Goal: Task Accomplishment & Management: Complete application form

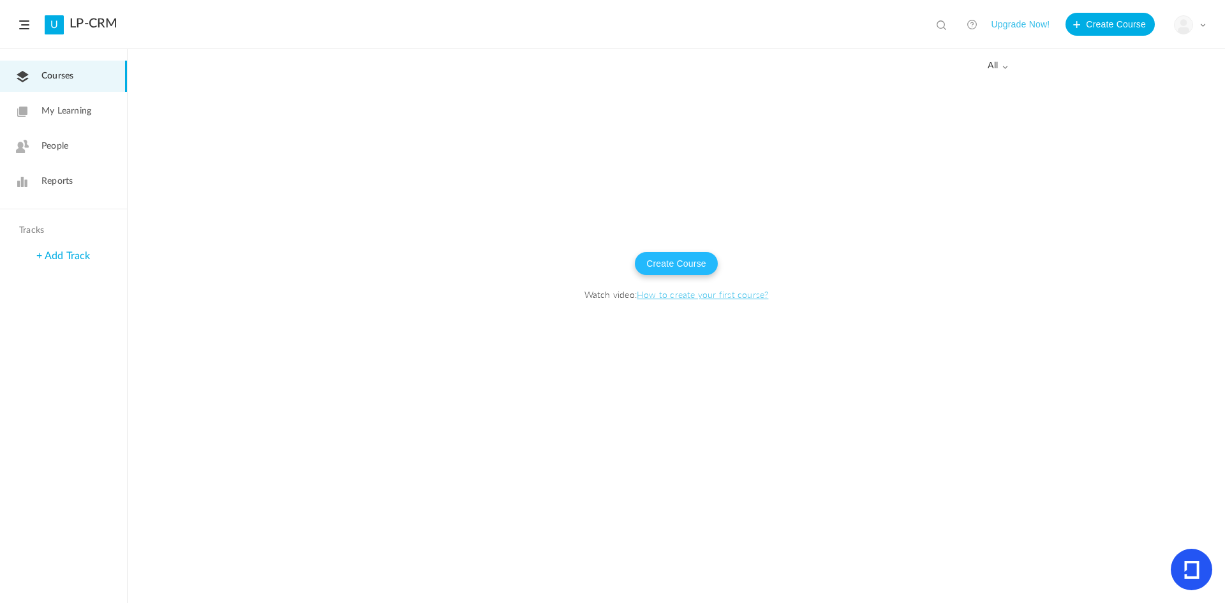
click at [657, 271] on button "Create Course" at bounding box center [676, 263] width 83 height 23
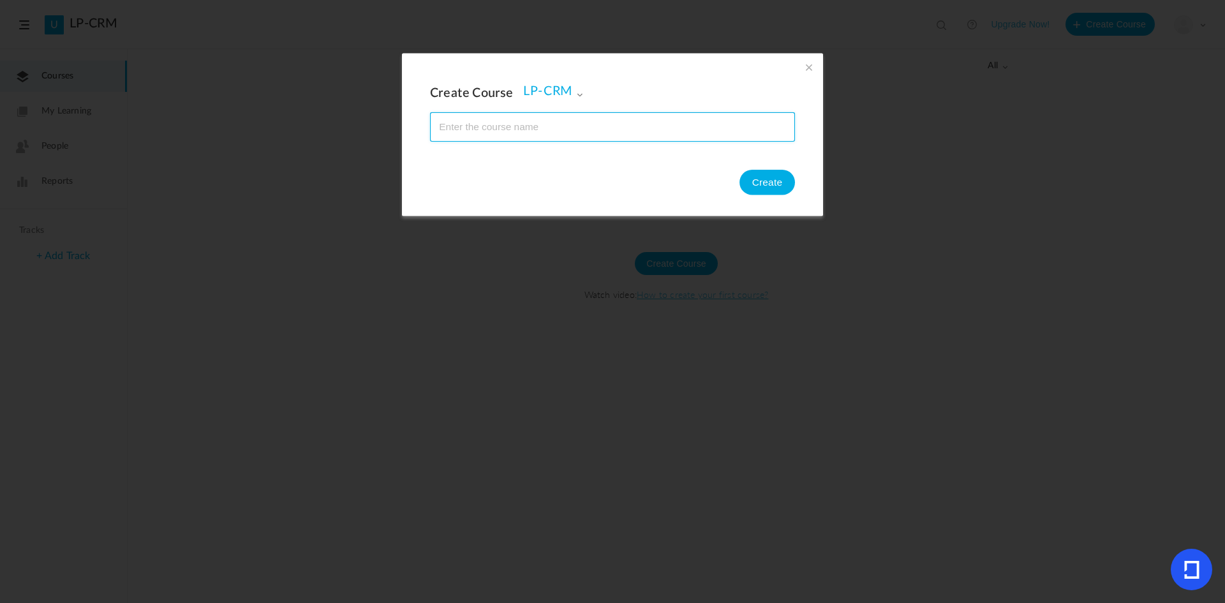
click at [586, 128] on input "name" at bounding box center [613, 126] width 364 height 28
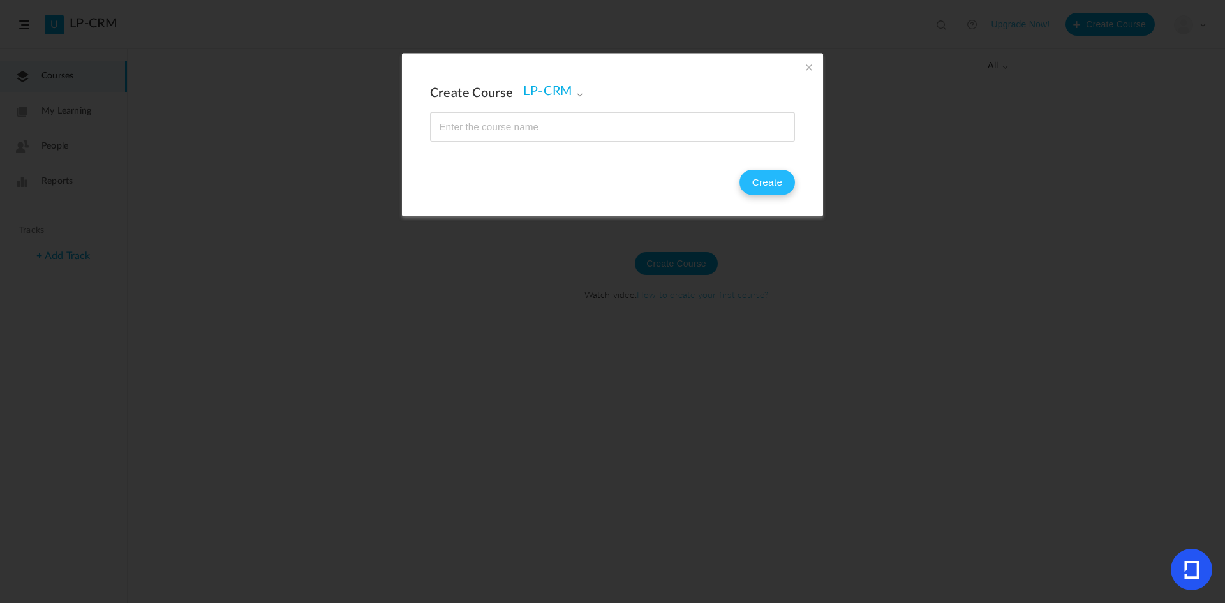
click at [747, 179] on button "Create" at bounding box center [768, 183] width 56 height 26
drag, startPoint x: 536, startPoint y: 85, endPoint x: 515, endPoint y: 114, distance: 35.6
click at [515, 114] on div "Create Course LP-CRM LP-CRM Create" at bounding box center [612, 111] width 365 height 61
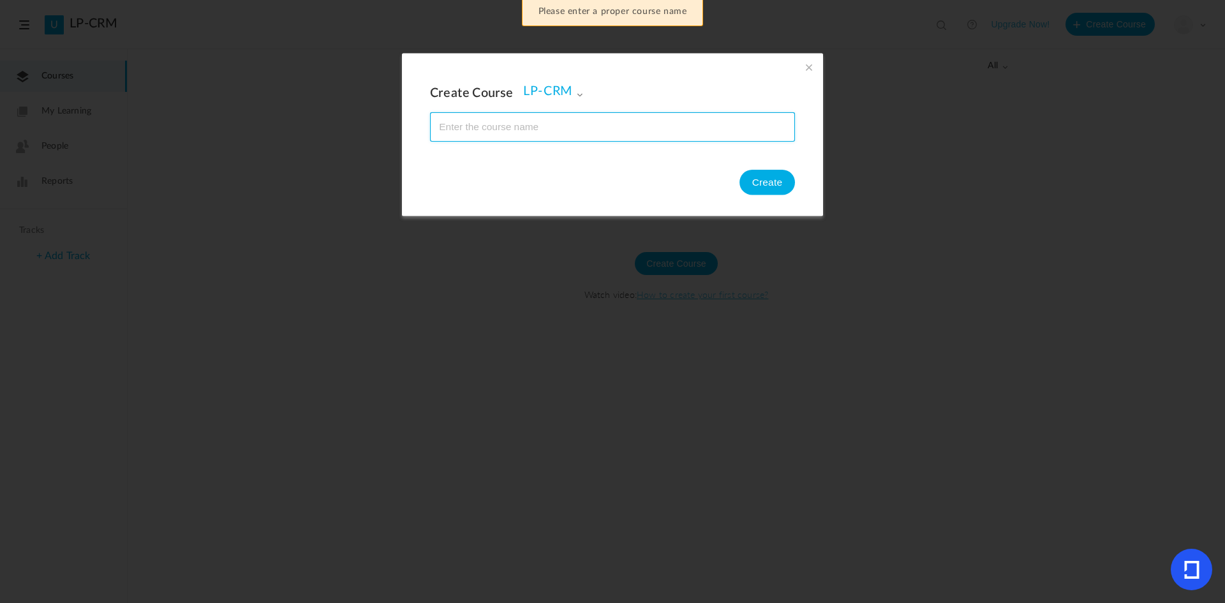
click at [511, 126] on input "name" at bounding box center [613, 126] width 364 height 28
click at [457, 131] on input "name" at bounding box center [613, 126] width 364 height 28
type input "LP-CRM"
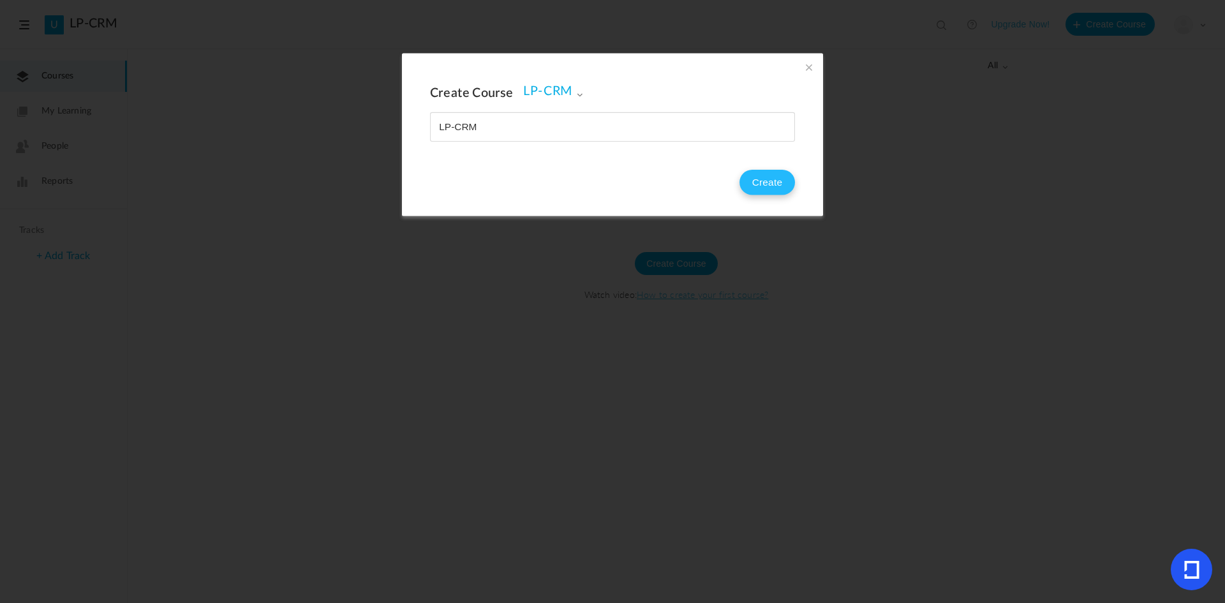
click at [759, 176] on button "Create" at bounding box center [768, 183] width 56 height 26
drag, startPoint x: 526, startPoint y: 142, endPoint x: 517, endPoint y: 131, distance: 14.5
click at [517, 131] on div "Create Course LP-CRM LP-CRM Create" at bounding box center [612, 134] width 421 height 163
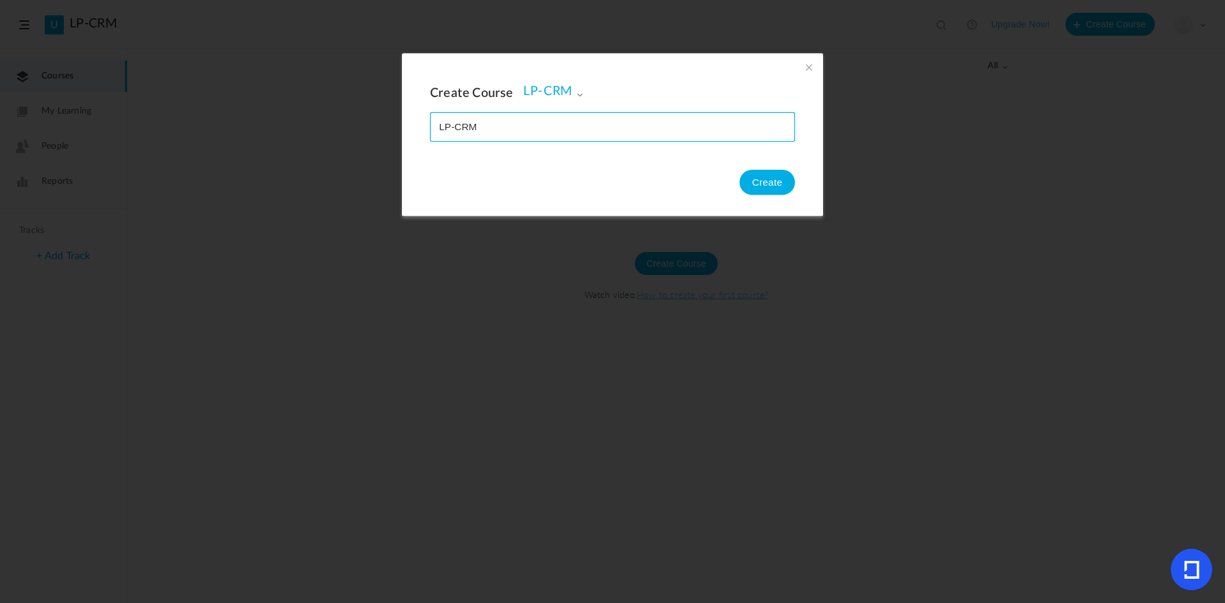
click at [517, 131] on input "name" at bounding box center [613, 126] width 364 height 28
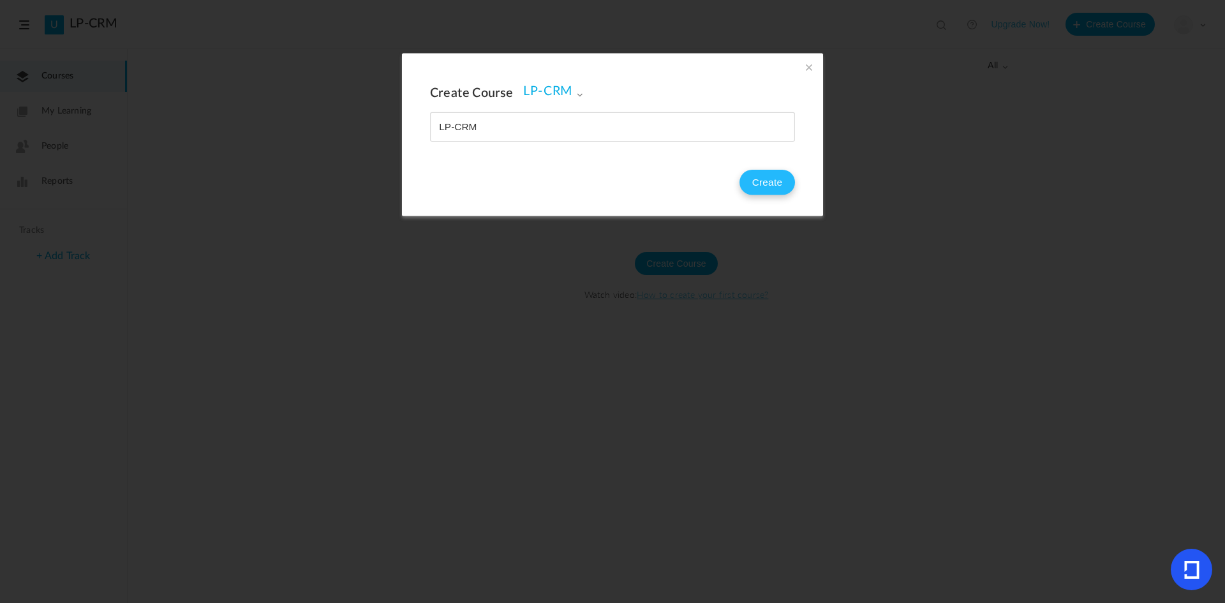
click at [772, 185] on button "Create" at bounding box center [768, 183] width 56 height 26
click at [803, 61] on span at bounding box center [809, 67] width 14 height 14
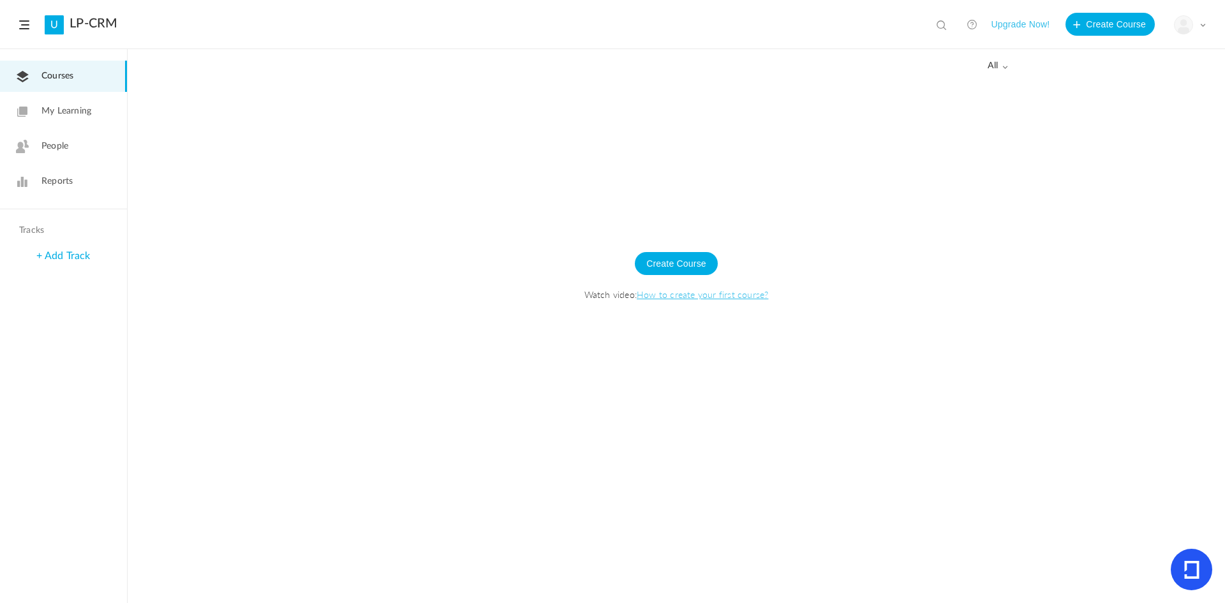
click at [44, 111] on span "My Learning" at bounding box center [66, 111] width 50 height 13
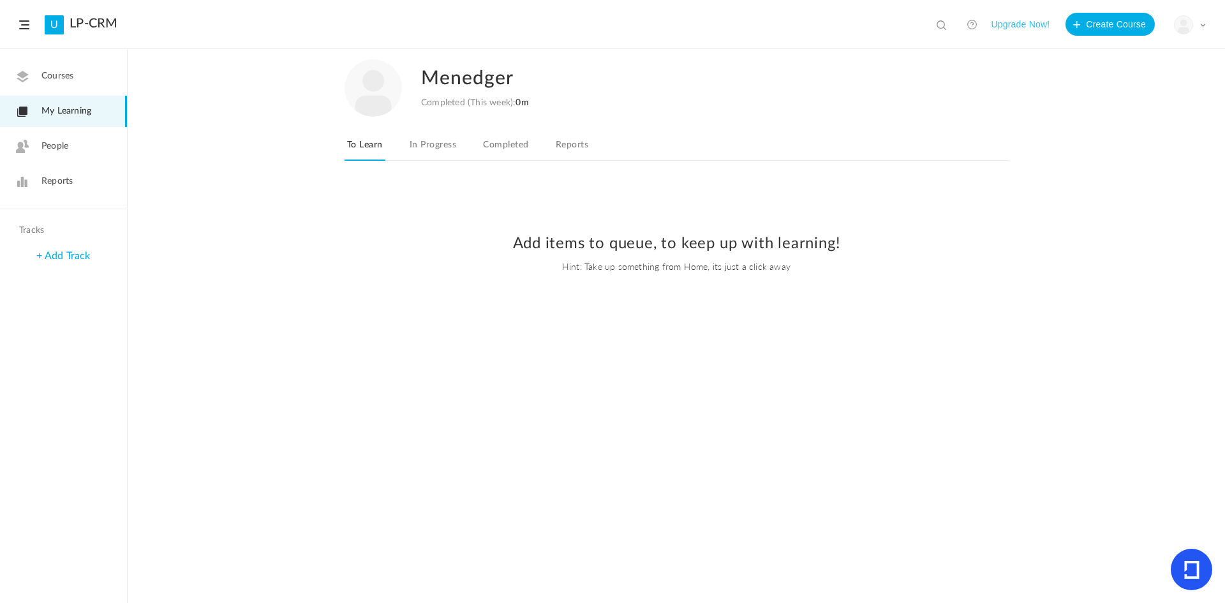
click at [57, 87] on link "Courses" at bounding box center [63, 76] width 127 height 31
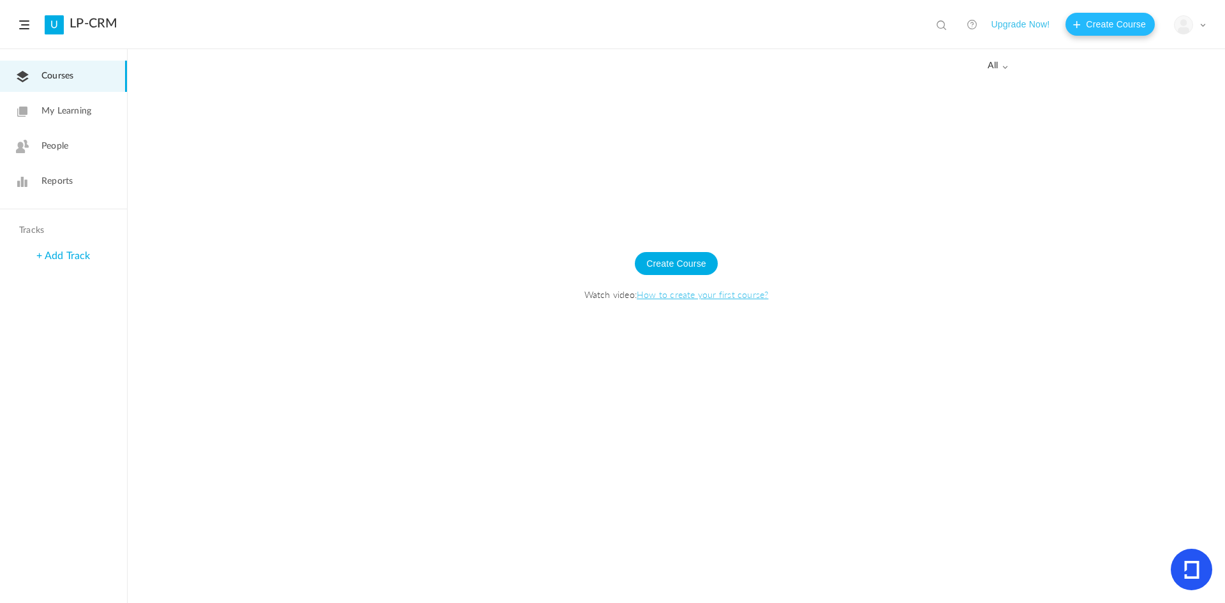
click at [1081, 19] on button "Create Course" at bounding box center [1110, 24] width 89 height 23
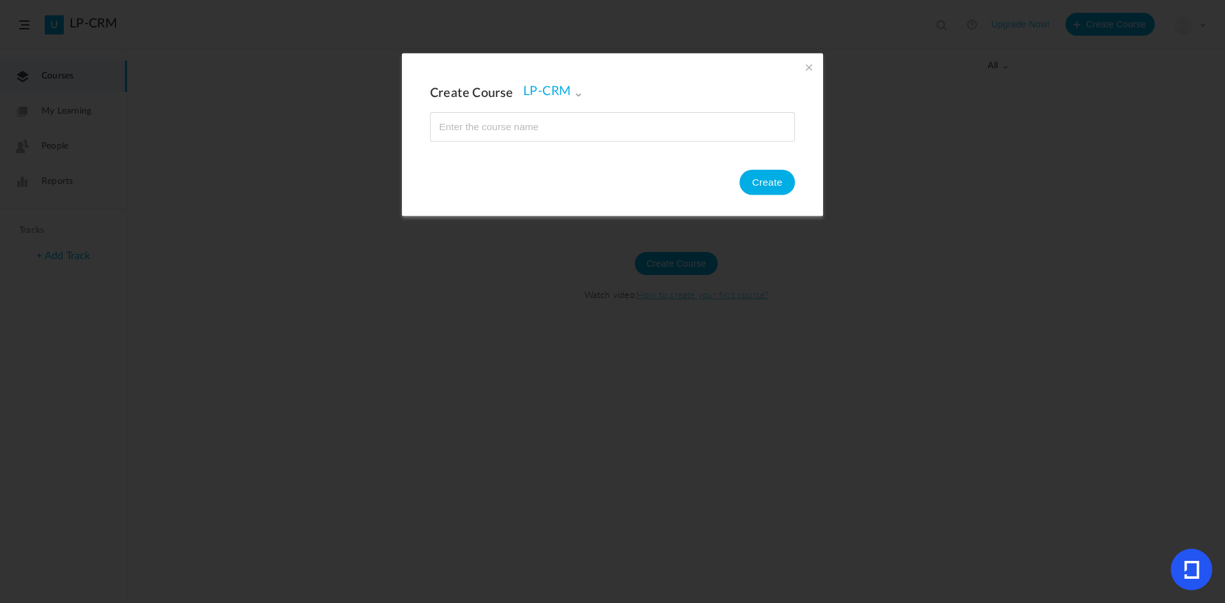
click at [508, 131] on input "name" at bounding box center [613, 126] width 364 height 28
type input "LP-CRM courses"
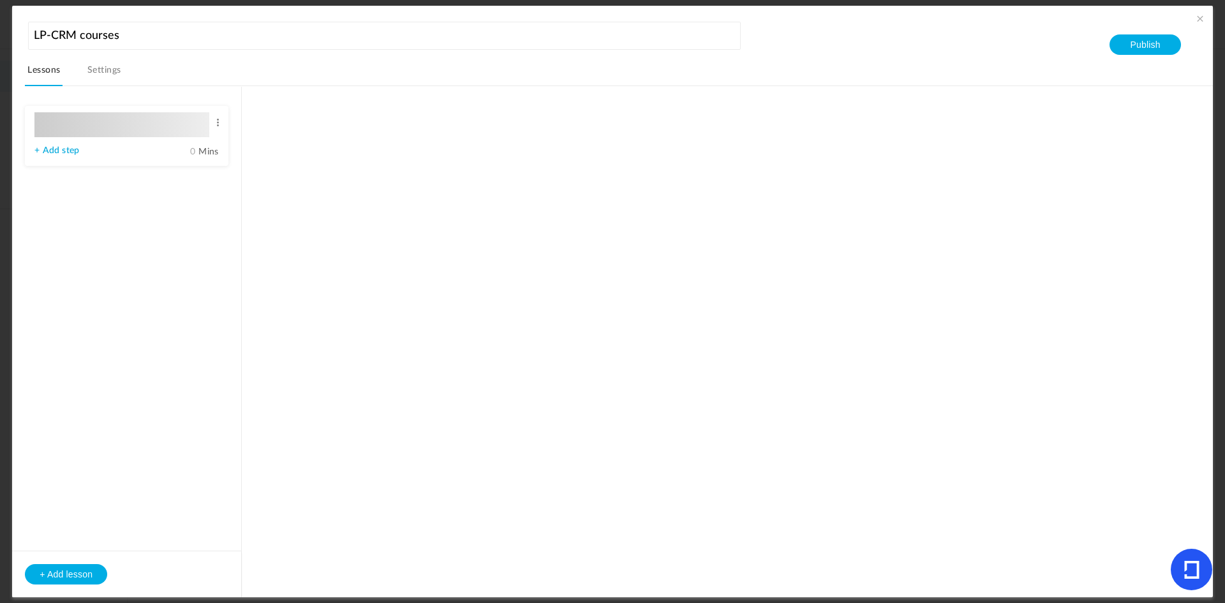
type input "Lesson 1"
type input "0"
type input "Step 1"
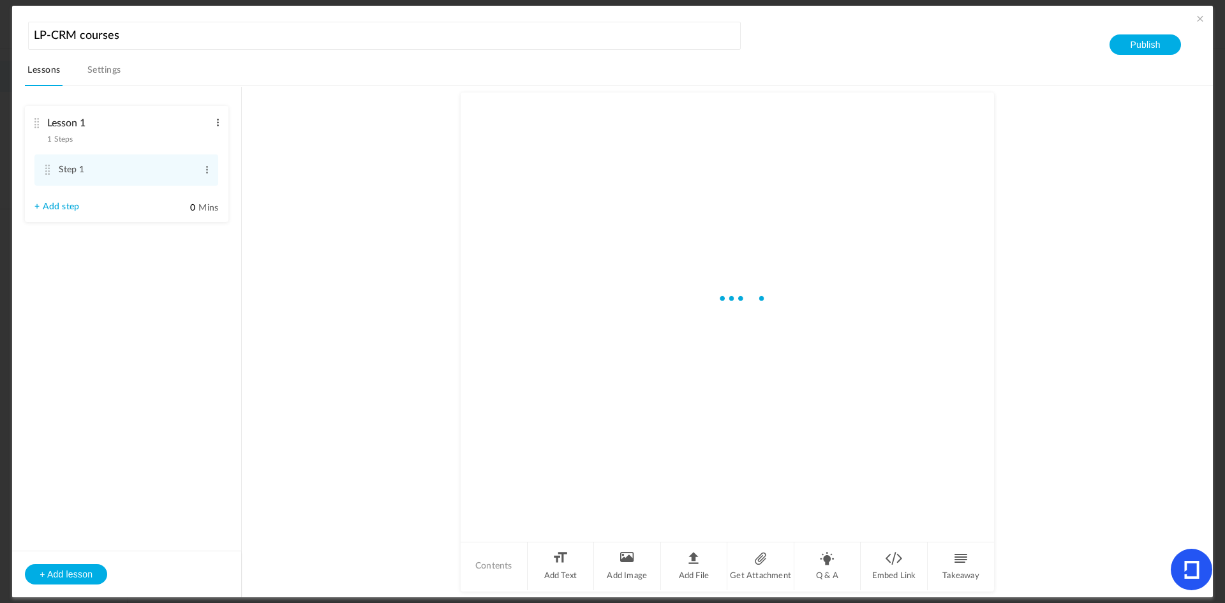
click at [218, 128] on span at bounding box center [218, 122] width 10 height 13
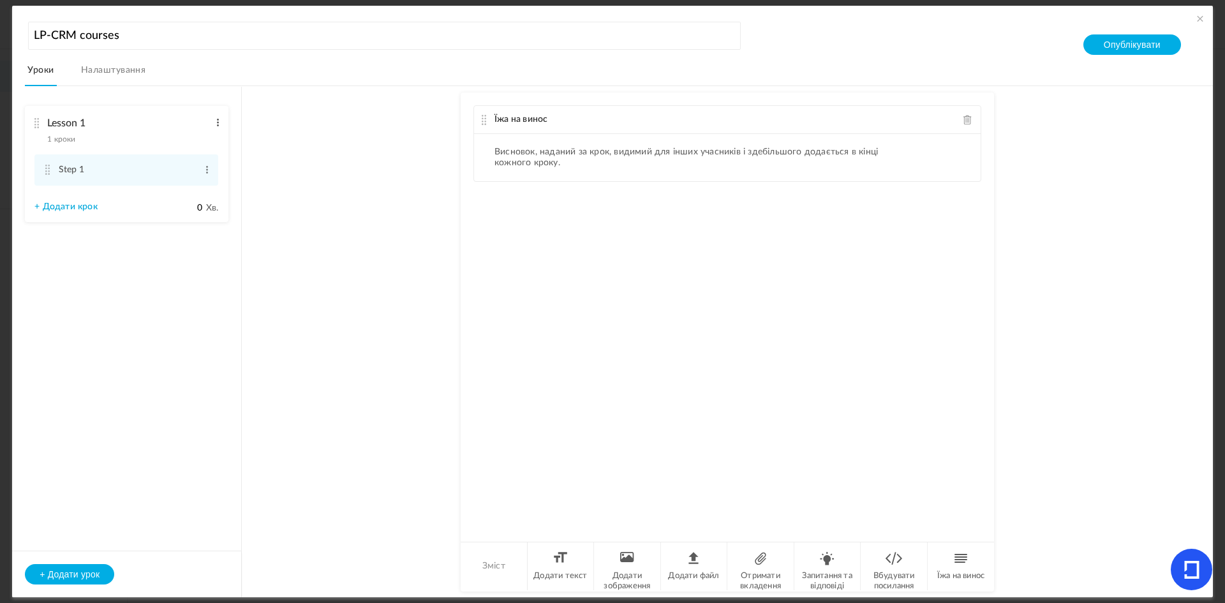
click at [216, 123] on span at bounding box center [218, 122] width 10 height 13
click at [198, 138] on link "Редагувати" at bounding box center [197, 143] width 50 height 15
click at [198, 110] on li "Lesson 1 1 кроки Редагувати Видалити Step 1 Редагувати Видалити 0 Хв." at bounding box center [127, 164] width 204 height 116
click at [214, 119] on span at bounding box center [218, 122] width 10 height 13
click at [191, 140] on font "Редагувати" at bounding box center [200, 144] width 41 height 8
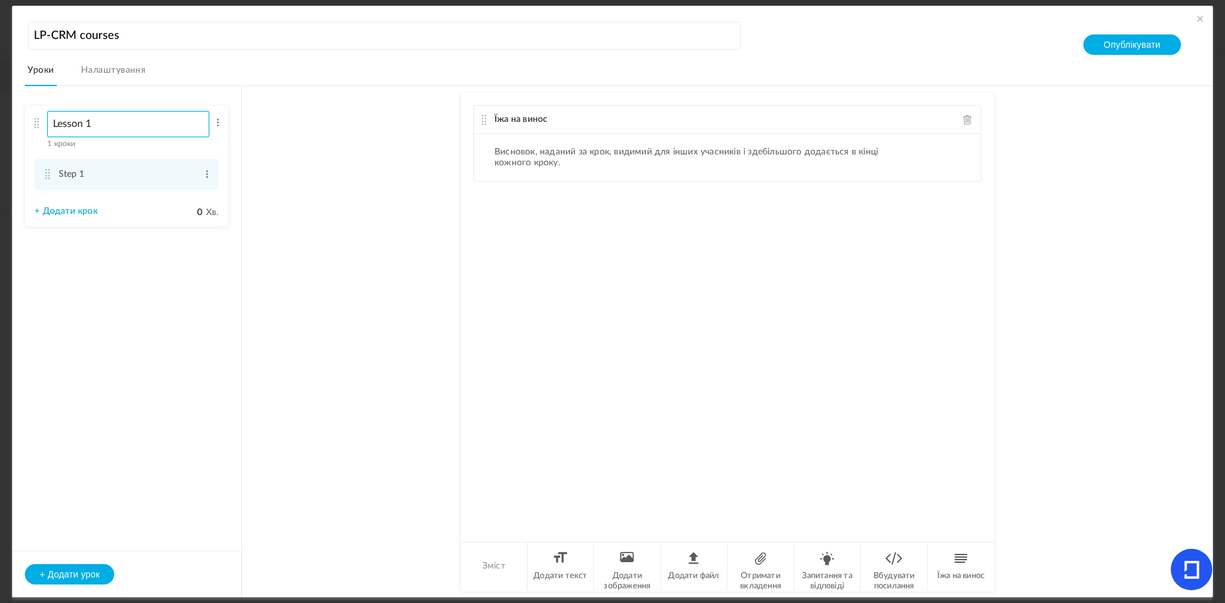
click at [137, 128] on input "Lesson 1" at bounding box center [128, 124] width 162 height 26
type input "L"
paste input "Урок 1. Навіщо товарному бізнесу CRM-система"
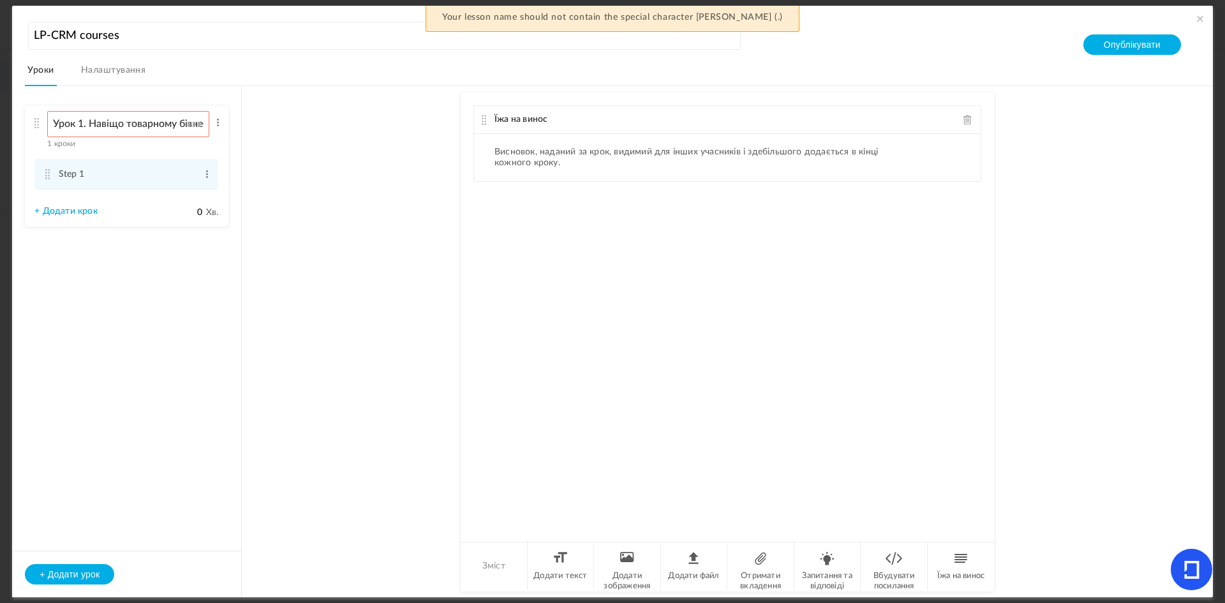
click at [539, 119] on font "Їжа на винос" at bounding box center [520, 119] width 53 height 9
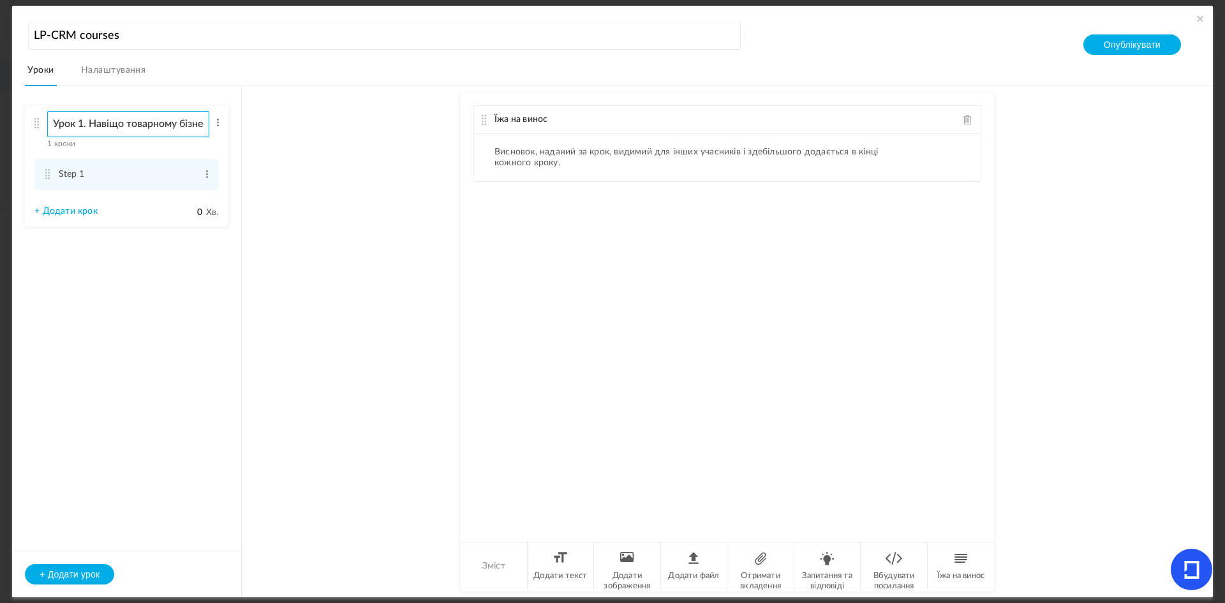
click at [151, 119] on input "Урок 1. Навіщо товарному бізнесу CRM-система" at bounding box center [128, 124] width 162 height 26
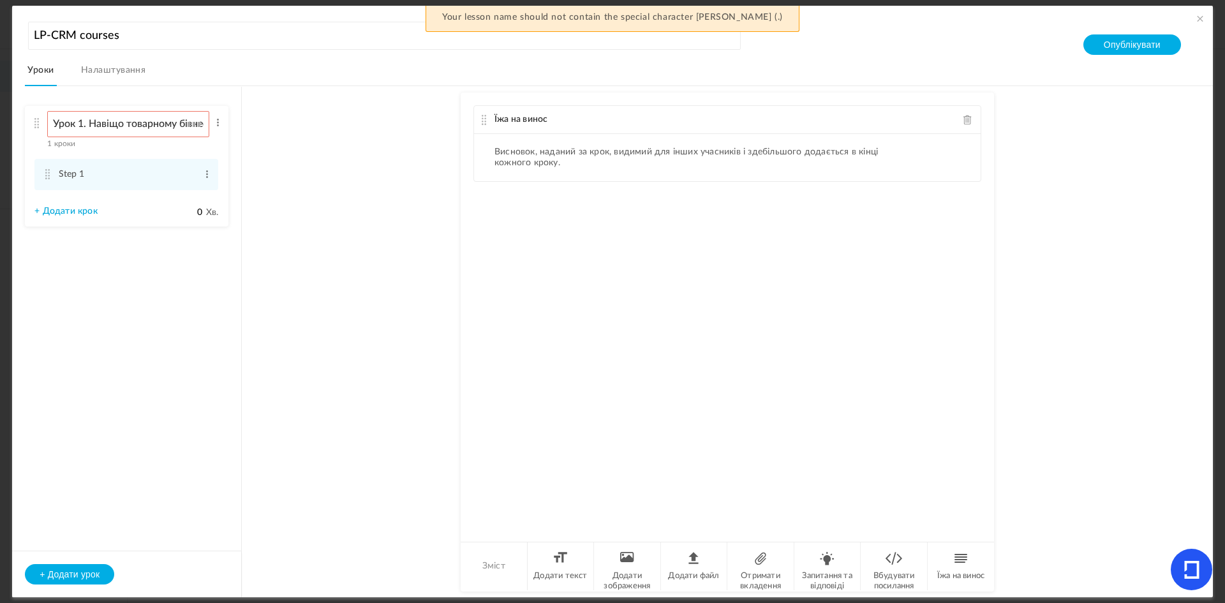
click at [496, 124] on div "Їжа на винос" at bounding box center [727, 120] width 507 height 28
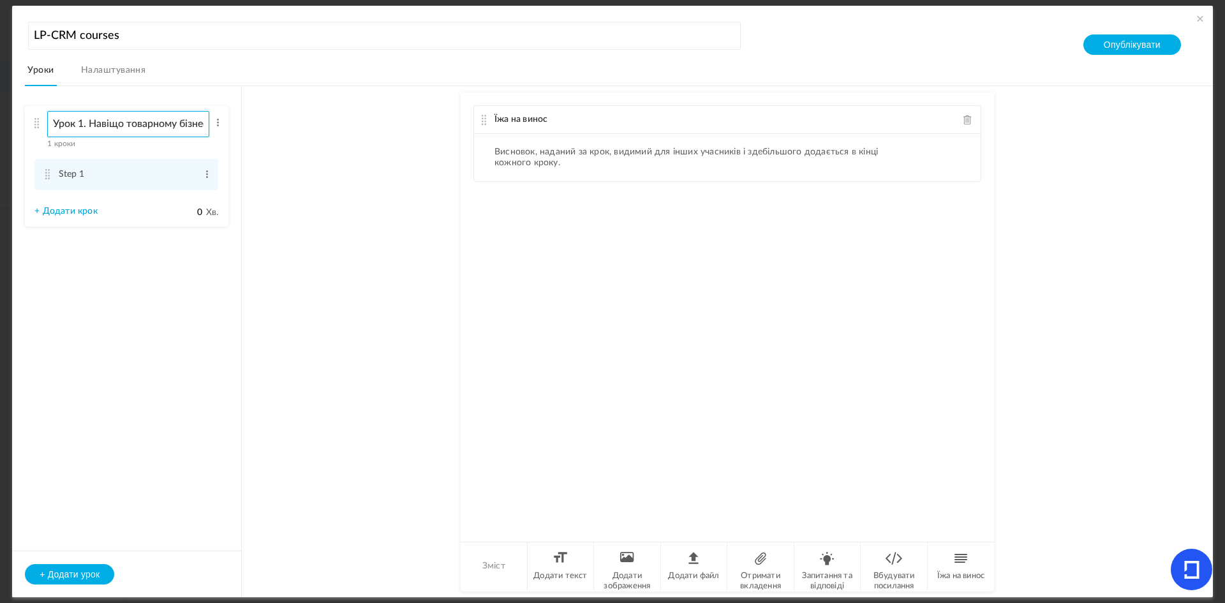
click at [163, 128] on input "Урок 1. Навіщо товарному бізнесу CRM-система" at bounding box center [128, 124] width 162 height 26
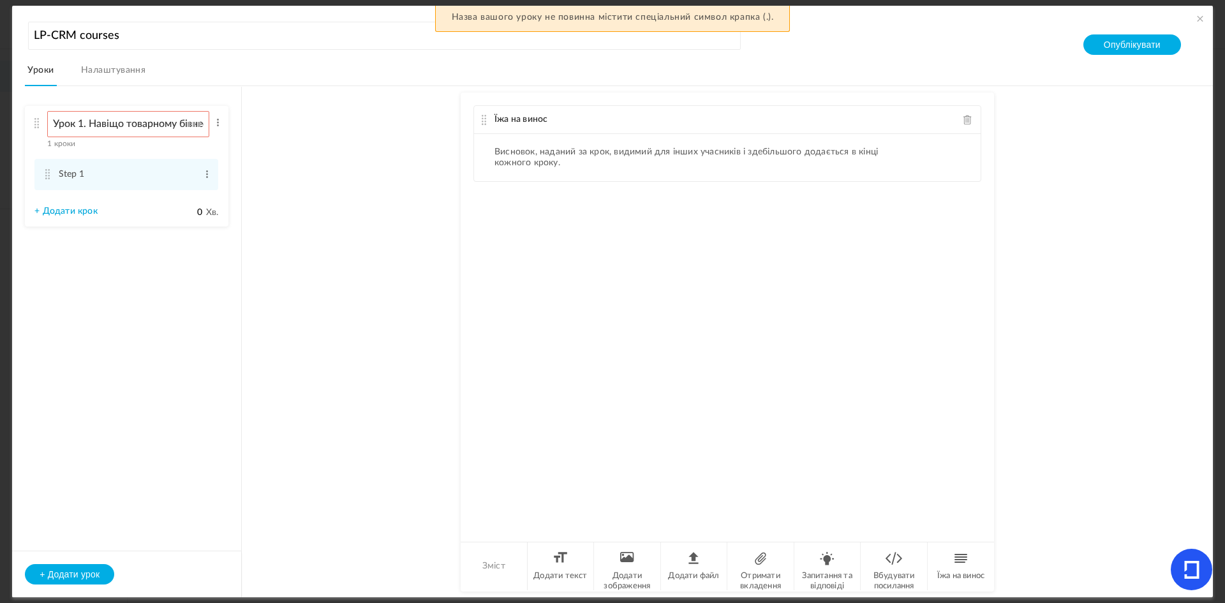
click at [523, 124] on div "Їжа на винос" at bounding box center [727, 120] width 507 height 28
click at [536, 119] on font "Їжа на винос" at bounding box center [520, 119] width 53 height 9
click at [195, 129] on input "Урок 1. Навіщо товарному бізнесу CRM-система" at bounding box center [128, 124] width 162 height 26
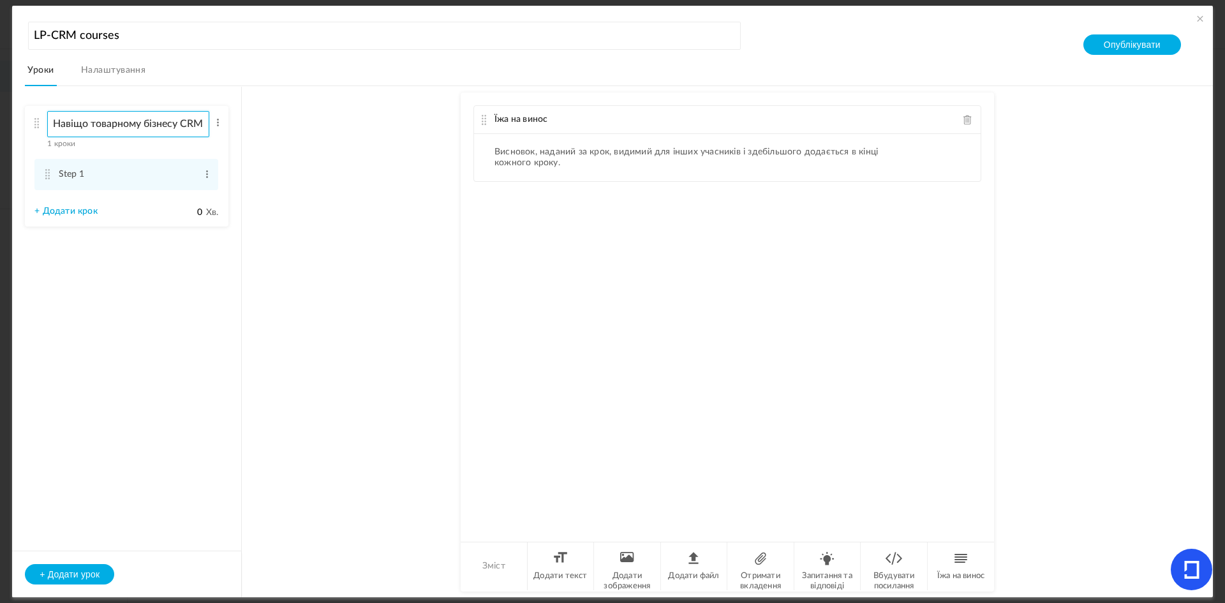
type input "Навіщо товарному бізнесу CRM-система"
click at [331, 161] on au-course-substep "Їжа на винос Висновок, наданий за крок, видимий для інших учасників і здебільшо…" at bounding box center [727, 341] width 940 height 511
click at [551, 115] on div "Їжа на винос" at bounding box center [727, 120] width 507 height 28
click at [528, 121] on font "Їжа на винос" at bounding box center [520, 119] width 53 height 9
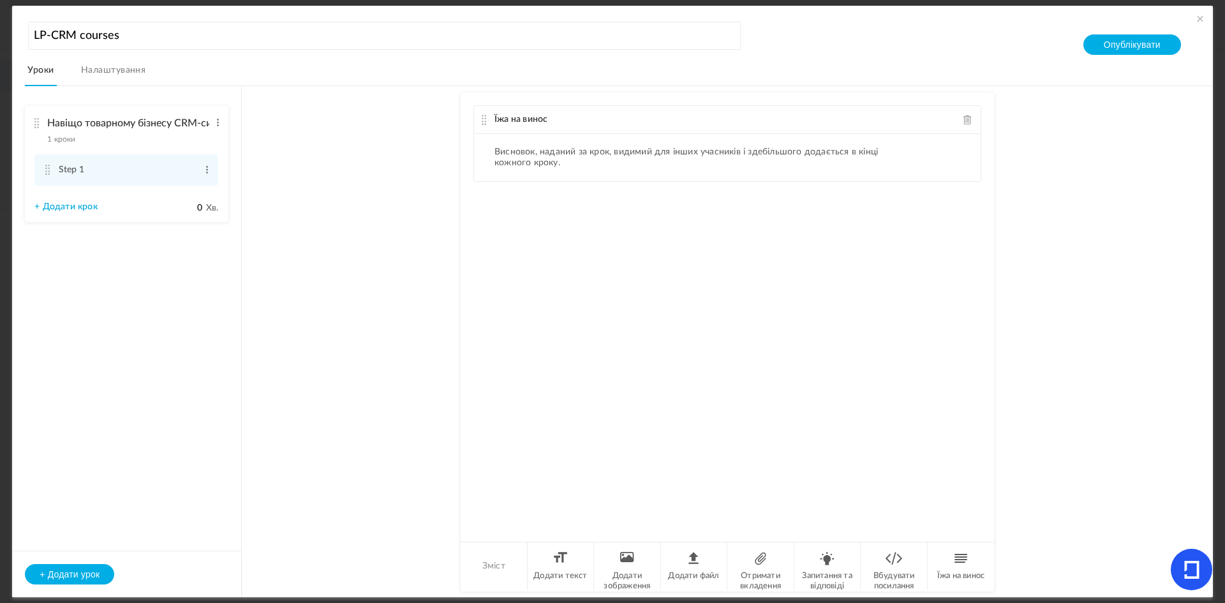
click at [482, 121] on cite at bounding box center [484, 120] width 9 height 10
click at [963, 120] on span at bounding box center [967, 120] width 9 height 10
drag, startPoint x: 1157, startPoint y: 4, endPoint x: 704, endPoint y: 550, distance: 710.0
click at [704, 550] on li "Додати файл" at bounding box center [694, 566] width 67 height 48
click at [543, 183] on div "Вкладення Завантажте свій файл сюди" at bounding box center [727, 316] width 533 height 447
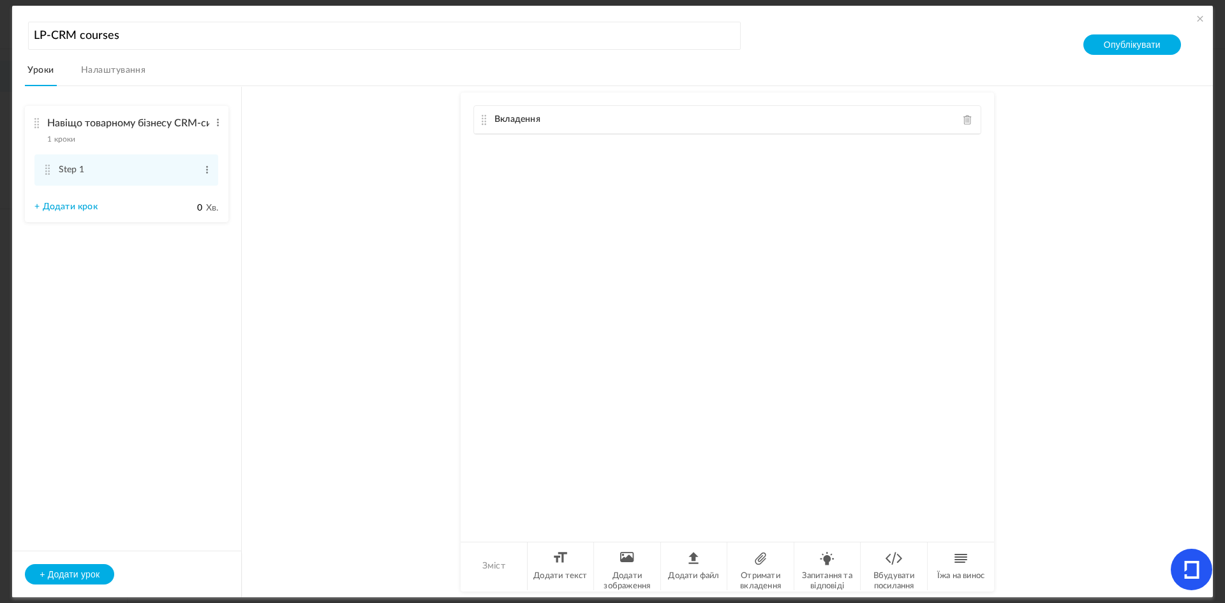
click at [963, 122] on span at bounding box center [967, 120] width 9 height 10
click at [539, 149] on div at bounding box center [727, 316] width 533 height 447
click at [503, 119] on div at bounding box center [727, 316] width 533 height 447
click at [507, 147] on div at bounding box center [727, 316] width 533 height 447
click at [658, 318] on div at bounding box center [727, 316] width 533 height 447
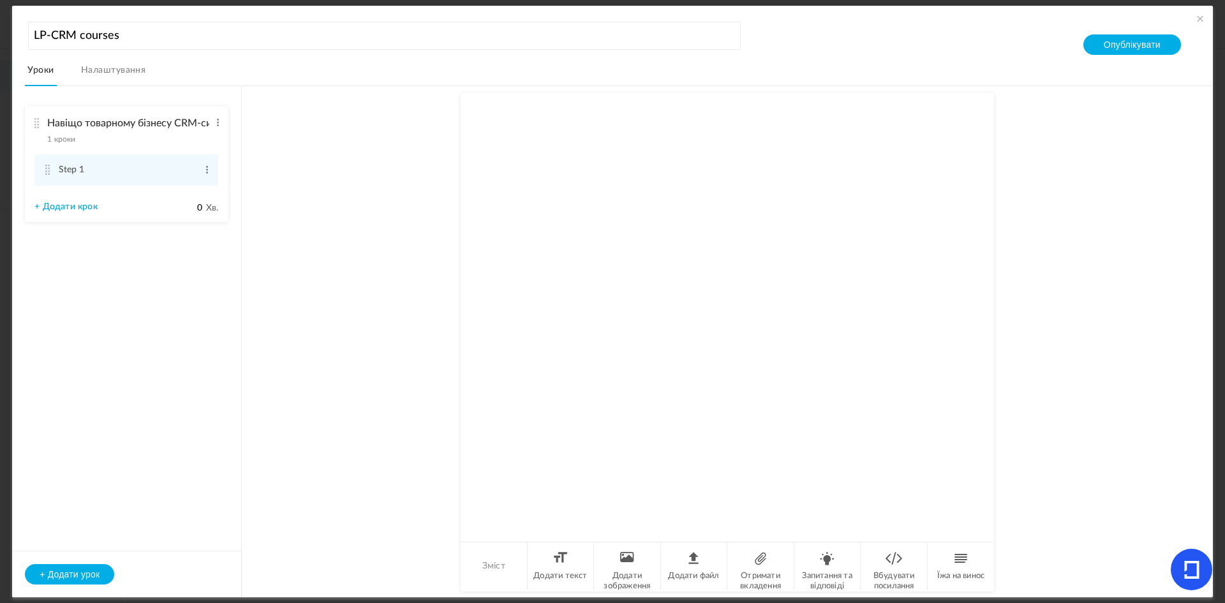
click at [589, 130] on div at bounding box center [727, 316] width 533 height 447
click at [556, 553] on li "Додати текст" at bounding box center [561, 566] width 67 height 48
click at [508, 145] on p at bounding box center [727, 141] width 487 height 15
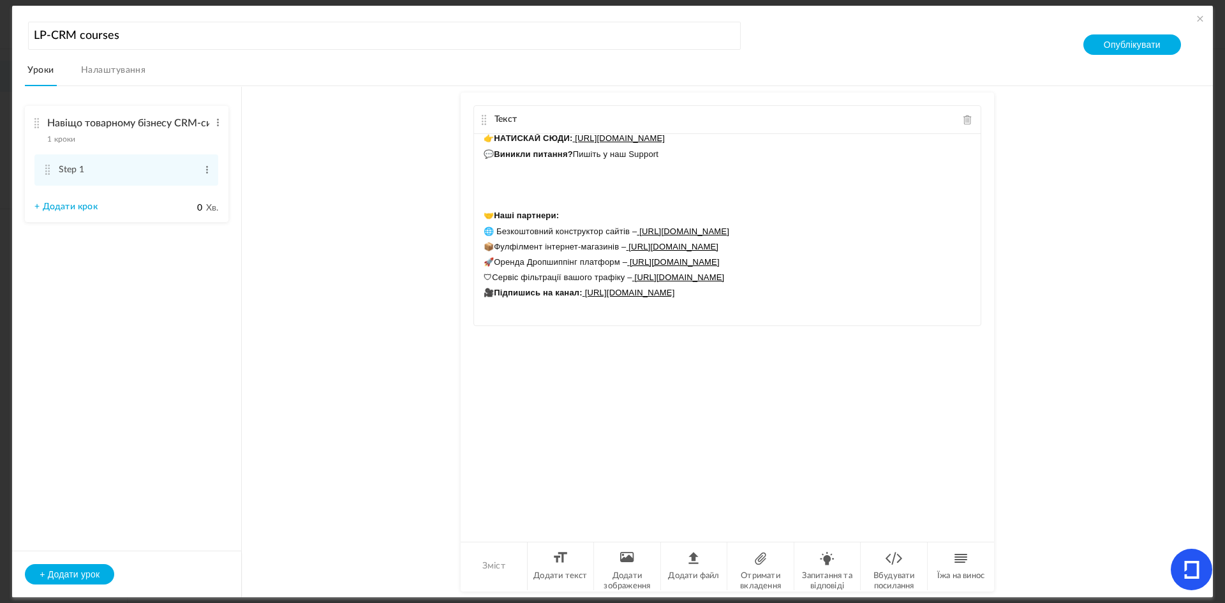
scroll to position [80, 0]
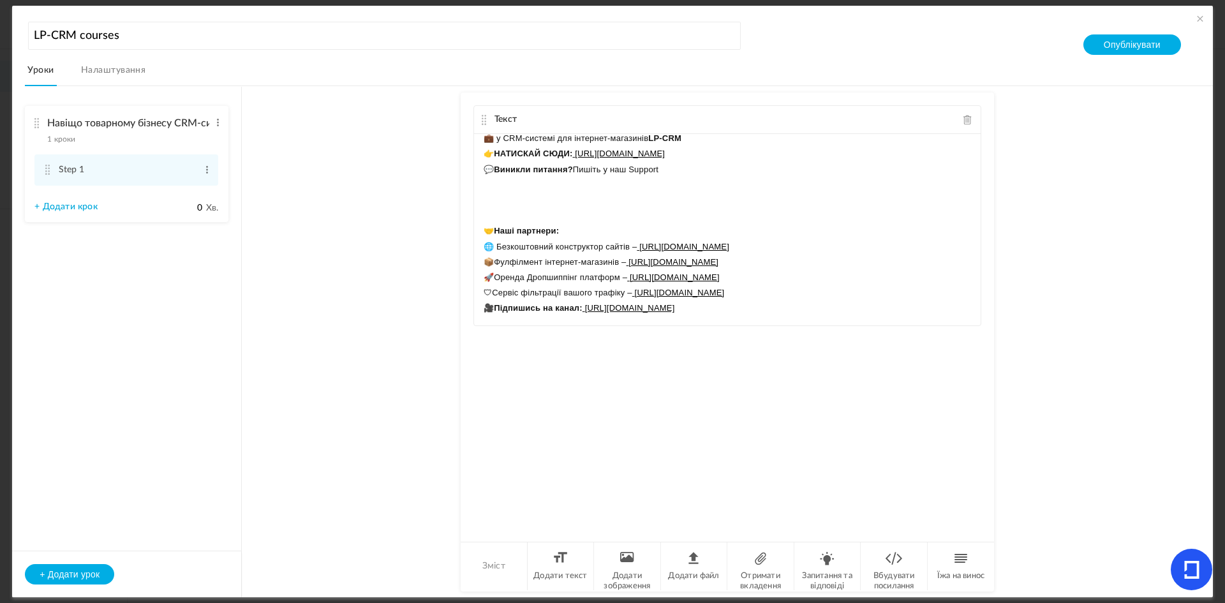
click at [979, 165] on div "Текст Дізнаєтеся як CRM допомагає: організувати продажі, підвищити ефективність…" at bounding box center [727, 316] width 533 height 447
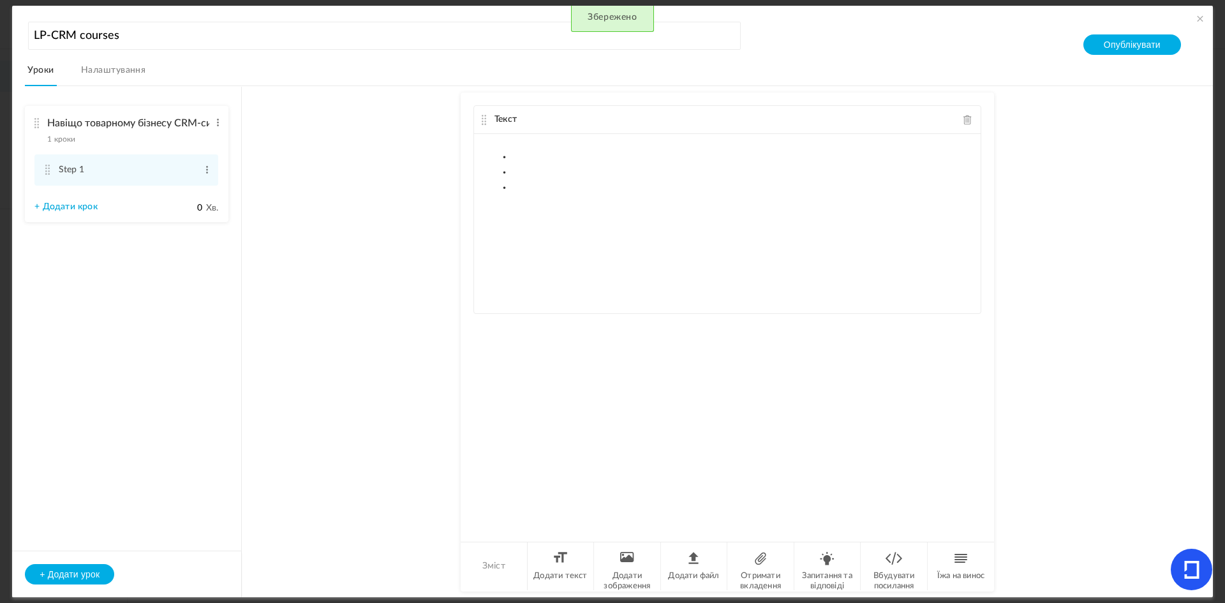
scroll to position [0, 0]
click at [532, 199] on p at bounding box center [727, 203] width 487 height 15
click at [569, 245] on p at bounding box center [727, 249] width 487 height 15
click at [512, 181] on li at bounding box center [733, 188] width 475 height 15
click at [655, 445] on div "Текст" at bounding box center [727, 316] width 533 height 447
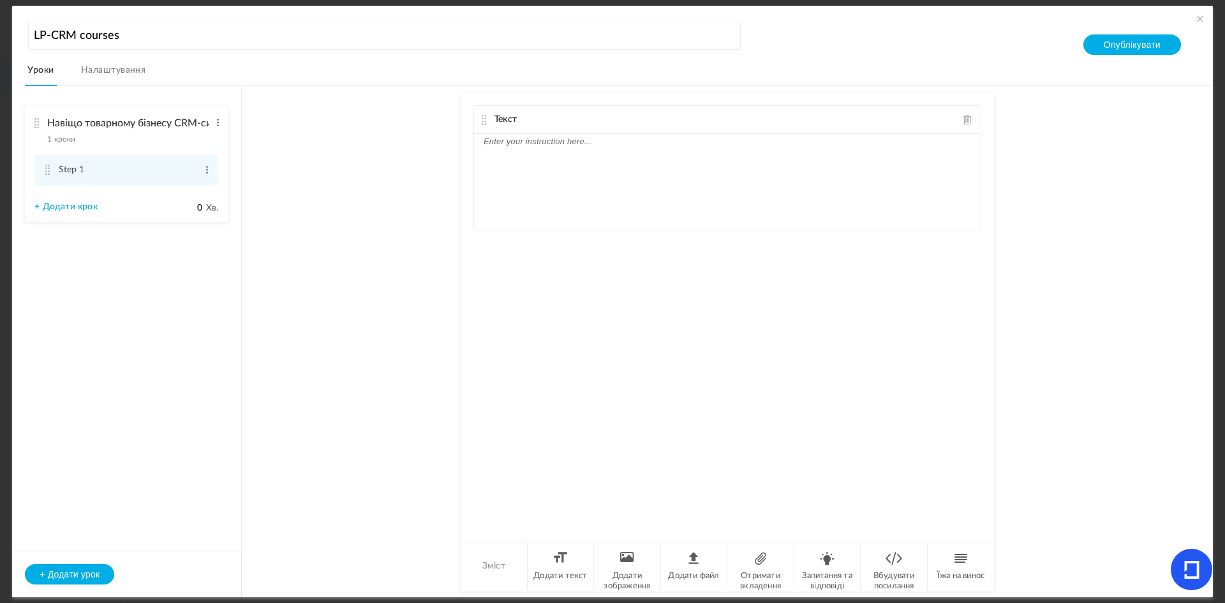
drag, startPoint x: 581, startPoint y: 182, endPoint x: 530, endPoint y: 117, distance: 82.7
click at [530, 117] on div "Текст" at bounding box center [727, 167] width 508 height 125
click at [530, 117] on div "Текст" at bounding box center [727, 120] width 507 height 28
click at [497, 139] on p at bounding box center [727, 141] width 487 height 15
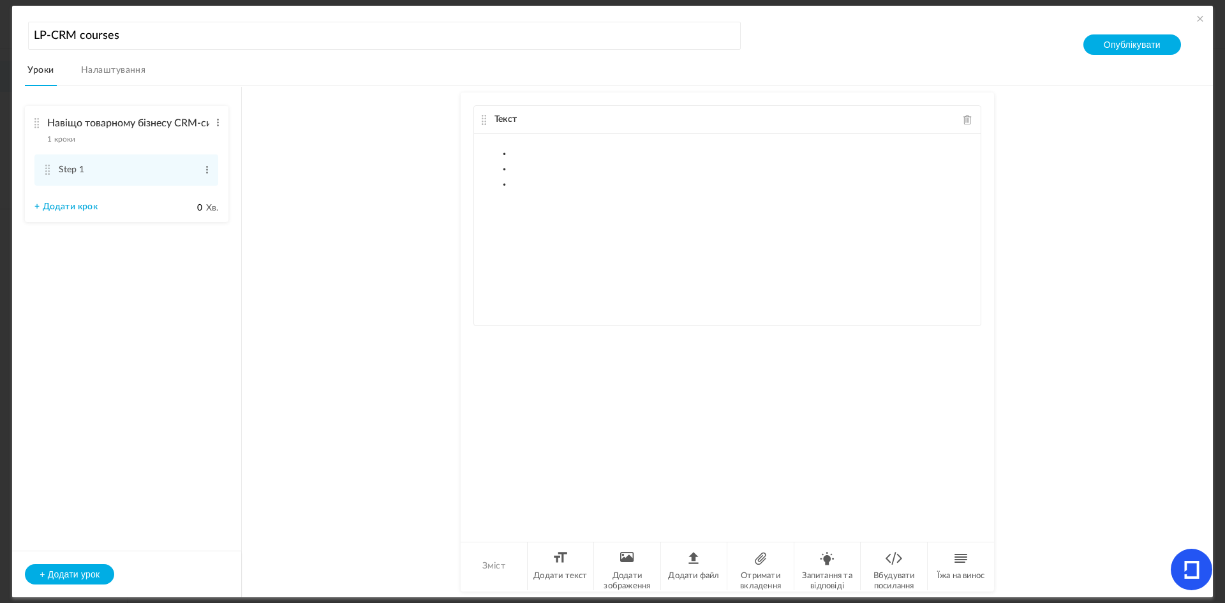
click at [577, 233] on p at bounding box center [727, 230] width 487 height 15
click at [551, 213] on p at bounding box center [727, 215] width 487 height 15
drag, startPoint x: 551, startPoint y: 213, endPoint x: 477, endPoint y: 112, distance: 125.6
click at [477, 112] on div "Текст" at bounding box center [727, 215] width 508 height 221
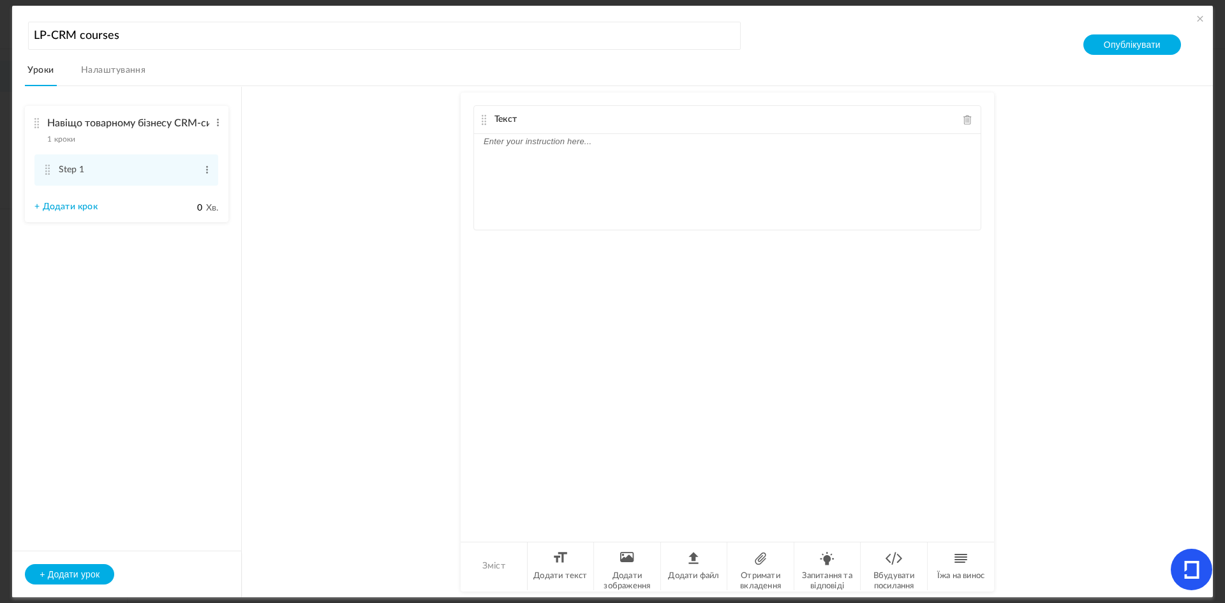
click at [493, 558] on li "Зміст" at bounding box center [494, 566] width 67 height 48
click at [514, 149] on p at bounding box center [727, 141] width 487 height 15
click at [135, 192] on li "Навіщо товарному бізнесу CRM-система 1 кроки Редагувати Видалити Step 1 Редагув…" at bounding box center [127, 164] width 204 height 116
click at [128, 202] on li "Навіщо товарному бізнесу CRM-система 1 кроки Редагувати Видалити Step 1 Редагув…" at bounding box center [127, 164] width 204 height 116
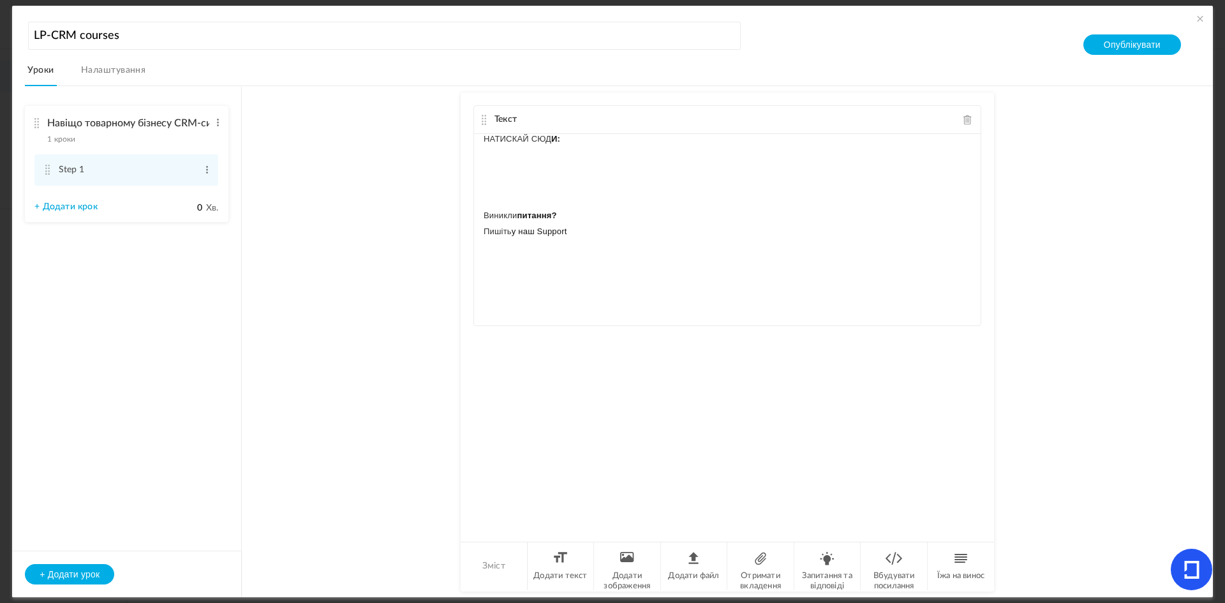
click at [87, 212] on link "+ Додати крок" at bounding box center [65, 207] width 63 height 11
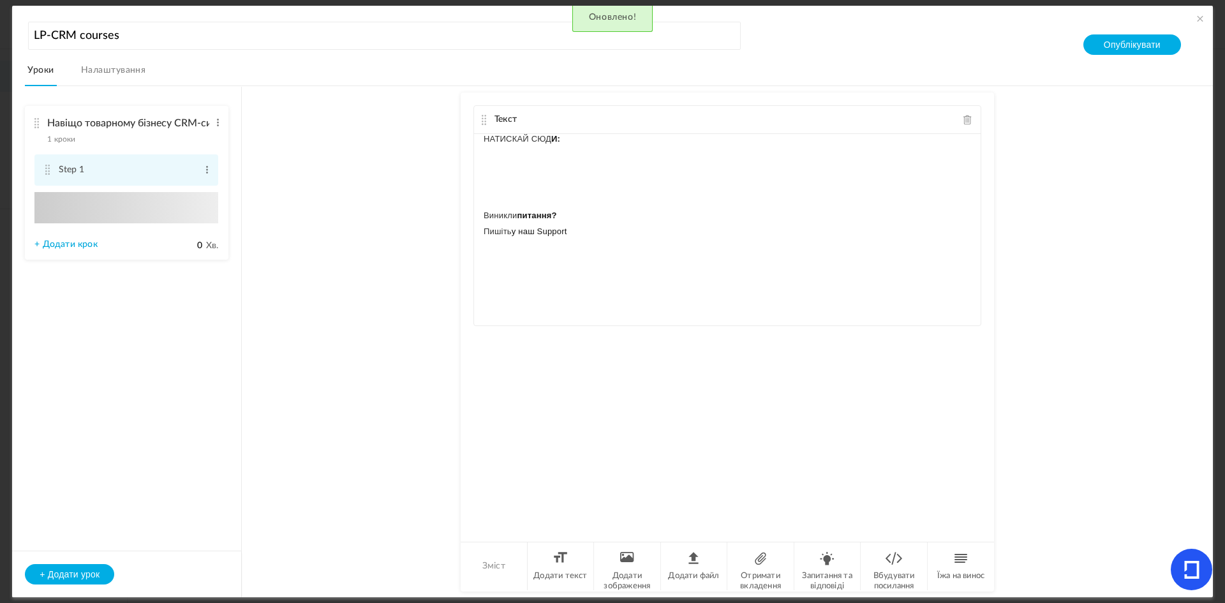
type input "Step 2"
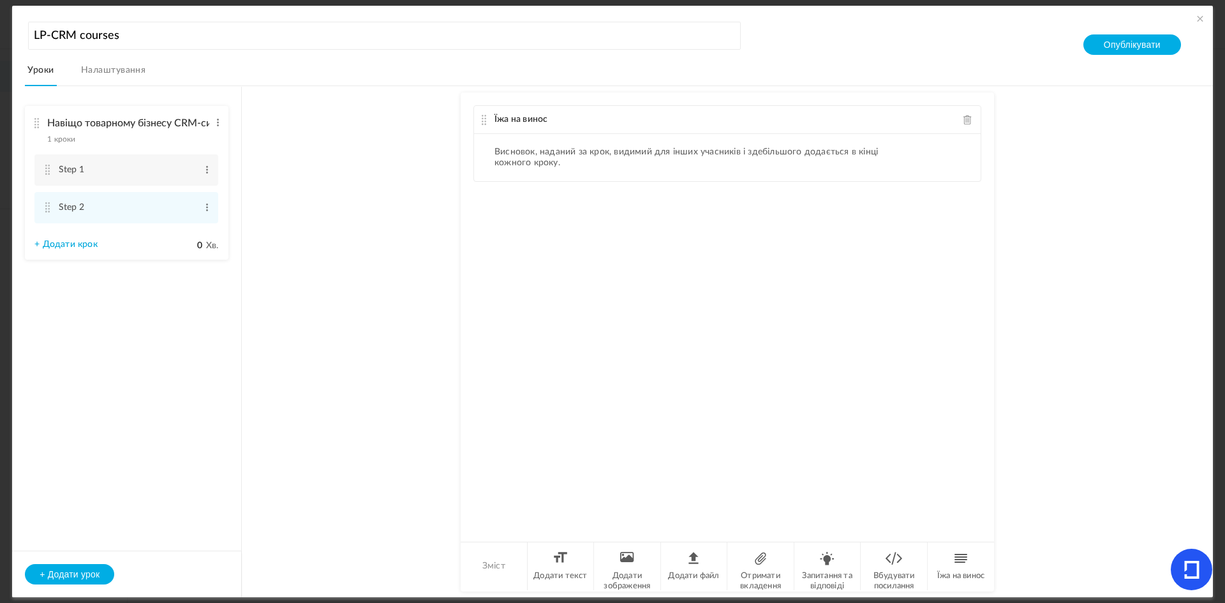
click at [533, 115] on font "Їжа на винос" at bounding box center [520, 119] width 53 height 9
click at [530, 150] on font "Висновок, наданий за крок, видимий для інших учасників і здебільшого додається …" at bounding box center [685, 157] width 383 height 20
click at [511, 122] on font "Їжа на винос" at bounding box center [520, 119] width 53 height 9
click at [70, 137] on font "1 кроки" at bounding box center [61, 139] width 28 height 8
click at [951, 576] on font "Їжа на винос" at bounding box center [960, 576] width 47 height 8
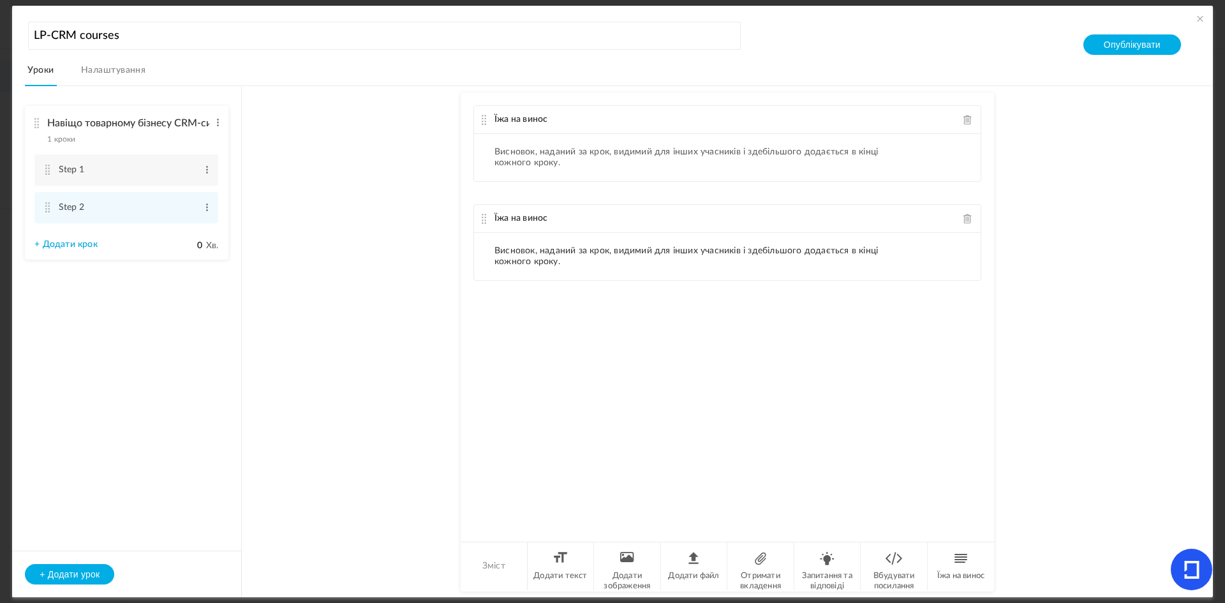
click at [637, 250] on font "Висновок, наданий за крок, видимий для інших учасників і здебільшого додається …" at bounding box center [685, 256] width 383 height 20
click at [971, 225] on div "Їжа на винос" at bounding box center [727, 219] width 507 height 28
click at [969, 221] on span at bounding box center [967, 219] width 9 height 10
click at [967, 124] on span at bounding box center [967, 120] width 9 height 10
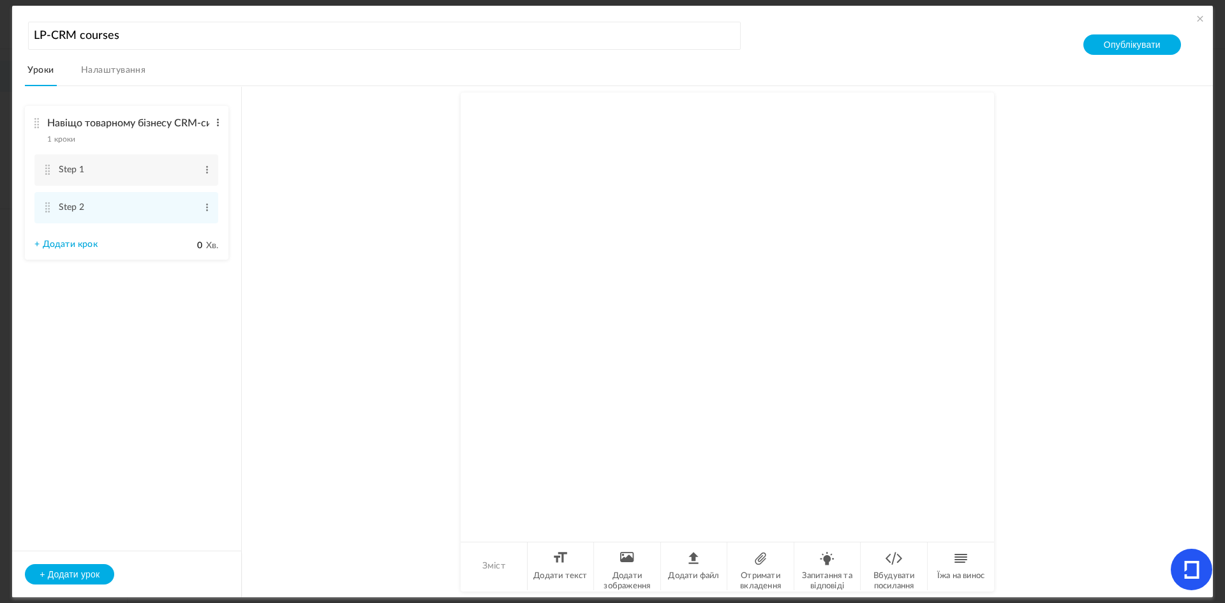
click at [216, 121] on span at bounding box center [218, 122] width 10 height 13
click at [201, 141] on font "Редагувати" at bounding box center [200, 144] width 41 height 8
click at [143, 133] on input "Навіщо товарному бізнесу CRM-система" at bounding box center [128, 124] width 162 height 26
click at [209, 212] on span at bounding box center [207, 207] width 10 height 13
click at [198, 232] on font "Редагувати" at bounding box center [189, 229] width 41 height 8
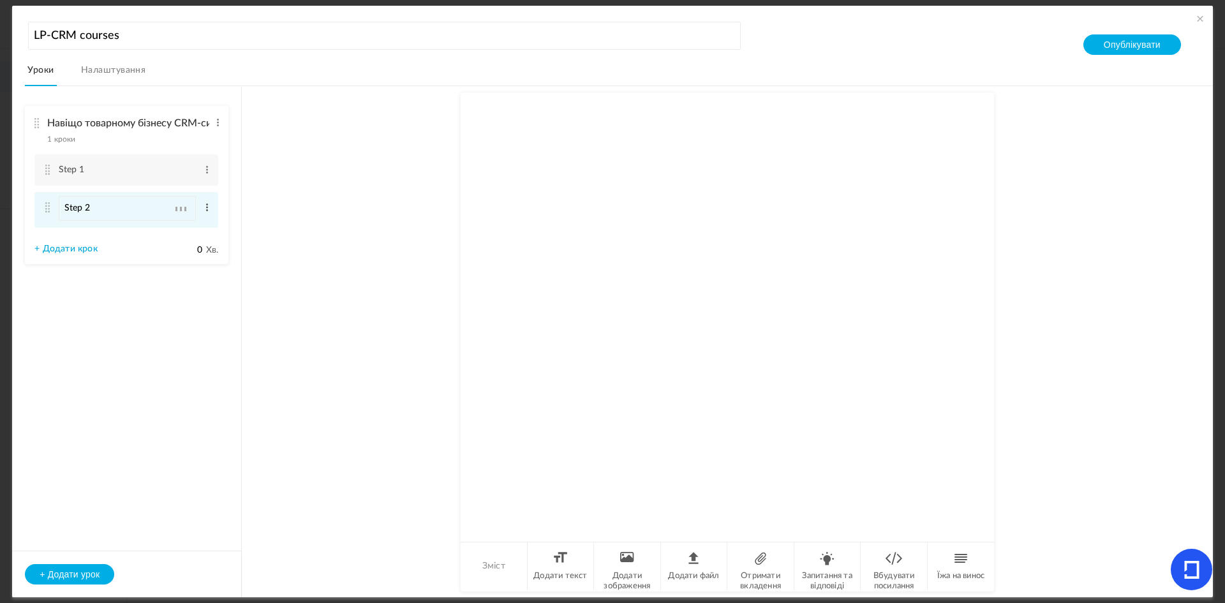
click at [207, 208] on span at bounding box center [207, 207] width 10 height 13
click at [193, 242] on font "Видалити" at bounding box center [186, 245] width 36 height 8
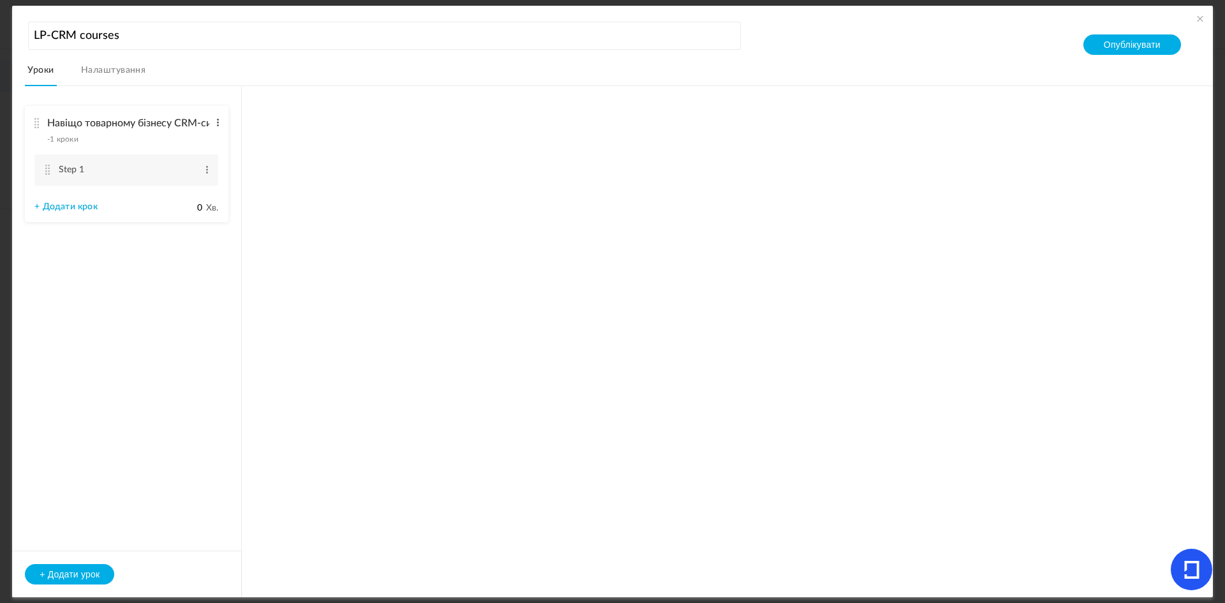
click at [213, 125] on span at bounding box center [218, 122] width 10 height 13
click at [200, 144] on font "Редагувати" at bounding box center [200, 144] width 41 height 8
click at [175, 152] on li "Навіщо товарному бізнесу CRM-система -1 кроки Редагувати Видалити Step 1 Редагу…" at bounding box center [127, 166] width 204 height 121
click at [46, 170] on cite at bounding box center [47, 170] width 9 height 10
click at [46, 170] on li "Навіщо товарному бізнесу CRM-система -1 кроки Редагувати Видалити Step 1 Редагу…" at bounding box center [127, 140] width 204 height 69
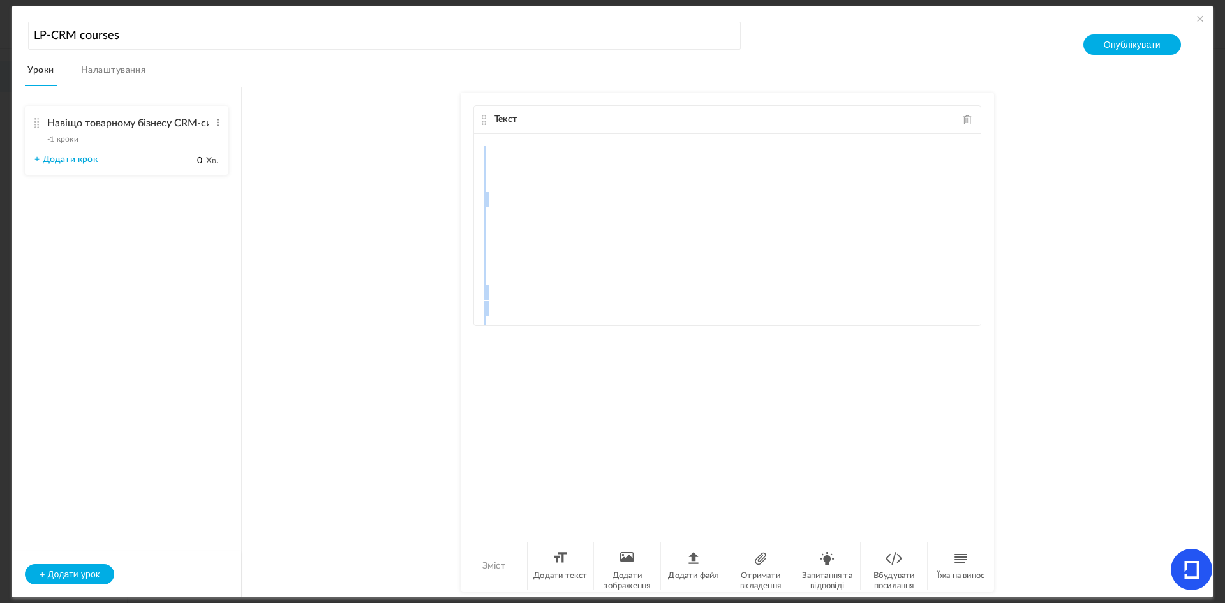
scroll to position [29, 0]
drag, startPoint x: 979, startPoint y: 166, endPoint x: 991, endPoint y: 147, distance: 22.7
click at [991, 147] on div "Текст" at bounding box center [727, 316] width 533 height 447
click at [979, 222] on div "Текст" at bounding box center [727, 167] width 508 height 125
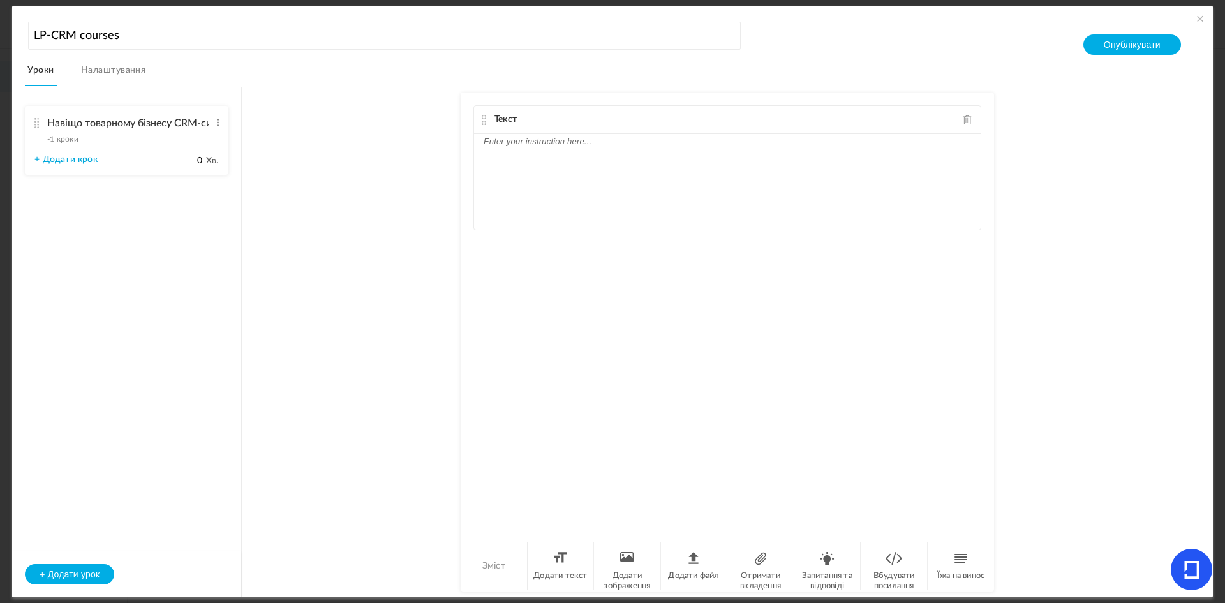
click at [960, 123] on div "Текст" at bounding box center [727, 120] width 507 height 28
click at [967, 120] on span at bounding box center [967, 120] width 9 height 10
click at [584, 565] on li "Додати текст" at bounding box center [561, 566] width 67 height 48
click at [491, 147] on p at bounding box center [727, 141] width 487 height 15
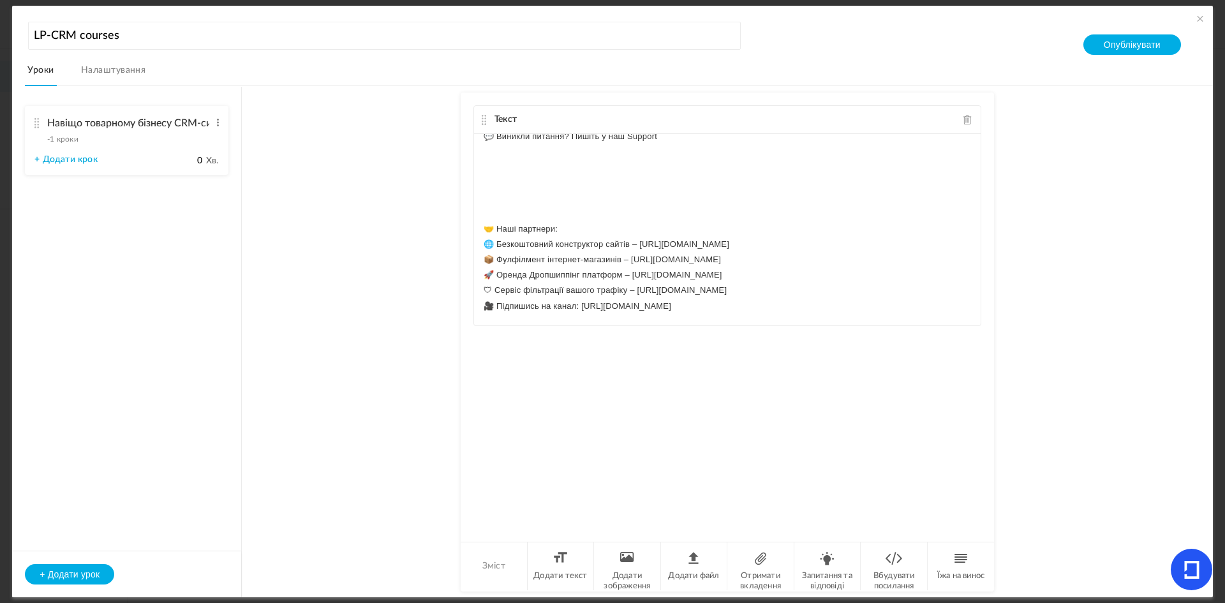
click at [493, 212] on p at bounding box center [727, 213] width 487 height 15
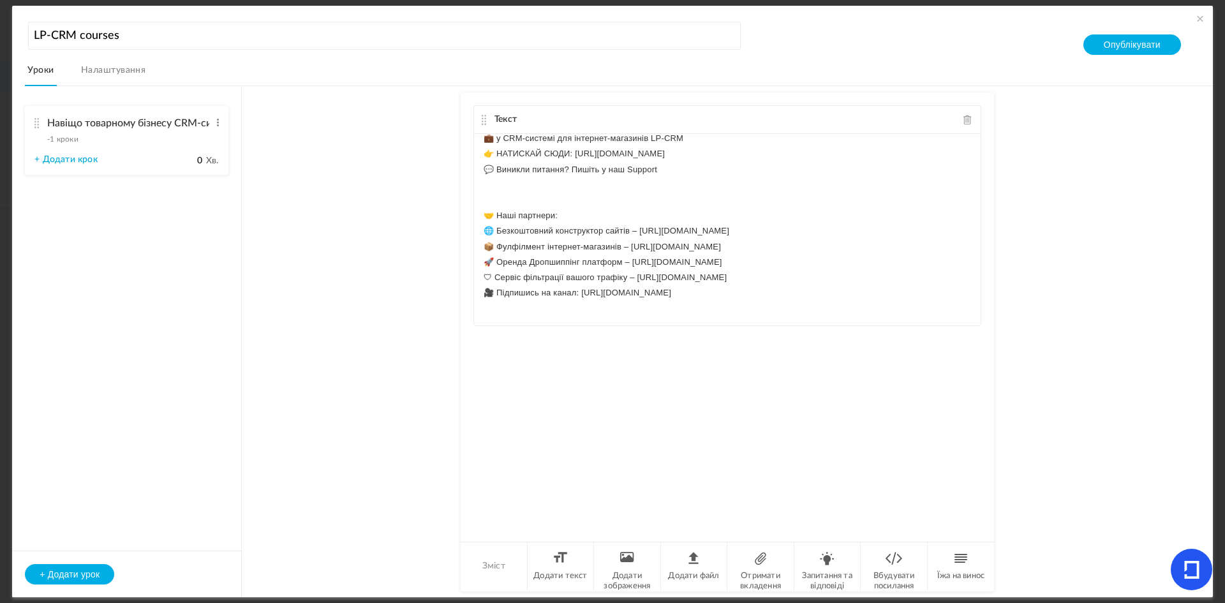
scroll to position [65, 0]
click at [545, 198] on p at bounding box center [727, 200] width 487 height 15
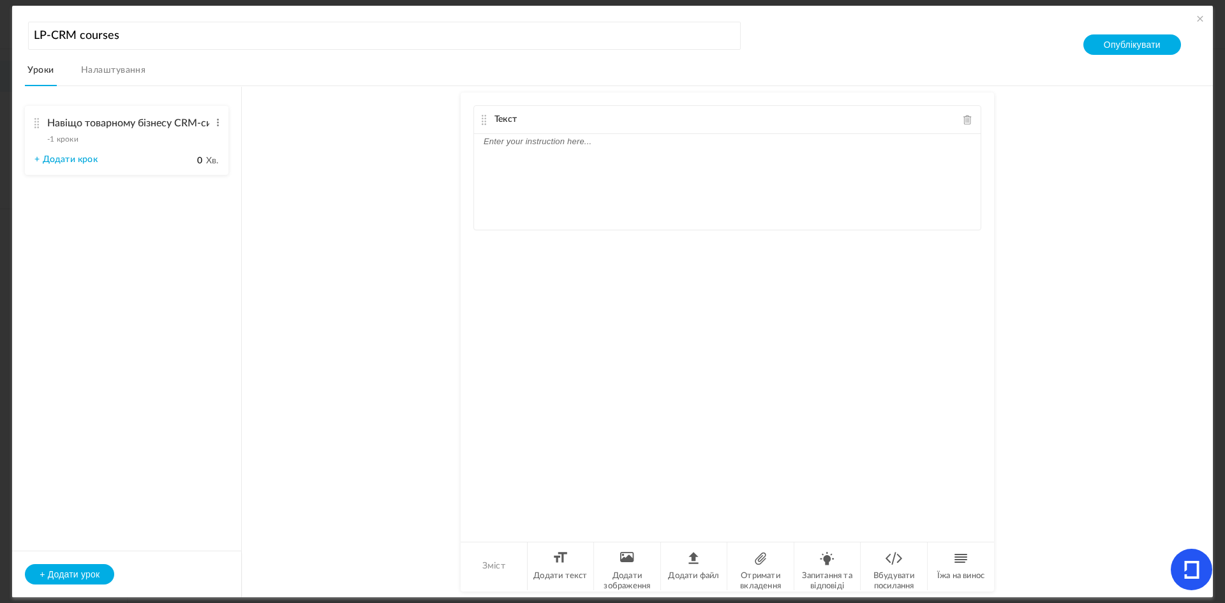
click at [965, 118] on span at bounding box center [967, 120] width 9 height 10
click at [570, 165] on div at bounding box center [727, 316] width 533 height 447
click at [547, 574] on font "Додати текст" at bounding box center [560, 576] width 54 height 8
click at [561, 167] on div at bounding box center [727, 182] width 507 height 96
click at [979, 187] on div "Текст" at bounding box center [727, 316] width 533 height 447
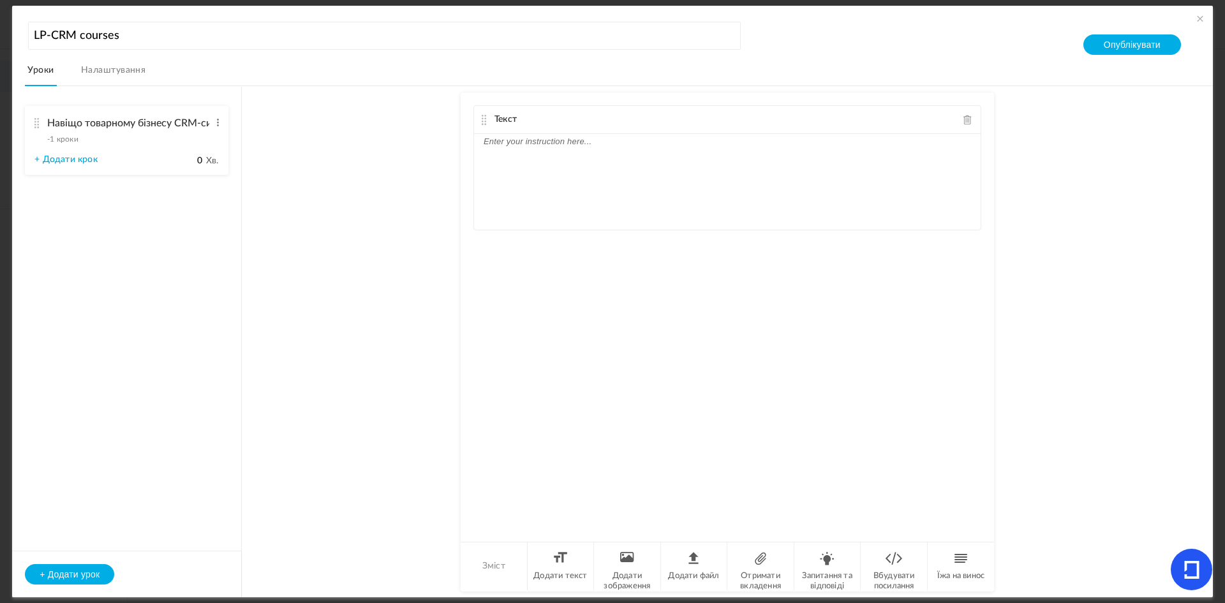
click at [739, 159] on div at bounding box center [727, 182] width 507 height 96
click at [757, 573] on font "Отримати вкладення" at bounding box center [760, 581] width 41 height 19
click at [555, 302] on font "Отримати будь-який файл" at bounding box center [570, 300] width 113 height 9
click at [965, 269] on span at bounding box center [967, 267] width 9 height 10
click at [61, 581] on button "+ Додати урок" at bounding box center [69, 574] width 89 height 20
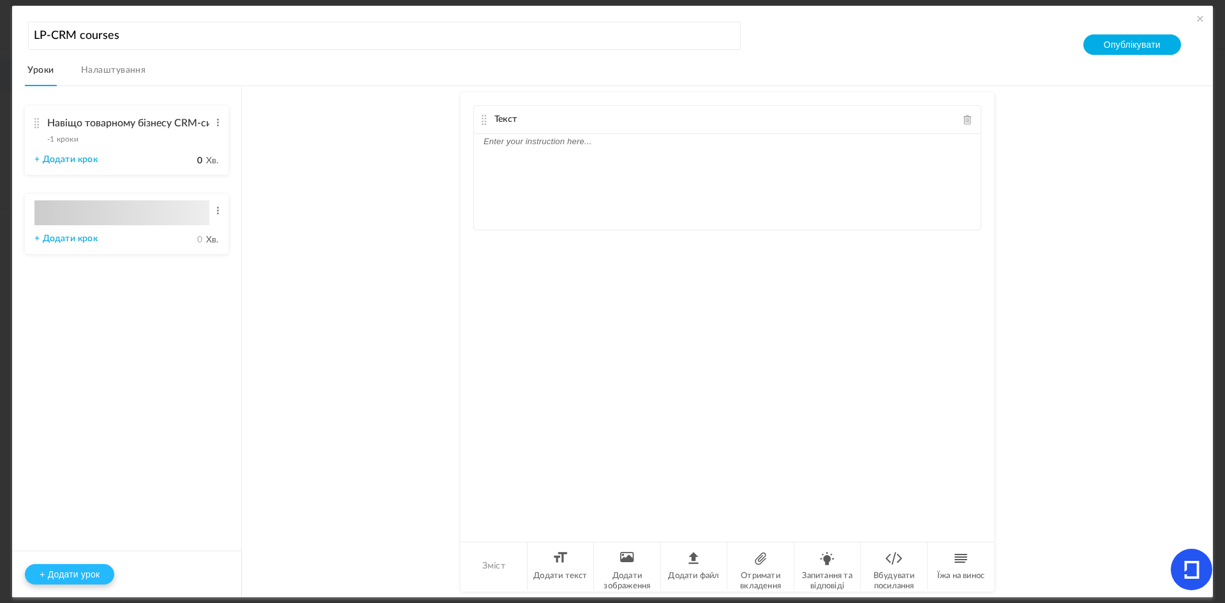
type input "Lesson 2"
type input "0"
type input "Step 1"
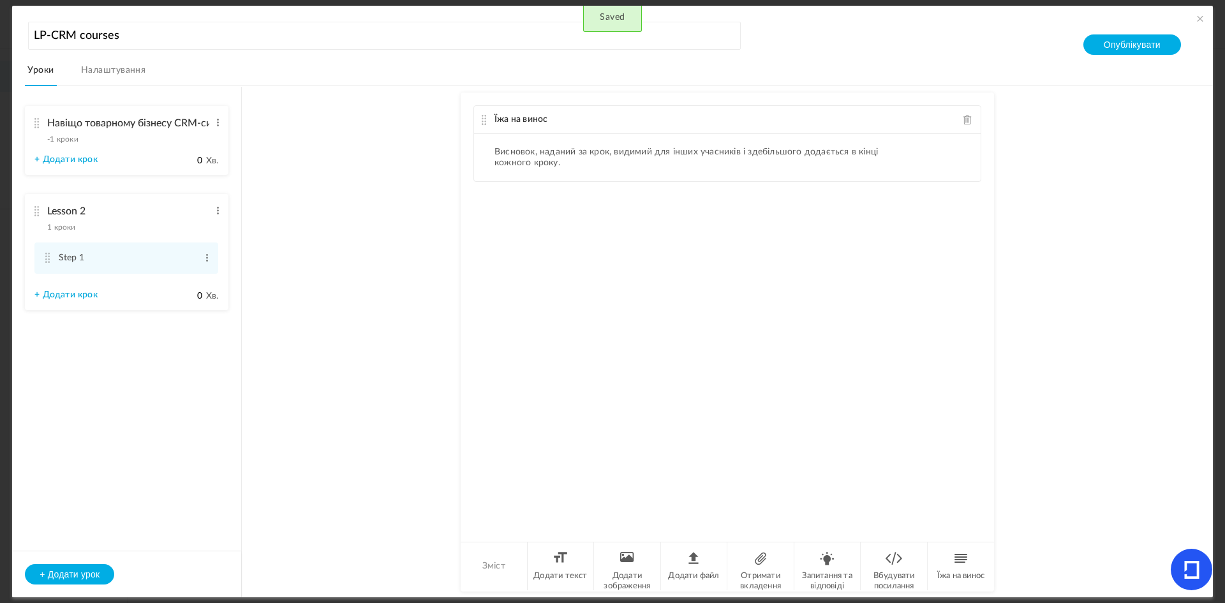
click at [77, 145] on div "Навіщо товарному бізнесу CRM-система -1 кроки Редагувати Видалити" at bounding box center [121, 128] width 175 height 34
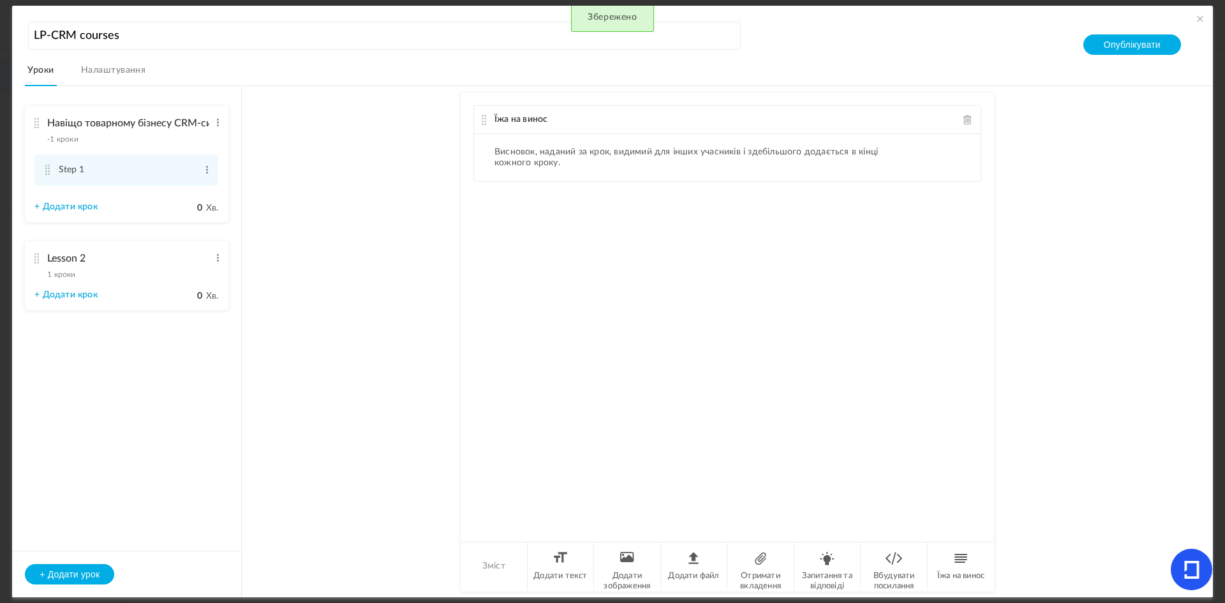
click at [76, 207] on font "+ Додати крок" at bounding box center [65, 206] width 63 height 9
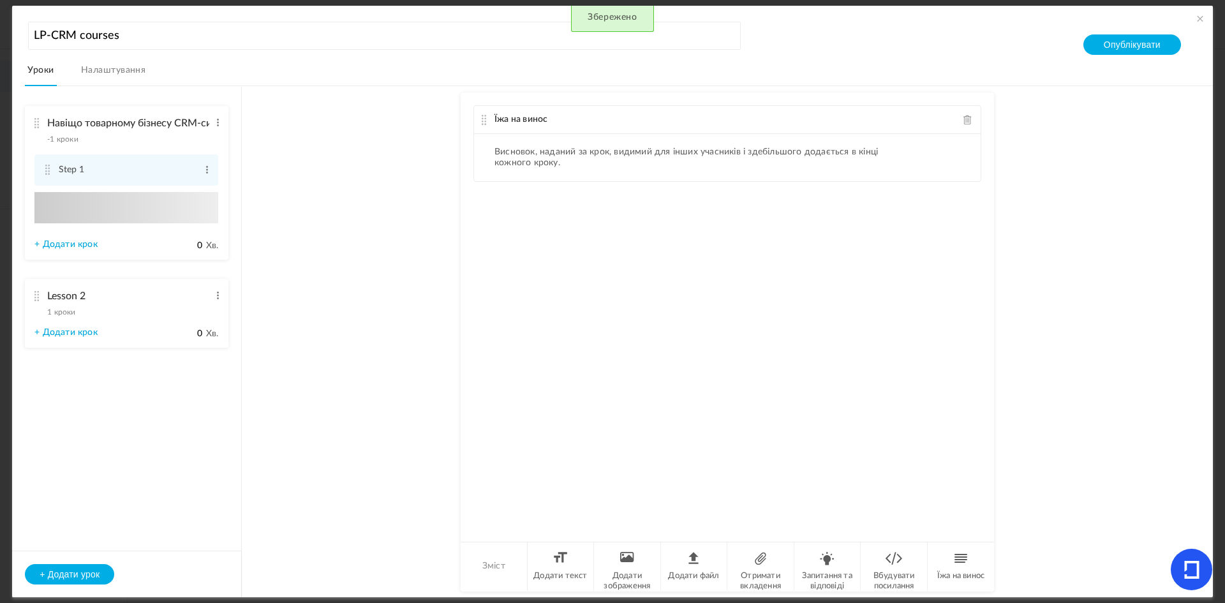
type input "Step 2"
click at [168, 157] on li "Step 1 Редагувати Видалити" at bounding box center [126, 169] width 184 height 31
click at [966, 121] on span at bounding box center [967, 120] width 9 height 10
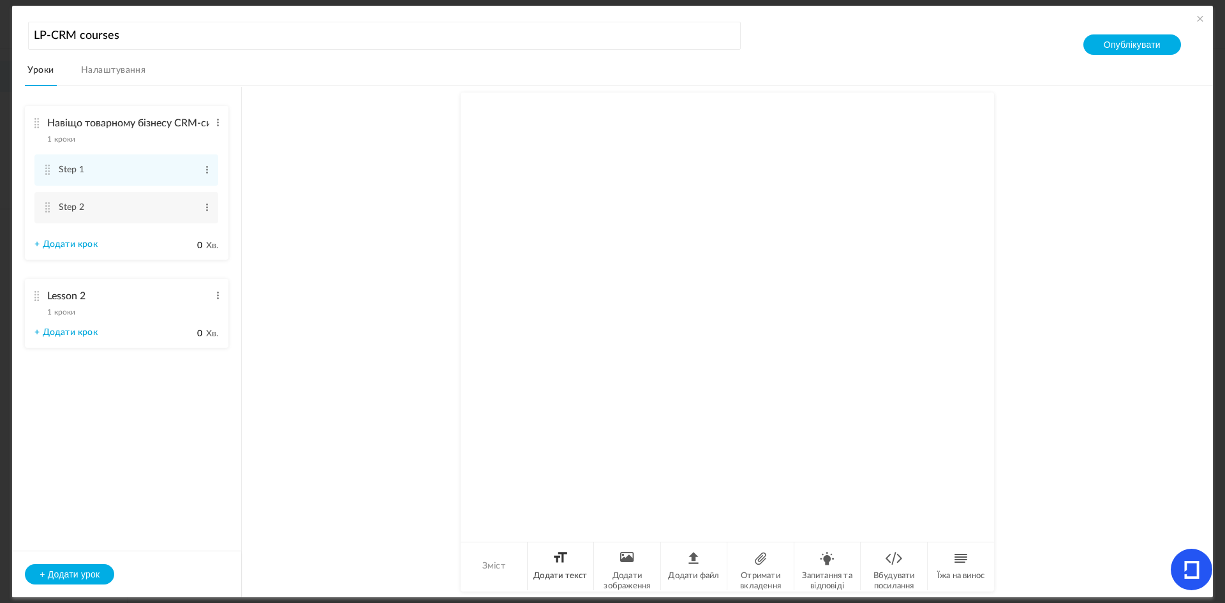
click at [585, 576] on font "Додати текст" at bounding box center [560, 576] width 54 height 8
click at [512, 147] on p at bounding box center [727, 141] width 487 height 15
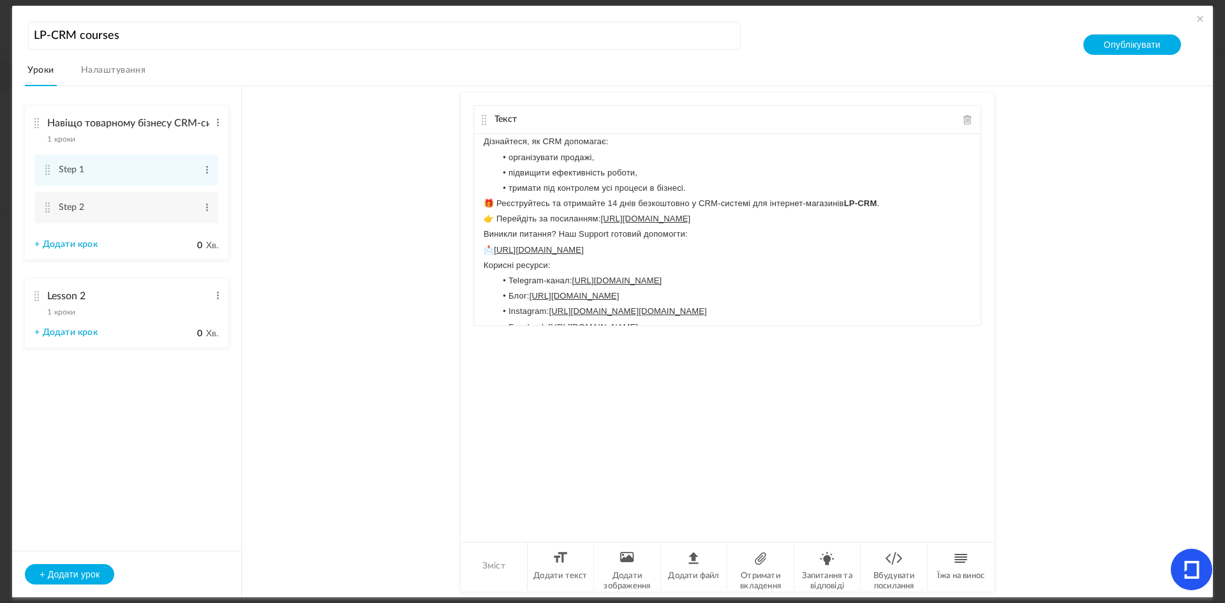
scroll to position [114, 0]
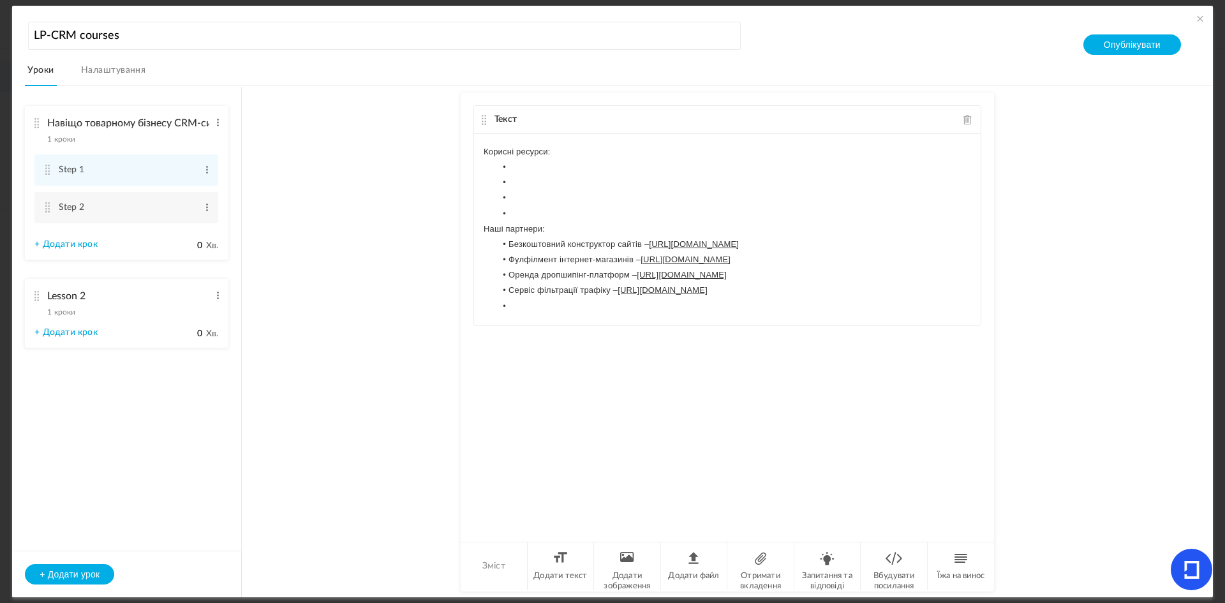
click at [714, 322] on p at bounding box center [727, 321] width 487 height 15
click at [537, 318] on p at bounding box center [727, 321] width 487 height 15
click at [517, 311] on li at bounding box center [733, 306] width 475 height 15
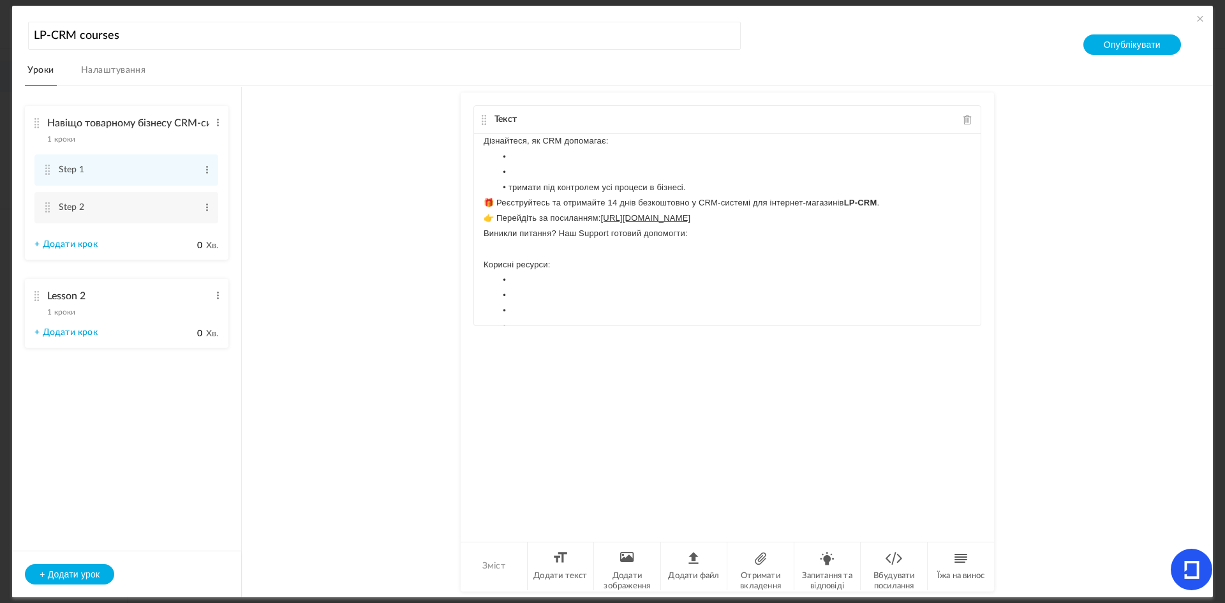
scroll to position [0, 0]
click at [516, 171] on li at bounding box center [733, 172] width 475 height 15
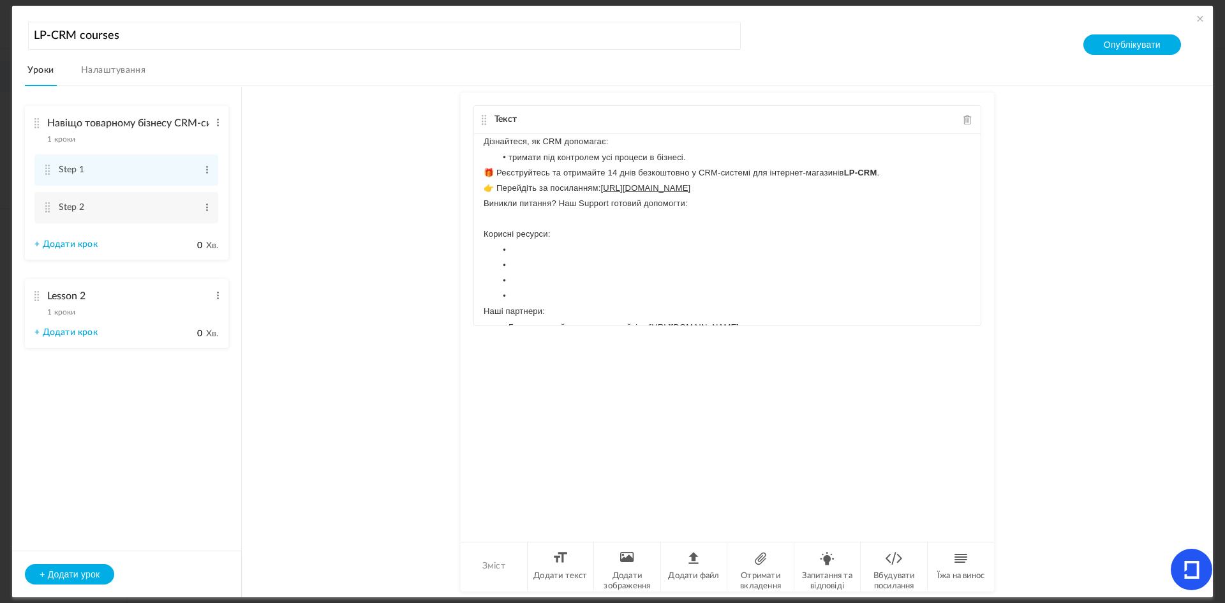
click at [519, 286] on li at bounding box center [733, 280] width 475 height 15
click at [512, 297] on li at bounding box center [733, 295] width 475 height 15
click at [525, 262] on li at bounding box center [733, 265] width 475 height 15
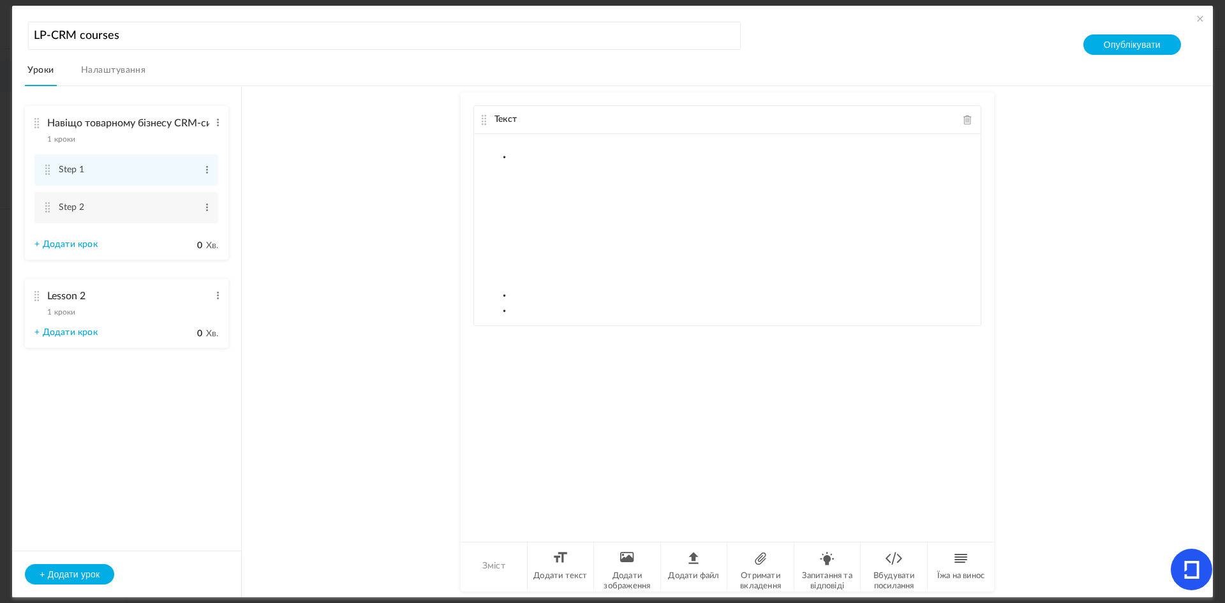
drag, startPoint x: 644, startPoint y: 302, endPoint x: 430, endPoint y: 140, distance: 268.4
click at [430, 140] on au-course-substep "Текст Зміст Додати текст Додати зображення Додати файл Отримати вкладення Запит…" at bounding box center [727, 341] width 940 height 511
click at [569, 559] on li "Додати текст" at bounding box center [561, 566] width 67 height 48
click at [480, 121] on cite at bounding box center [484, 120] width 9 height 10
drag, startPoint x: 478, startPoint y: 121, endPoint x: 967, endPoint y: 123, distance: 488.8
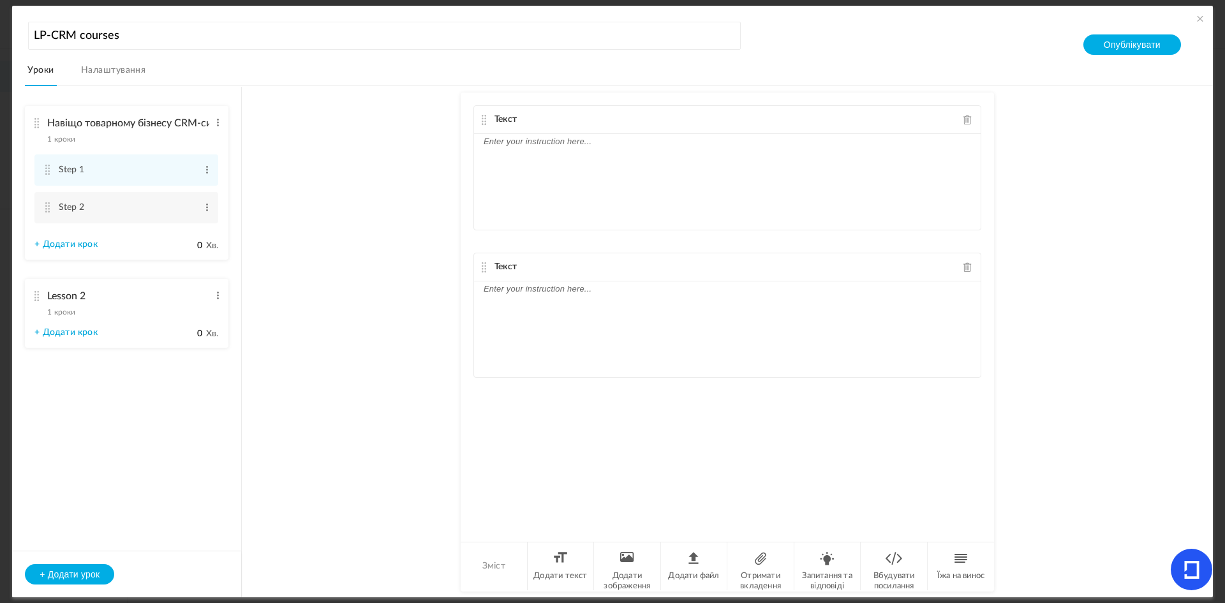
click at [967, 123] on span at bounding box center [967, 120] width 9 height 10
click at [573, 149] on p at bounding box center [727, 141] width 487 height 15
click at [694, 568] on li "Додати файл" at bounding box center [694, 566] width 67 height 48
click at [556, 275] on div "Вкладення" at bounding box center [727, 267] width 507 height 28
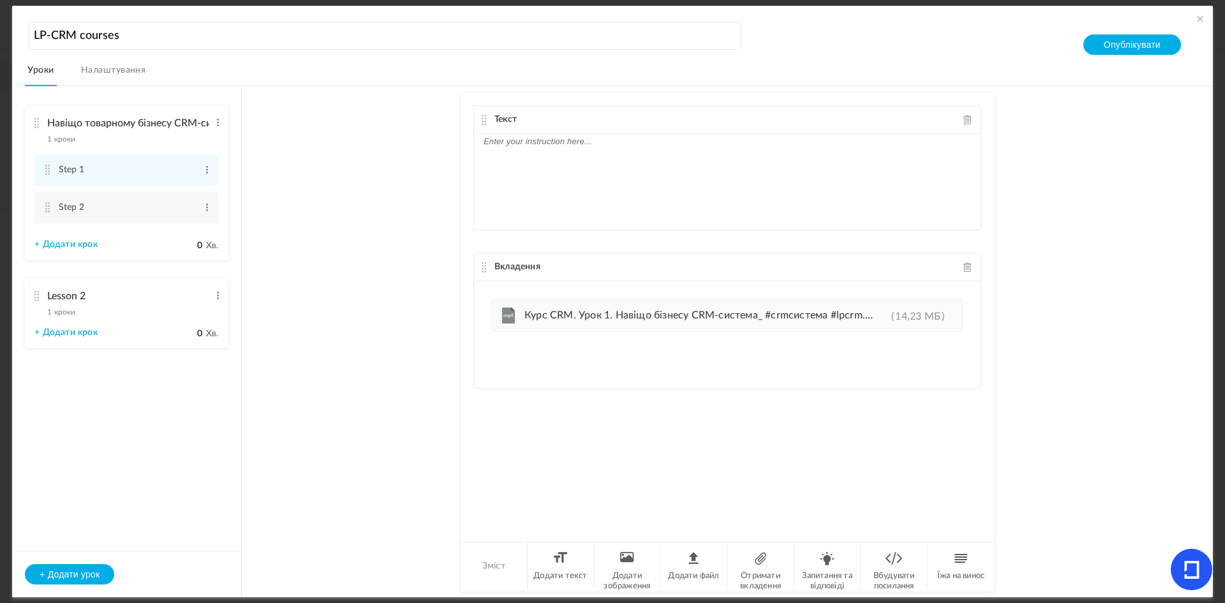
click at [488, 270] on div "Вкладення" at bounding box center [727, 267] width 507 height 28
click at [496, 175] on div at bounding box center [727, 182] width 507 height 96
click at [757, 572] on font "Отримати вкладення" at bounding box center [760, 581] width 41 height 19
click at [966, 425] on span at bounding box center [967, 425] width 9 height 10
click at [767, 567] on li "Отримати вкладення" at bounding box center [760, 566] width 67 height 48
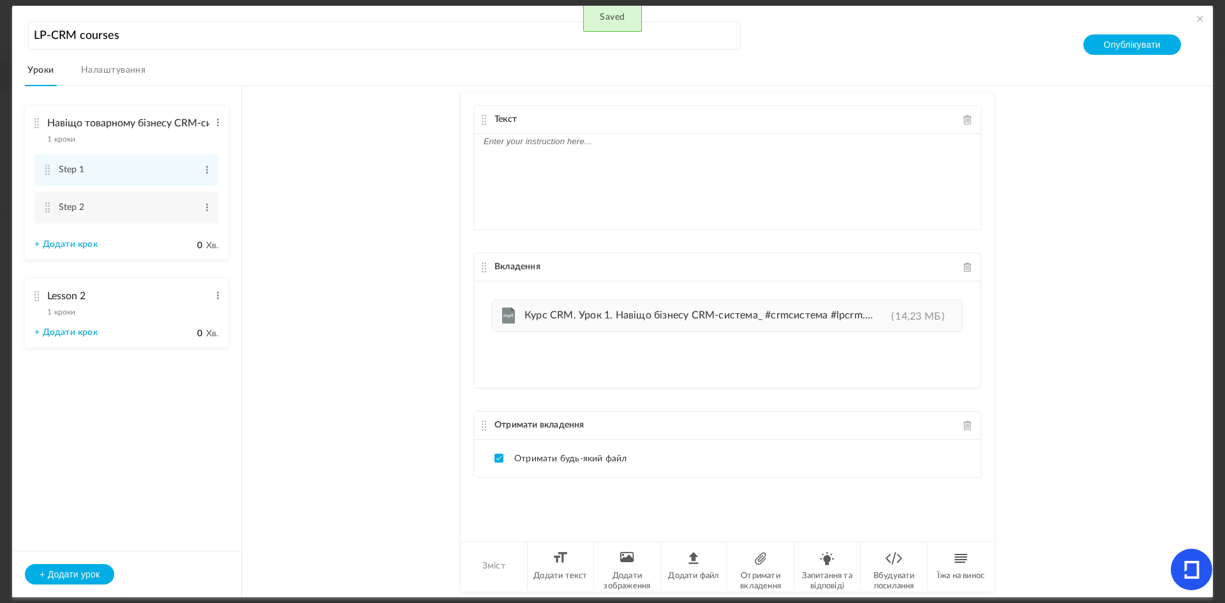
click at [583, 459] on font "Отримати будь-який файл" at bounding box center [570, 458] width 113 height 9
drag, startPoint x: 488, startPoint y: 454, endPoint x: 542, endPoint y: 420, distance: 63.7
click at [542, 420] on div "Отримати вкладення Отримати будь-який файл" at bounding box center [727, 444] width 508 height 67
drag, startPoint x: 508, startPoint y: 457, endPoint x: 849, endPoint y: 410, distance: 344.0
click at [849, 410] on div "Текст Вкладення Завантажте свій файл сюди mp4 Курс CRM. Урок 1. Навіщо бізнесу …" at bounding box center [727, 316] width 533 height 447
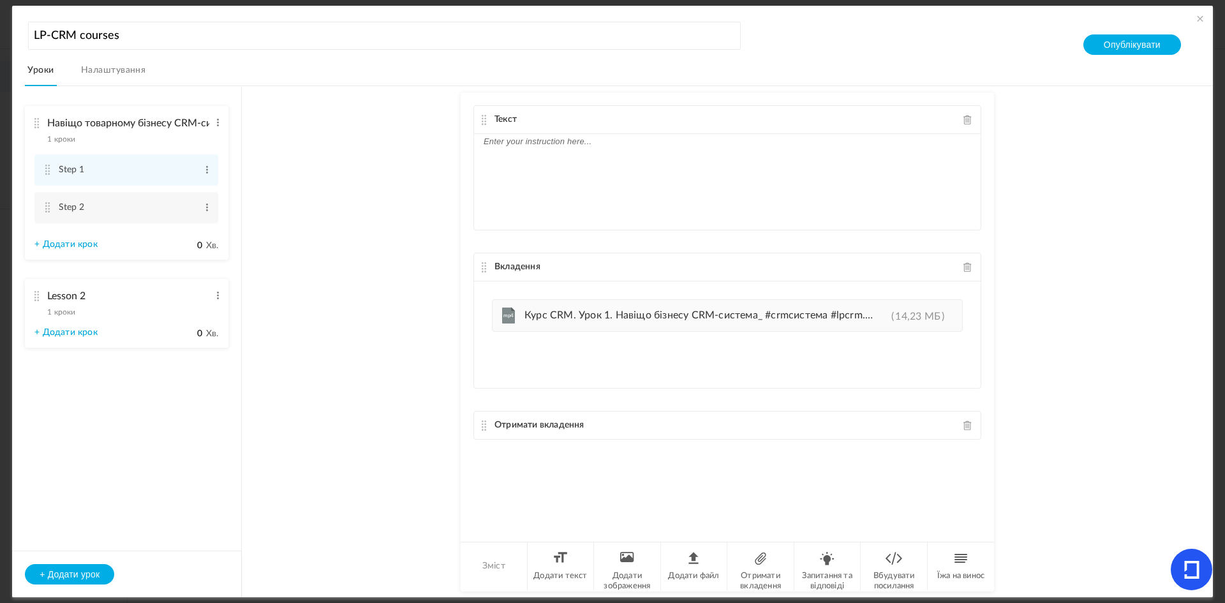
click at [960, 422] on div "Отримати вкладення" at bounding box center [727, 426] width 507 height 28
click at [965, 427] on span at bounding box center [967, 425] width 9 height 10
click at [812, 315] on span "Курс CRM. Урок 1. Навіщо бізнесу CRM-система_ #crmсистема #lpcrm.mp4" at bounding box center [704, 315] width 361 height 10
click at [965, 271] on span at bounding box center [967, 267] width 9 height 10
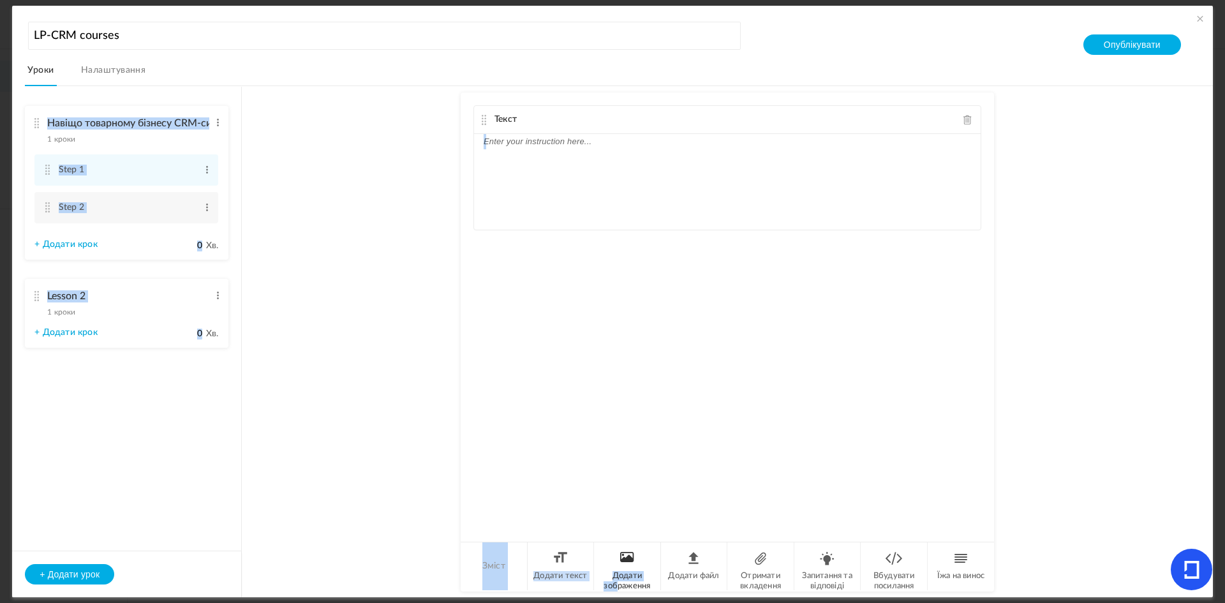
drag, startPoint x: 609, startPoint y: 595, endPoint x: 616, endPoint y: 588, distance: 9.5
click at [616, 588] on main "Текст Зміст Додати текст Додати зображення Додати файл Отримати вкладення Запит…" at bounding box center [727, 341] width 533 height 511
click at [616, 588] on font "Додати зображення" at bounding box center [627, 581] width 47 height 19
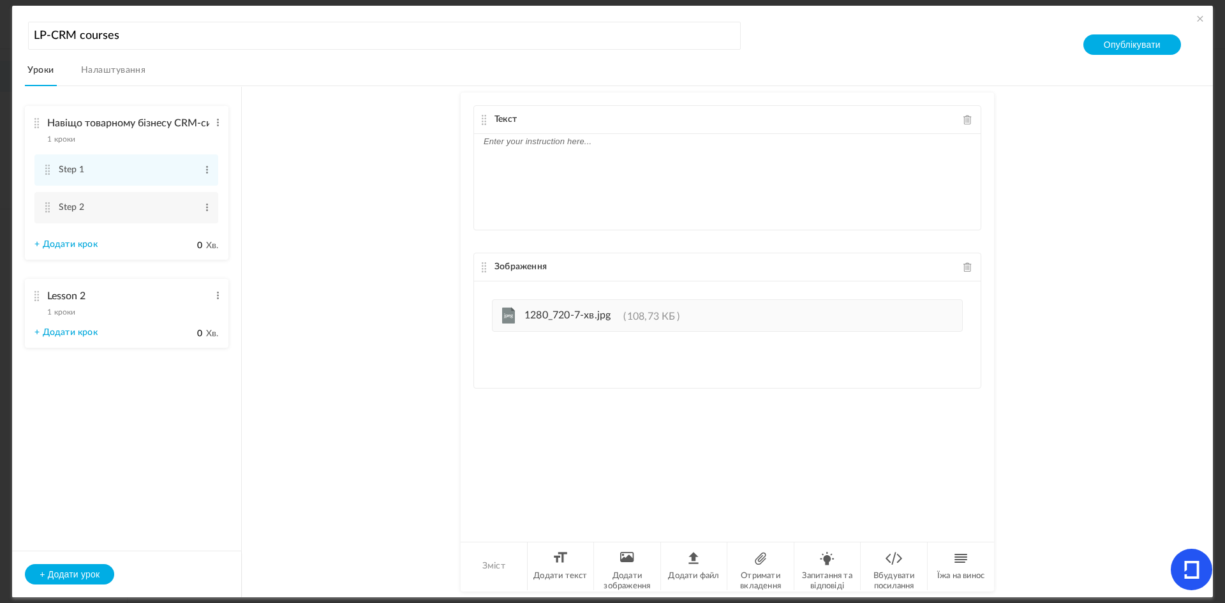
click at [659, 179] on div at bounding box center [727, 182] width 507 height 96
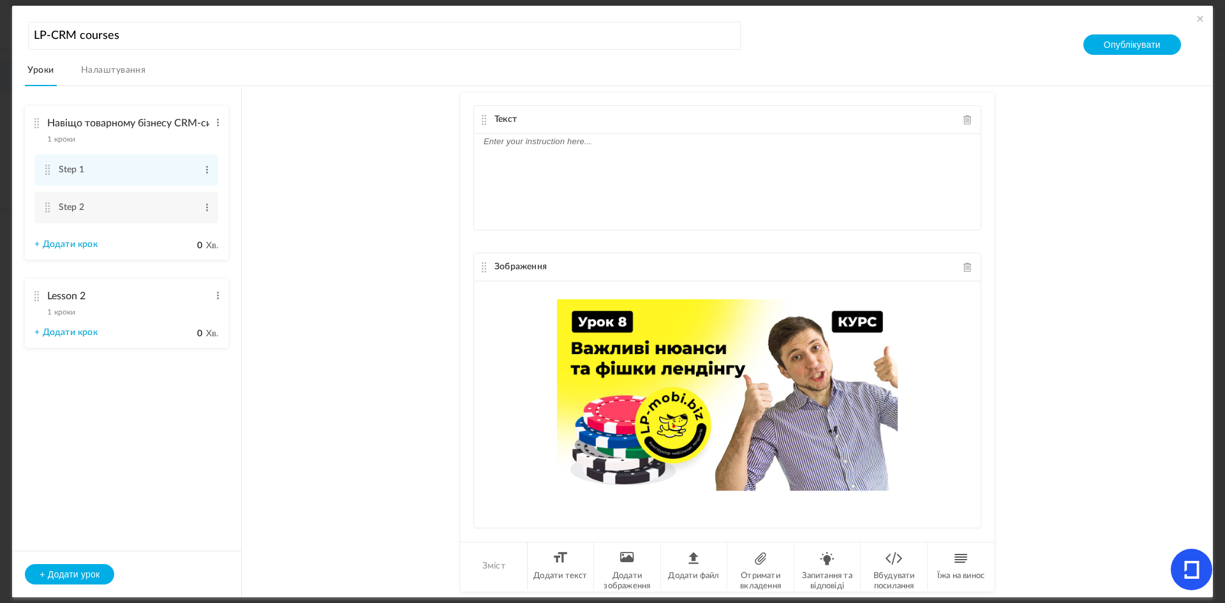
click at [956, 268] on div "Зображення" at bounding box center [727, 267] width 507 height 28
click at [963, 269] on span at bounding box center [967, 267] width 9 height 10
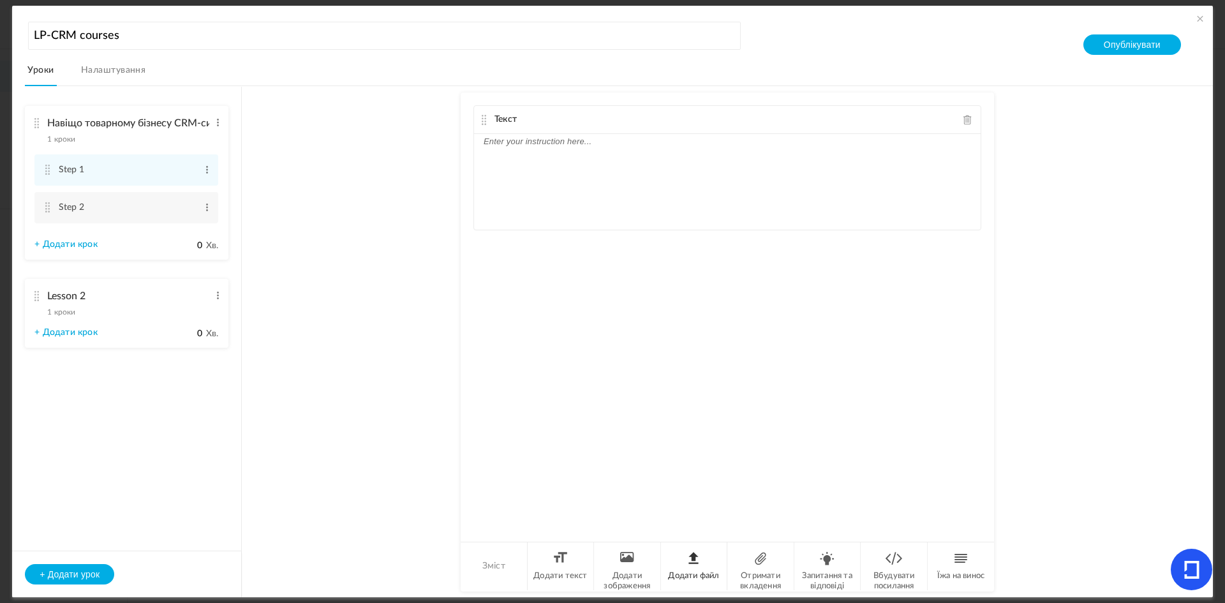
click at [705, 574] on font "Додати файл" at bounding box center [693, 576] width 51 height 8
click at [720, 315] on span "redpandacompress_Урок 1 Навіщо товарному бізнесу CRM-система_.mp4" at bounding box center [699, 315] width 350 height 10
click at [526, 316] on span "redpandacompress_Урок 1 Навіщо товарному бізнесу CRM-система_.mp4" at bounding box center [699, 315] width 350 height 10
click at [507, 314] on font "mp4" at bounding box center [508, 315] width 10 height 5
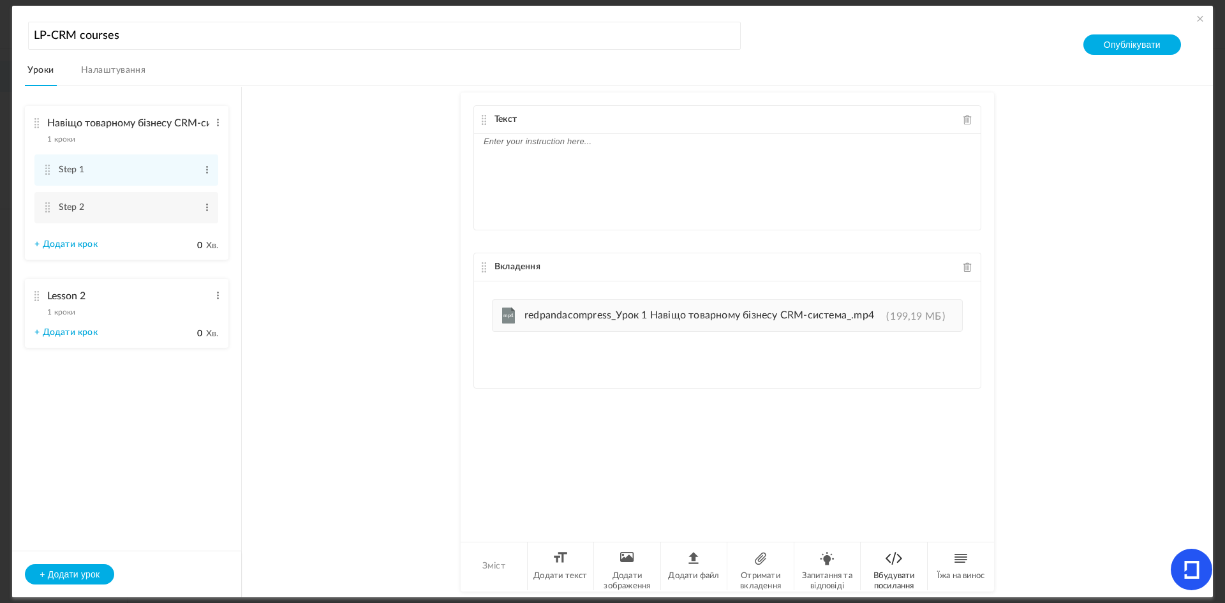
click at [881, 563] on li "Вбудувати посилання" at bounding box center [894, 566] width 67 height 48
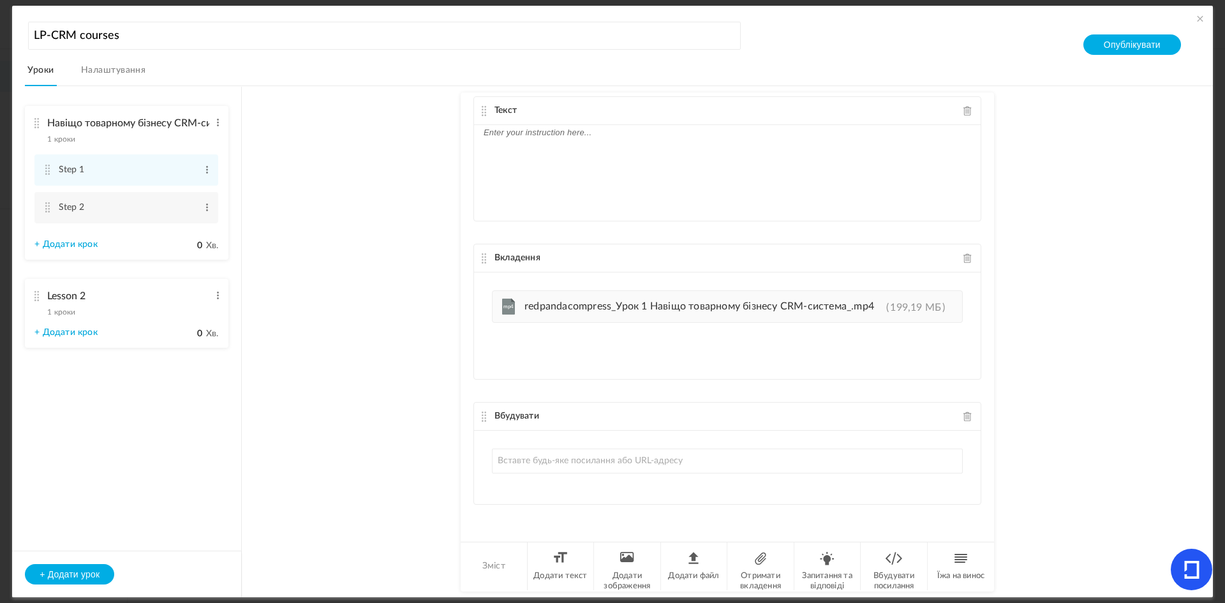
click at [773, 463] on input "text" at bounding box center [727, 461] width 471 height 25
paste input "[URL][DOMAIN_NAME]"
type input "[URL][DOMAIN_NAME]"
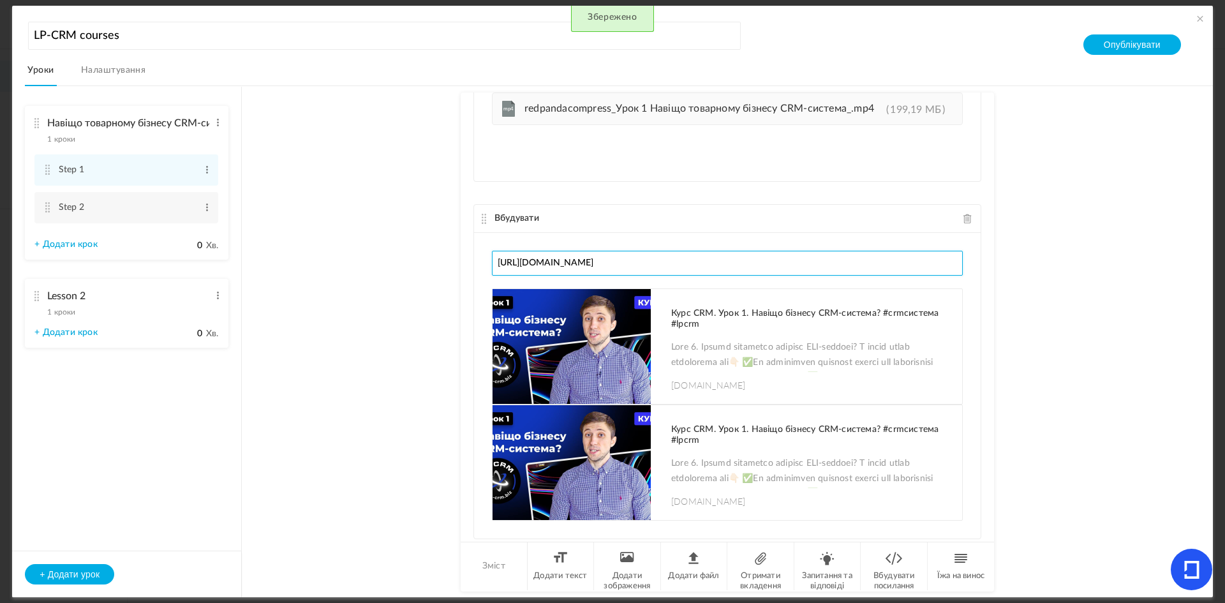
scroll to position [241, 0]
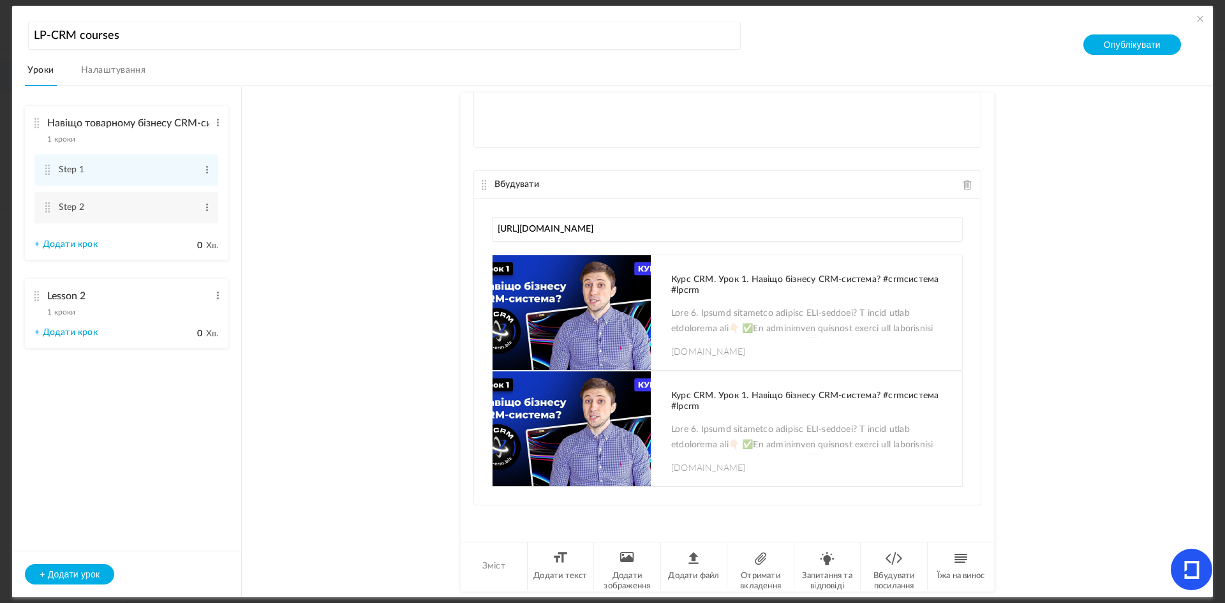
click at [943, 390] on div "Курс CRM. Урок 1. Навіщо бізнесу CRM-система? #crmсистема #lpcrm [DOMAIN_NAME]" at bounding box center [810, 428] width 304 height 115
click at [987, 161] on div "Текст Вкладення Завантажте свій файл сюди mp4 redpandacompress_Урок 1 Навіщо то…" at bounding box center [727, 316] width 533 height 447
click at [992, 171] on au-course-substep "Текст Вкладення Завантажте свій файл сюди mp4 redpandacompress_Урок 1 Навіщо то…" at bounding box center [727, 341] width 940 height 511
drag, startPoint x: 993, startPoint y: 274, endPoint x: 983, endPoint y: 193, distance: 81.7
click at [983, 193] on au-course-substep "Текст Вкладення Завантажте свій файл сюди mp4 redpandacompress_Урок 1 Навіщо то…" at bounding box center [727, 341] width 940 height 511
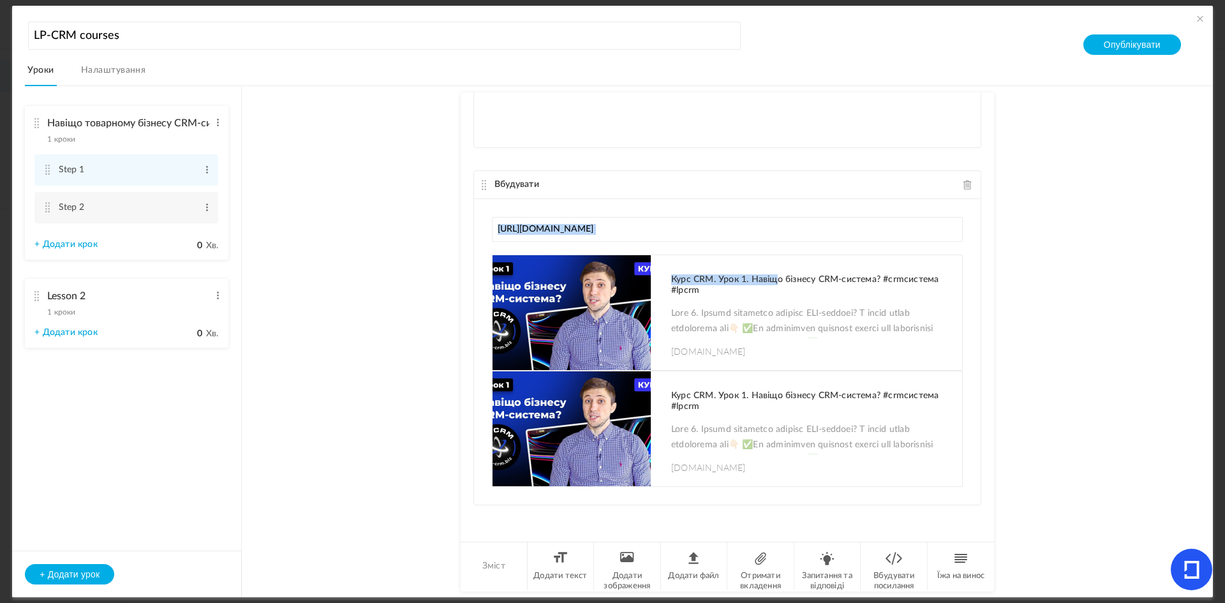
scroll to position [0, 0]
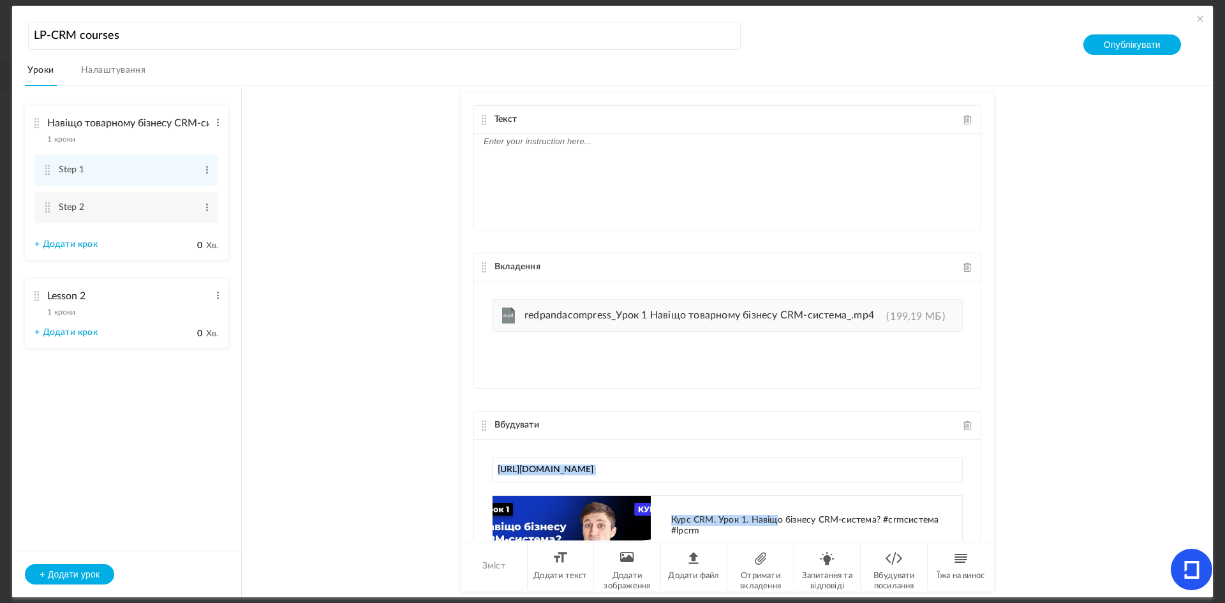
click at [965, 270] on span at bounding box center [967, 267] width 9 height 10
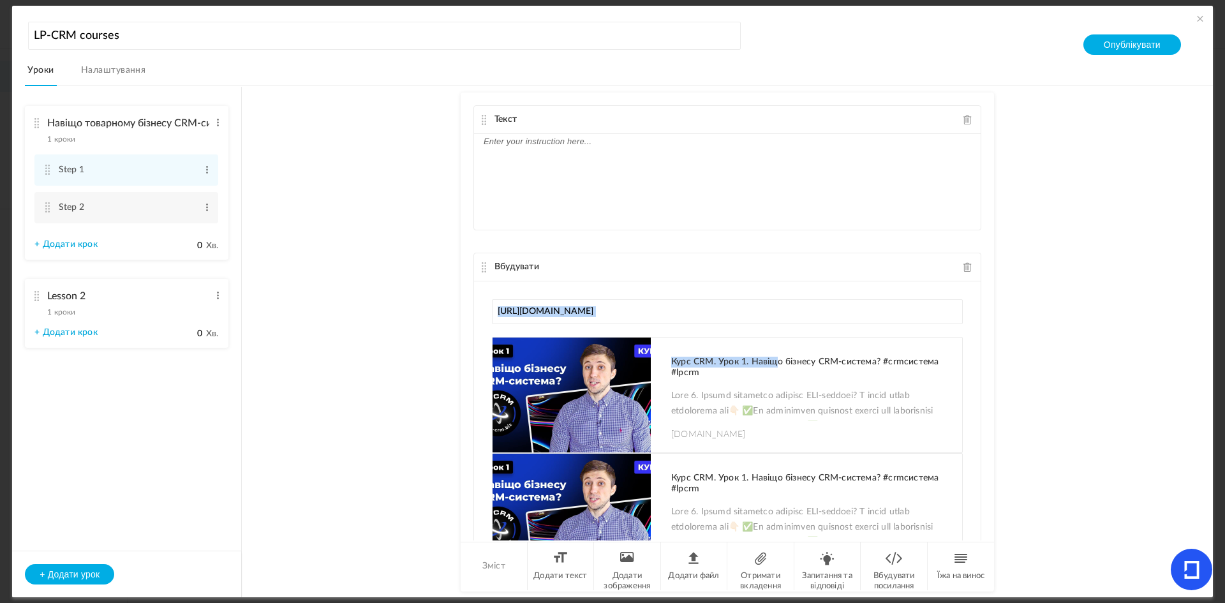
click at [896, 490] on h1 "Курс CRM. Урок 1. Навіщо бізнесу CRM-система? #crmсистема #lpcrm" at bounding box center [810, 484] width 278 height 22
click at [929, 309] on input "[URL][DOMAIN_NAME]" at bounding box center [727, 311] width 471 height 25
click at [517, 135] on p at bounding box center [727, 141] width 487 height 15
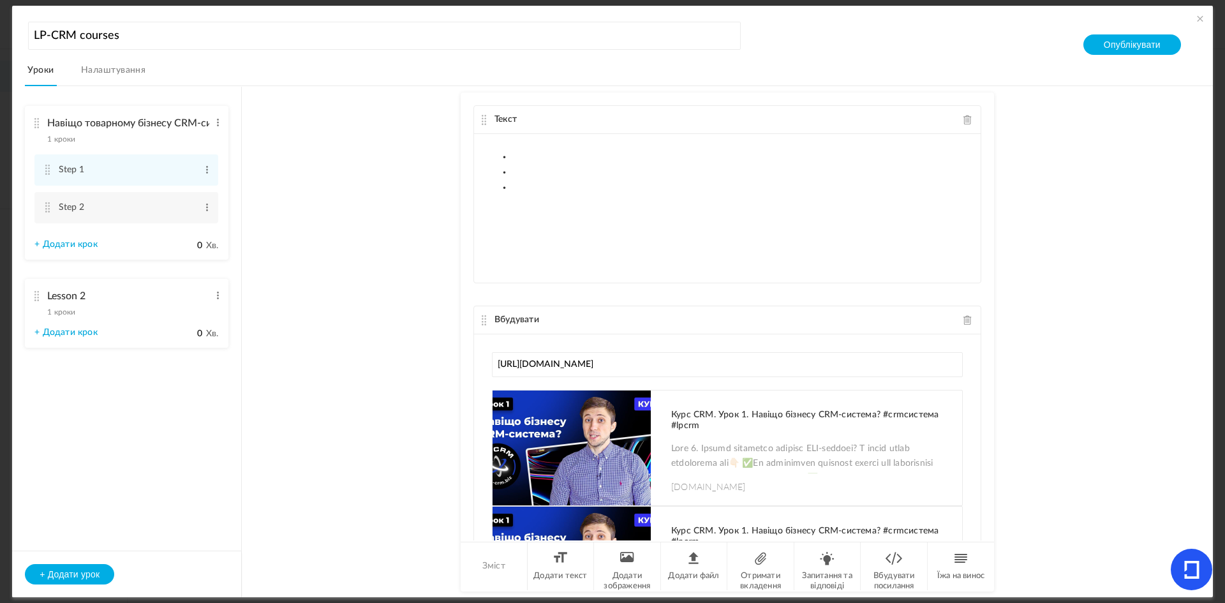
click at [519, 264] on p at bounding box center [727, 265] width 487 height 15
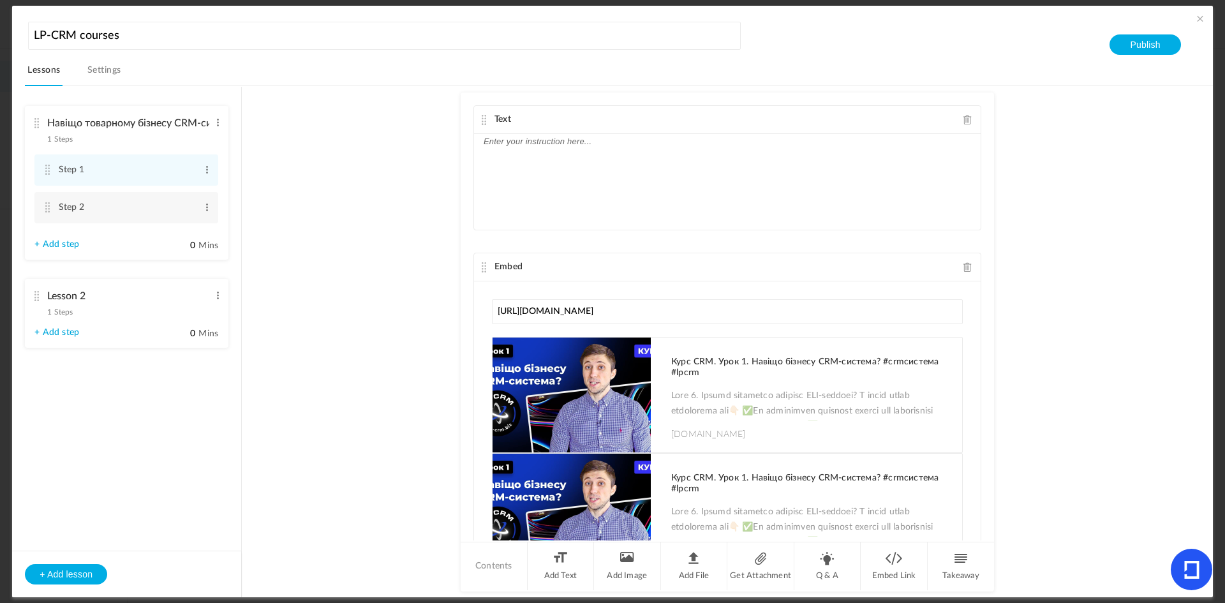
click at [561, 154] on div at bounding box center [727, 182] width 507 height 96
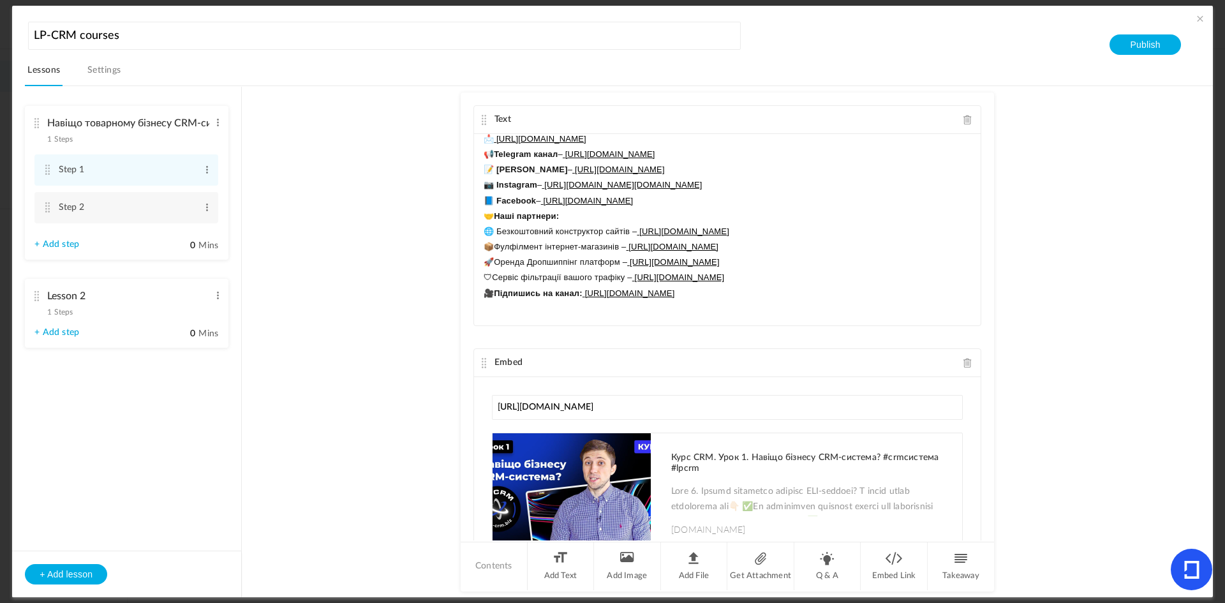
scroll to position [111, 0]
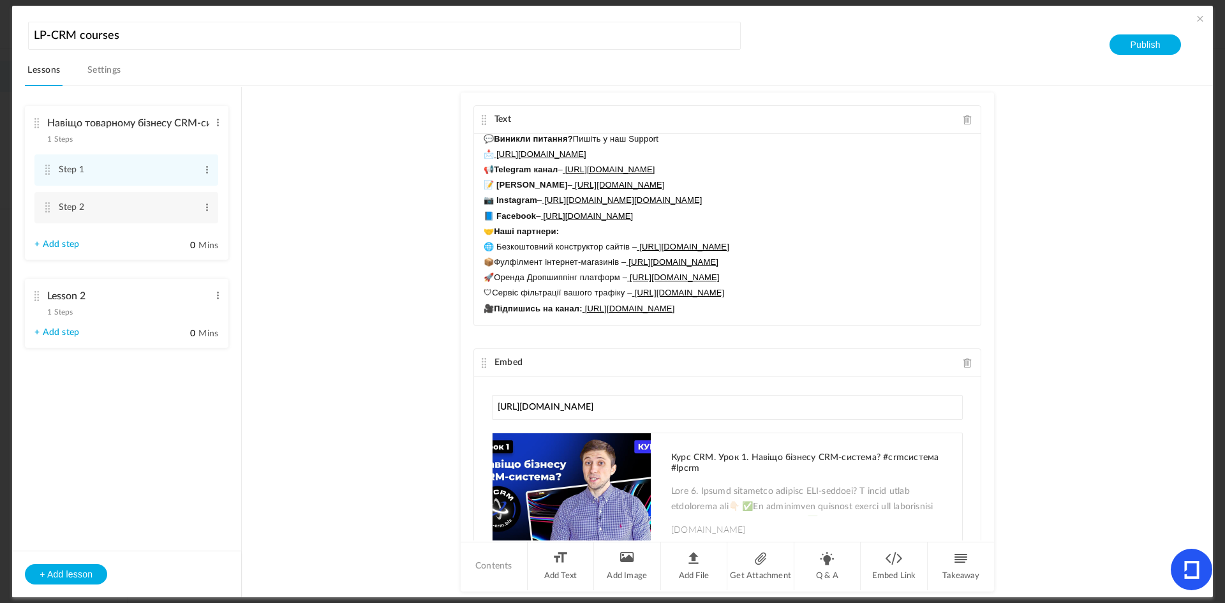
click at [975, 188] on div "Text Дізнаєтеся як CRM допомагає: організувати продажі, підвищити ефективність …" at bounding box center [727, 215] width 508 height 221
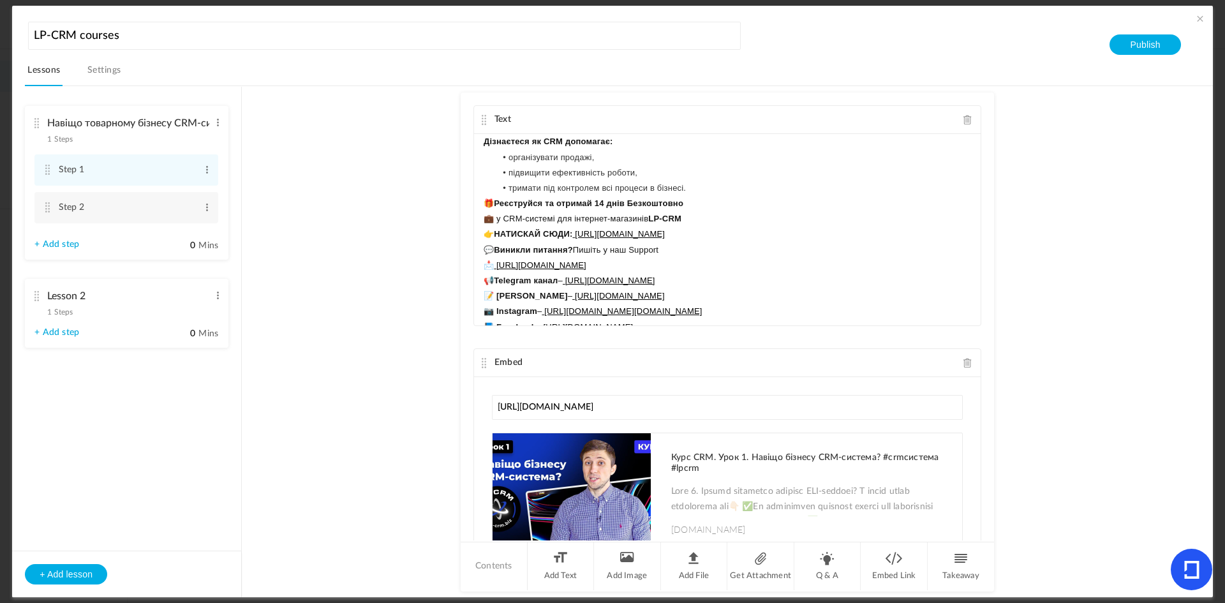
scroll to position [178, 0]
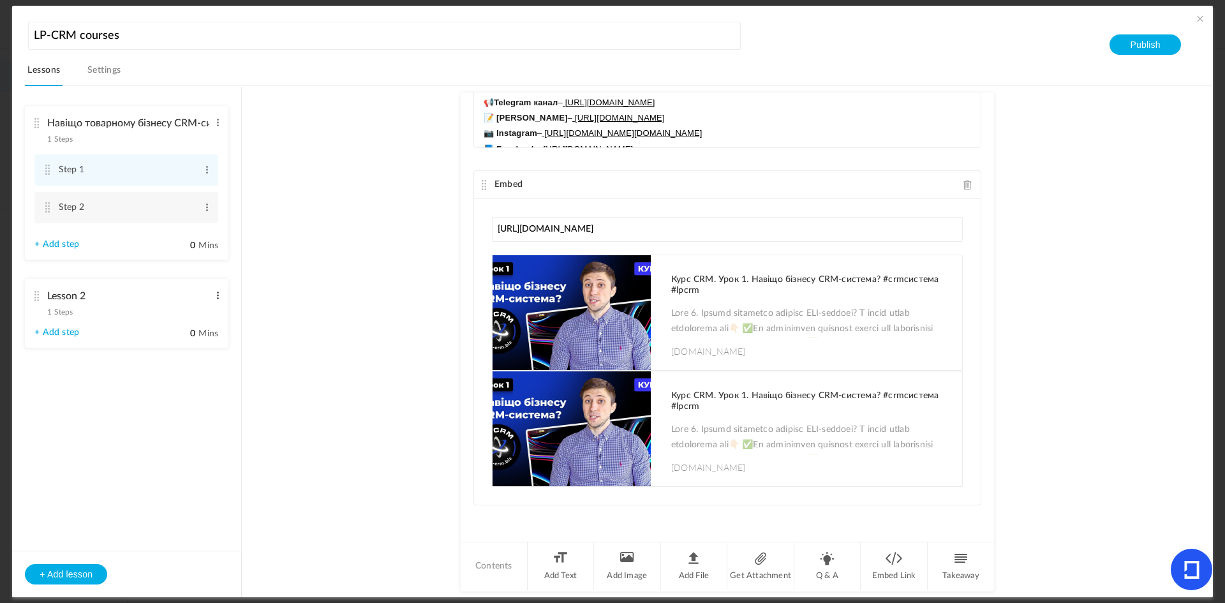
click at [219, 293] on span at bounding box center [218, 295] width 10 height 13
click at [192, 321] on link "Edit" at bounding box center [197, 316] width 50 height 15
type input "L"
paste input "Урок 2. Підключення лендінгів, інтернет-магазинів та маркетплейсів"
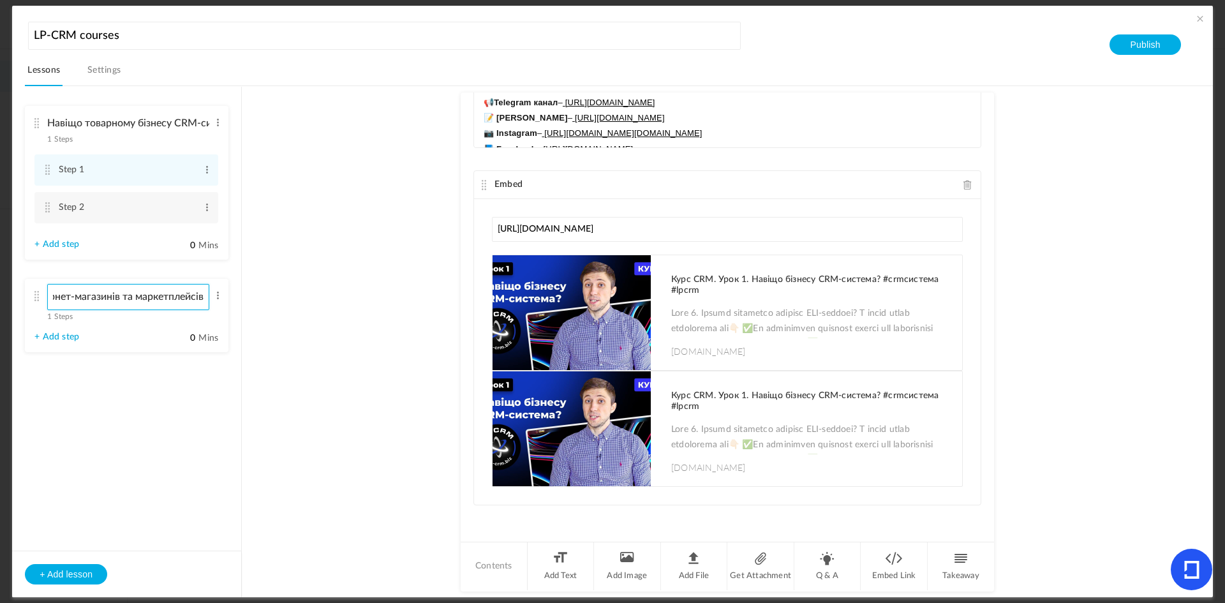
click at [82, 291] on input "Урок 2. Підключення лендінгів, інтернет-магазинів та маркетплейсів" at bounding box center [128, 297] width 162 height 26
click at [84, 299] on input "Урок 2. Підключення лендінгів, інтернет-магазинів та маркетплейсів" at bounding box center [128, 297] width 162 height 26
click at [89, 297] on input "Урок 2. Підключення лендінгів, інтернет-магазинів та маркетплейсів" at bounding box center [128, 297] width 162 height 26
click at [298, 300] on au-course-substep "Text Дізнаєтеся як CRM допомагає: організувати продажі, підвищити ефективність …" at bounding box center [727, 341] width 940 height 511
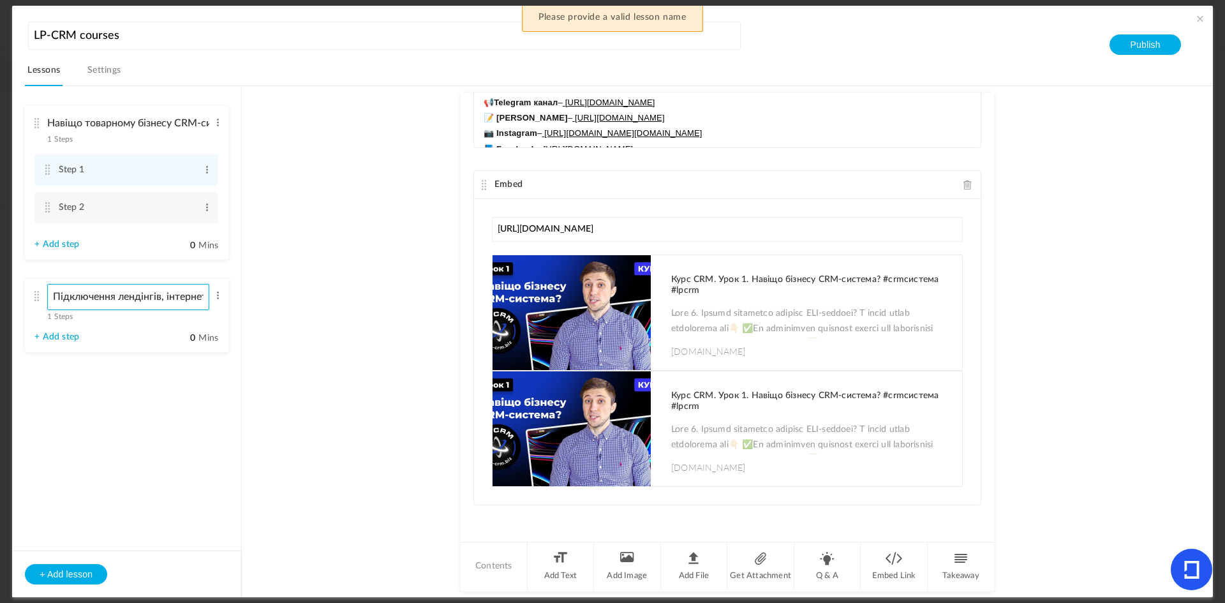
click at [149, 294] on input "Підключення лендінгів, інтернет-магазинів та маркетплейсів" at bounding box center [128, 297] width 162 height 26
click at [164, 296] on input "Підключення лендінгів, інтернет-магазинів та маркетплейсів" at bounding box center [128, 297] width 162 height 26
click at [183, 299] on input "Підключення лендінгів, інтернет-магазинів та маркетплейсів" at bounding box center [128, 297] width 162 height 26
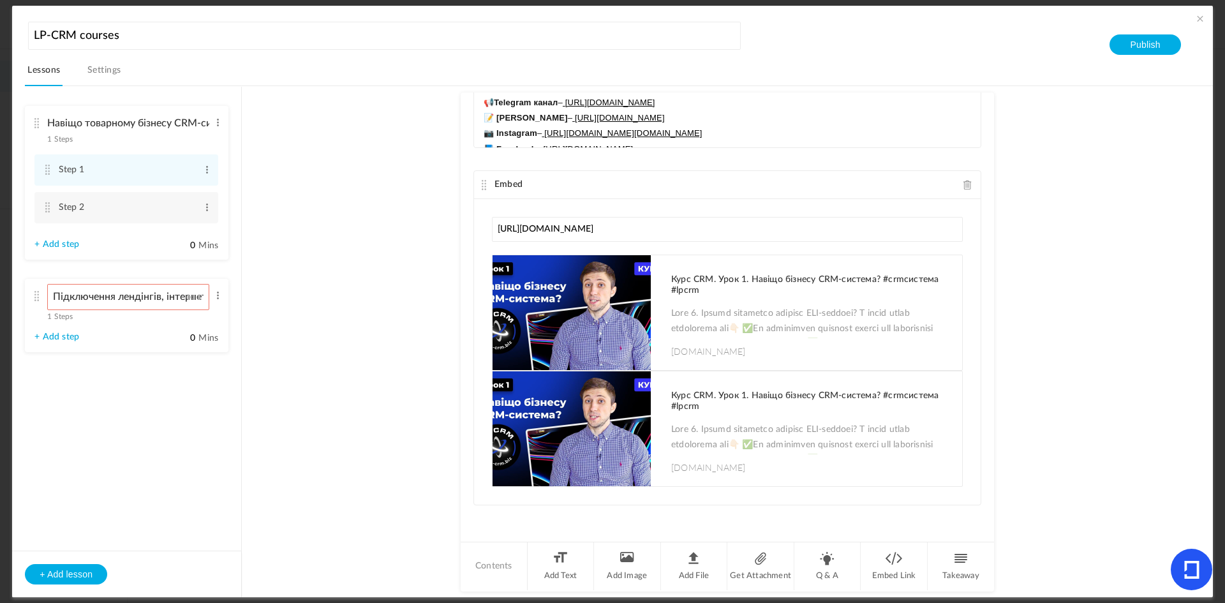
click at [246, 364] on section "Навіщо товарному бізнесу CRM-система 1 Steps Edit Delete Step 1 Edit Delete 0" at bounding box center [618, 341] width 1157 height 511
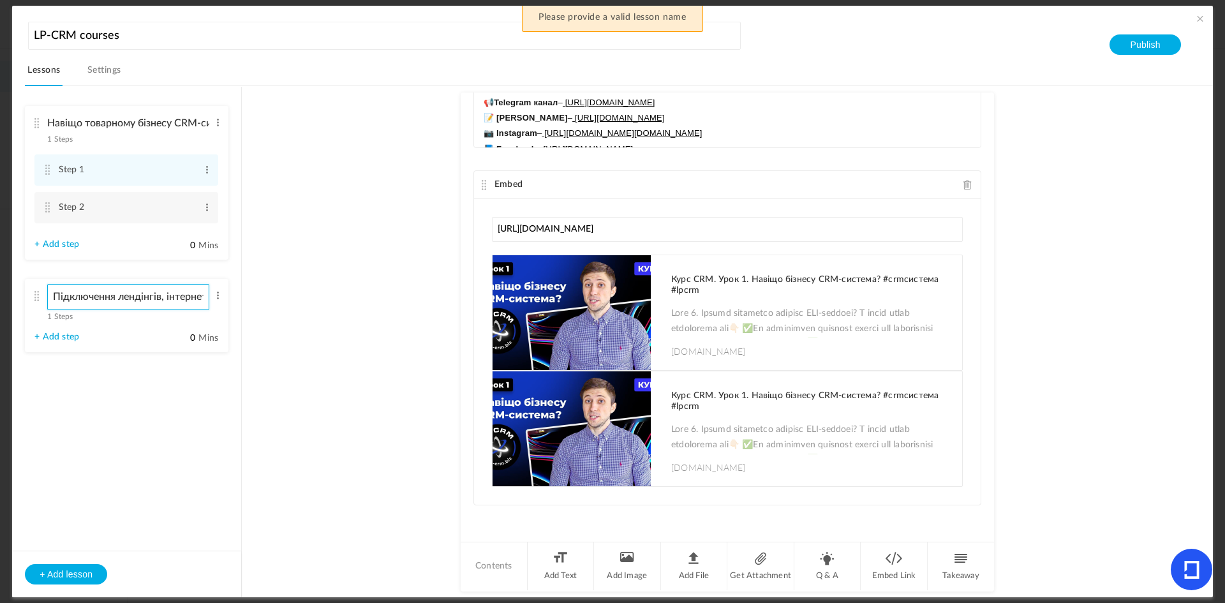
click at [187, 302] on input "Підключення лендінгів, інтернет-магазинів та маркетплейсів" at bounding box center [128, 297] width 162 height 26
click at [199, 292] on input "Підключення лендінгів, інтернет-магазинів та маркетплейсів" at bounding box center [128, 297] width 162 height 26
click at [205, 301] on input "Підключення лендінгів, інтернет-магазинів та маркетплейсів" at bounding box center [128, 297] width 162 height 26
click at [185, 299] on input "Підключення лендінгів, інтернет-магазинів та маркетплейсів" at bounding box center [128, 297] width 162 height 26
click at [185, 299] on input "рнет-магазинів та маркетплейсів" at bounding box center [128, 297] width 162 height 26
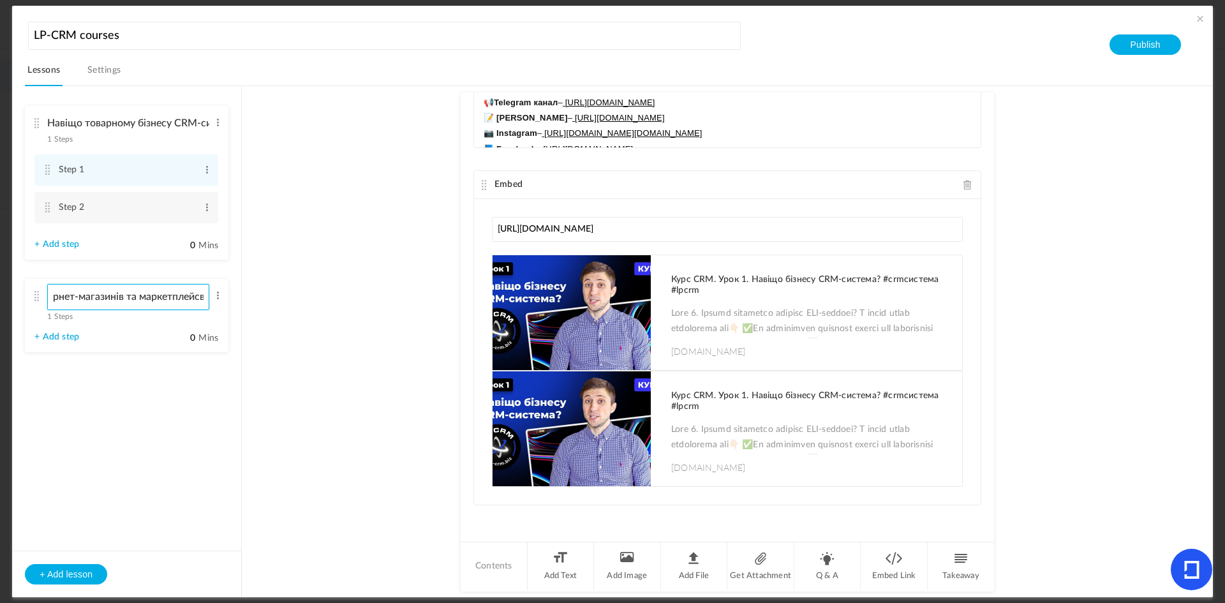
click at [205, 297] on input "рнет-магазинів та маркетплейсв" at bounding box center [128, 297] width 162 height 26
click at [205, 297] on input "рнет-магазинів в" at bounding box center [128, 297] width 162 height 26
click at [205, 297] on input "рнет-магазинів" at bounding box center [128, 297] width 162 height 26
type input "р"
paste input "Урок 2. Підключення лендінгів, інтернет-магазинів та маркетплейсів"
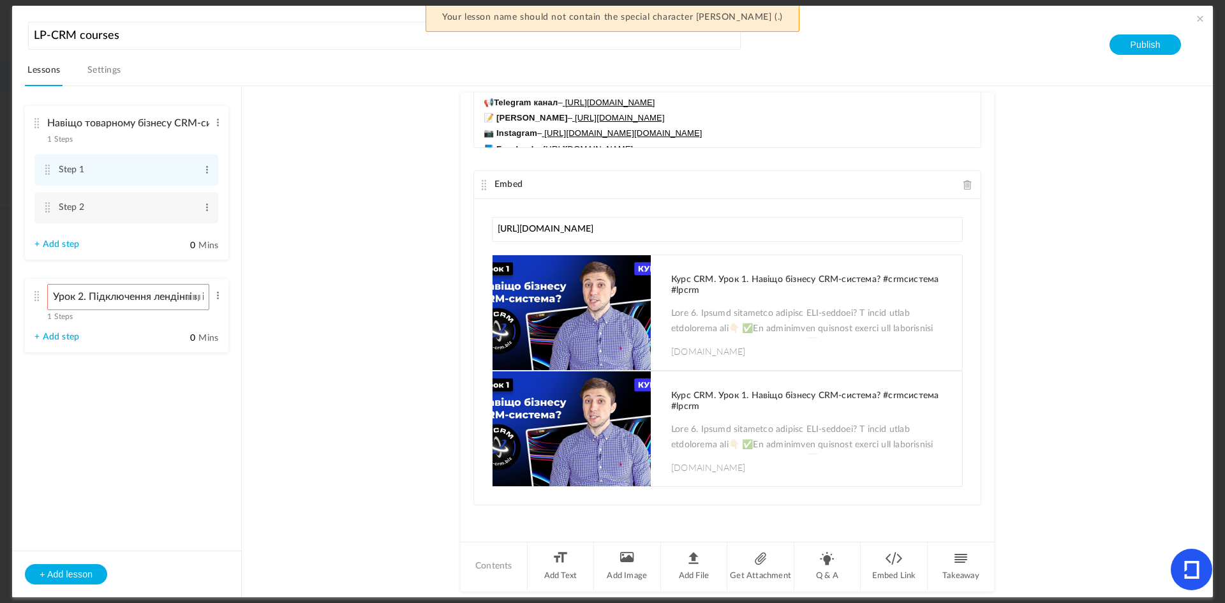
click at [248, 399] on section "Навіщо товарному бізнесу CRM-система 1 Steps Edit Delete Step 1 Edit Delete 0" at bounding box center [618, 341] width 1157 height 511
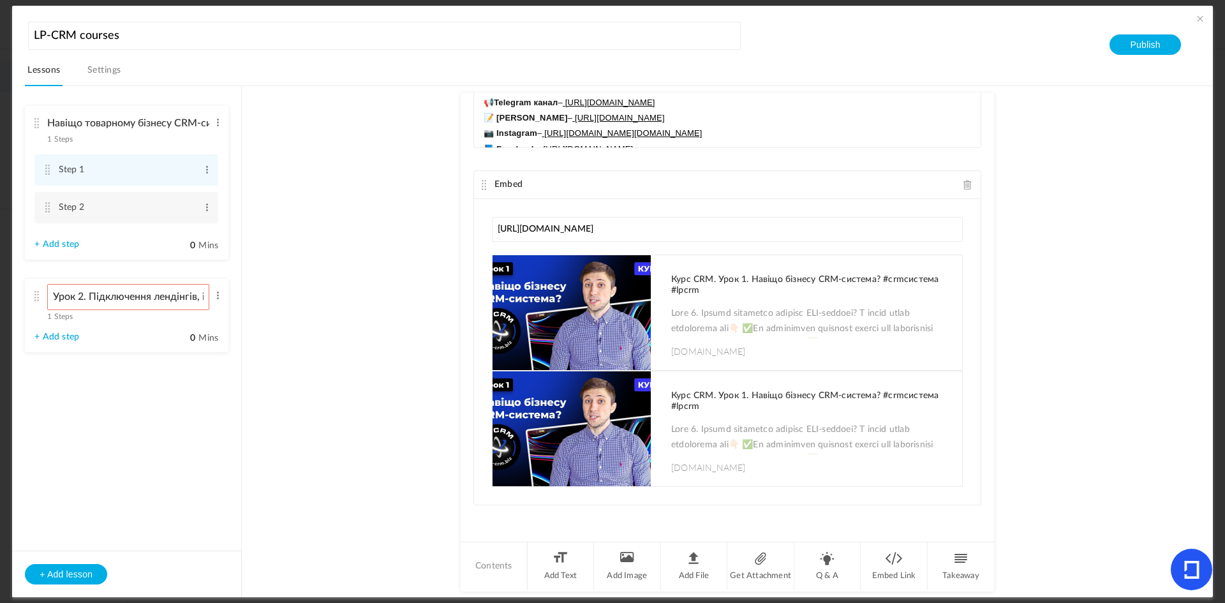
click at [239, 287] on ul "Навіщо товарному бізнесу CRM-система 1 Steps Edit Delete Step 1 Edit Delete Ste…" at bounding box center [126, 239] width 229 height 304
click at [277, 308] on au-course-substep "Text Дізнаєтеся як CRM допомагає: організувати продажі, підвищити ефективність …" at bounding box center [727, 341] width 940 height 511
click at [130, 301] on input "Урок 2. Підключення лендінгів, інтернет-магазинів та маркетплейсів" at bounding box center [128, 297] width 162 height 26
click at [85, 296] on input "Урок 2. Підключення лендінгів, інтернет-магазинів та маркетплейсів" at bounding box center [128, 297] width 162 height 26
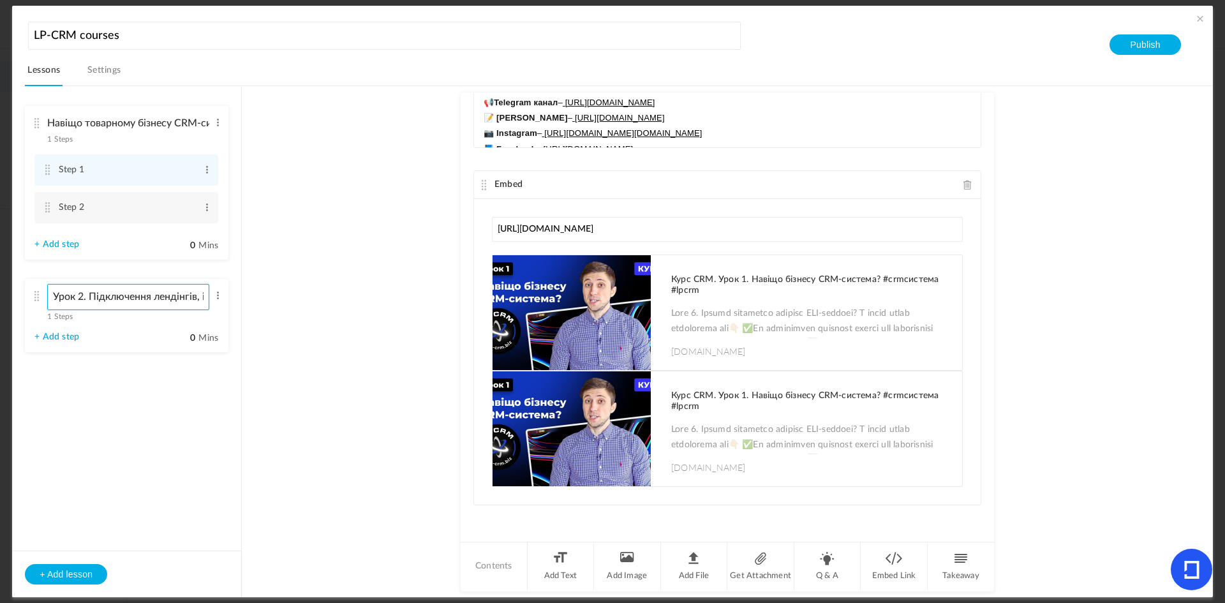
click at [88, 297] on input "Урок 2. Підключення лендінгів, інтернет-магазинів та маркетплейсів" at bounding box center [128, 297] width 162 height 26
click at [237, 396] on aside "Навіщо товарному бізнесу CRM-система 1 Steps Edit Delete Step 1 Edit Delete Ste…" at bounding box center [127, 342] width 230 height 510
click at [186, 302] on input "Підключення лендінгів, інтернет-магазинів та маркетплейсів" at bounding box center [128, 297] width 162 height 26
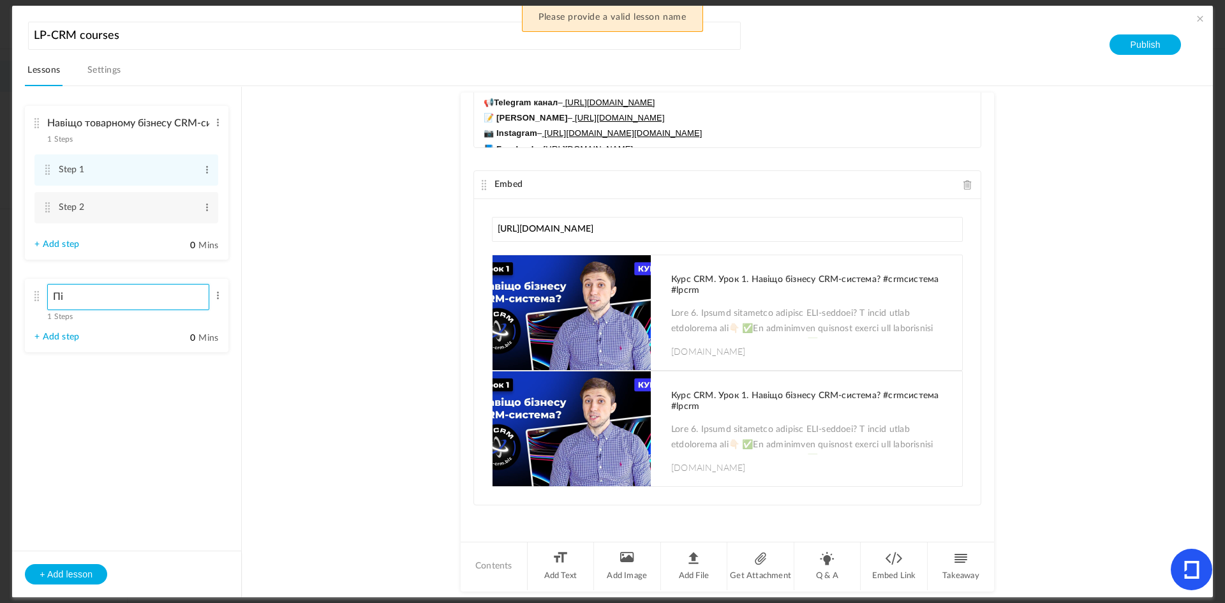
type input "П"
click at [129, 302] on input at bounding box center [128, 297] width 162 height 26
paste input "Урок 2. Підключення лендінгів, інтернет-магазинів та маркетплейсів"
type input "У"
click at [188, 299] on input "Підключення лендінгів, інтернет-магазинів," at bounding box center [128, 297] width 162 height 26
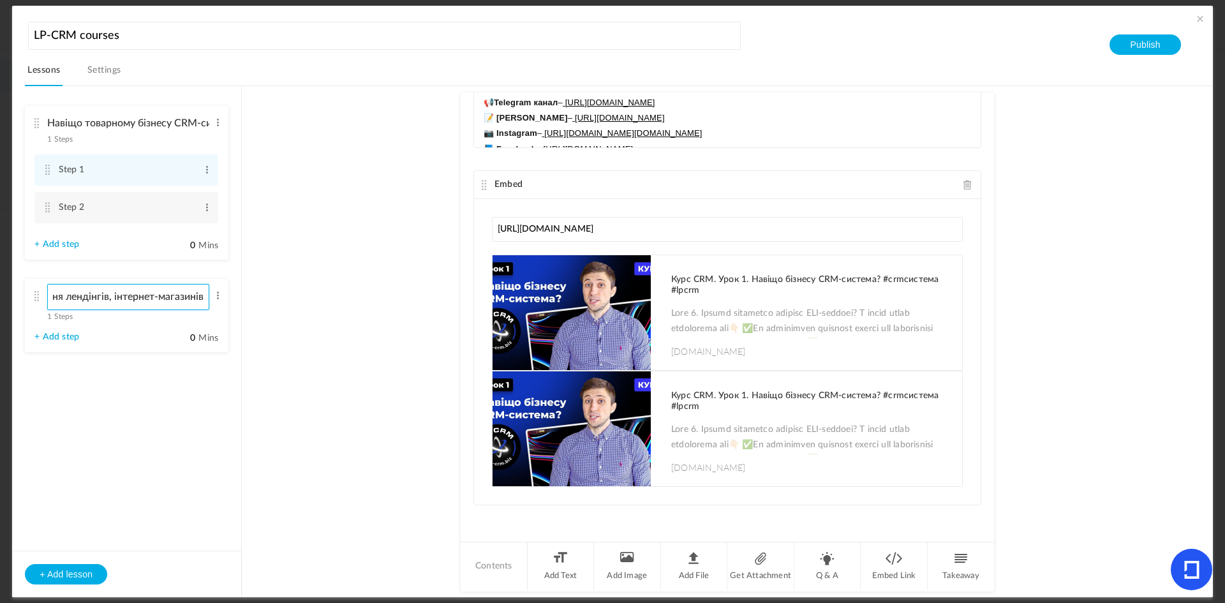
scroll to position [0, 53]
click at [115, 295] on input "Підключення лендінгів, інтернет-магазинів" at bounding box center [128, 297] width 162 height 26
click at [115, 297] on input "Підключення лендінгів, інтернет-магазинів" at bounding box center [128, 297] width 162 height 26
click at [89, 307] on input "Підключення лендінгів інтернет-магазинів" at bounding box center [128, 297] width 162 height 26
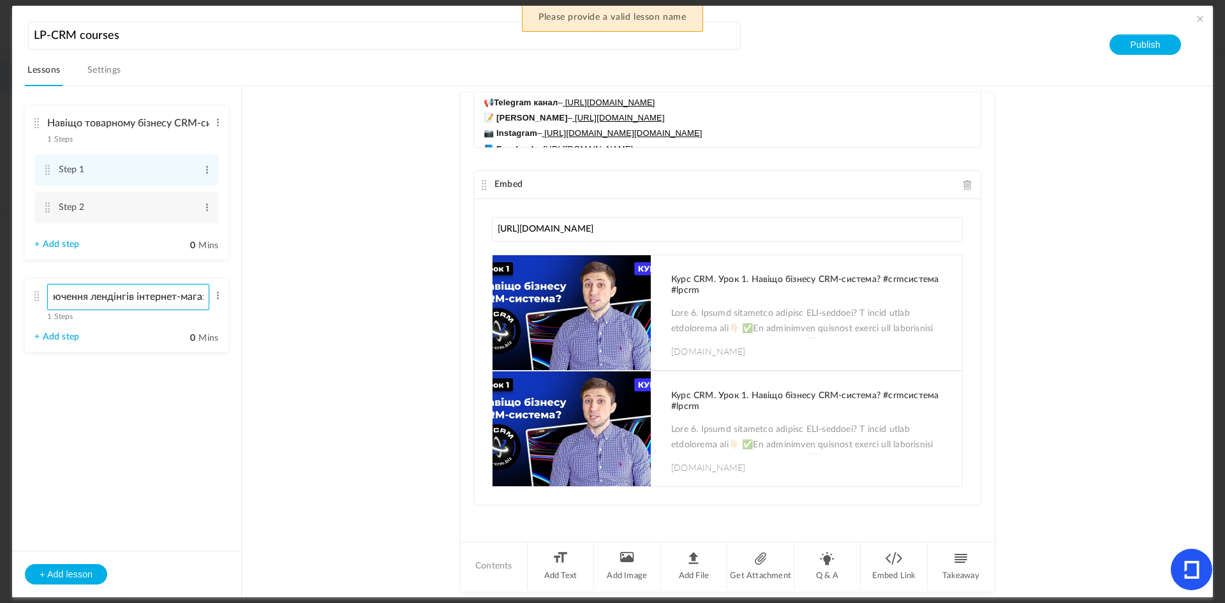
scroll to position [0, 0]
click at [89, 307] on input "Підключе лендінгів інтернет-мага" at bounding box center [128, 297] width 162 height 26
click at [169, 294] on input "лендінгів інтернет-мага" at bounding box center [128, 297] width 162 height 26
type input "л"
click at [50, 335] on link "+ Add step" at bounding box center [56, 337] width 45 height 11
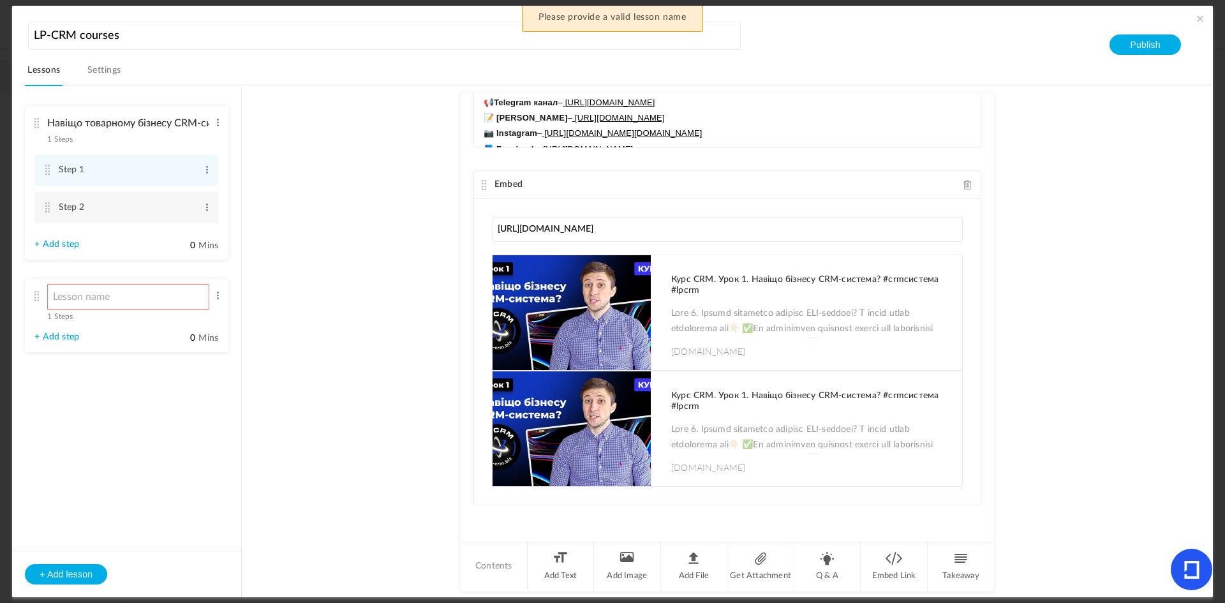
type input "Step 2"
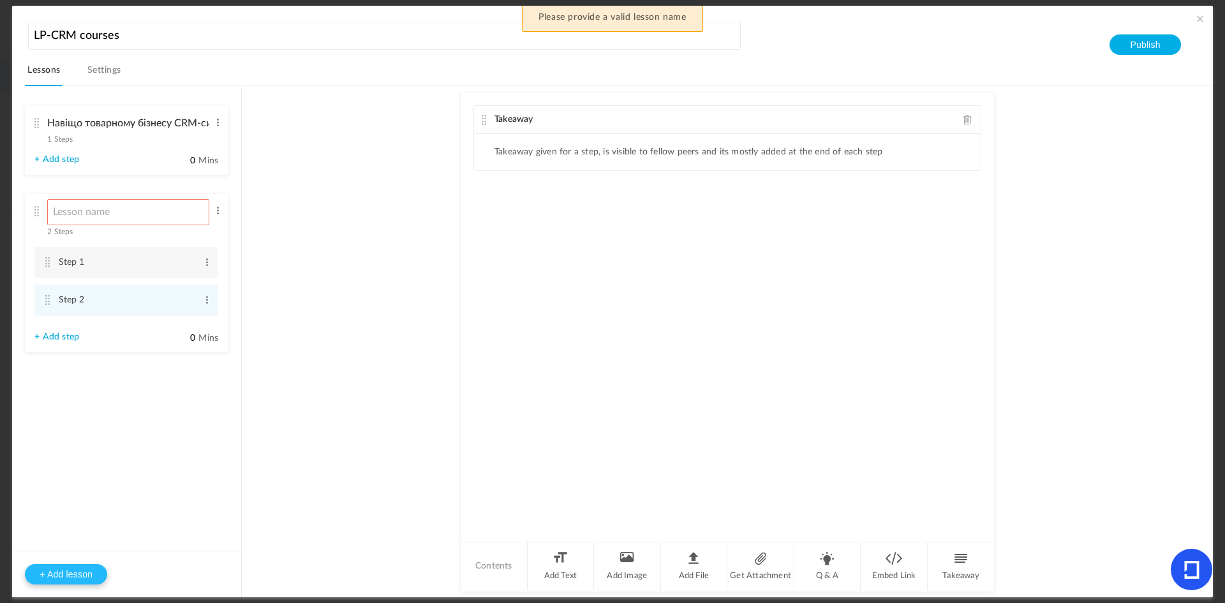
click at [55, 569] on button "+ Add lesson" at bounding box center [66, 574] width 82 height 20
type input "Lesson 3"
type input "0"
type input "Step 1"
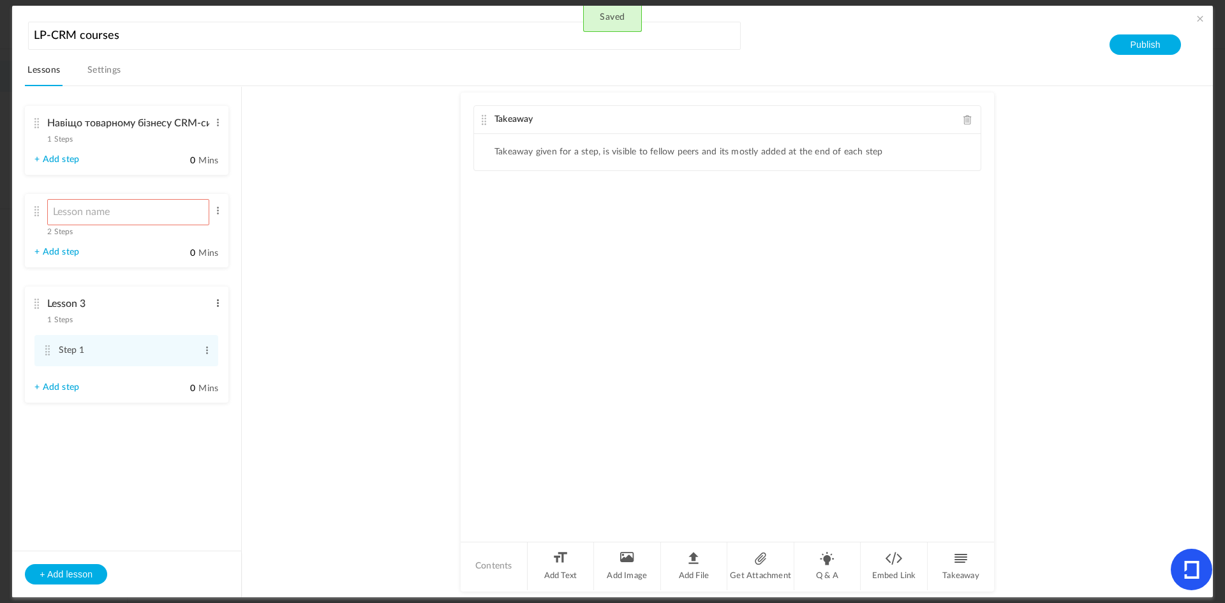
click at [216, 297] on span at bounding box center [218, 303] width 10 height 13
click at [193, 327] on link "Edit" at bounding box center [197, 323] width 50 height 15
type input "L"
paste input "Урок 2. Підключення лендінгів, інтернет-магазинів та маркетплейсів"
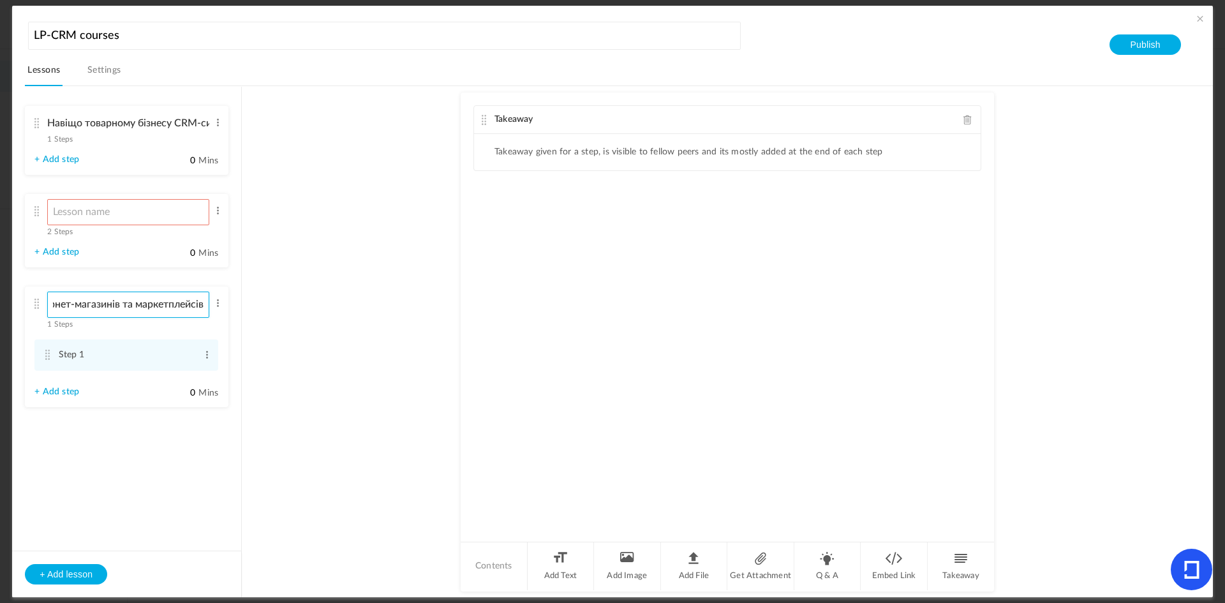
type input "Урок 2. Підключення лендінгів, інтернет-магазинів та маркетплейсів"
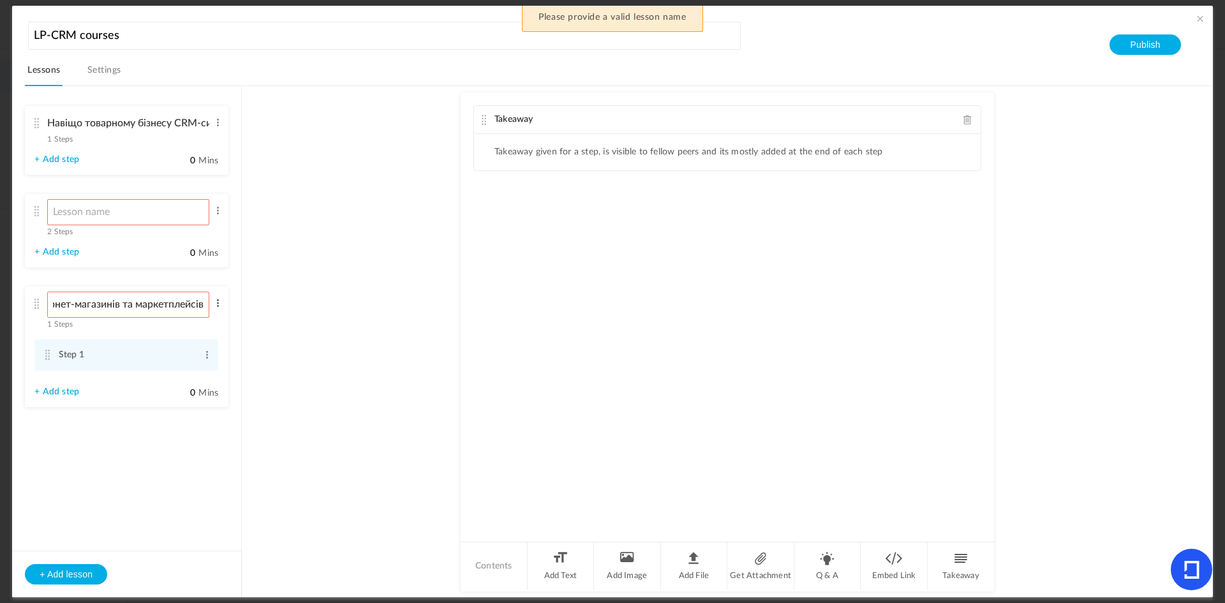
scroll to position [0, 0]
click at [219, 301] on span at bounding box center [218, 303] width 10 height 13
click at [194, 343] on link "Delete" at bounding box center [197, 339] width 50 height 15
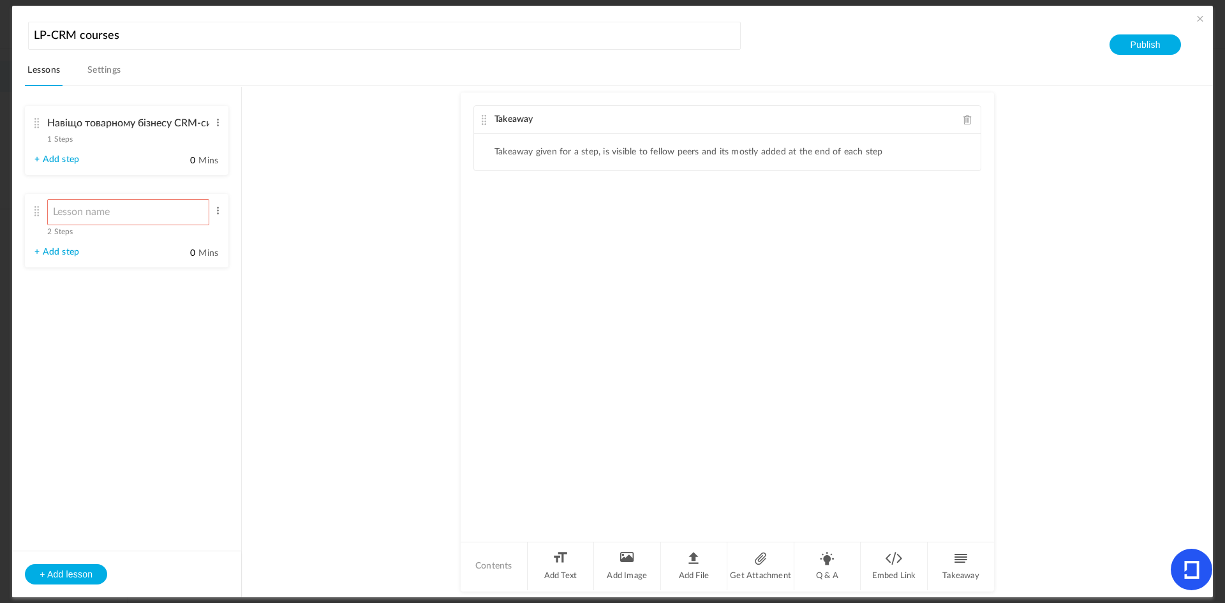
click at [45, 160] on link "+ Add step" at bounding box center [56, 159] width 45 height 11
type input "Step 3"
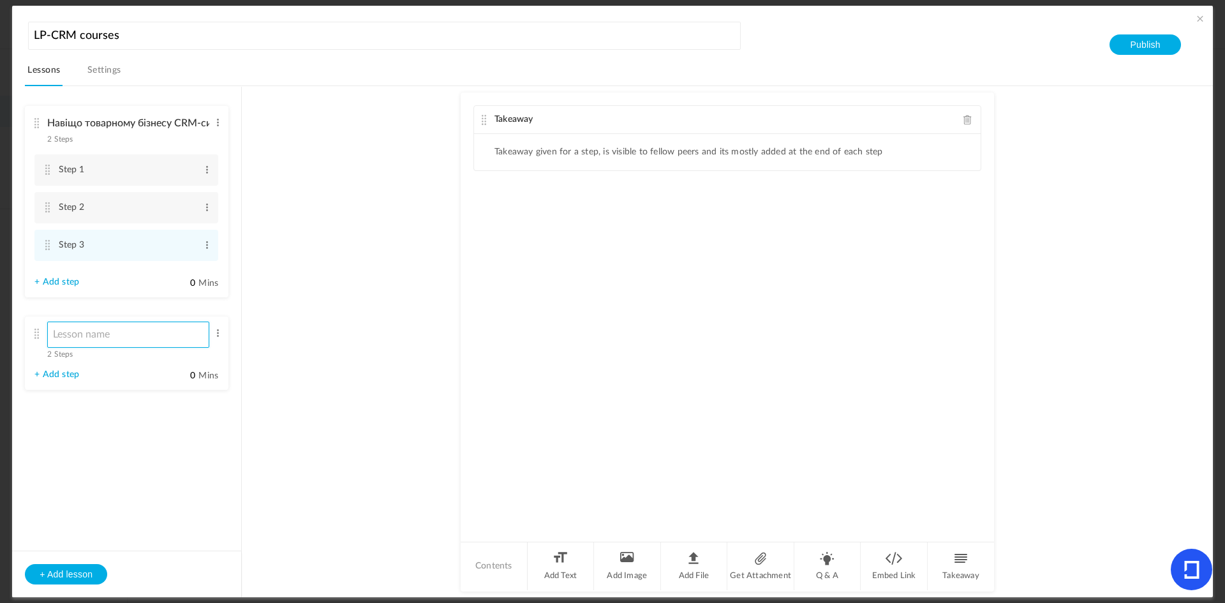
click at [112, 342] on input at bounding box center [128, 335] width 162 height 26
click at [52, 140] on span "2 Steps" at bounding box center [60, 139] width 26 height 8
click at [51, 173] on cite at bounding box center [47, 170] width 9 height 10
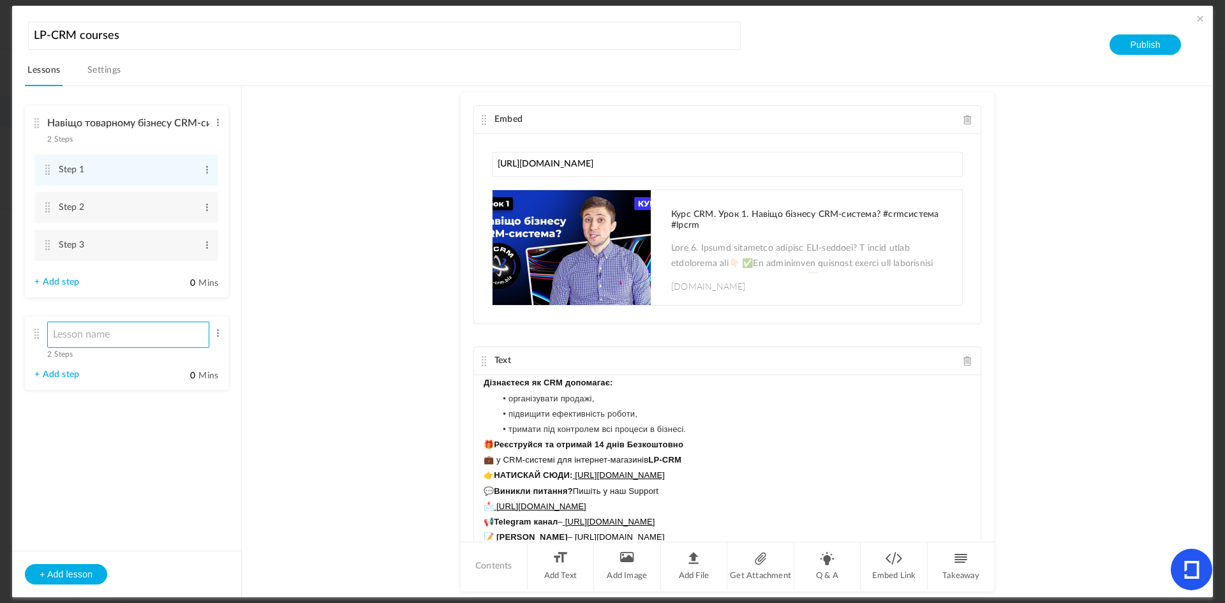
click at [104, 341] on input at bounding box center [128, 335] width 162 height 26
click at [109, 350] on div "2 Steps Edit Delete" at bounding box center [121, 341] width 175 height 38
click at [103, 338] on input at bounding box center [128, 335] width 162 height 26
paste input "Урок 2. Підключення лендінгів, інтернет-магазинів та маркетплейсів"
type input "У"
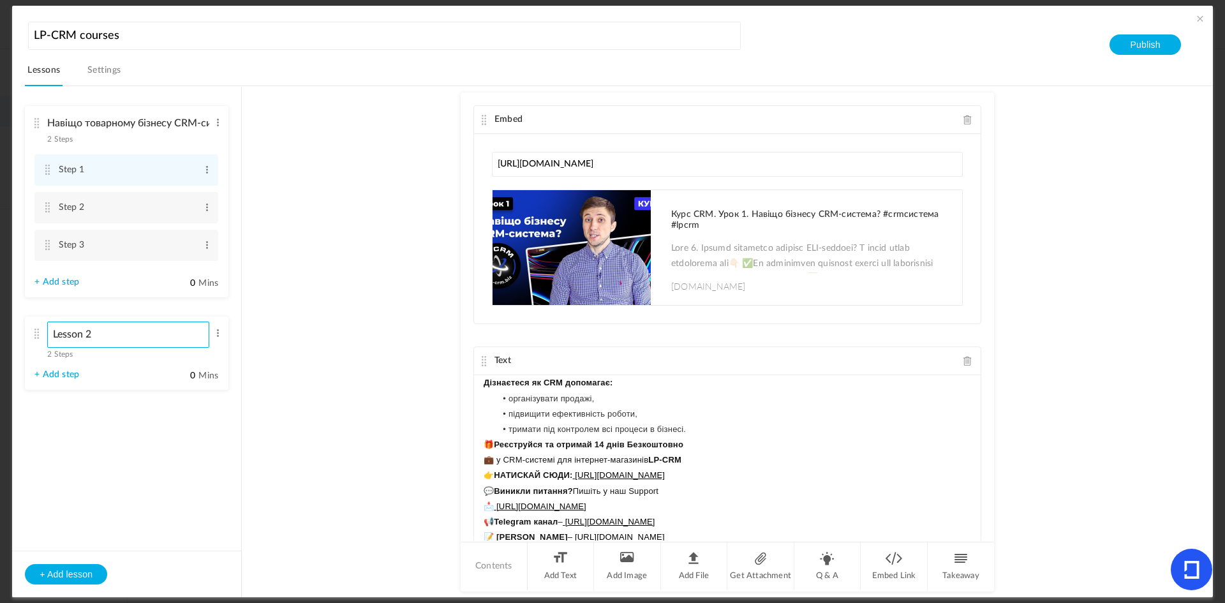
type input "Lesson 2"
click at [216, 117] on span at bounding box center [218, 122] width 10 height 13
click at [191, 144] on link "Edit" at bounding box center [197, 143] width 50 height 15
click at [193, 122] on input "Навіщо товарному бізнесу CRM-система" at bounding box center [128, 124] width 162 height 26
click at [175, 128] on input "Навіщо товM-систем" at bounding box center [128, 124] width 162 height 26
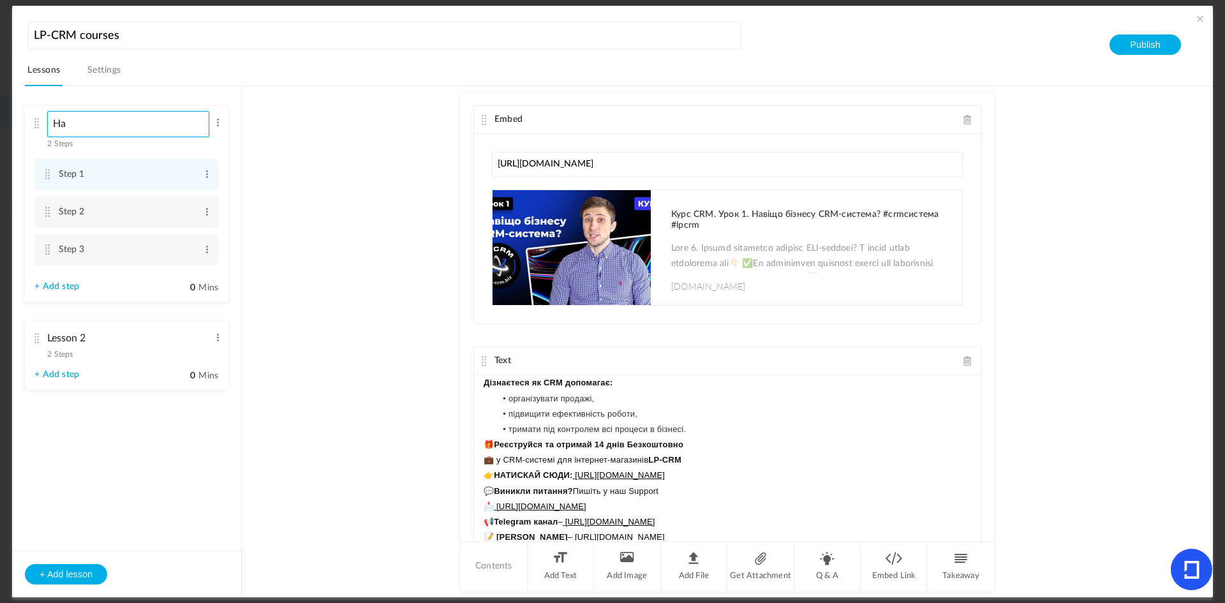
type input "[PERSON_NAME]"
type input "Lesson 1"
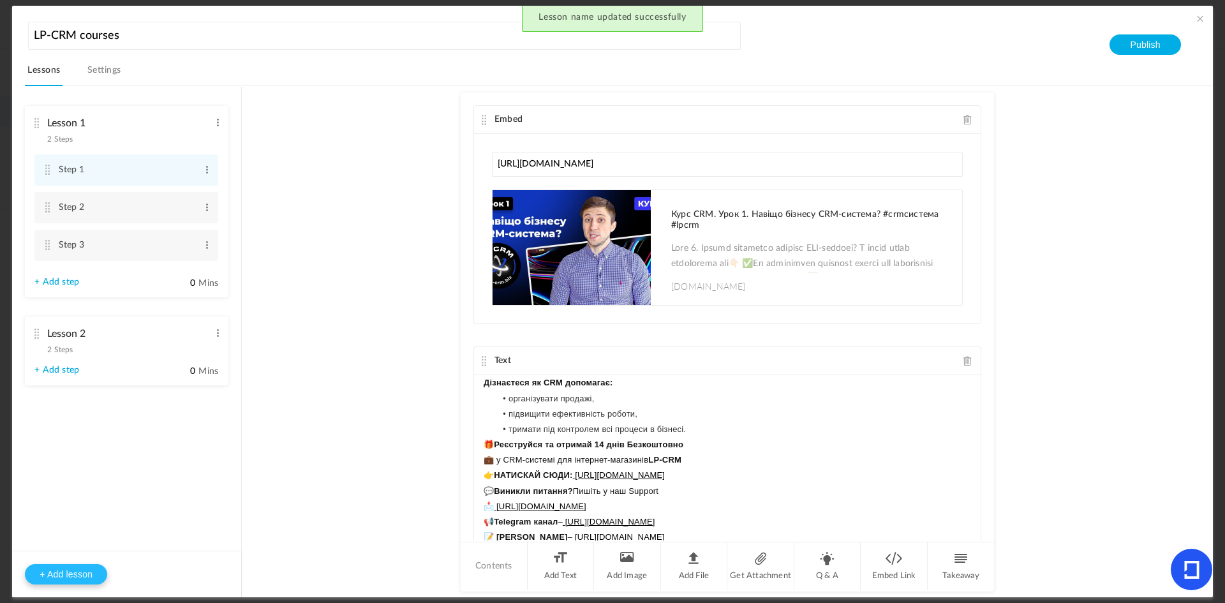
click at [63, 579] on button "+ Add lesson" at bounding box center [66, 574] width 82 height 20
type input "Lesson 3"
type input "0"
type input "Step 1"
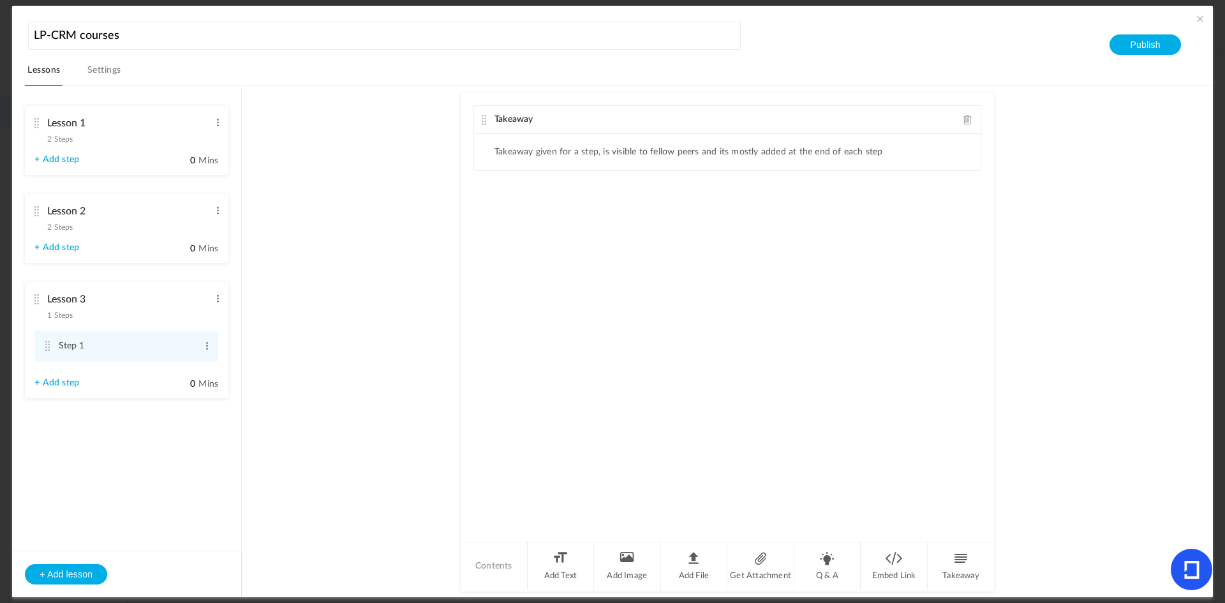
click at [152, 232] on div "Lesson 2 2 Steps Edit Delete" at bounding box center [121, 216] width 175 height 34
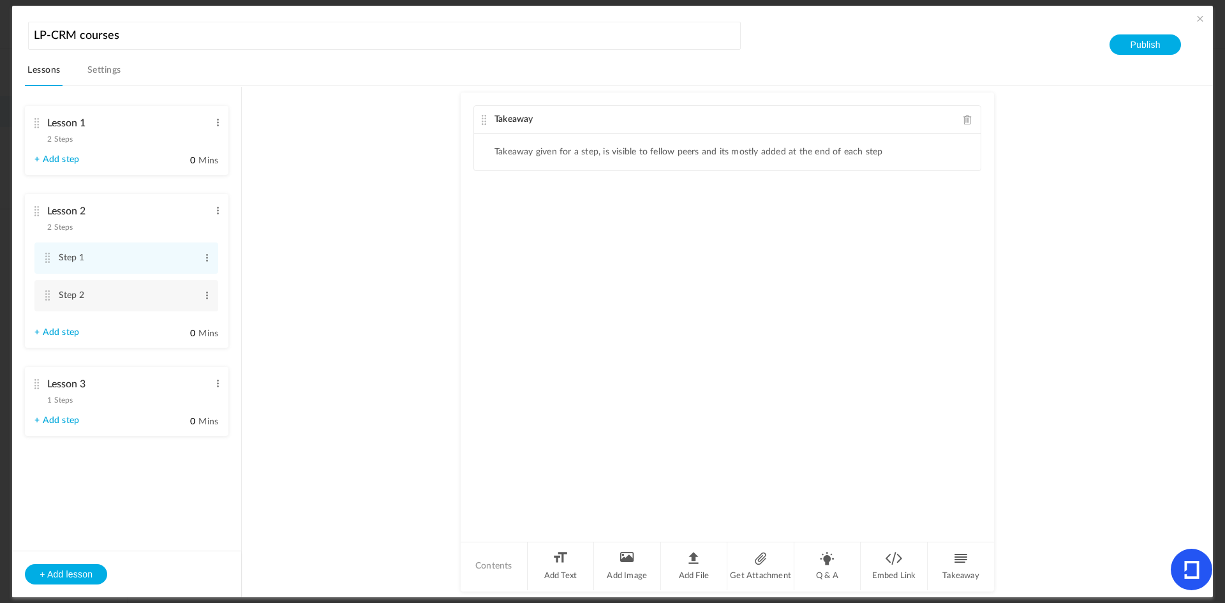
click at [528, 117] on span "Takeaway" at bounding box center [513, 119] width 39 height 9
click at [559, 561] on li "Add Text" at bounding box center [561, 566] width 67 height 48
click at [963, 120] on span at bounding box center [967, 120] width 9 height 10
click at [611, 170] on div at bounding box center [727, 182] width 507 height 96
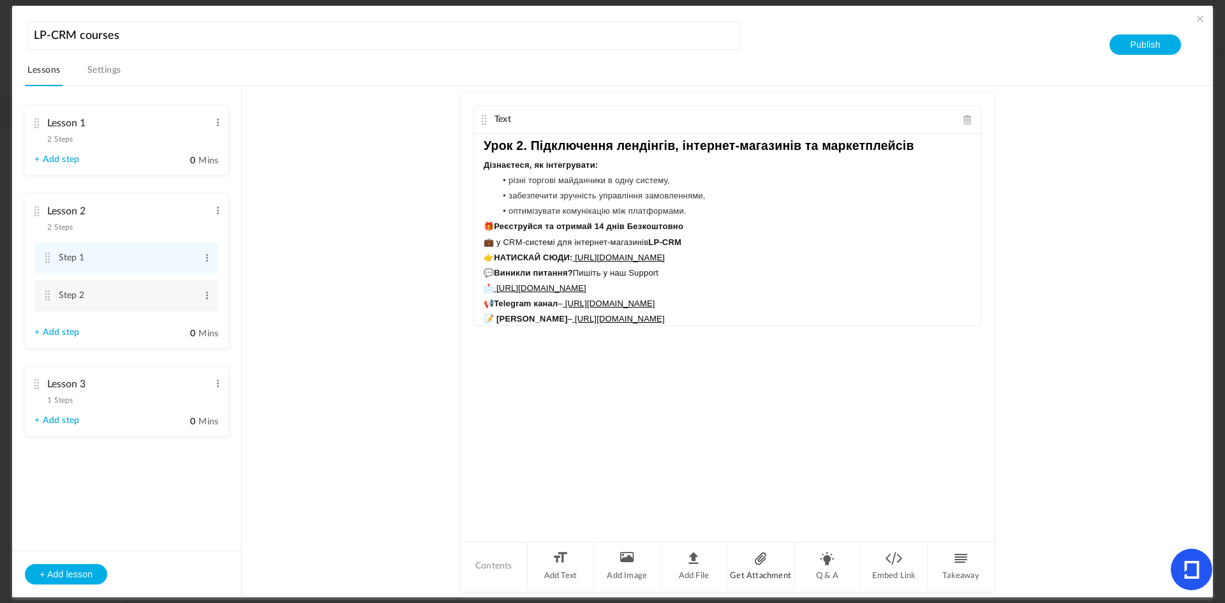
click at [759, 564] on li "Get Attachment" at bounding box center [760, 566] width 67 height 48
click at [588, 400] on ul "Get Any file" at bounding box center [727, 396] width 507 height 38
click at [969, 368] on span at bounding box center [967, 363] width 9 height 10
click at [891, 575] on li "Embed Link" at bounding box center [894, 566] width 67 height 48
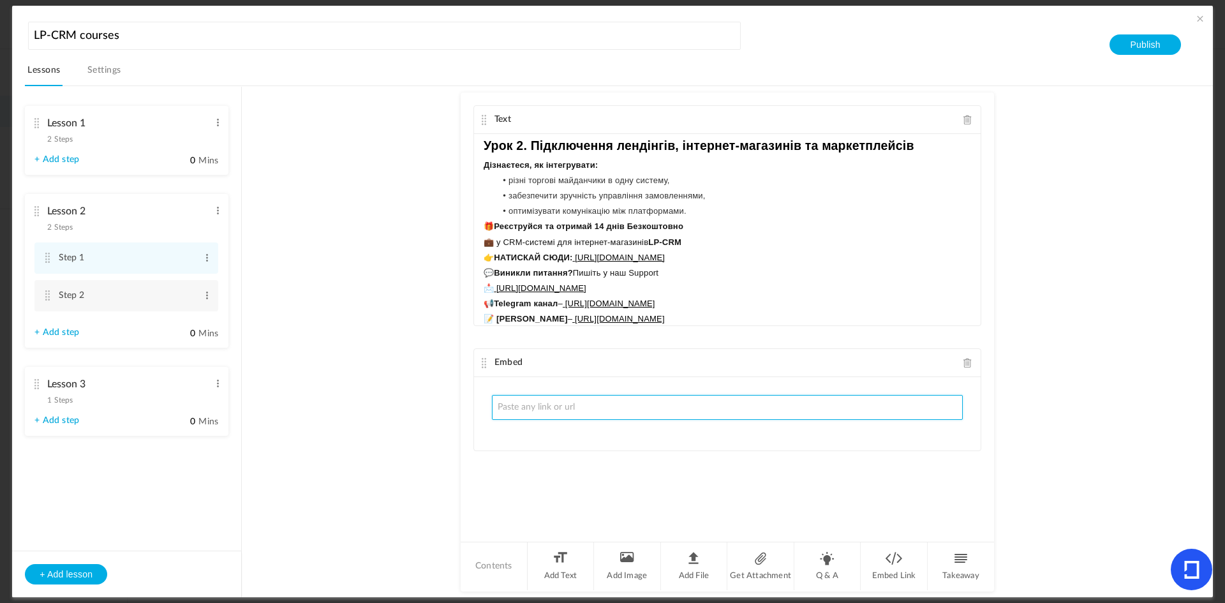
paste input "[URL][DOMAIN_NAME]"
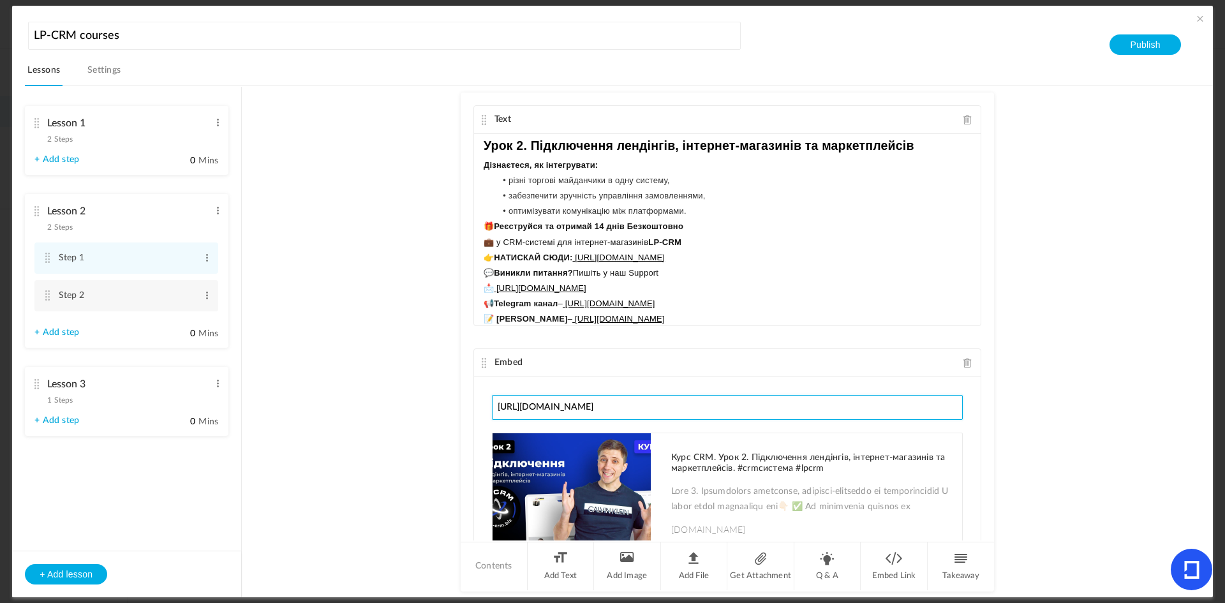
type input "[URL][DOMAIN_NAME]"
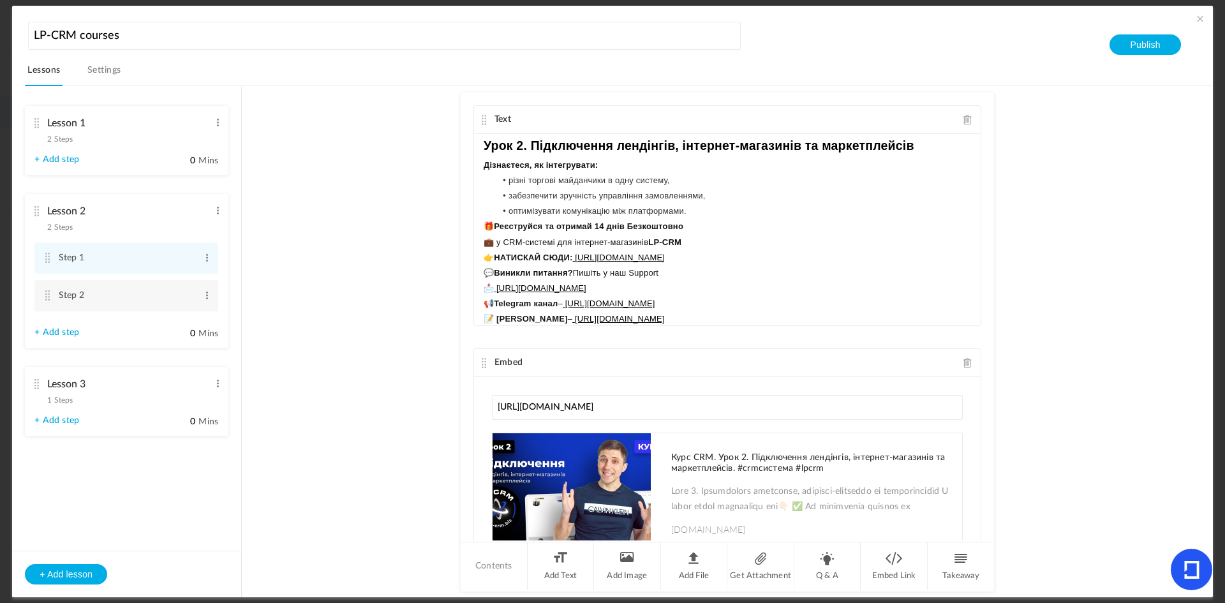
click at [124, 400] on div "Lesson 3 1 Steps Edit Delete" at bounding box center [121, 389] width 175 height 34
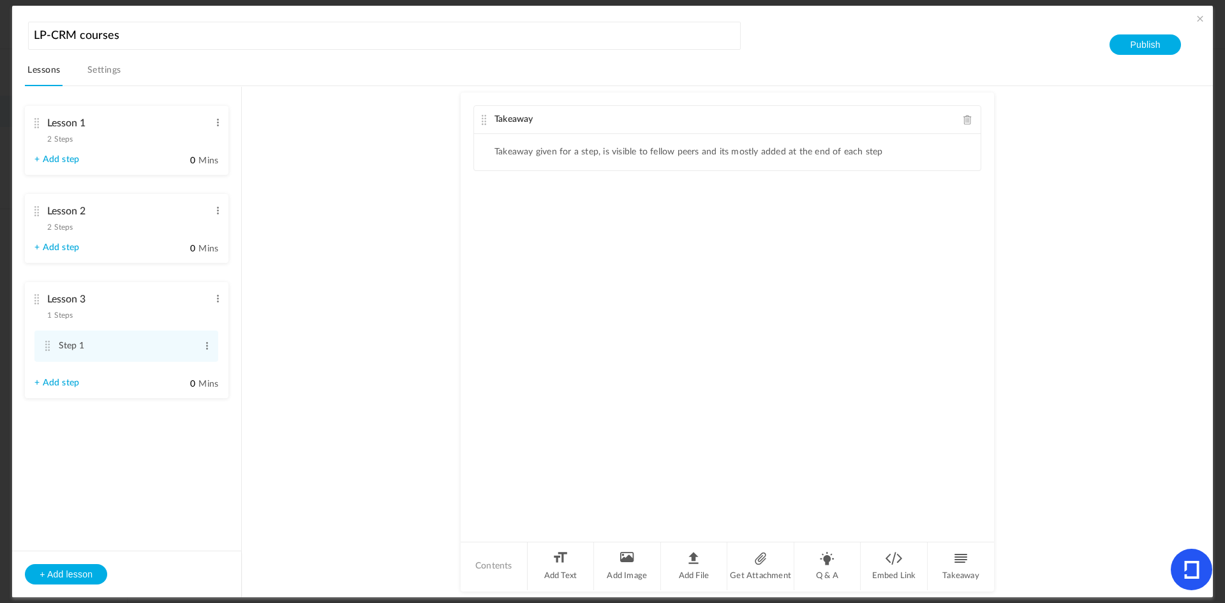
click at [964, 122] on span at bounding box center [967, 120] width 9 height 10
click at [565, 566] on li "Add Text" at bounding box center [561, 566] width 67 height 48
click at [535, 150] on div at bounding box center [727, 182] width 507 height 96
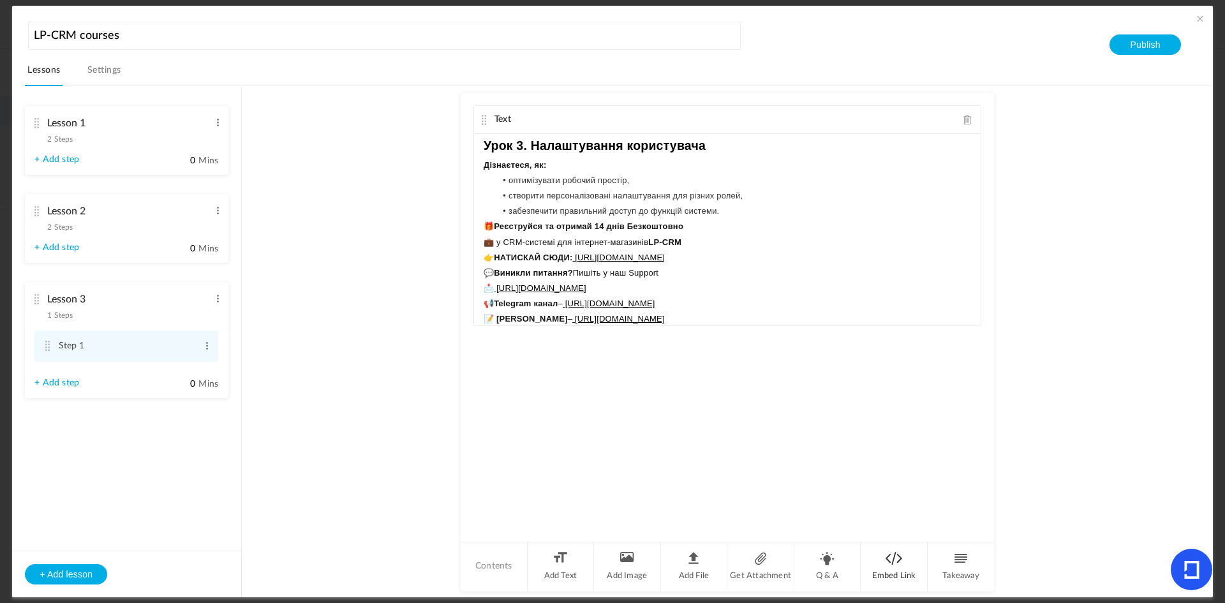
click at [885, 570] on li "Embed Link" at bounding box center [894, 566] width 67 height 48
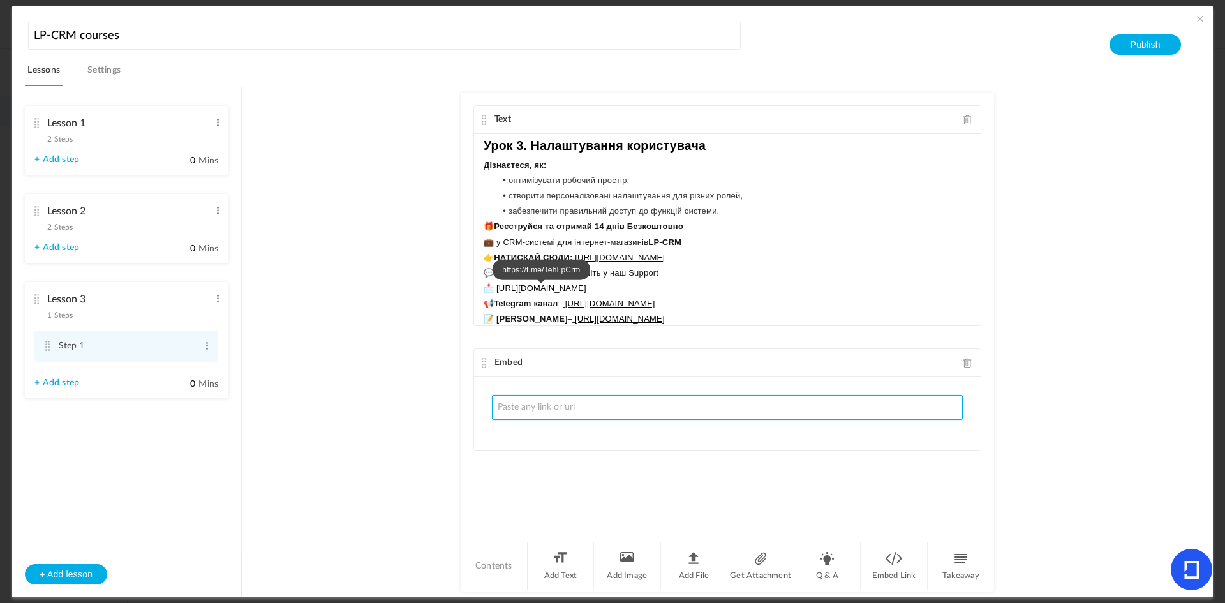
paste input "[URL][DOMAIN_NAME]"
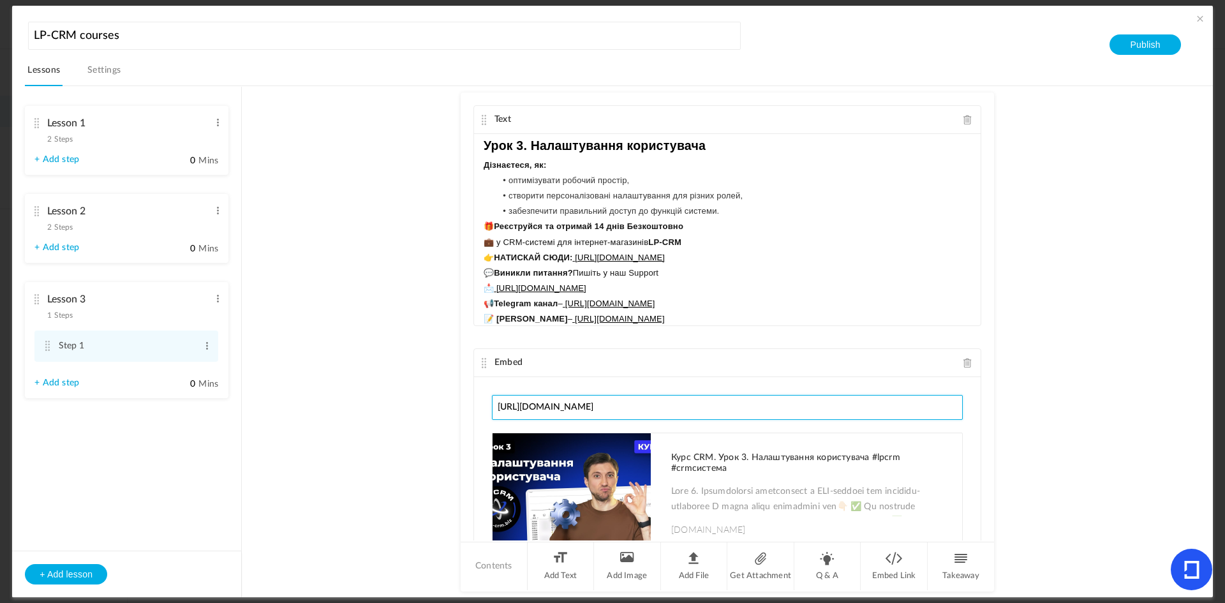
type input "[URL][DOMAIN_NAME]"
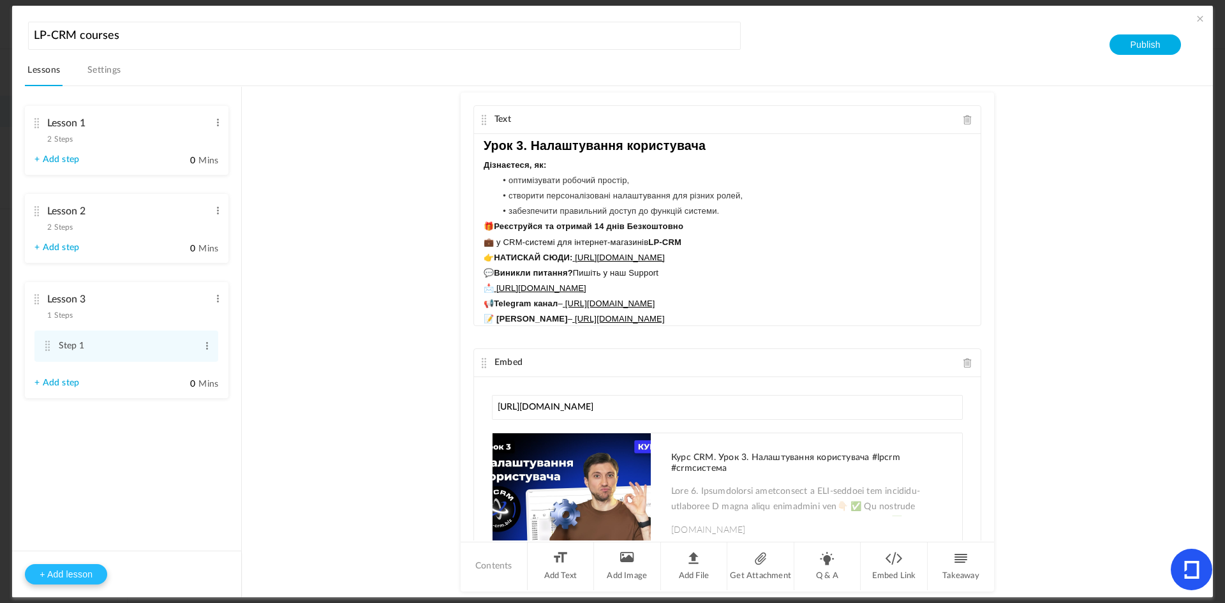
click at [70, 569] on button "+ Add lesson" at bounding box center [66, 574] width 82 height 20
type input "Lesson 4"
type input "0"
type input "Step 1"
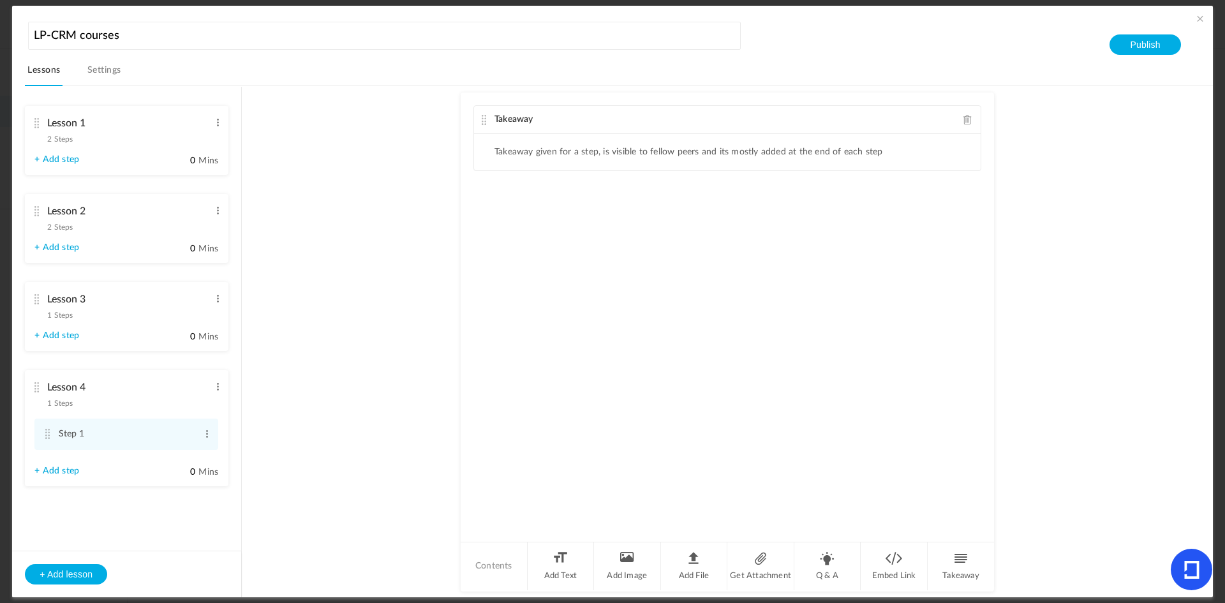
click at [968, 119] on span at bounding box center [967, 120] width 9 height 10
click at [569, 569] on li "Add Text" at bounding box center [561, 566] width 67 height 48
click at [507, 153] on div at bounding box center [727, 182] width 507 height 96
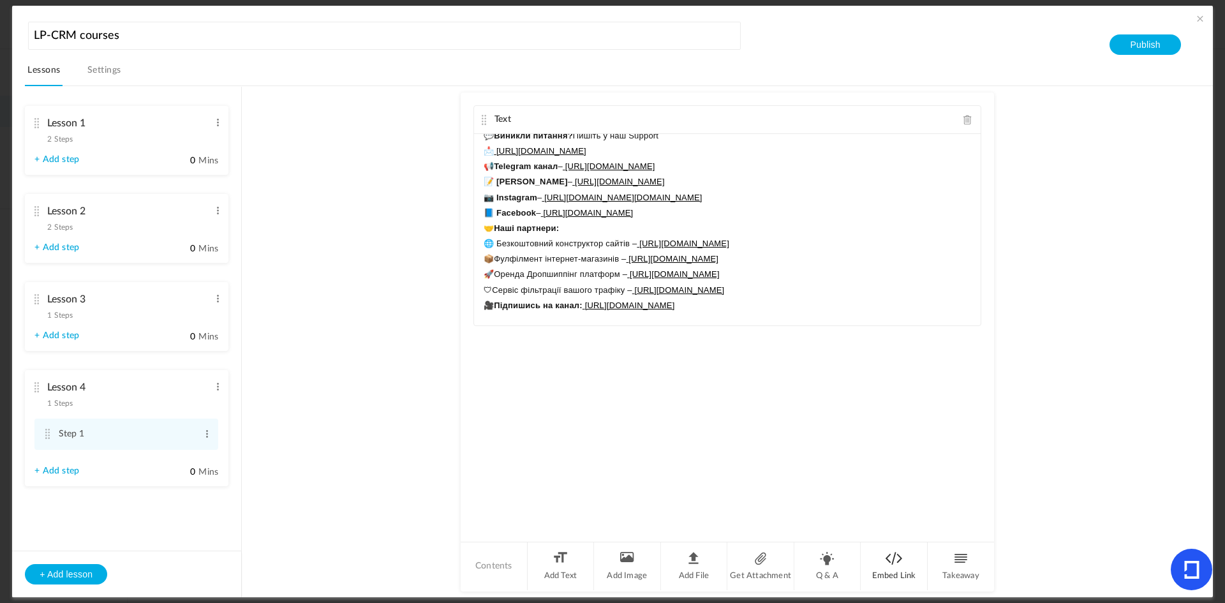
scroll to position [135, 0]
click at [876, 571] on li "Embed Link" at bounding box center [894, 566] width 67 height 48
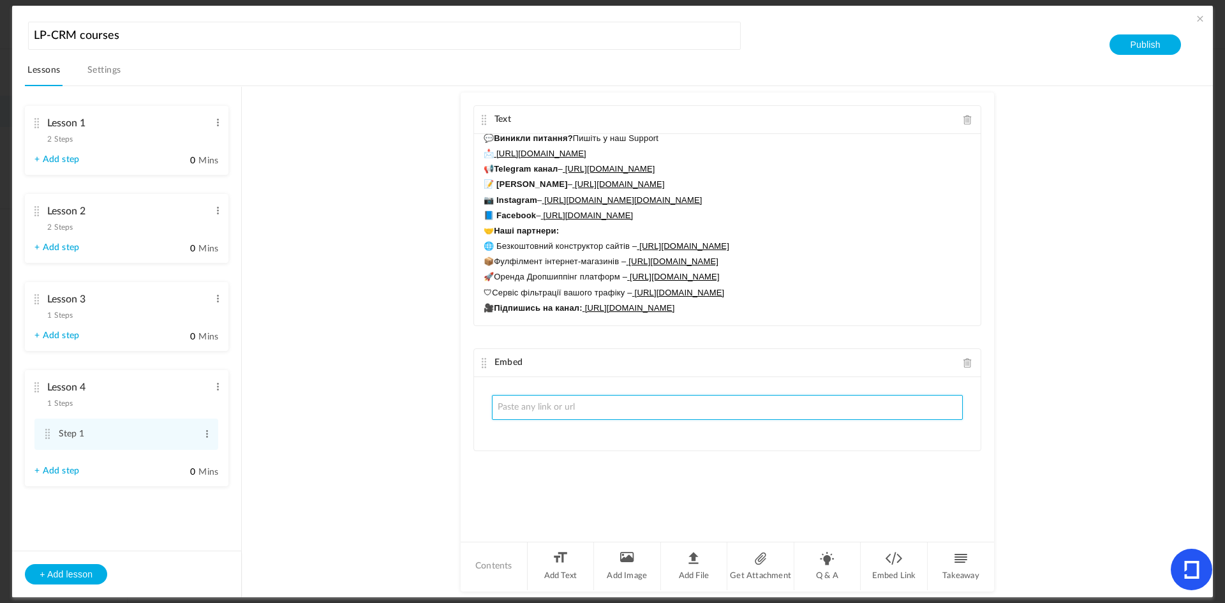
paste input "[URL][DOMAIN_NAME]"
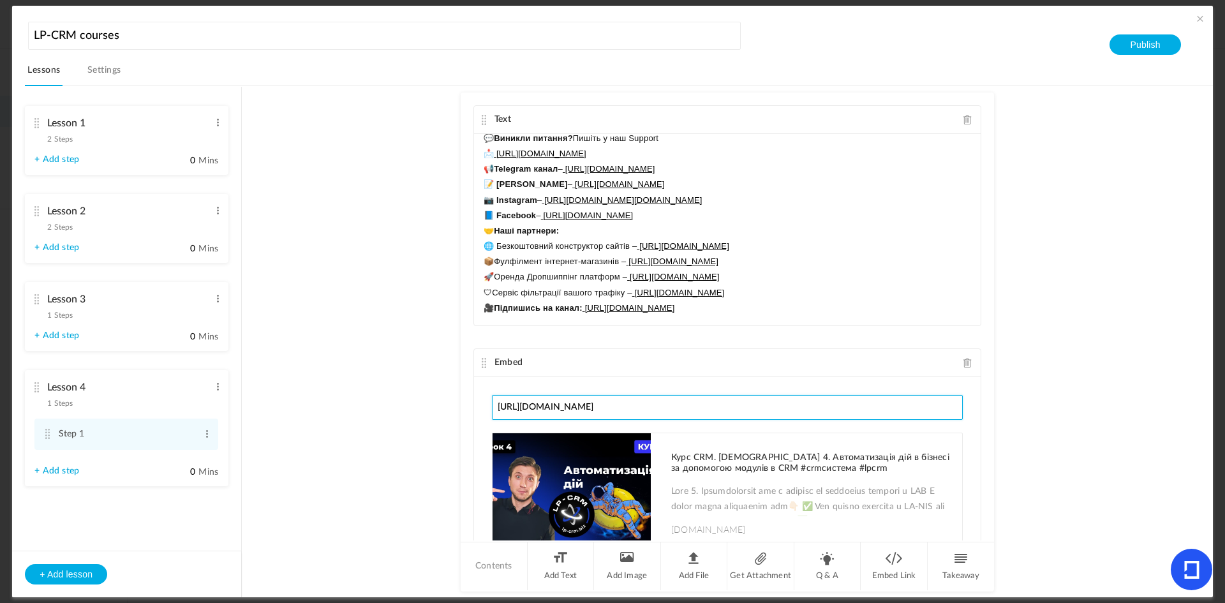
type input "[URL][DOMAIN_NAME]"
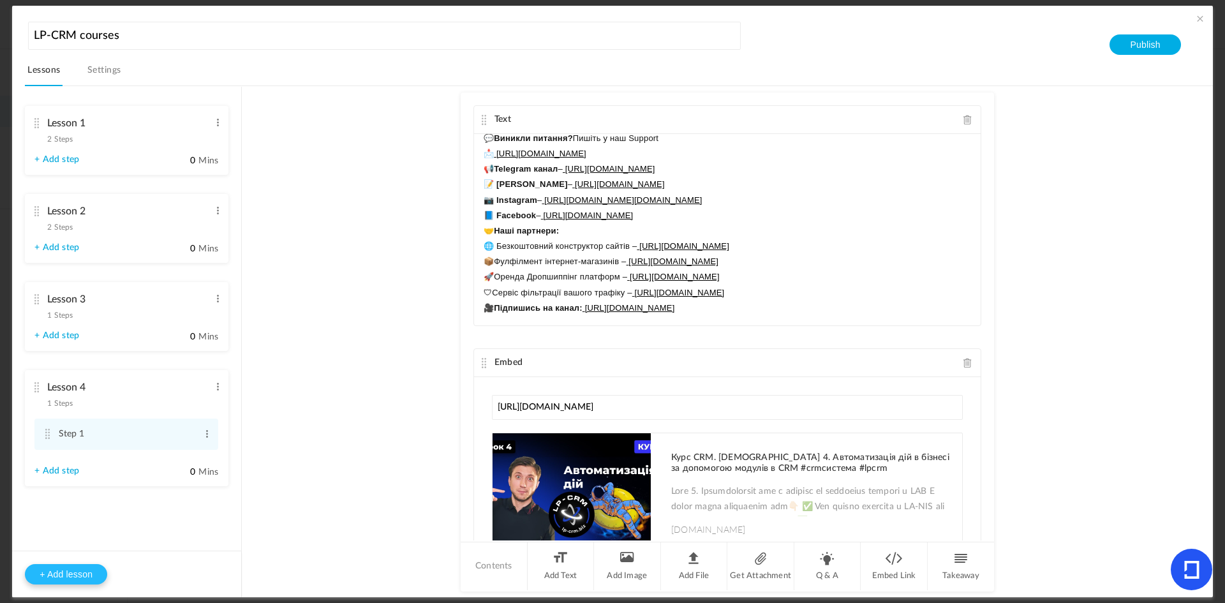
click at [57, 574] on button "+ Add lesson" at bounding box center [66, 574] width 82 height 20
type input "Lesson 5"
type input "0"
type input "Step 1"
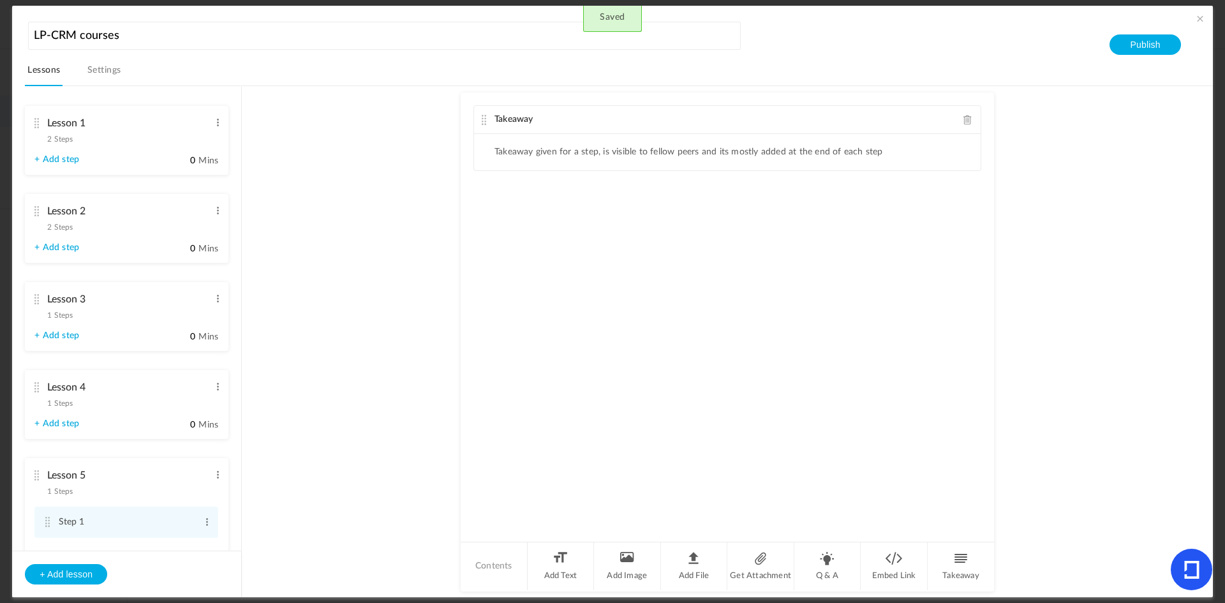
click at [968, 120] on span at bounding box center [967, 120] width 9 height 10
click at [558, 579] on li "Add Text" at bounding box center [561, 566] width 67 height 48
click at [499, 158] on div at bounding box center [727, 182] width 507 height 96
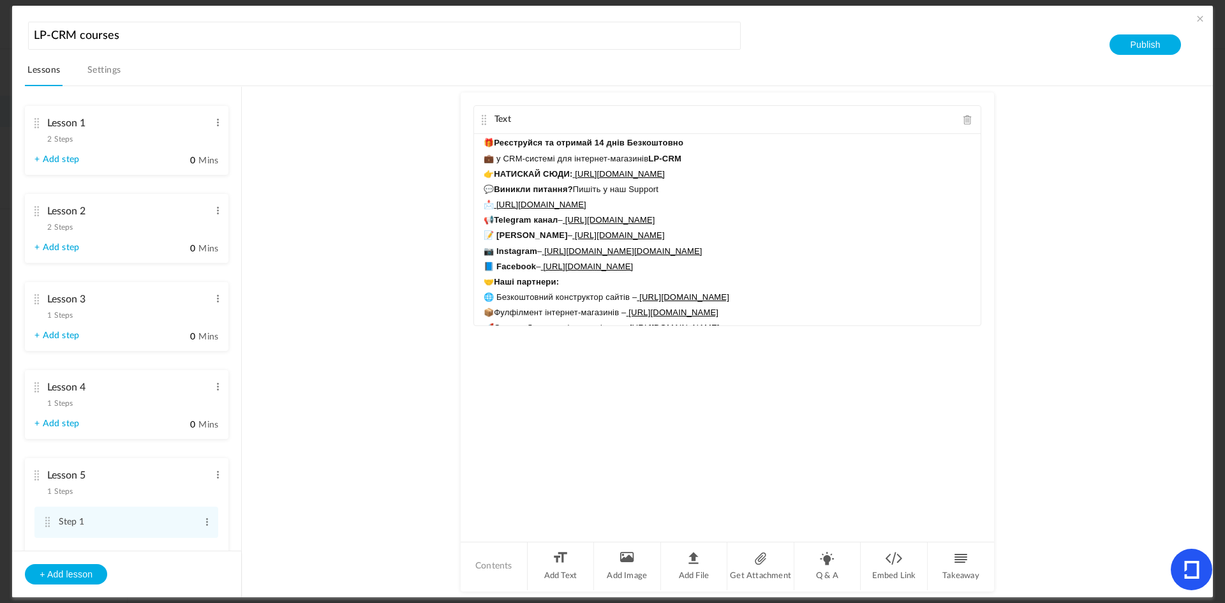
scroll to position [0, 0]
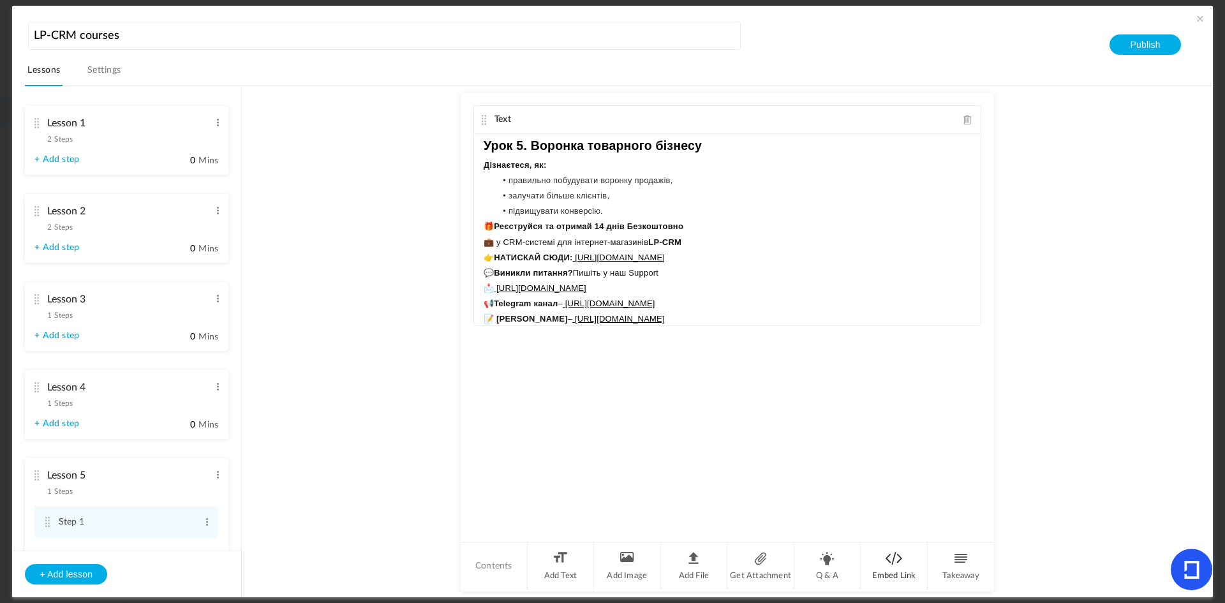
click at [913, 577] on li "Embed Link" at bounding box center [894, 566] width 67 height 48
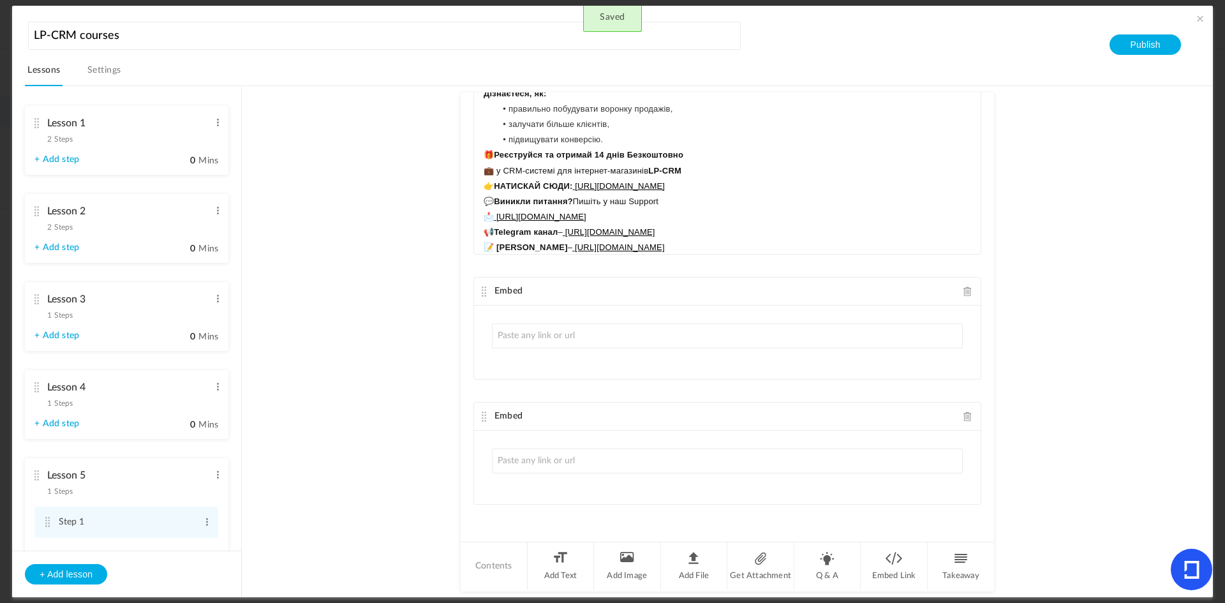
click at [963, 295] on span at bounding box center [967, 291] width 9 height 10
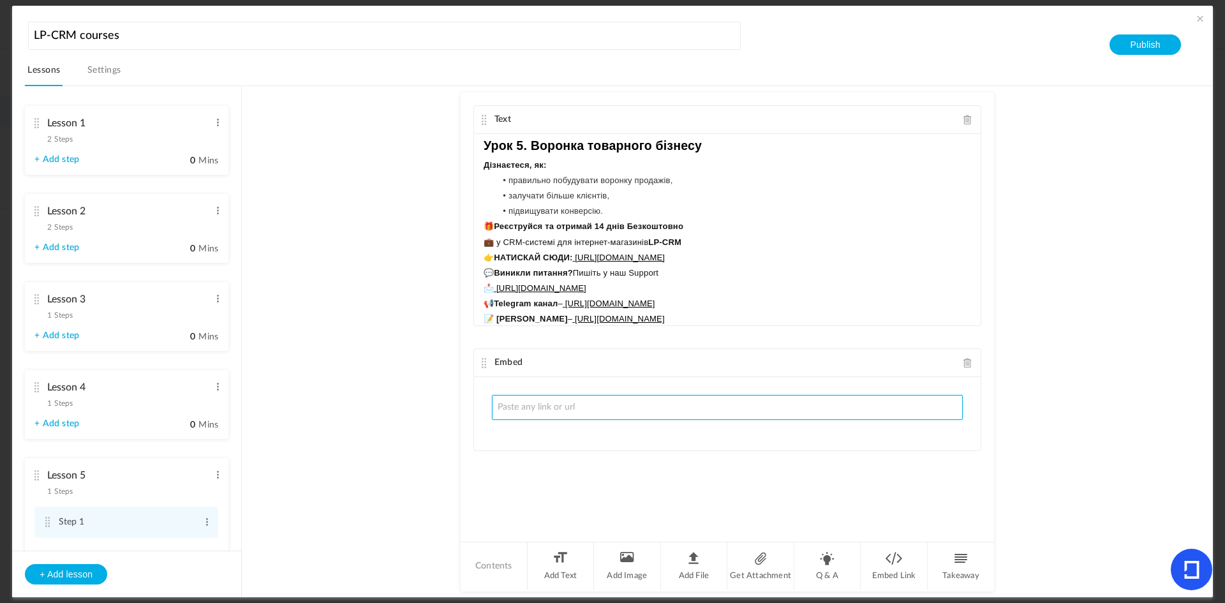
click at [722, 403] on input "text" at bounding box center [727, 407] width 471 height 25
paste input "[URL][DOMAIN_NAME]"
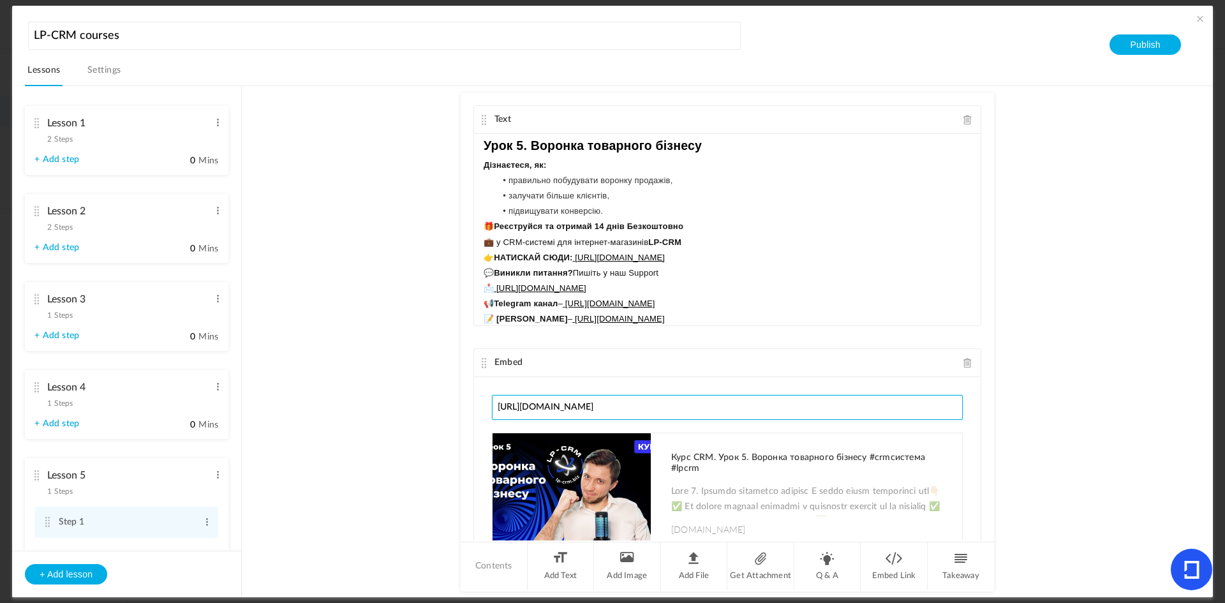
type input "[URL][DOMAIN_NAME]"
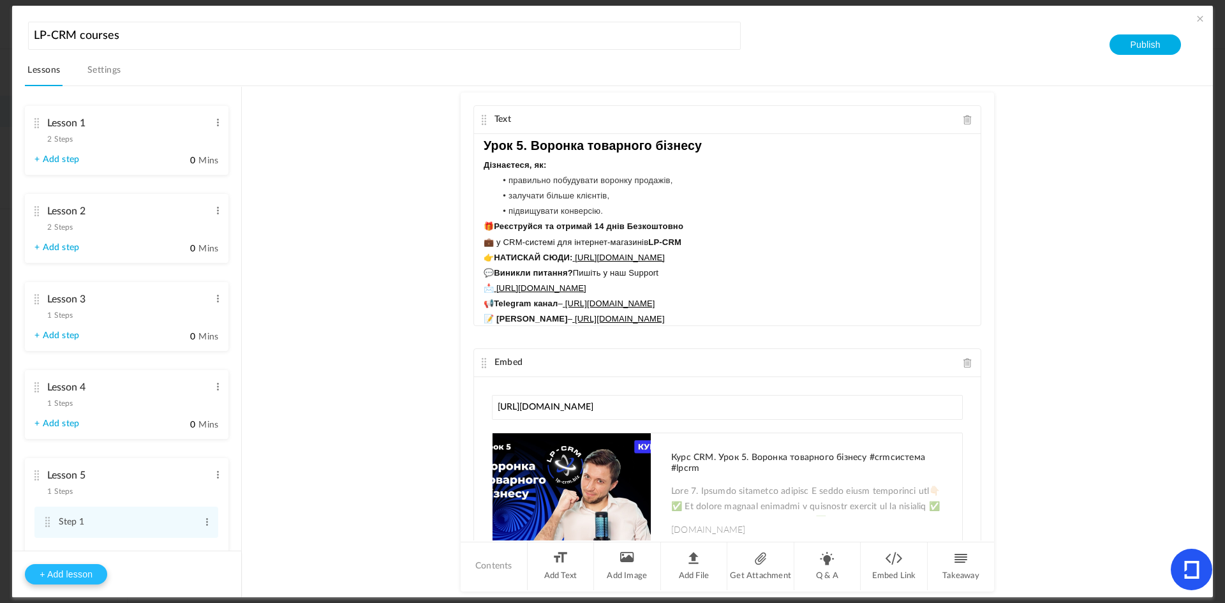
click at [67, 570] on button "+ Add lesson" at bounding box center [66, 574] width 82 height 20
type input "Lesson 6"
type input "0"
type input "Step 1"
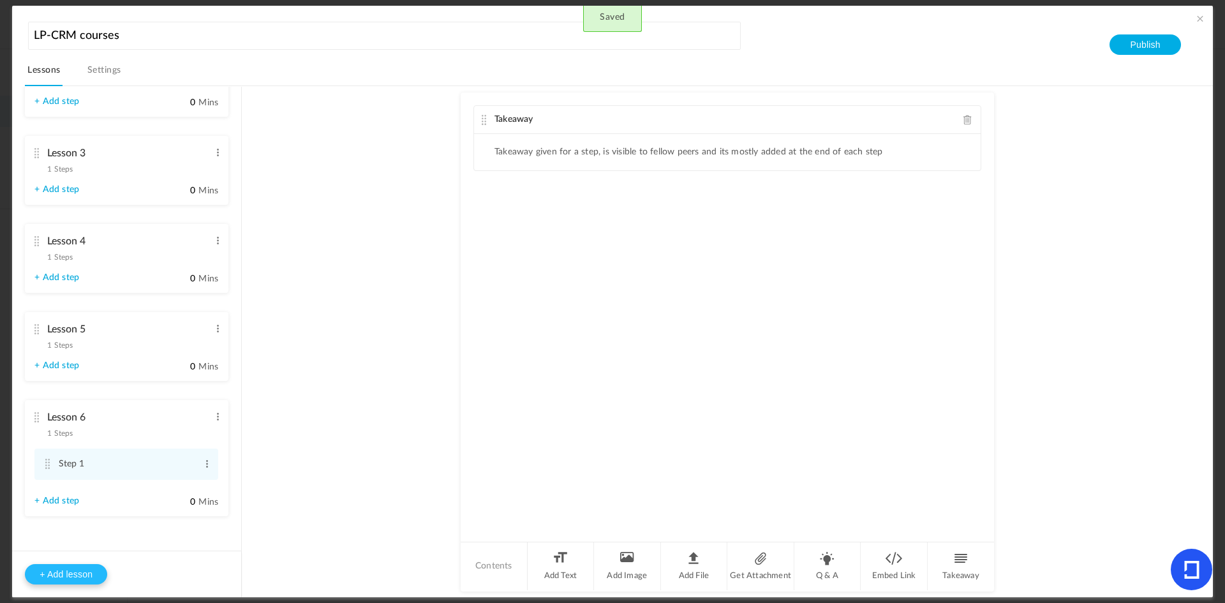
scroll to position [150, 0]
click at [969, 124] on span at bounding box center [967, 120] width 9 height 10
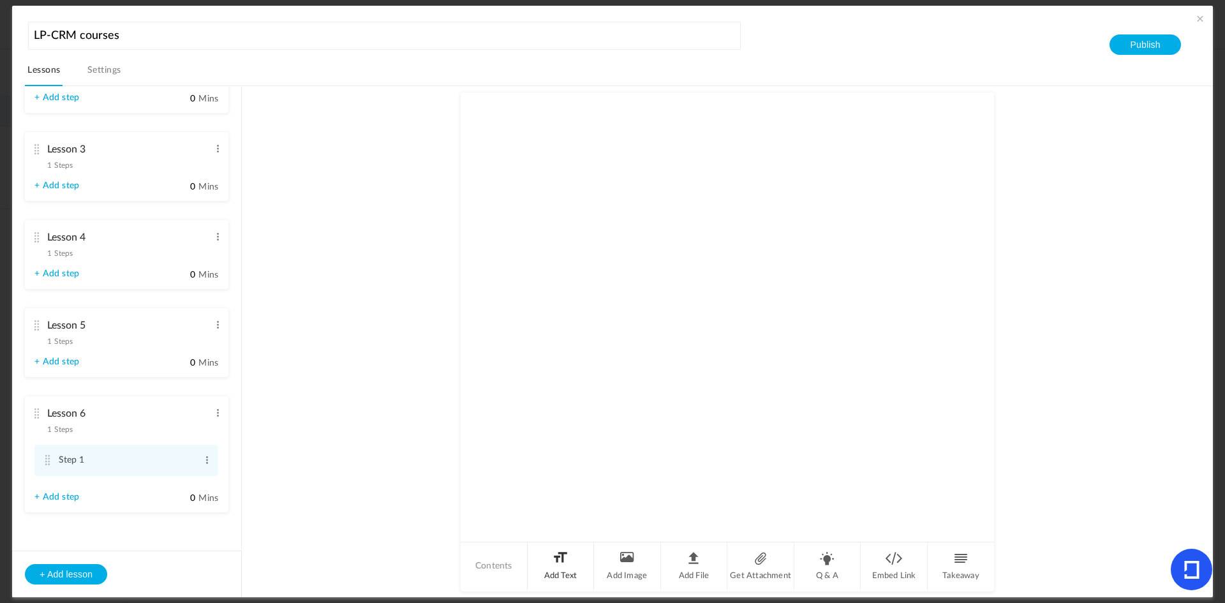
click at [548, 563] on li "Add Text" at bounding box center [561, 566] width 67 height 48
click at [520, 160] on div at bounding box center [727, 182] width 507 height 96
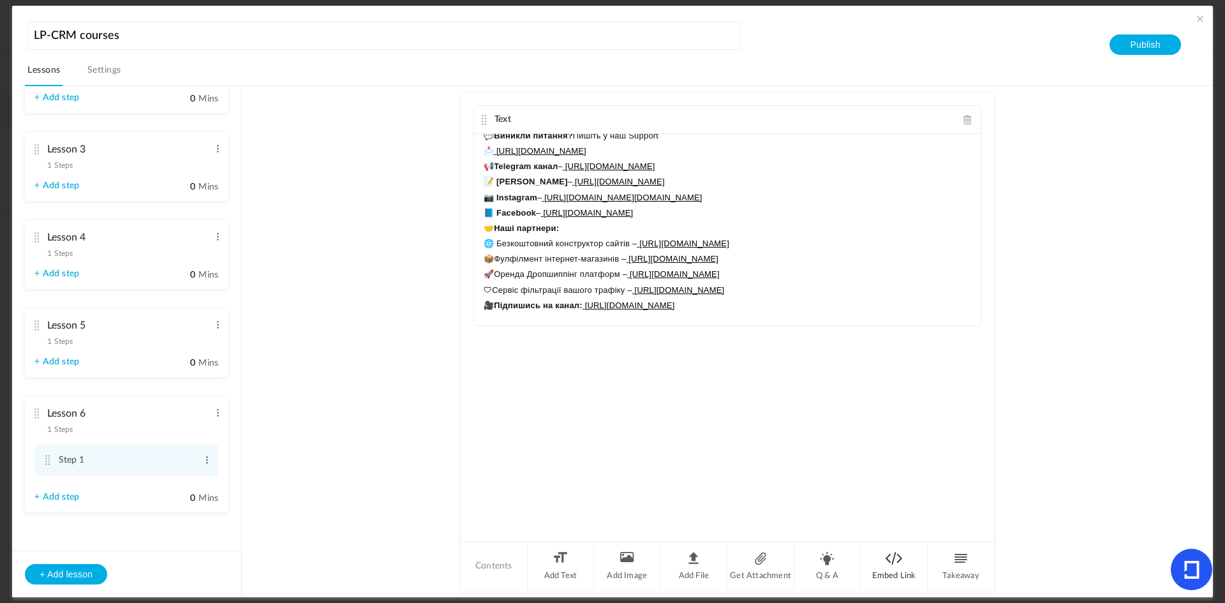
scroll to position [135, 0]
click at [888, 564] on li "Embed Link" at bounding box center [894, 566] width 67 height 48
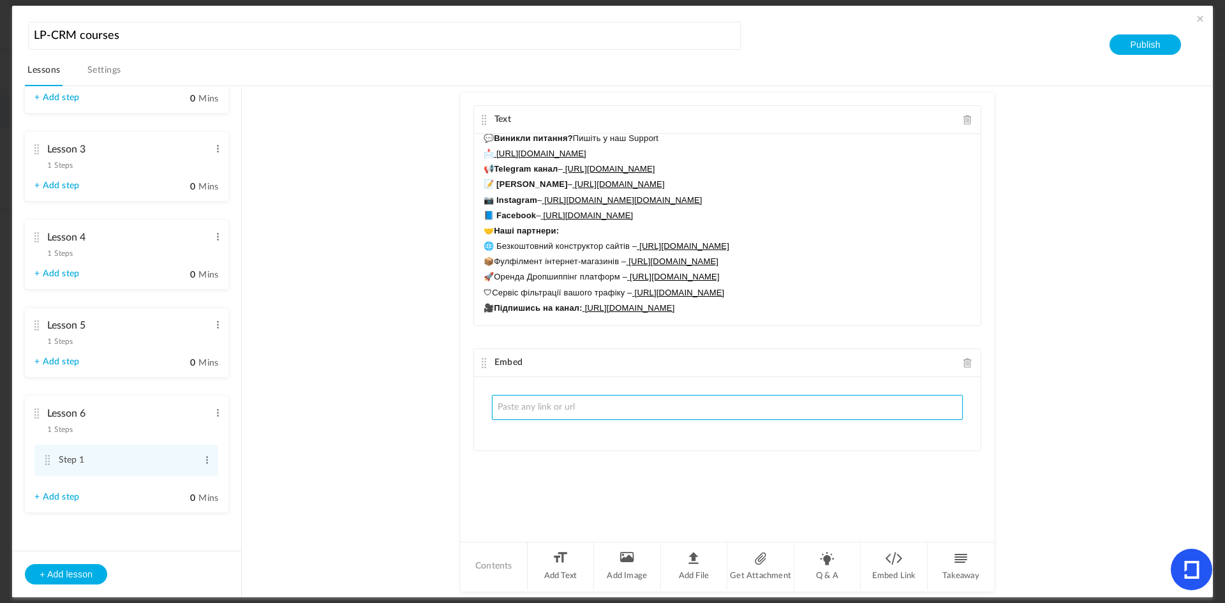
paste input "[URL][DOMAIN_NAME]"
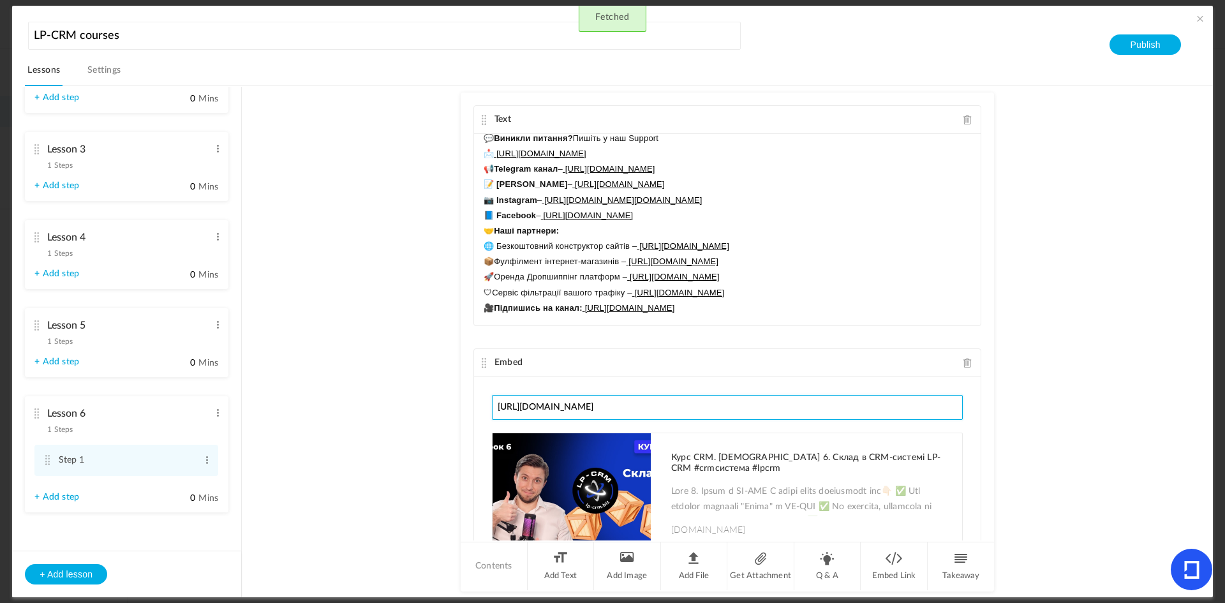
type input "[URL][DOMAIN_NAME]"
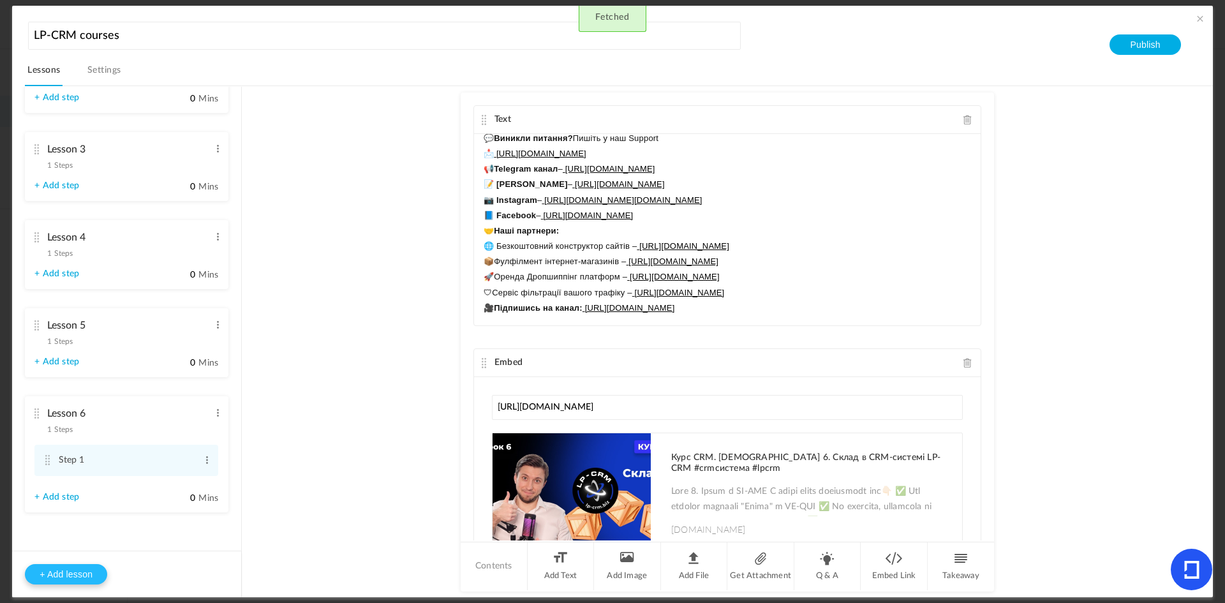
click at [52, 581] on button "+ Add lesson" at bounding box center [66, 574] width 82 height 20
type input "Lesson 7"
type input "0"
type input "Step 1"
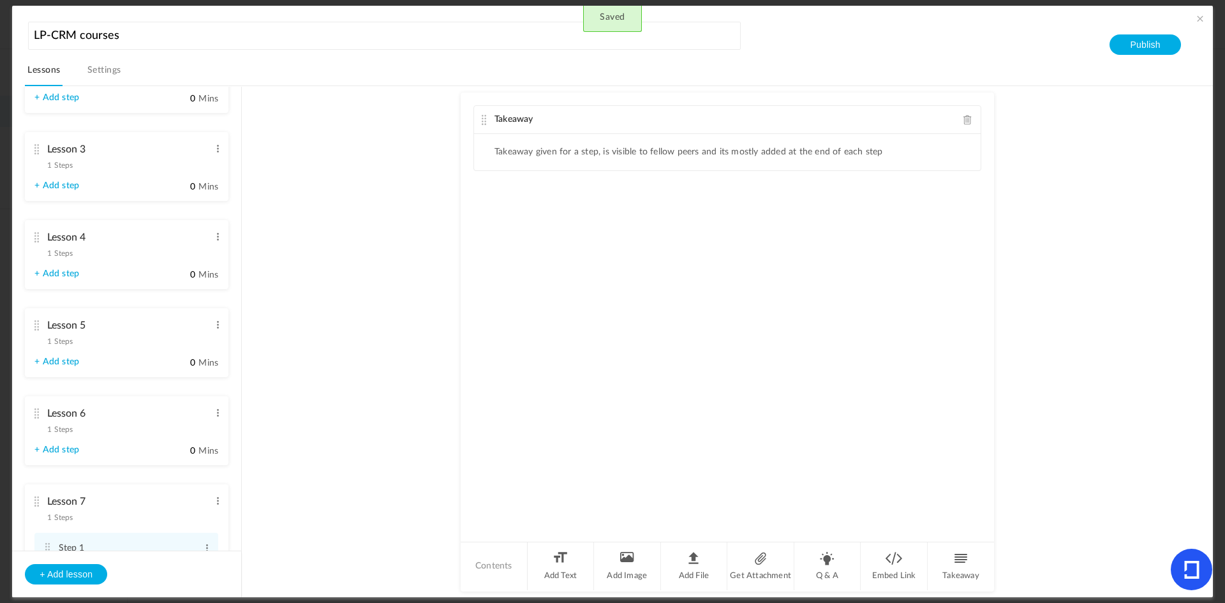
click at [966, 117] on span at bounding box center [967, 120] width 9 height 10
click at [568, 577] on li "Add Text" at bounding box center [561, 566] width 67 height 48
click at [511, 151] on div at bounding box center [727, 182] width 507 height 96
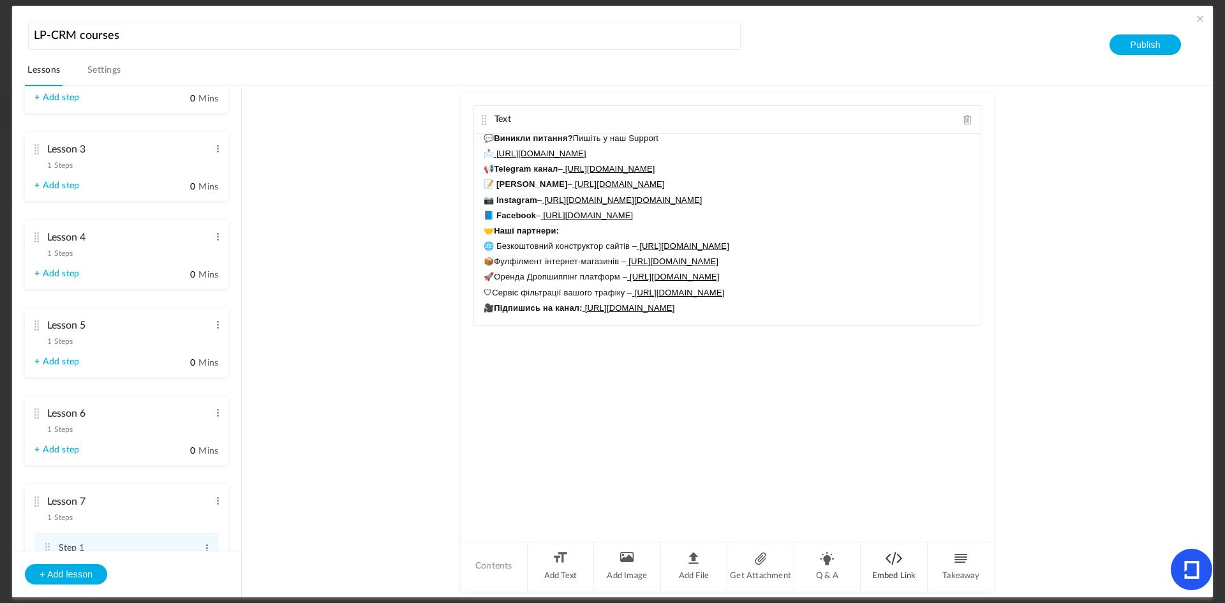
click at [877, 562] on li "Embed Link" at bounding box center [894, 566] width 67 height 48
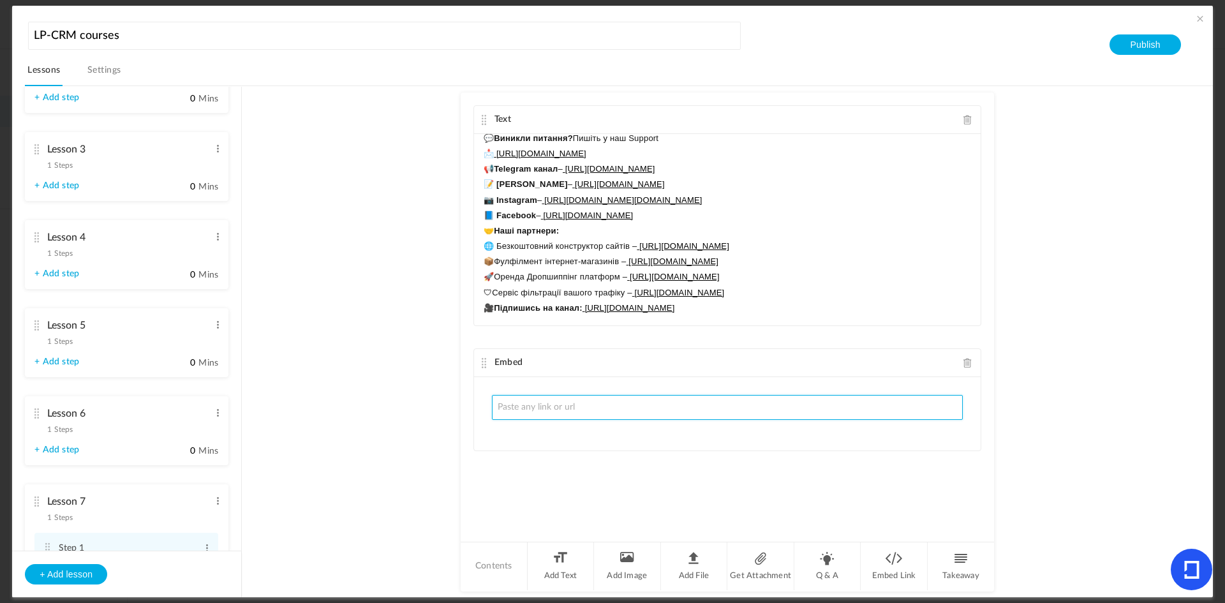
click at [538, 403] on input "text" at bounding box center [727, 407] width 471 height 25
paste input "[URL][DOMAIN_NAME]"
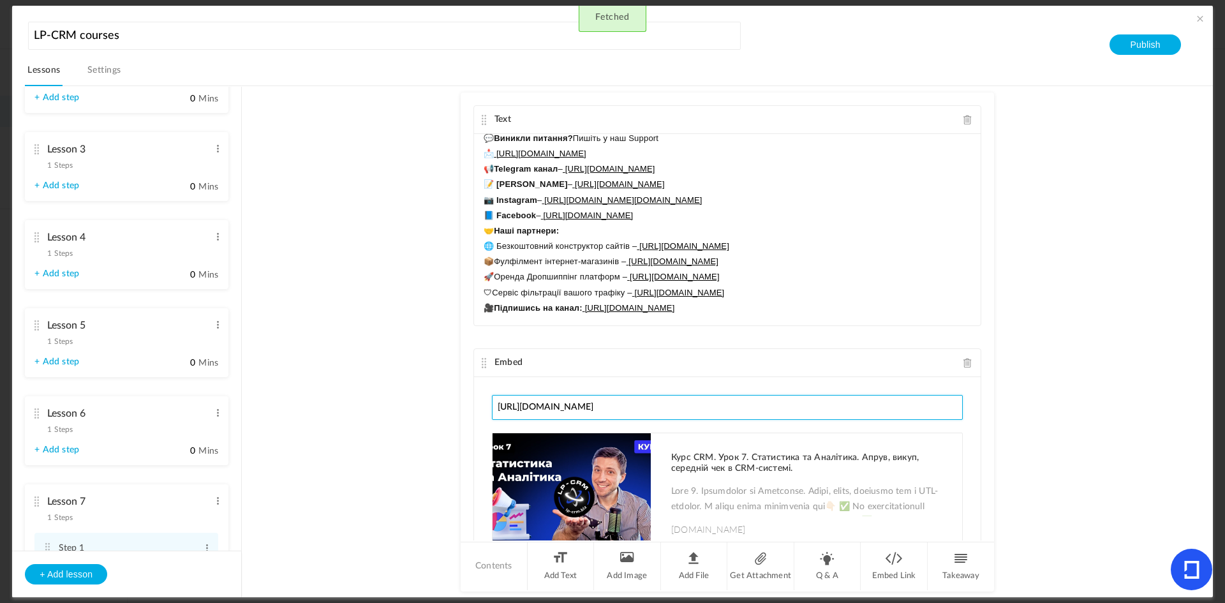
type input "[URL][DOMAIN_NAME]"
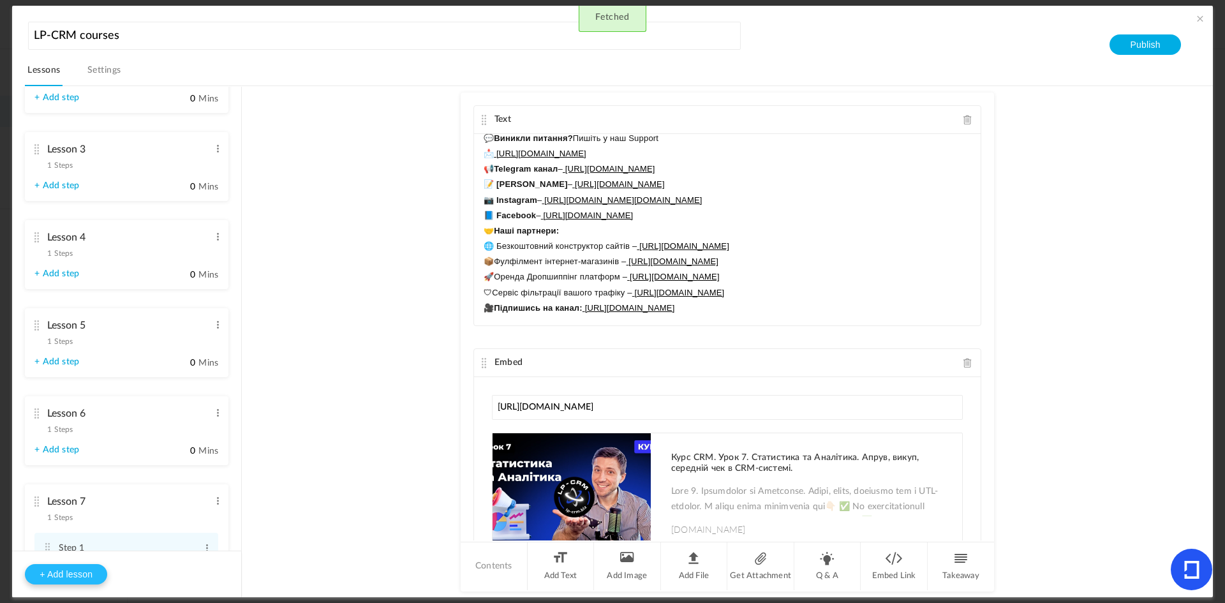
click at [47, 577] on button "+ Add lesson" at bounding box center [66, 574] width 82 height 20
type input "Lesson 8"
type input "0"
type input "Step 1"
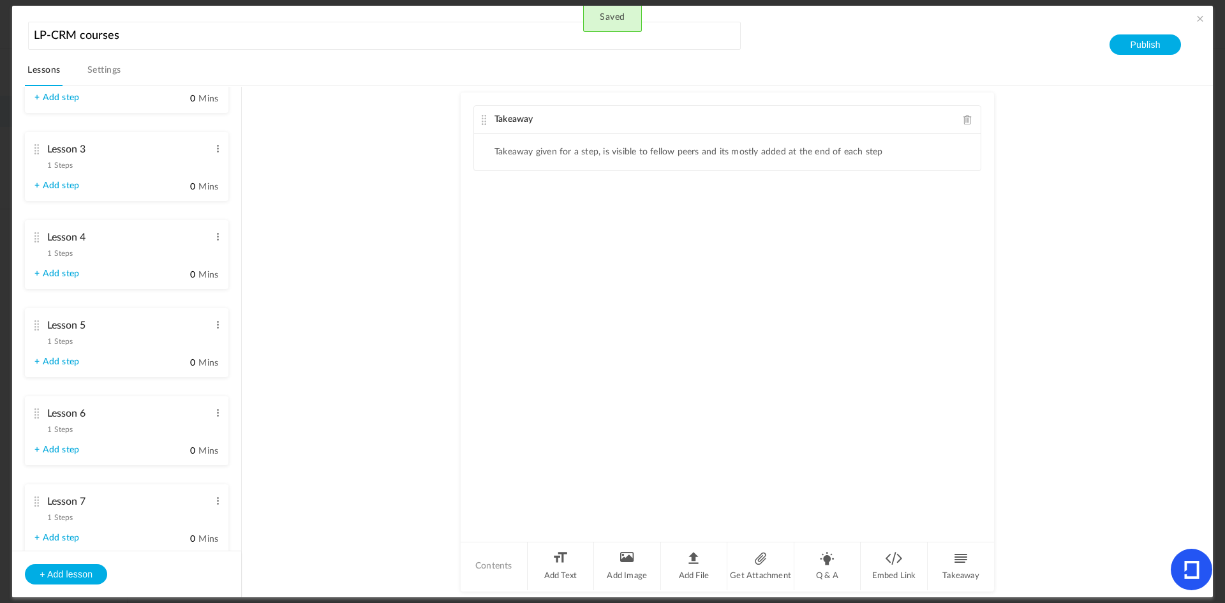
click at [241, 505] on ul "Lesson 1 2 Steps Edit Delete Step 1 Edit Delete 0" at bounding box center [126, 318] width 229 height 463
click at [965, 122] on span at bounding box center [967, 120] width 9 height 10
click at [546, 573] on li "Add Text" at bounding box center [561, 566] width 67 height 48
click at [518, 158] on div at bounding box center [727, 182] width 507 height 96
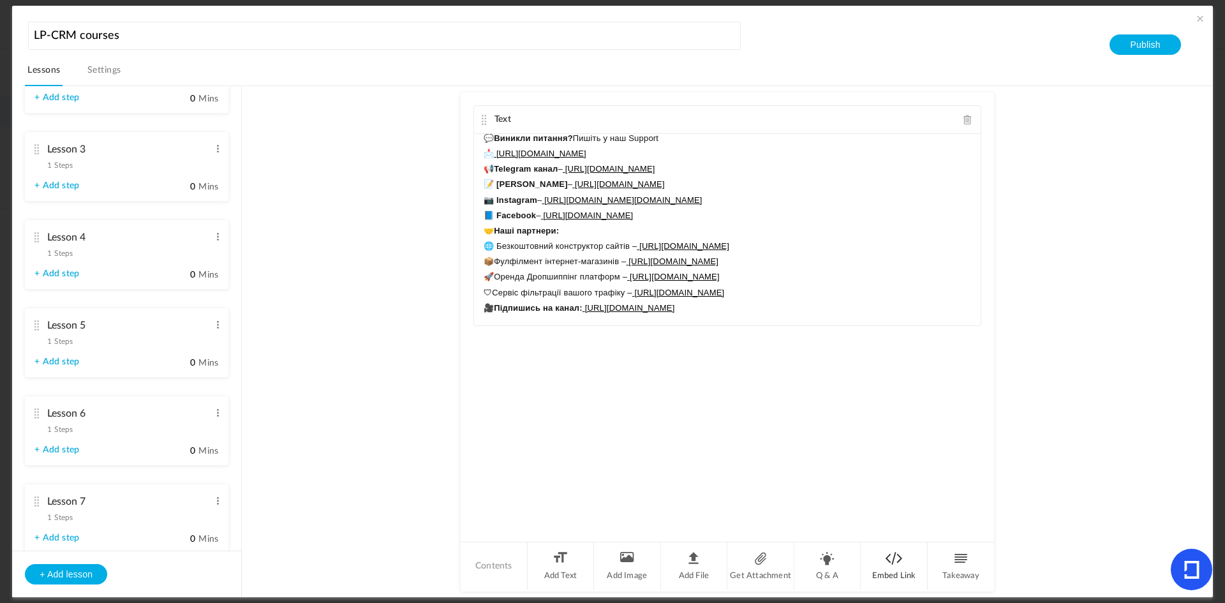
click at [889, 553] on li "Embed Link" at bounding box center [894, 566] width 67 height 48
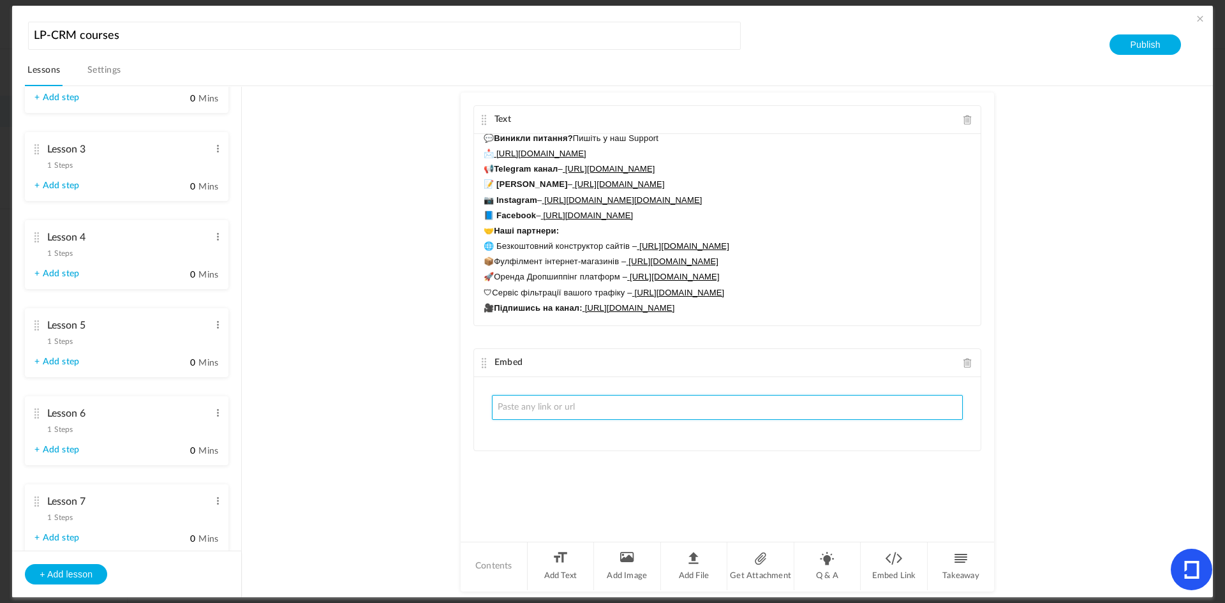
paste input "[URL][DOMAIN_NAME]"
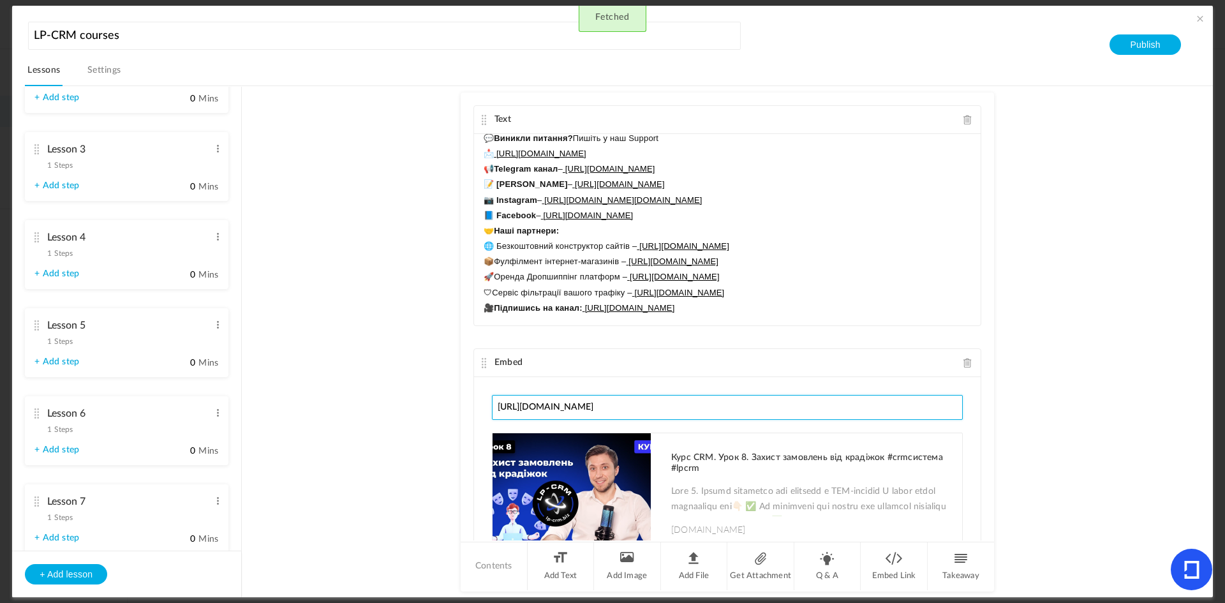
type input "[URL][DOMAIN_NAME]"
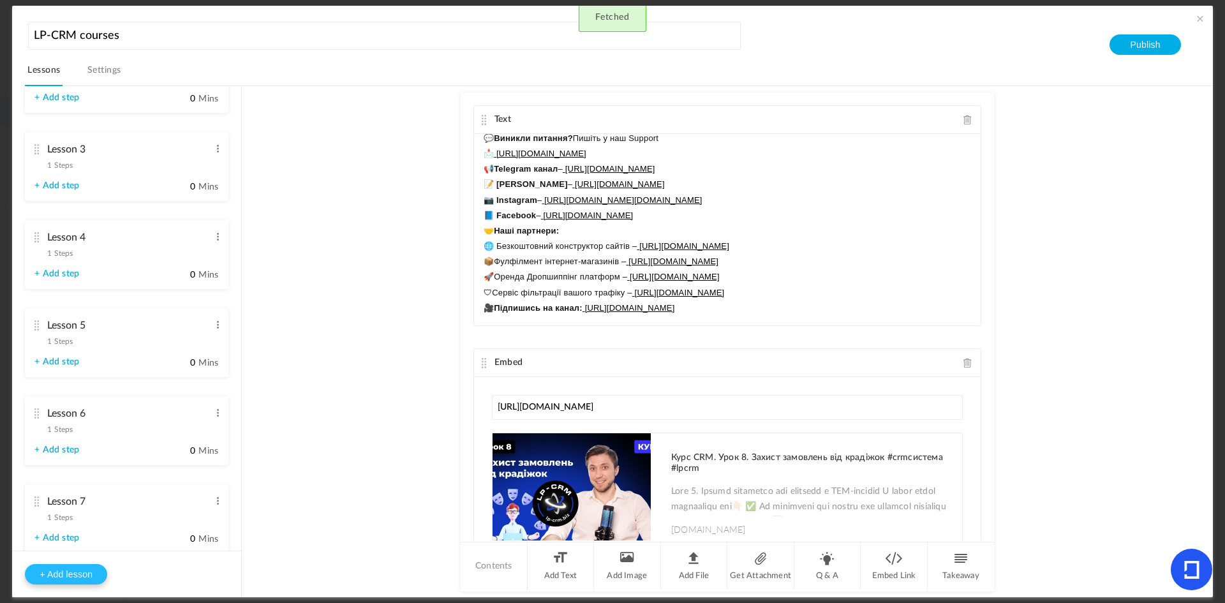
click at [47, 578] on button "+ Add lesson" at bounding box center [66, 574] width 82 height 20
type input "Lesson 9"
type input "0"
type input "Step 1"
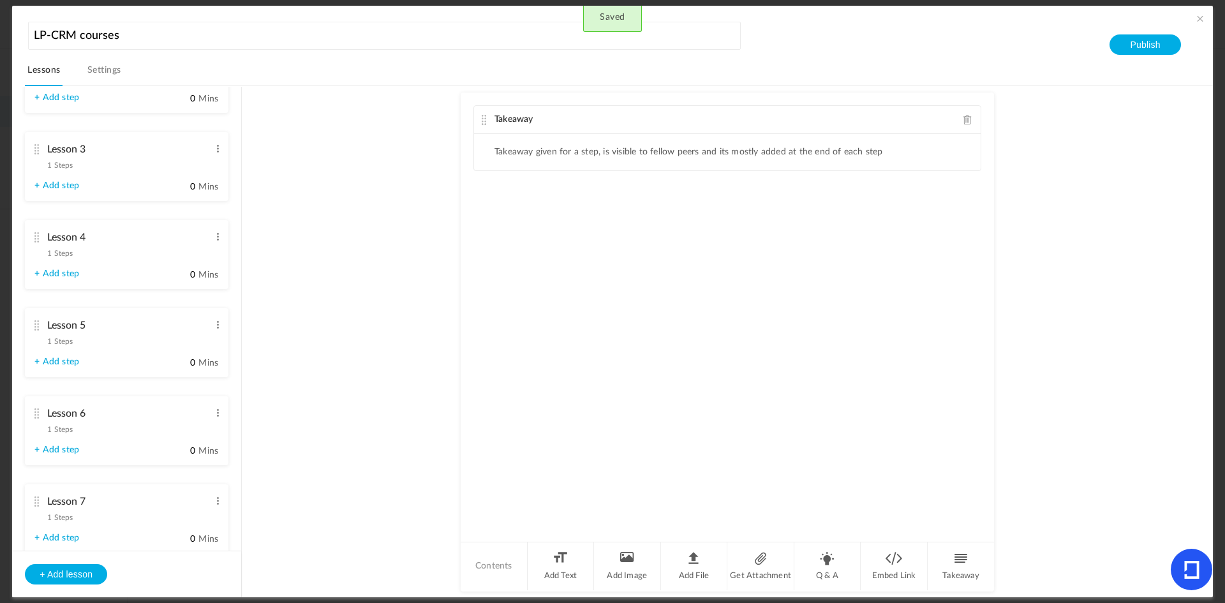
click at [241, 456] on ul "Lesson 1 2 Steps Edit Delete Step 1 Edit Delete 0" at bounding box center [126, 318] width 229 height 463
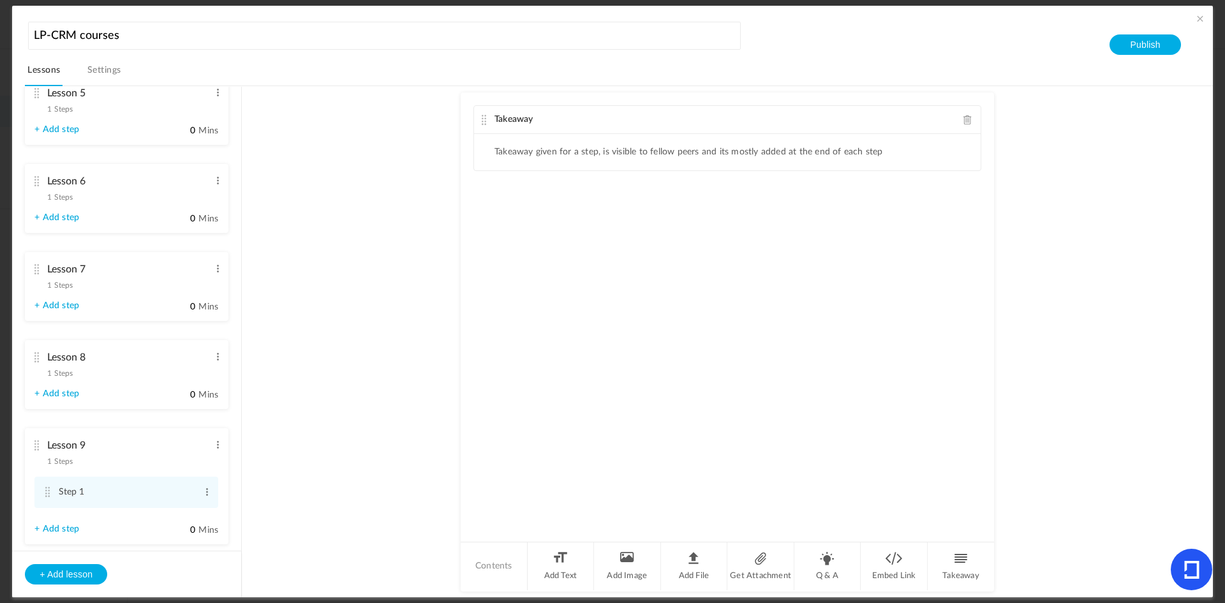
scroll to position [415, 0]
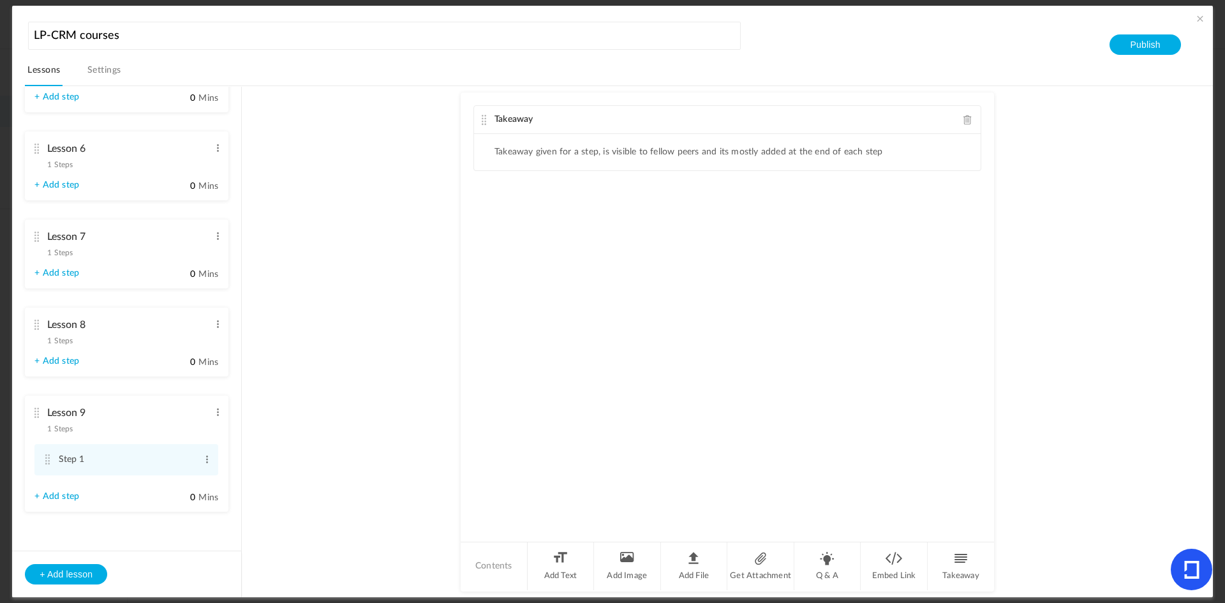
click at [969, 123] on span at bounding box center [967, 120] width 9 height 10
click at [564, 584] on li "Add Text" at bounding box center [561, 566] width 67 height 48
click at [529, 191] on div at bounding box center [727, 182] width 507 height 96
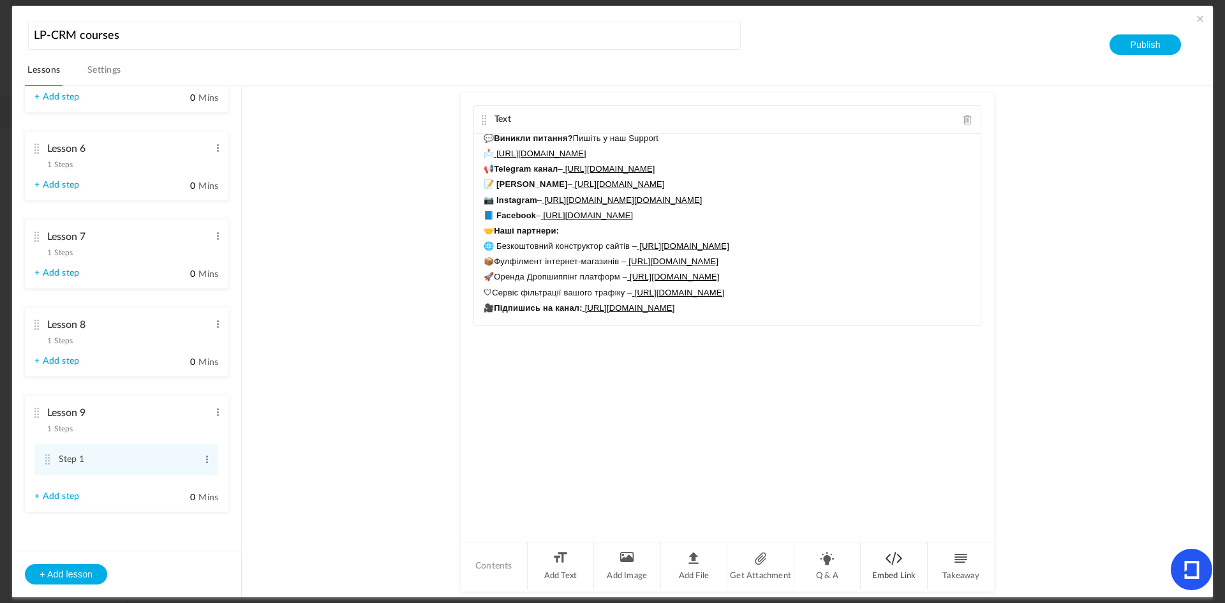
scroll to position [135, 0]
click at [895, 578] on li "Embed Link" at bounding box center [894, 566] width 67 height 48
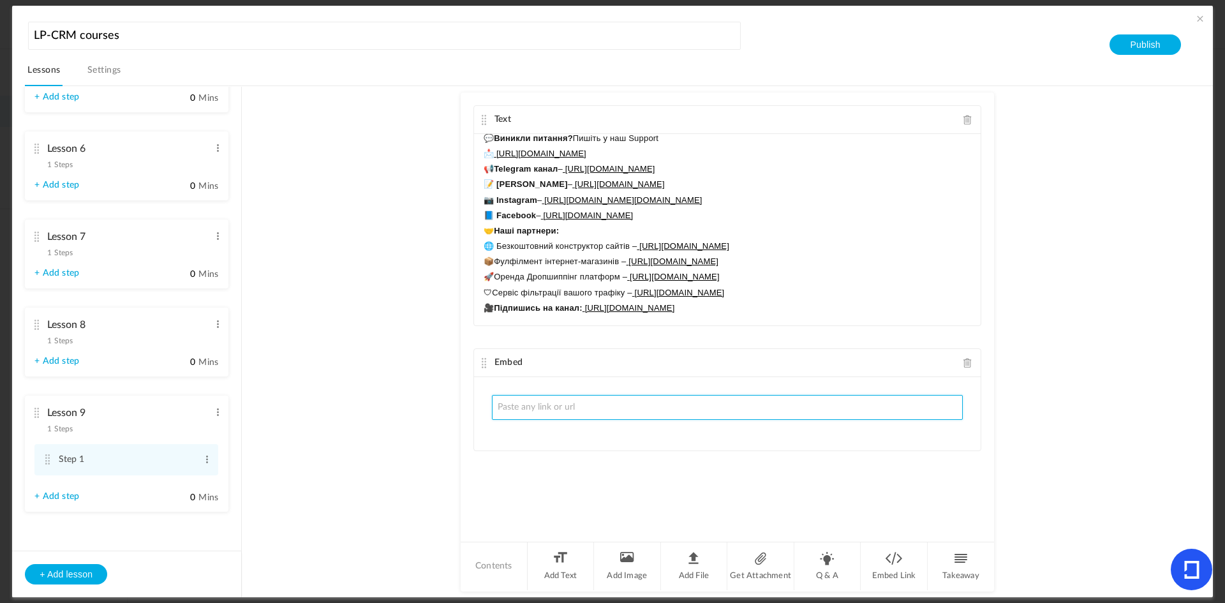
click at [529, 408] on input "text" at bounding box center [727, 407] width 471 height 25
paste input "[URL][DOMAIN_NAME]"
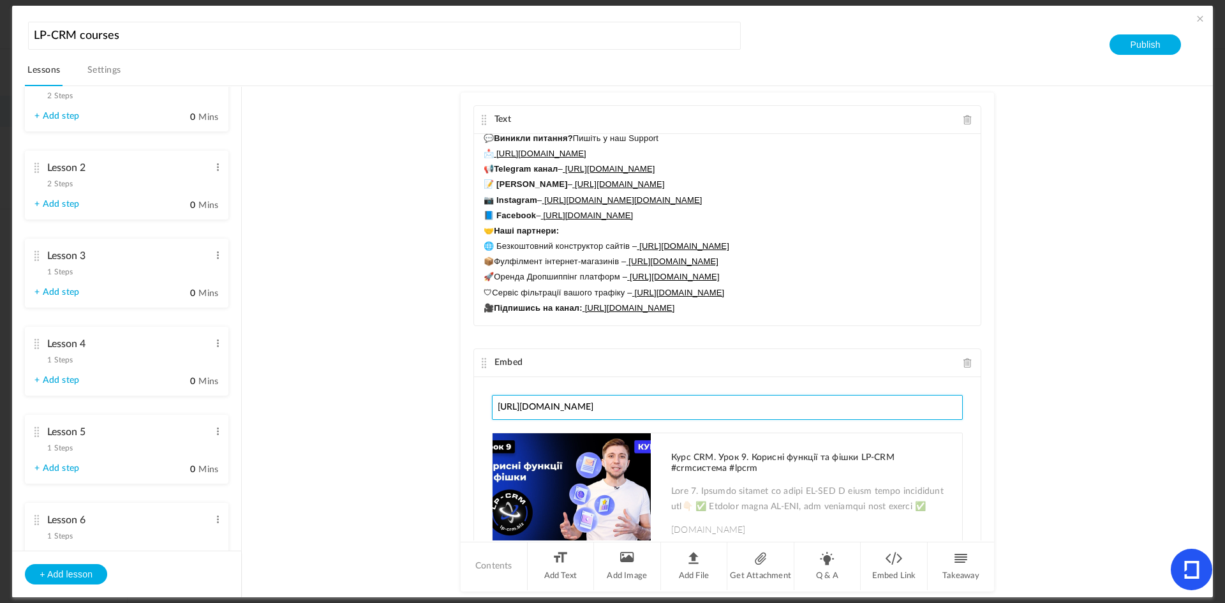
scroll to position [9, 0]
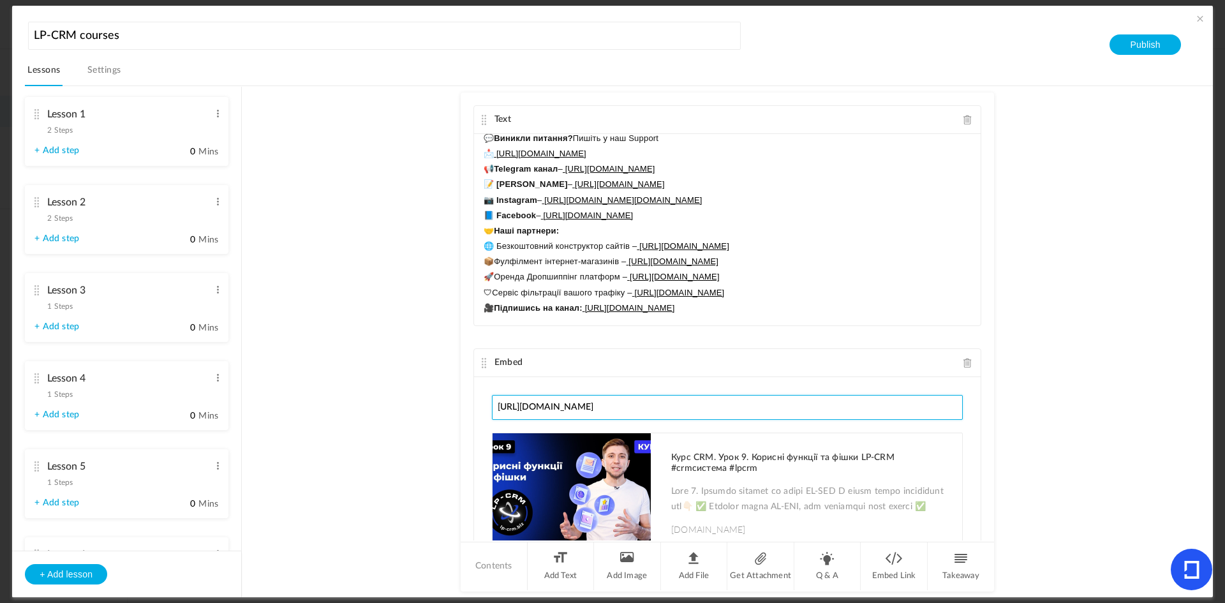
type input "[URL][DOMAIN_NAME]"
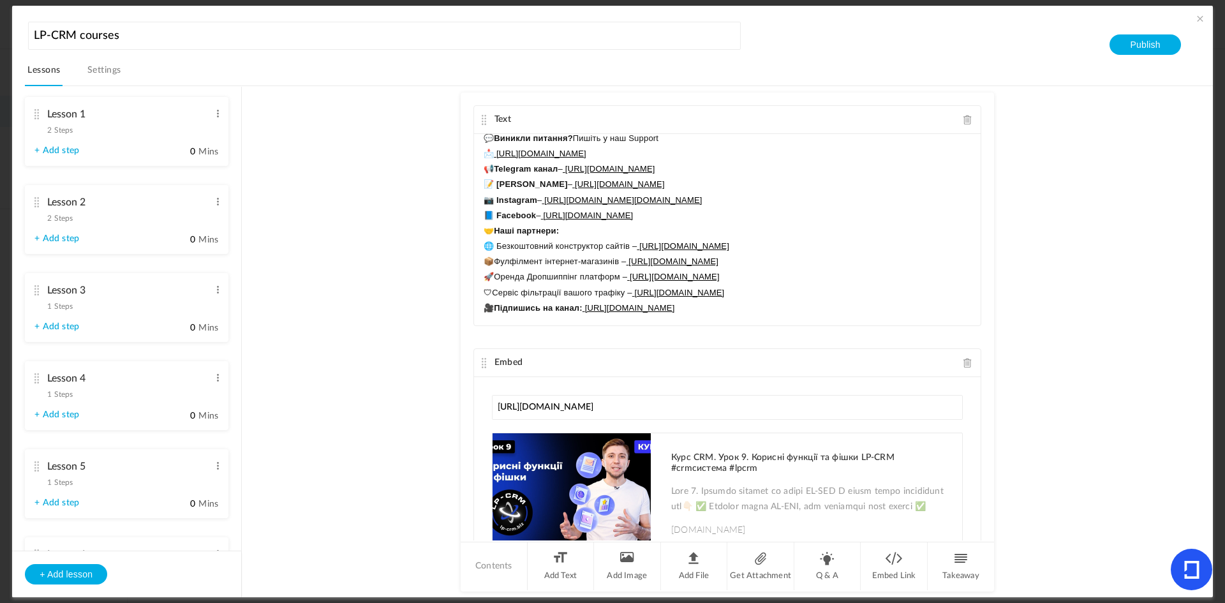
click at [101, 77] on link "Settings" at bounding box center [104, 74] width 39 height 24
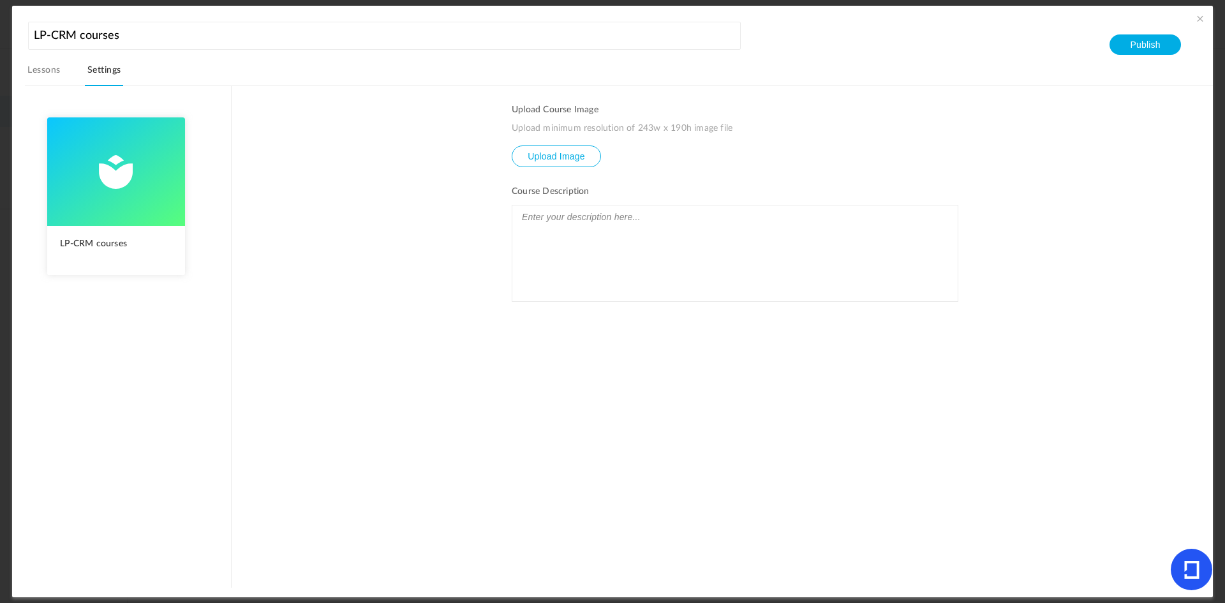
click at [48, 76] on link "Lessons" at bounding box center [44, 74] width 38 height 24
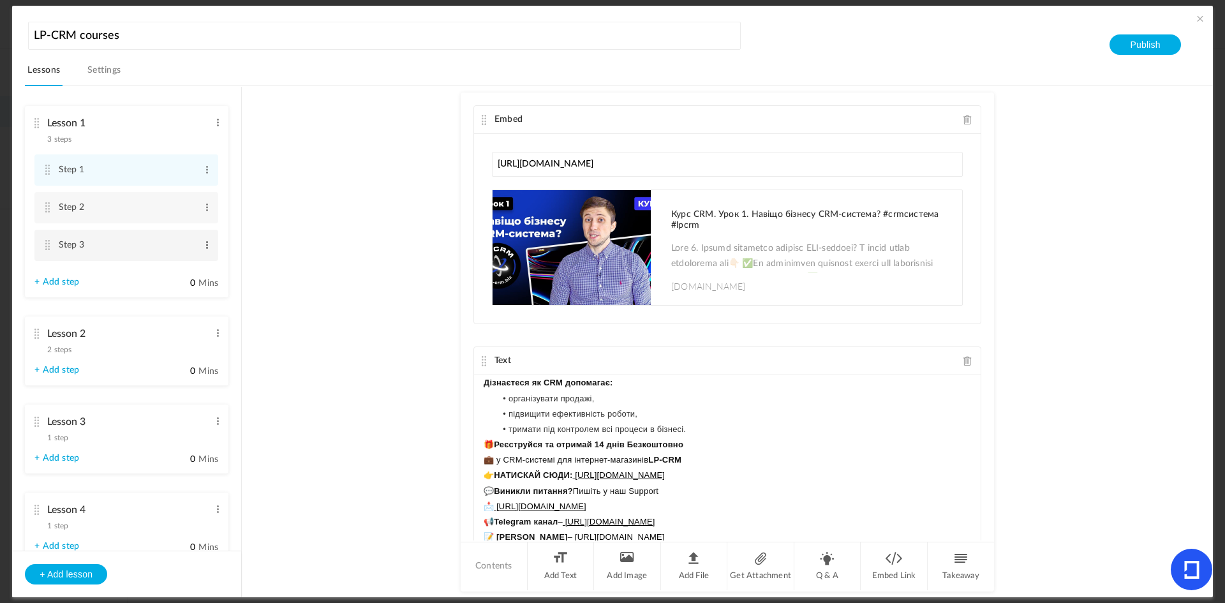
click at [202, 241] on span at bounding box center [207, 245] width 10 height 13
click at [179, 279] on link "Delete" at bounding box center [186, 281] width 50 height 15
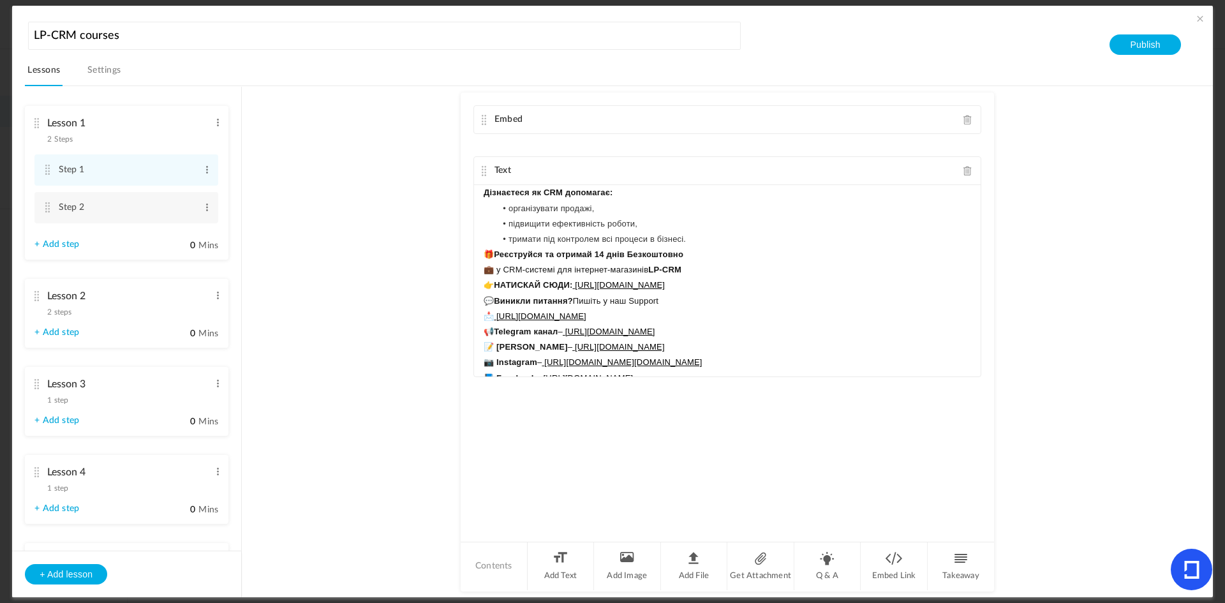
click at [486, 121] on cite at bounding box center [484, 120] width 9 height 10
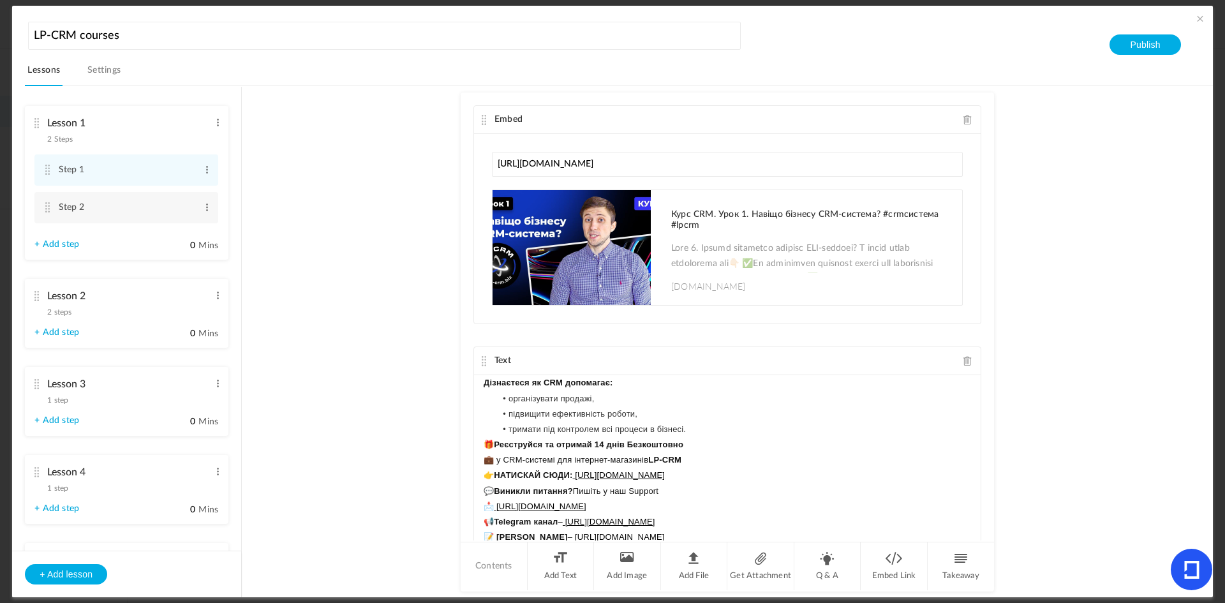
click at [479, 390] on div "Дізнаєтеся як CRM допомагає: організувати продажі, підвищити ефективність робот…" at bounding box center [727, 470] width 507 height 191
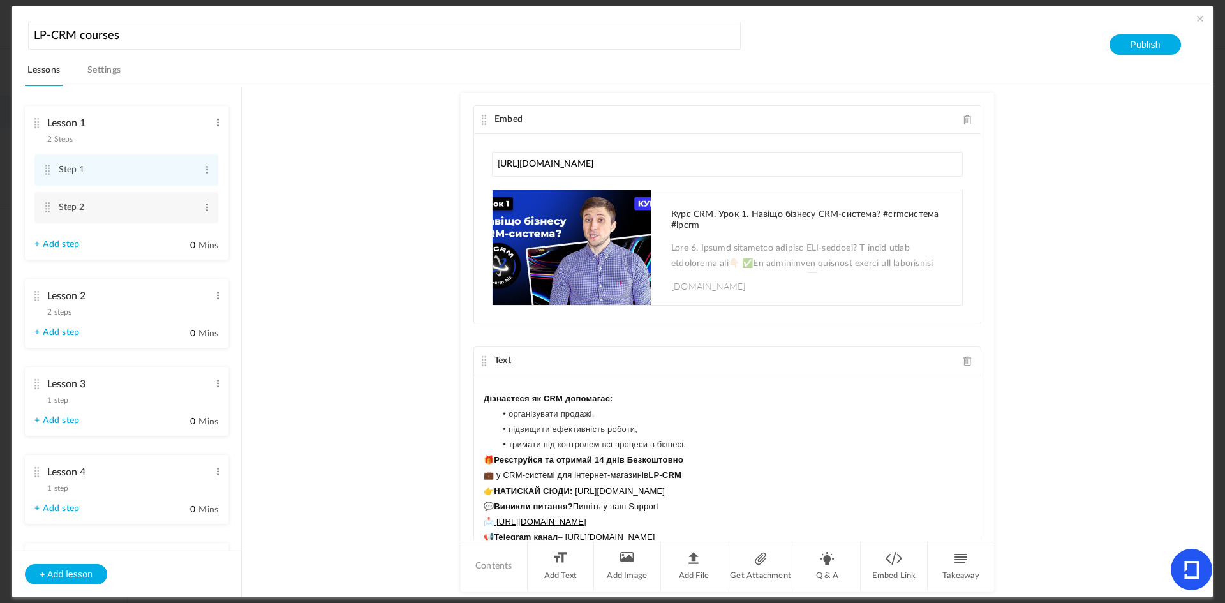
click at [480, 387] on div "﻿ Дізнаєтеся як CRM допомагає: організувати продажі, підвищити ефективність роб…" at bounding box center [727, 470] width 507 height 191
click at [490, 387] on p at bounding box center [727, 382] width 487 height 15
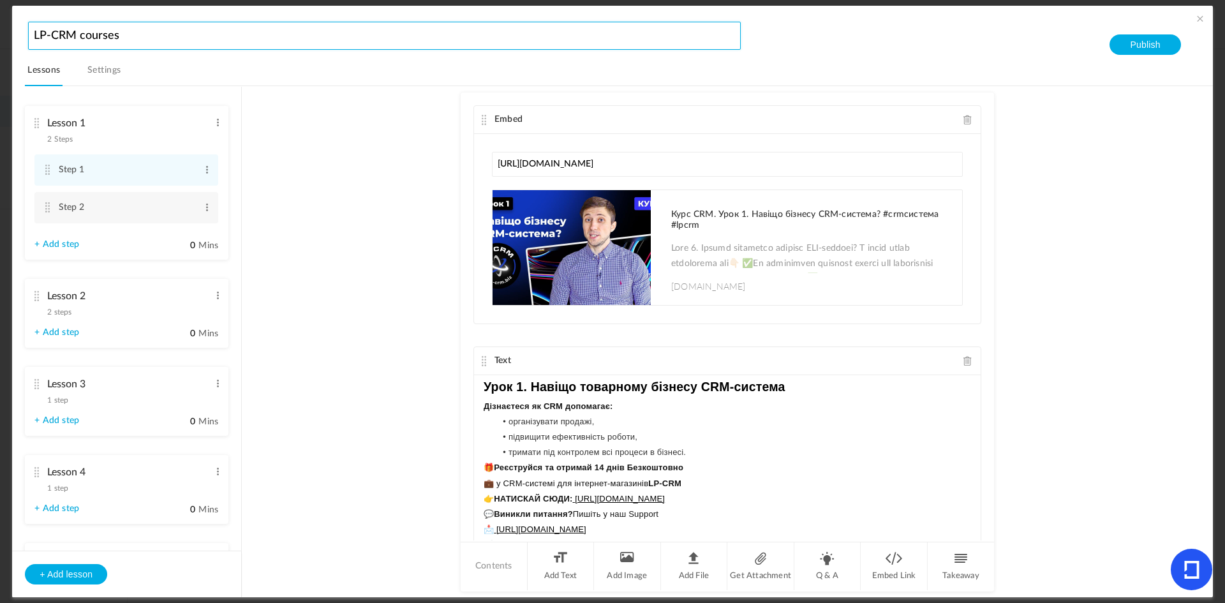
click at [33, 48] on input "LP-CRM courses" at bounding box center [384, 36] width 713 height 28
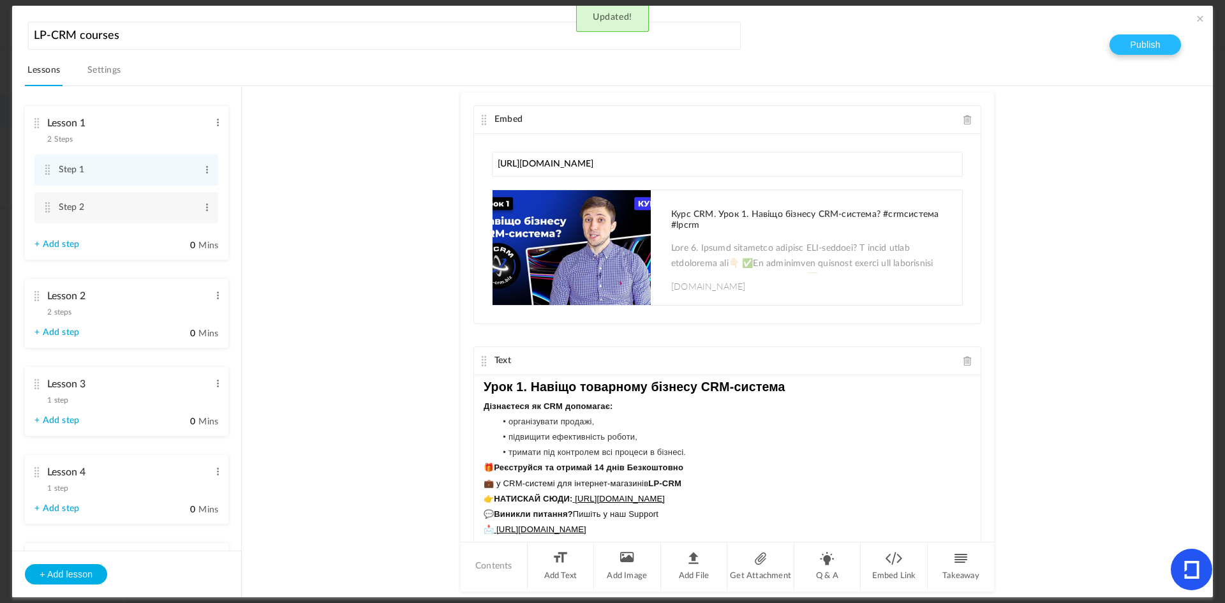
click at [1133, 39] on button "Publish" at bounding box center [1145, 44] width 71 height 20
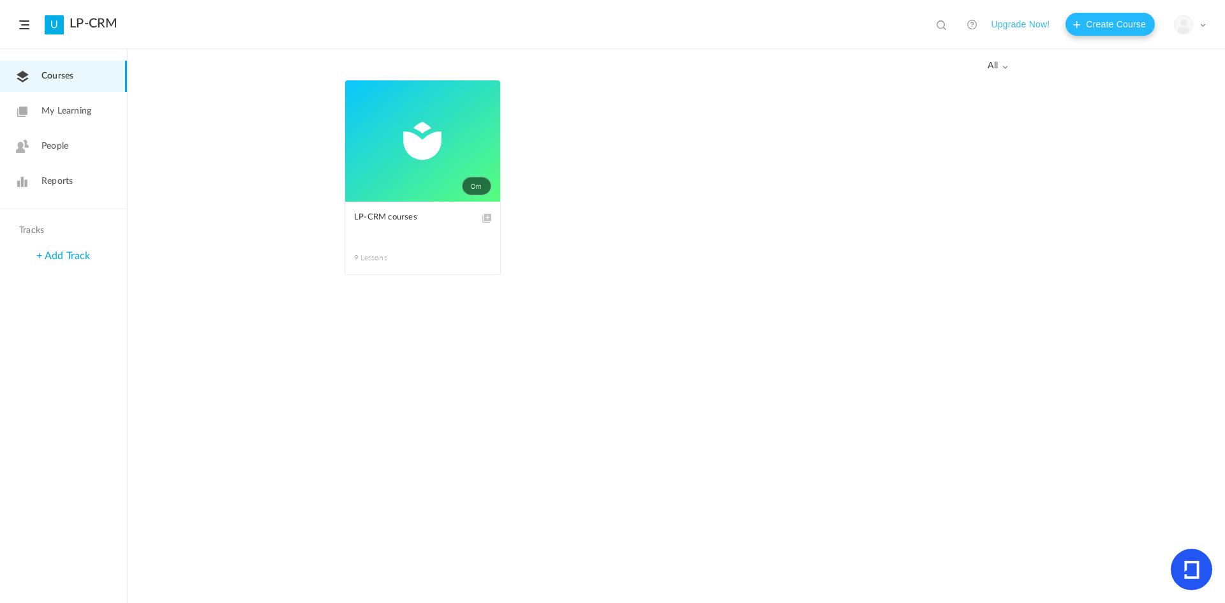
click at [1108, 27] on button "Create Course" at bounding box center [1110, 24] width 89 height 23
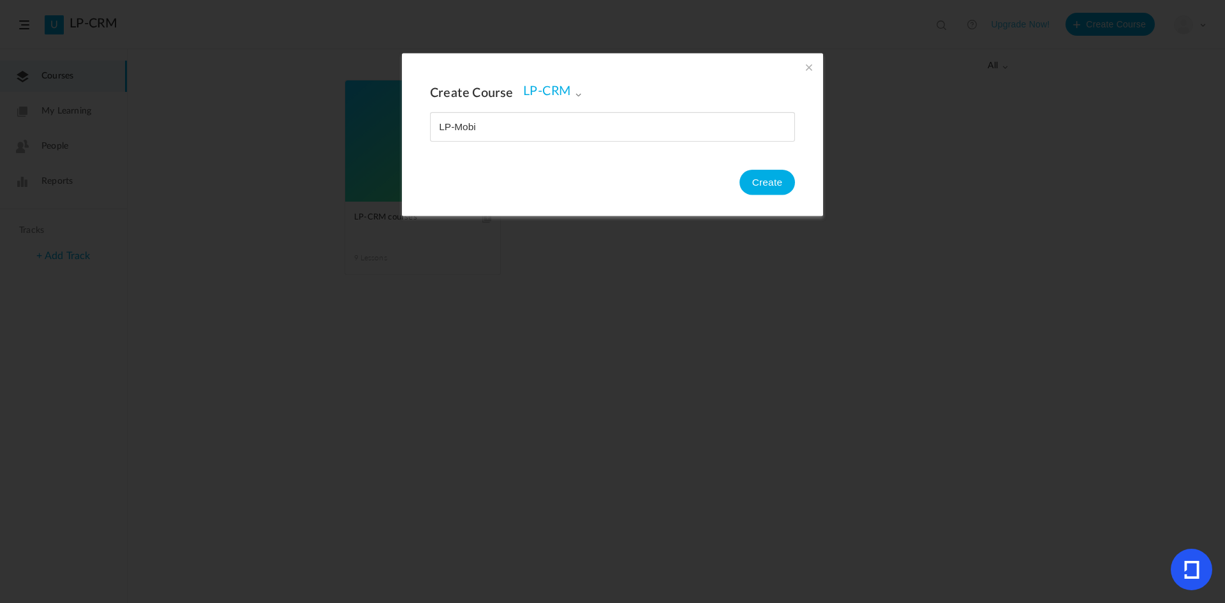
type input "LP-Mobi"
click at [754, 172] on button "Create" at bounding box center [768, 183] width 56 height 26
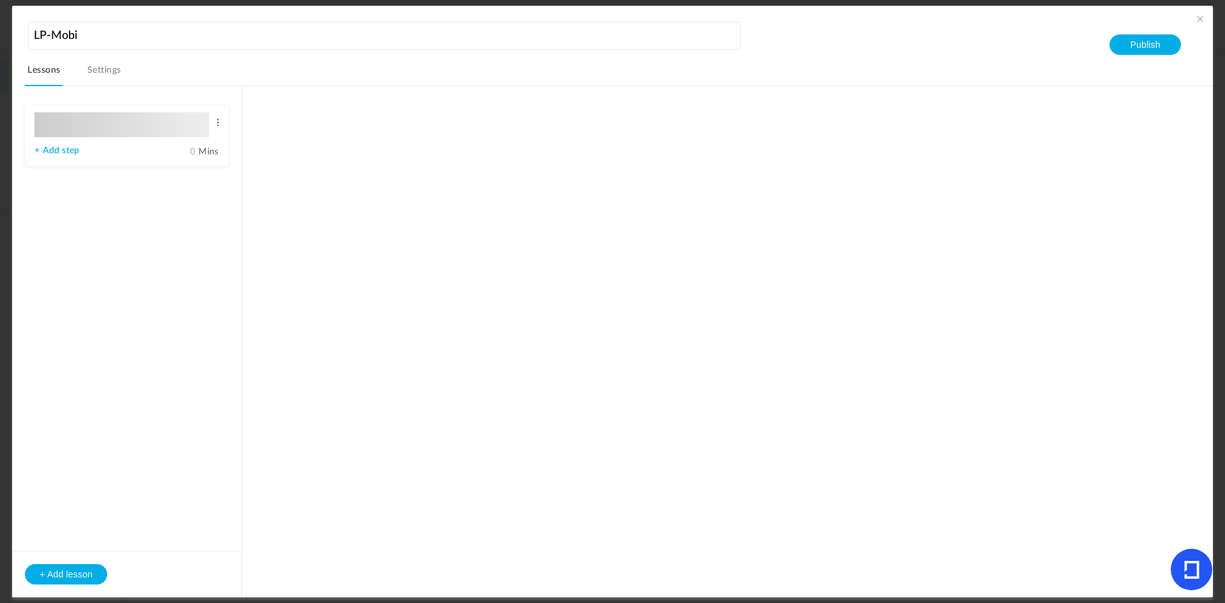
type input "Lesson 1"
type input "0"
type input "Step 1"
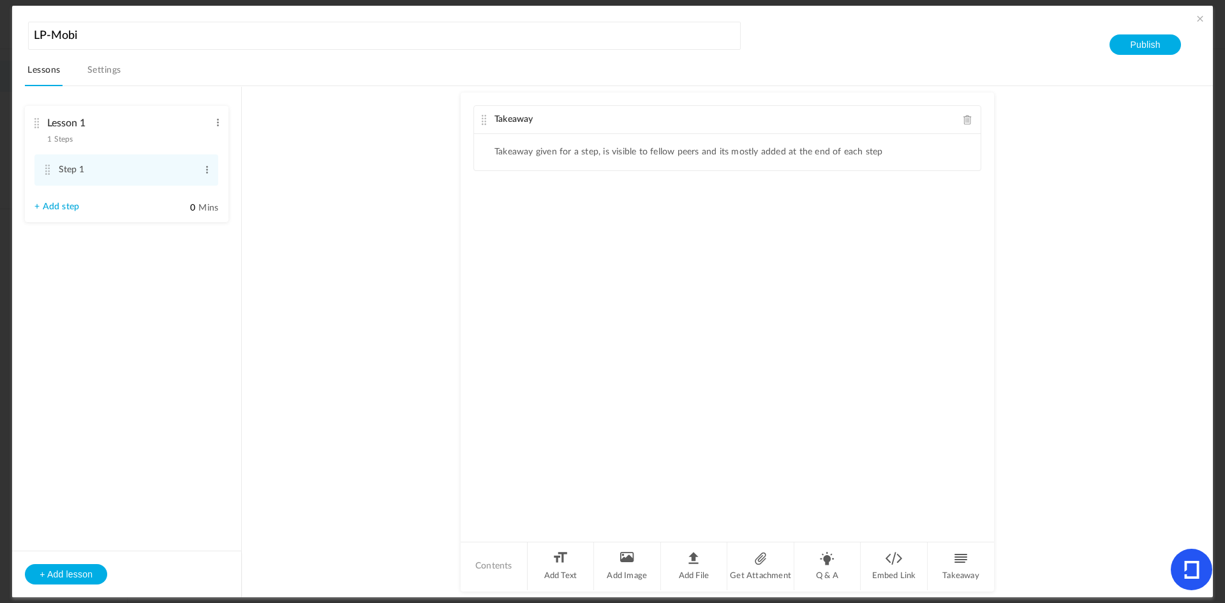
click at [516, 142] on ul "Takeaway given for a step, is visible to fellow peers and its mostly added at t…" at bounding box center [727, 152] width 507 height 36
click at [967, 124] on span at bounding box center [967, 120] width 9 height 10
click at [563, 561] on li "Add Text" at bounding box center [561, 566] width 67 height 48
click at [505, 153] on div at bounding box center [727, 182] width 507 height 96
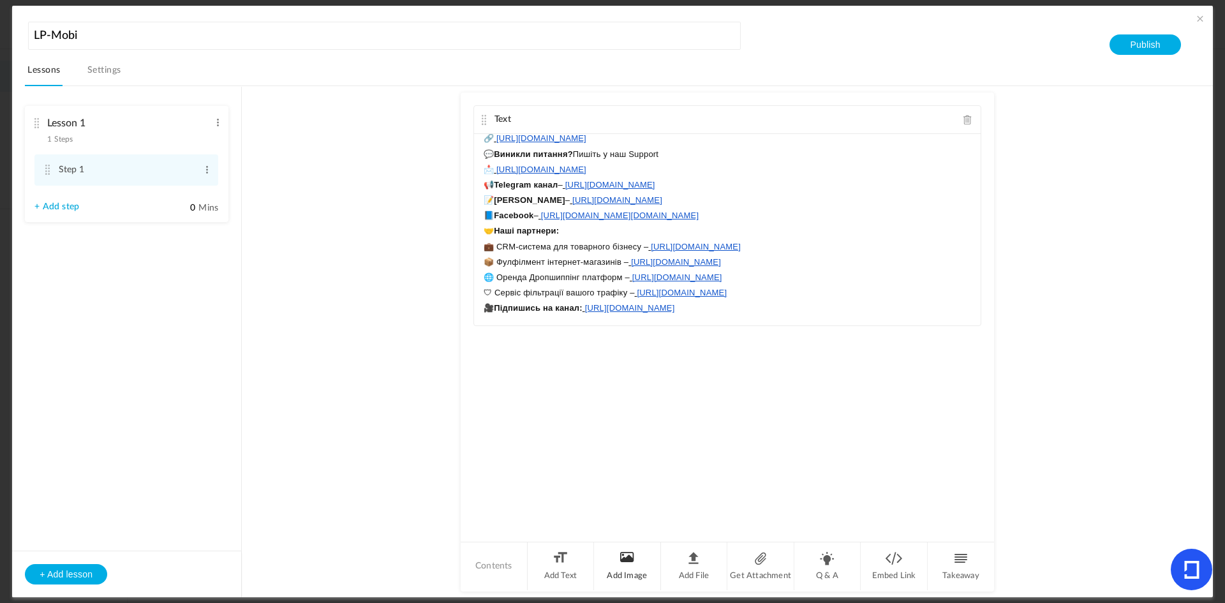
scroll to position [173, 0]
click at [619, 546] on li "Add Image" at bounding box center [627, 566] width 67 height 48
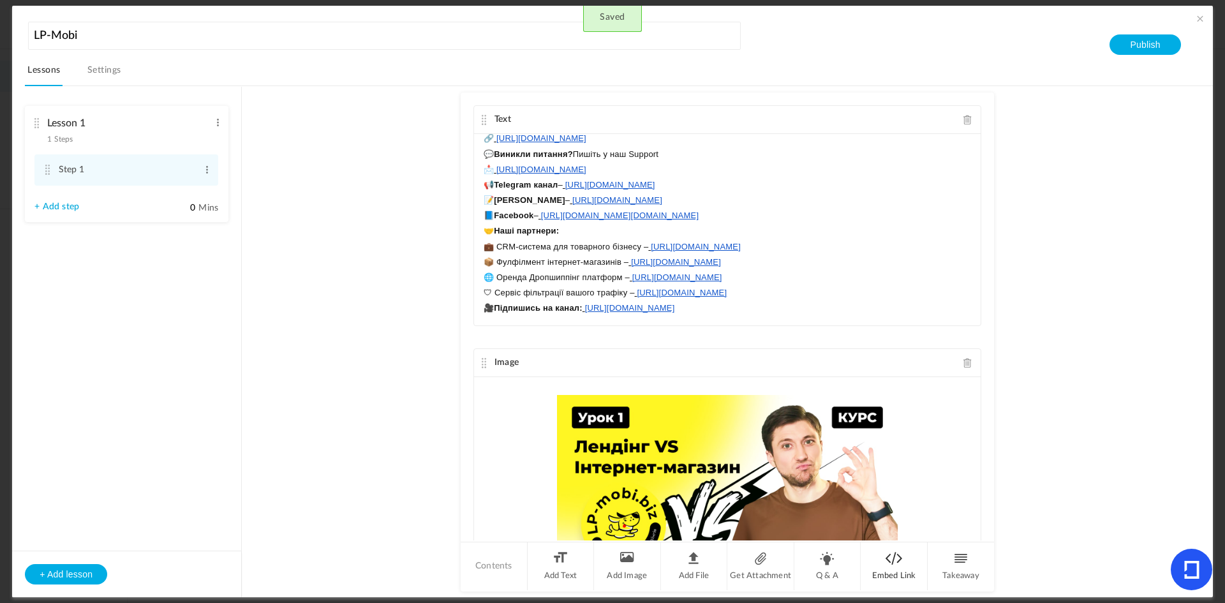
click at [899, 577] on li "Embed Link" at bounding box center [894, 566] width 67 height 48
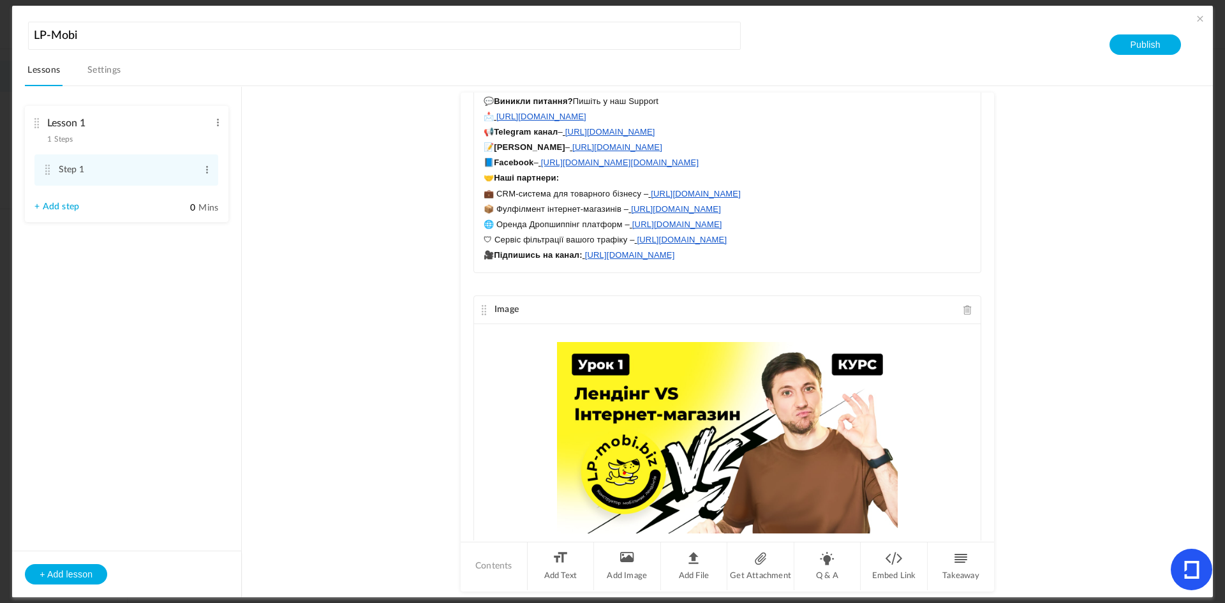
scroll to position [244, 0]
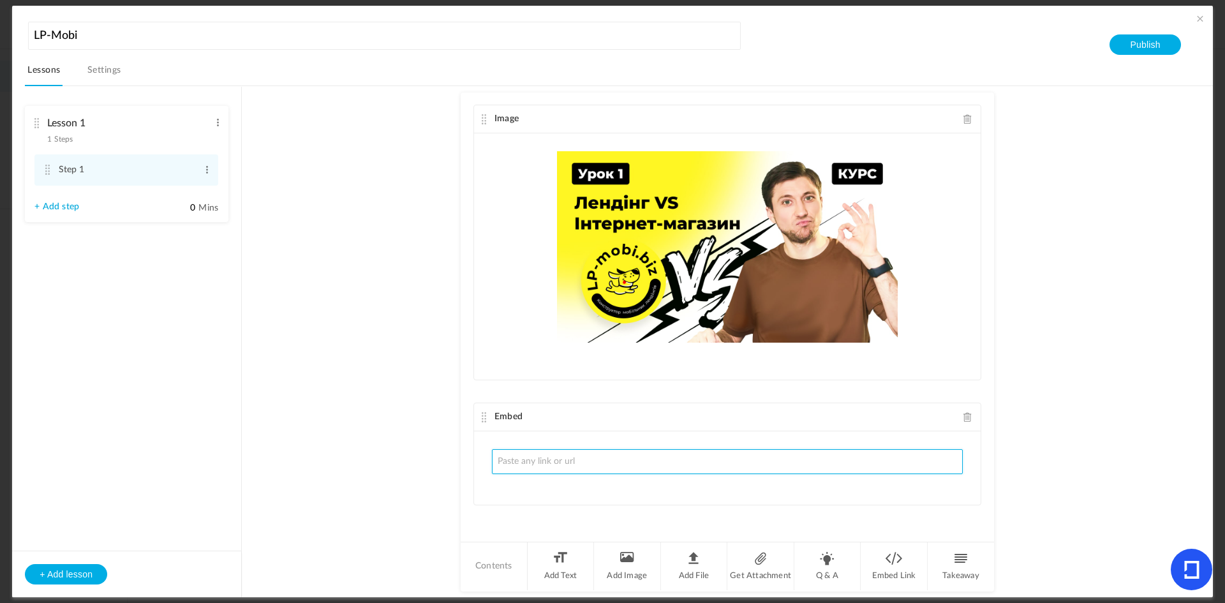
paste input "[URL][DOMAIN_NAME]"
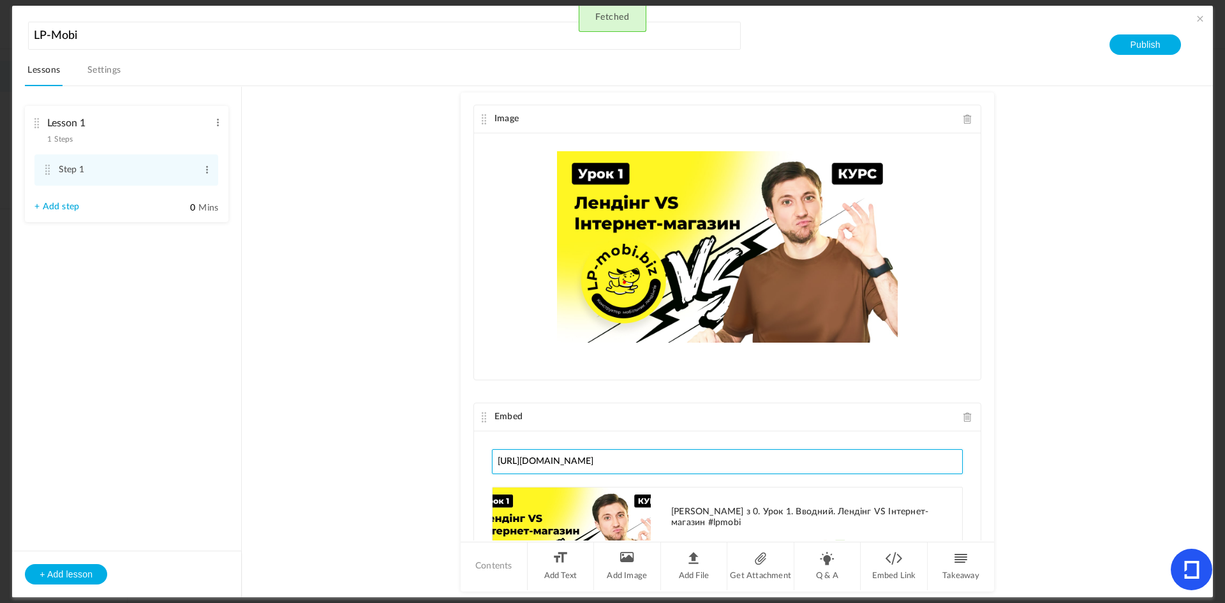
type input "[URL][DOMAIN_NAME]"
click at [48, 581] on button "+ Add lesson" at bounding box center [66, 574] width 82 height 20
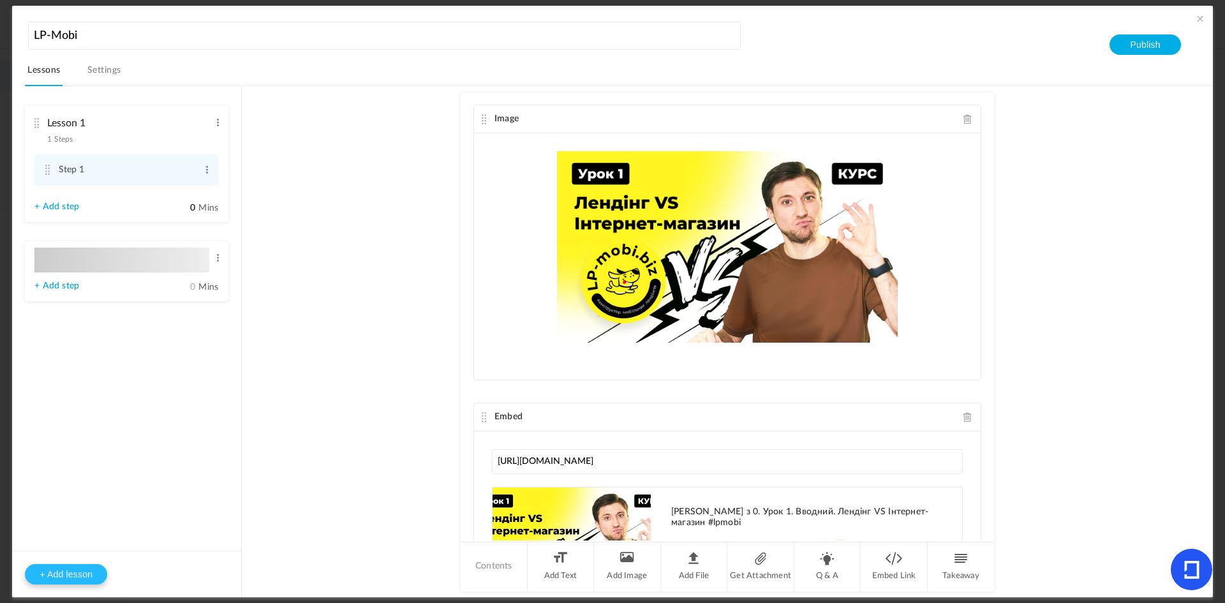
type input "Lesson 2"
type input "0"
type input "Step 1"
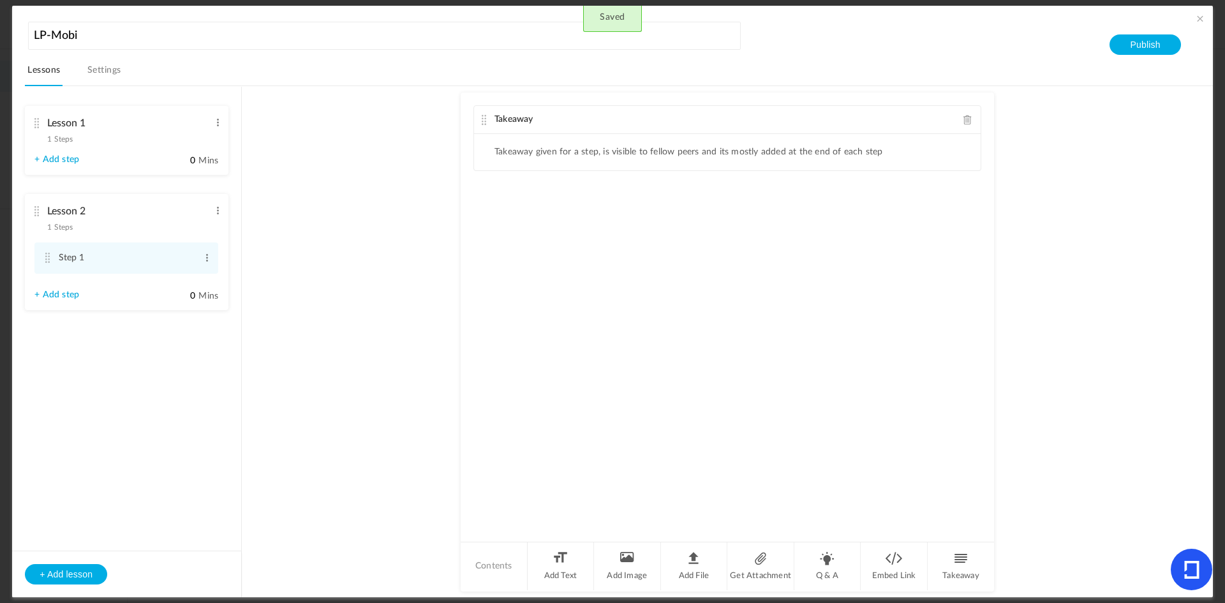
click at [964, 120] on span at bounding box center [967, 120] width 9 height 10
click at [572, 563] on li "Add Text" at bounding box center [561, 566] width 67 height 48
click at [523, 172] on div at bounding box center [727, 182] width 507 height 96
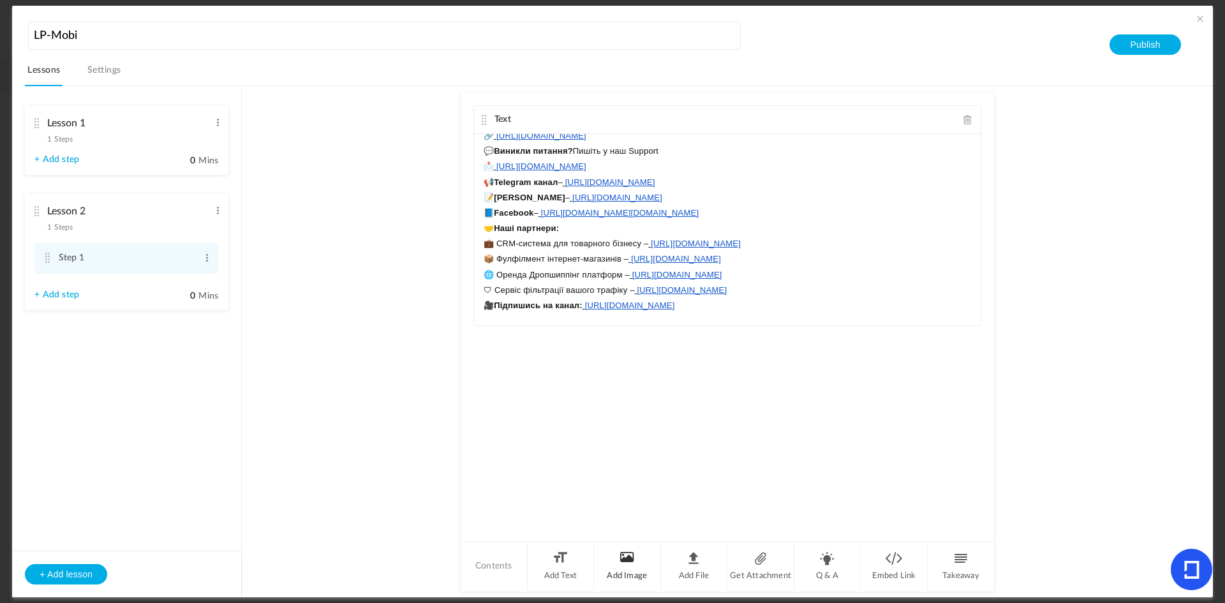
scroll to position [150, 0]
click at [623, 567] on li "Add Image" at bounding box center [627, 566] width 67 height 48
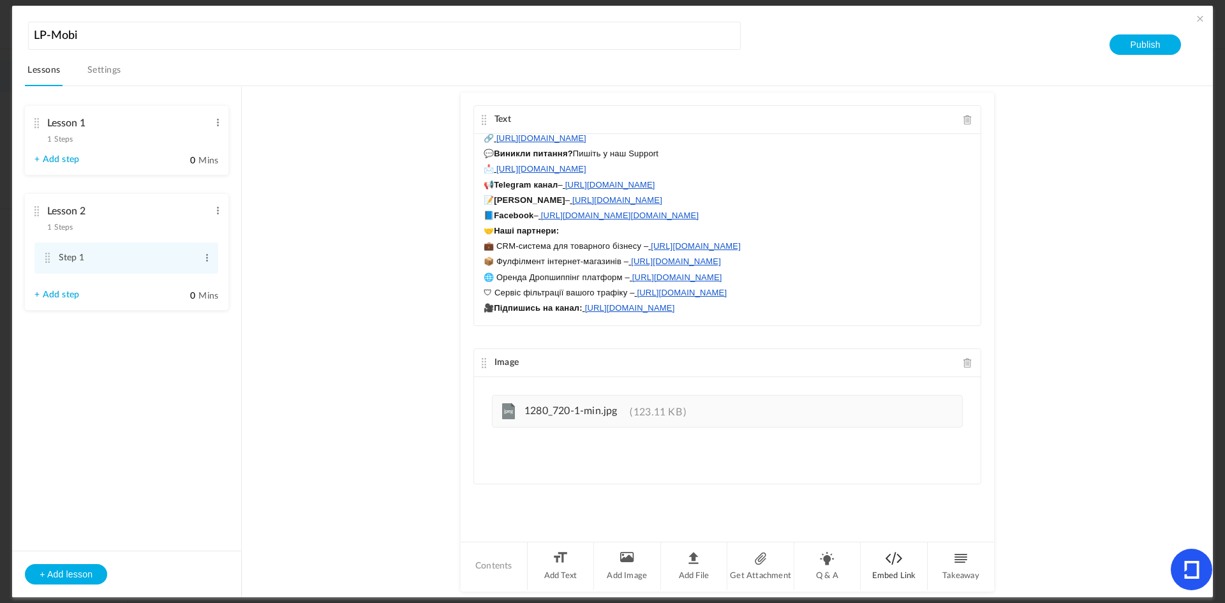
click at [888, 574] on li "Embed Link" at bounding box center [894, 566] width 67 height 48
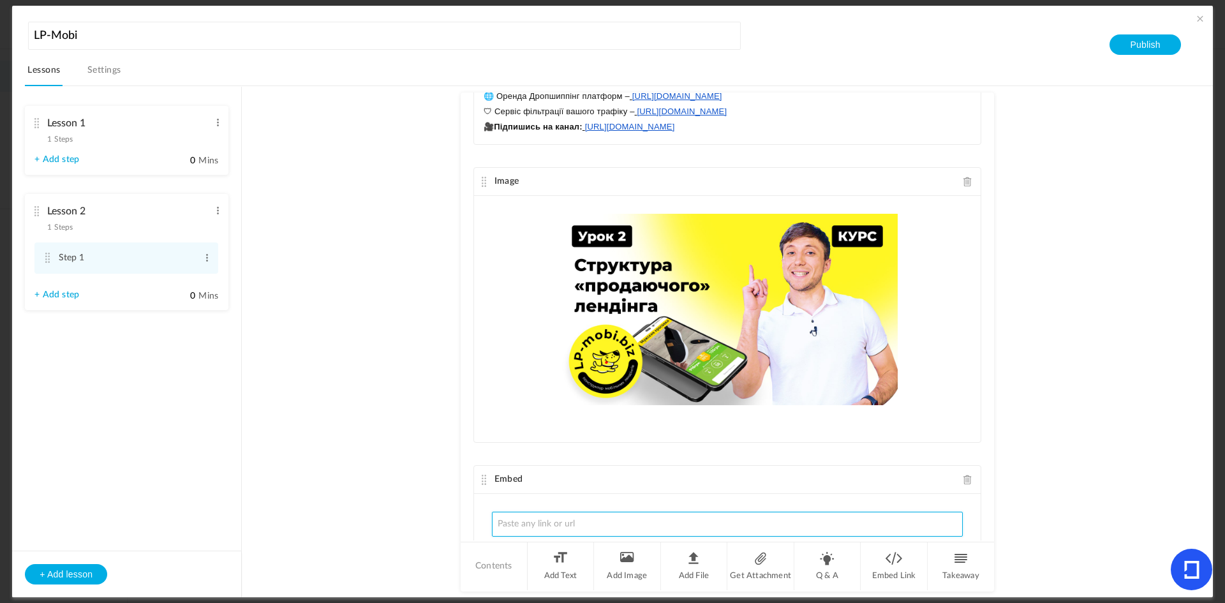
scroll to position [244, 0]
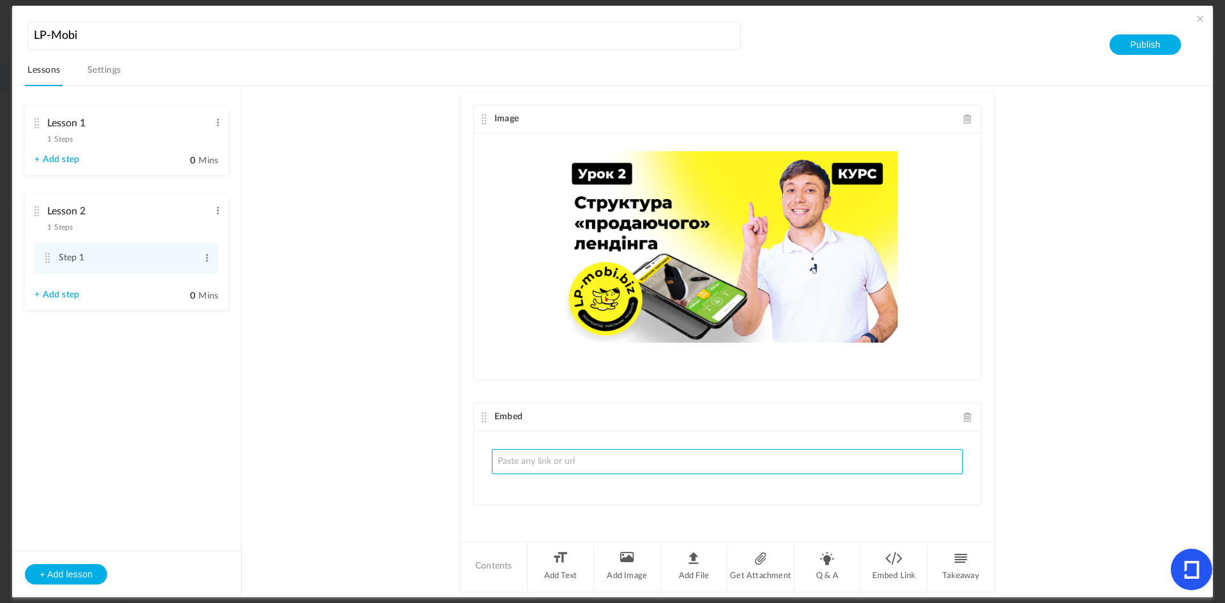
paste input "[URL][DOMAIN_NAME]"
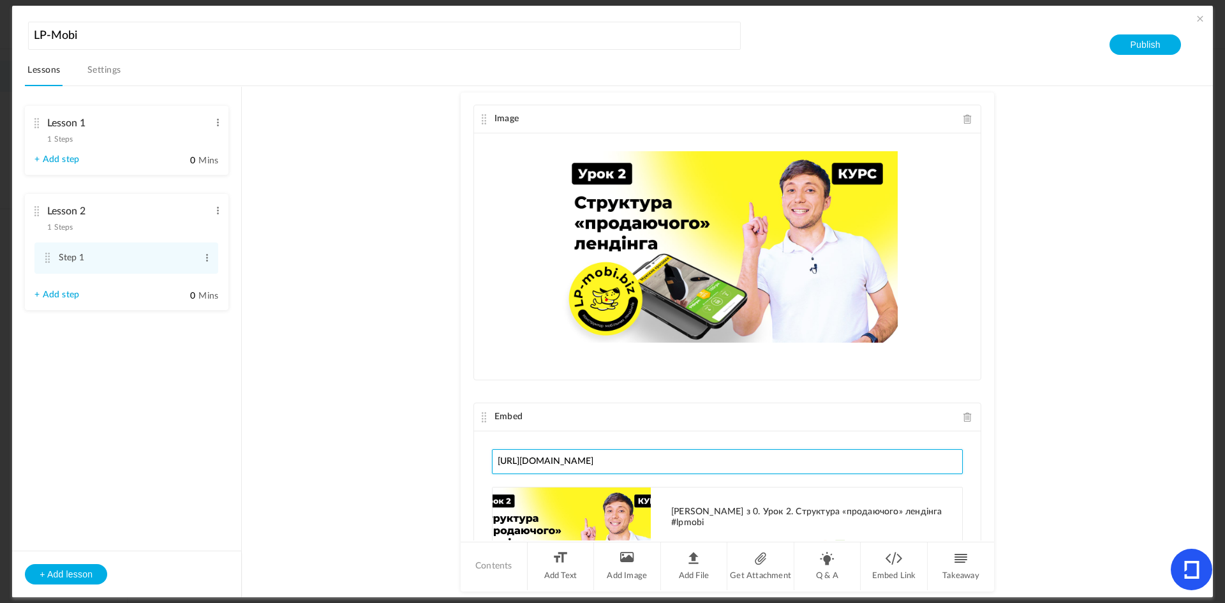
type input "[URL][DOMAIN_NAME]"
click at [70, 578] on button "+ Add lesson" at bounding box center [66, 574] width 82 height 20
type input "Lesson 3"
type input "0"
type input "Step 1"
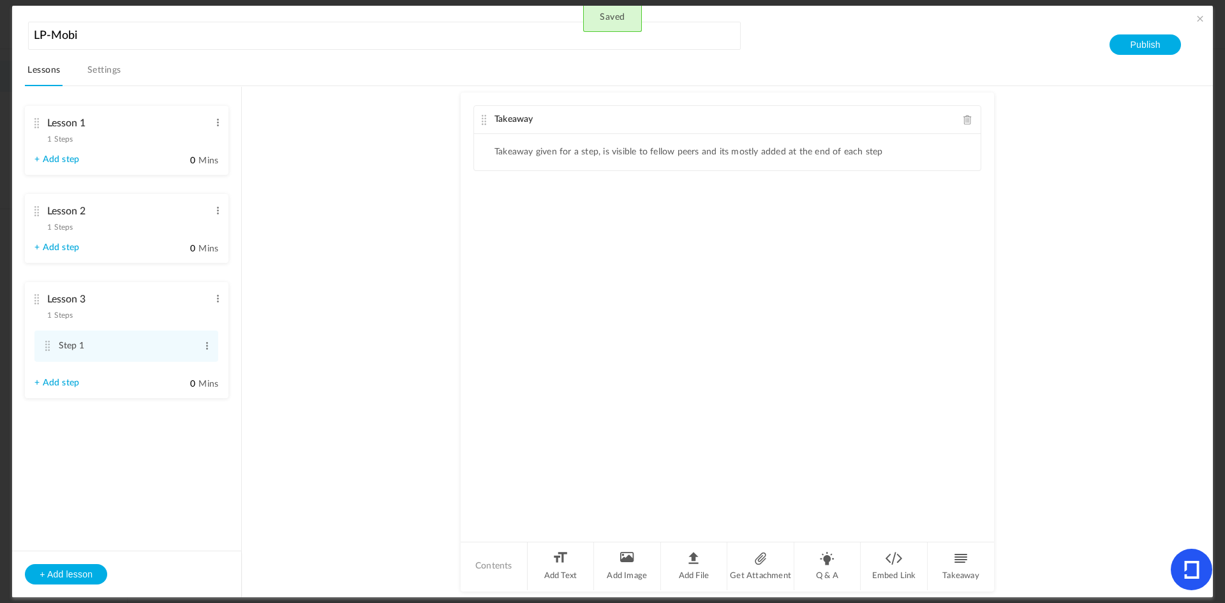
click at [965, 120] on span at bounding box center [967, 120] width 9 height 10
click at [546, 572] on li "Add Text" at bounding box center [561, 566] width 67 height 48
click at [635, 588] on li "Add Image" at bounding box center [627, 566] width 67 height 48
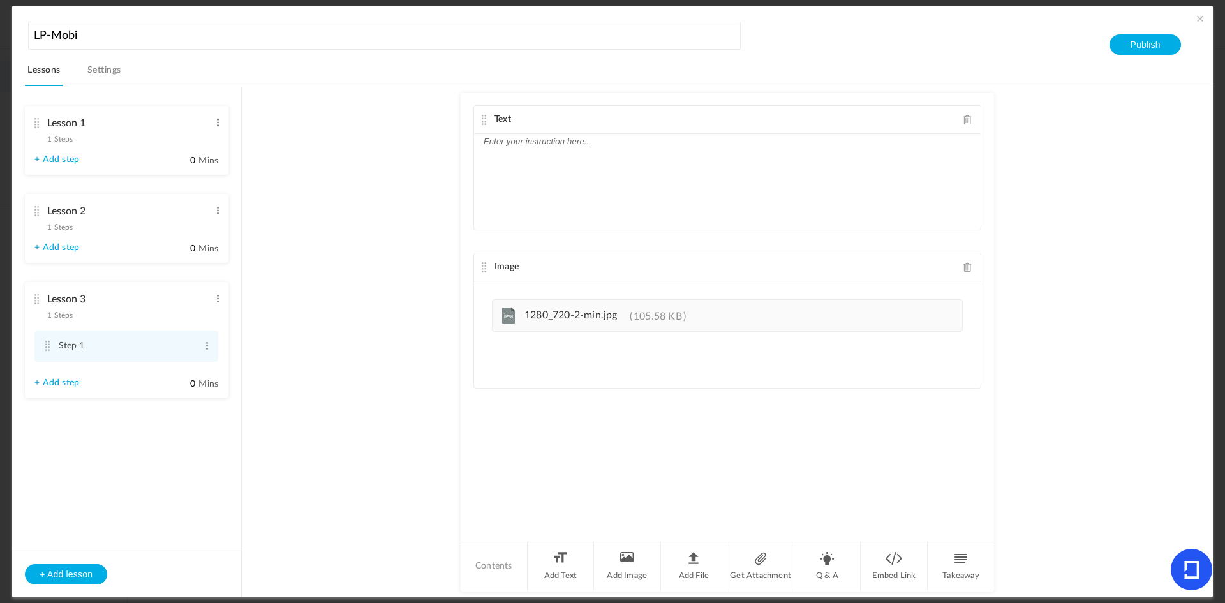
click at [539, 147] on p at bounding box center [727, 141] width 487 height 15
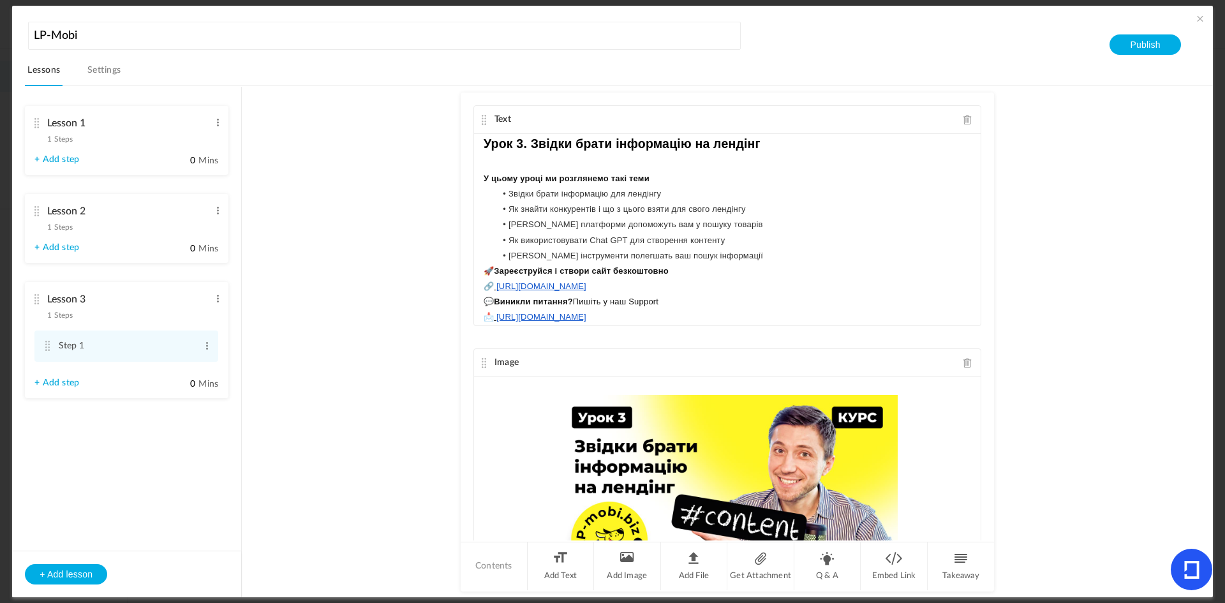
scroll to position [0, 0]
click at [906, 574] on li "Embed Link" at bounding box center [894, 566] width 67 height 48
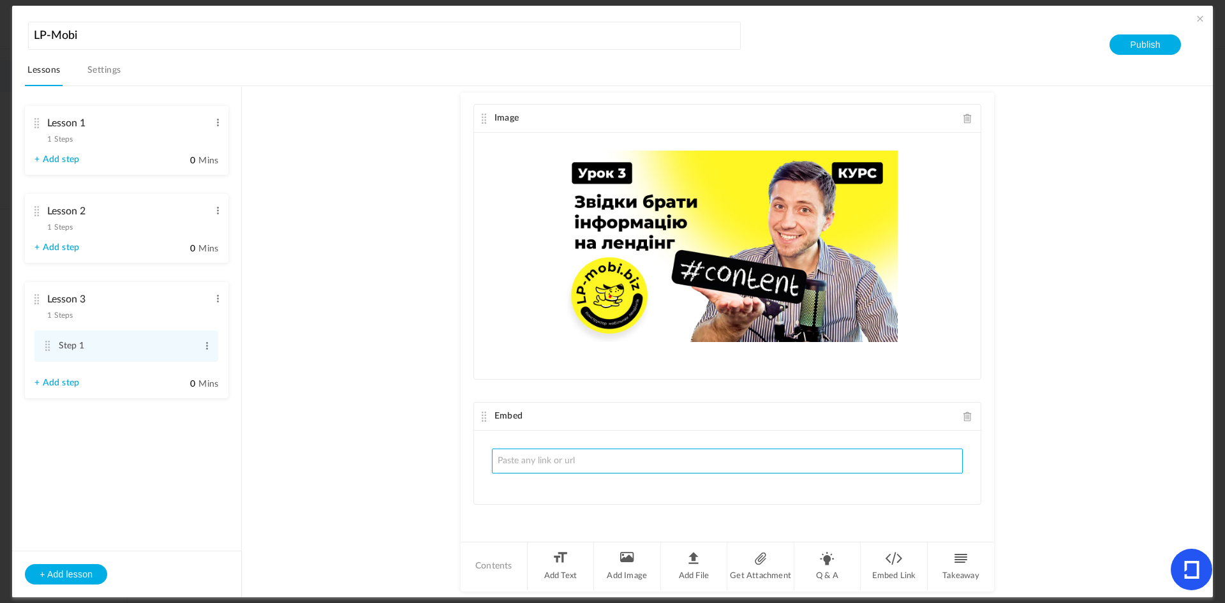
paste input "[URL][DOMAIN_NAME]"
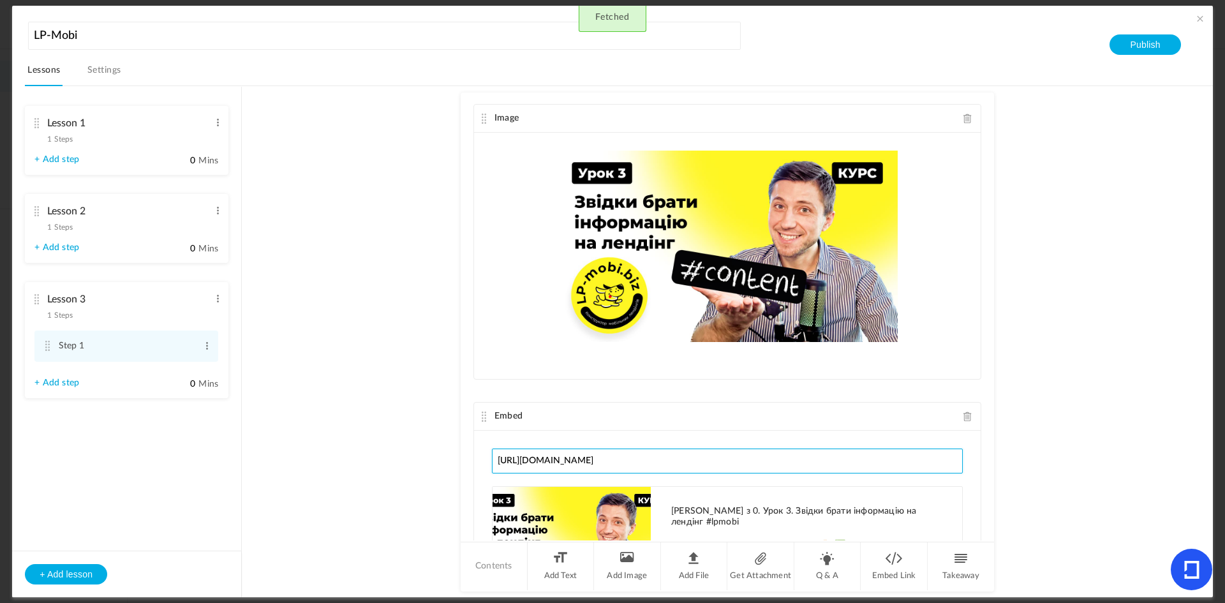
type input "[URL][DOMAIN_NAME]"
click at [52, 569] on button "+ Add lesson" at bounding box center [66, 574] width 82 height 20
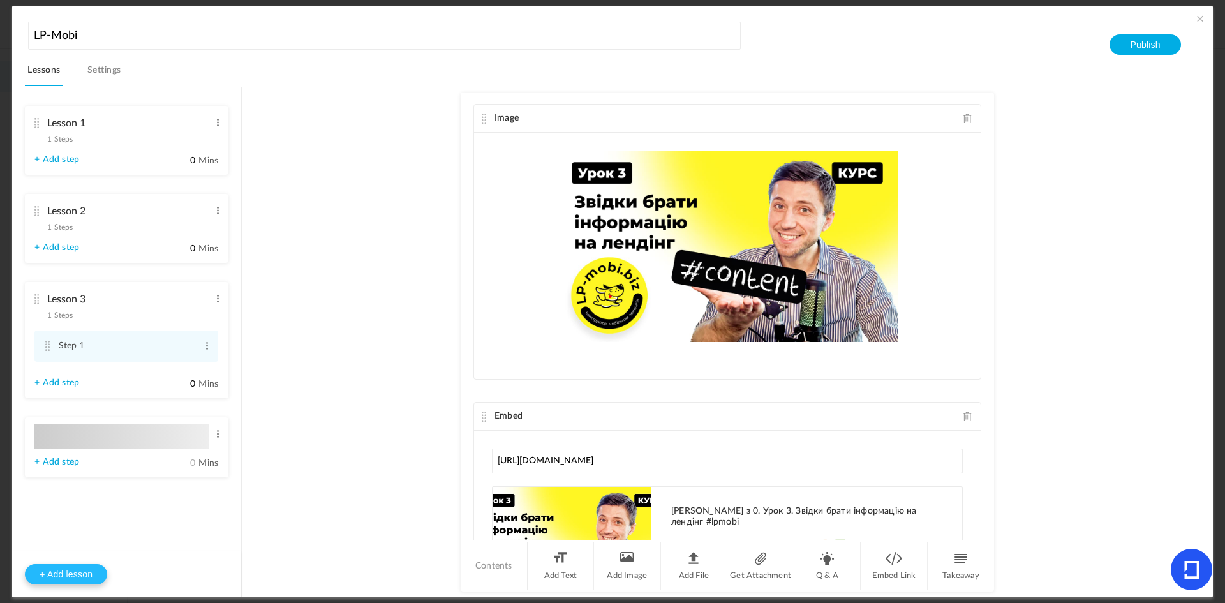
type input "Lesson 4"
type input "0"
type input "Step 1"
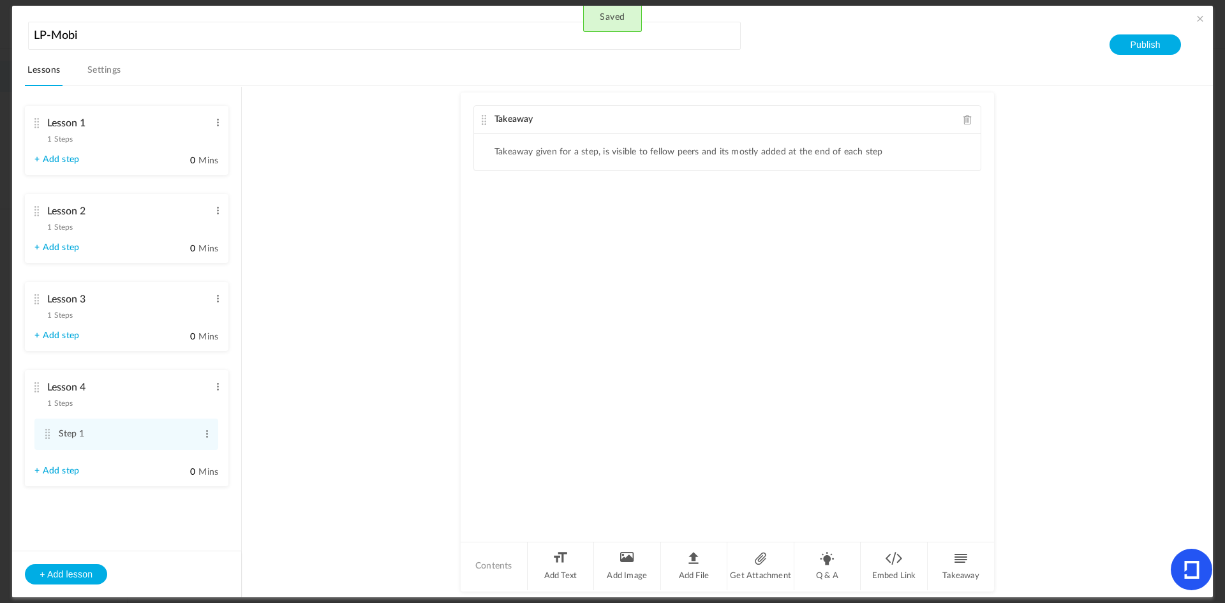
click at [963, 121] on span at bounding box center [967, 120] width 9 height 10
click at [563, 546] on ul "Contents Add Text Add Image Add File Get Attachment Q & A Embed Link Takeaway" at bounding box center [727, 566] width 533 height 48
click at [563, 546] on li "Add Text" at bounding box center [561, 566] width 67 height 48
click at [512, 167] on div at bounding box center [727, 182] width 507 height 96
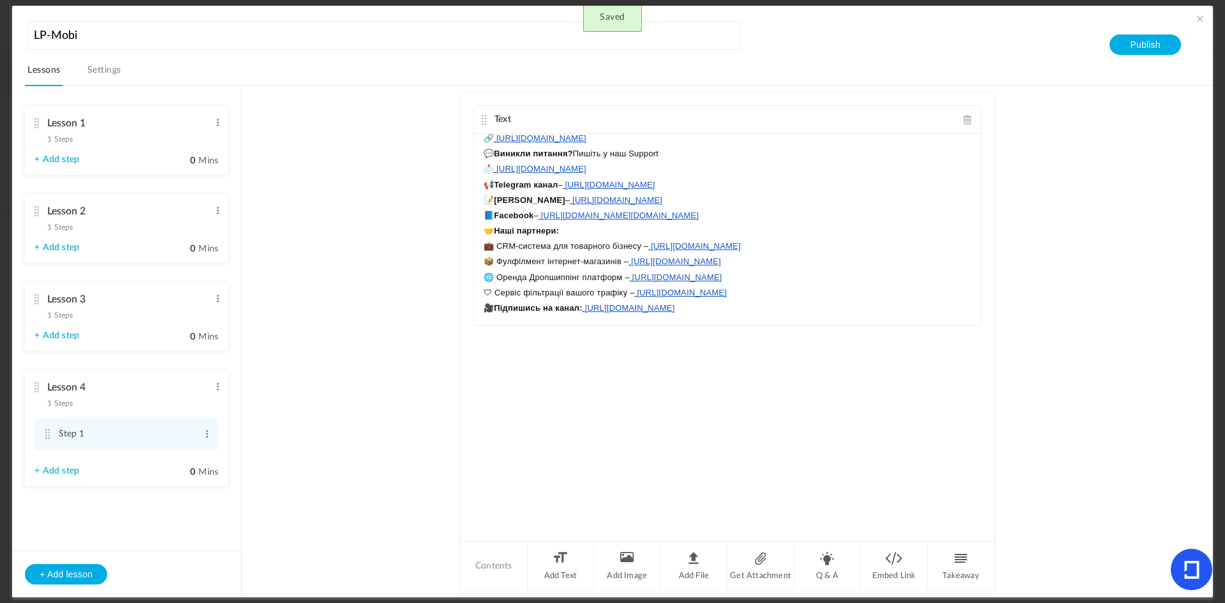
scroll to position [150, 0]
click at [638, 569] on li "Add Image" at bounding box center [627, 566] width 67 height 48
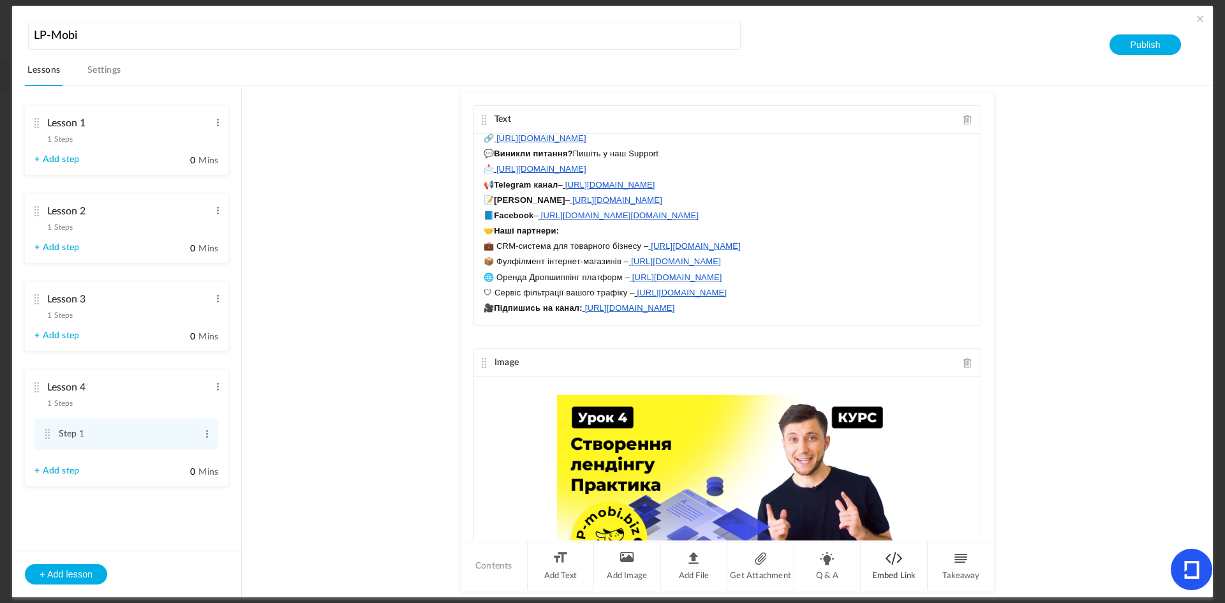
click at [874, 563] on li "Embed Link" at bounding box center [894, 566] width 67 height 48
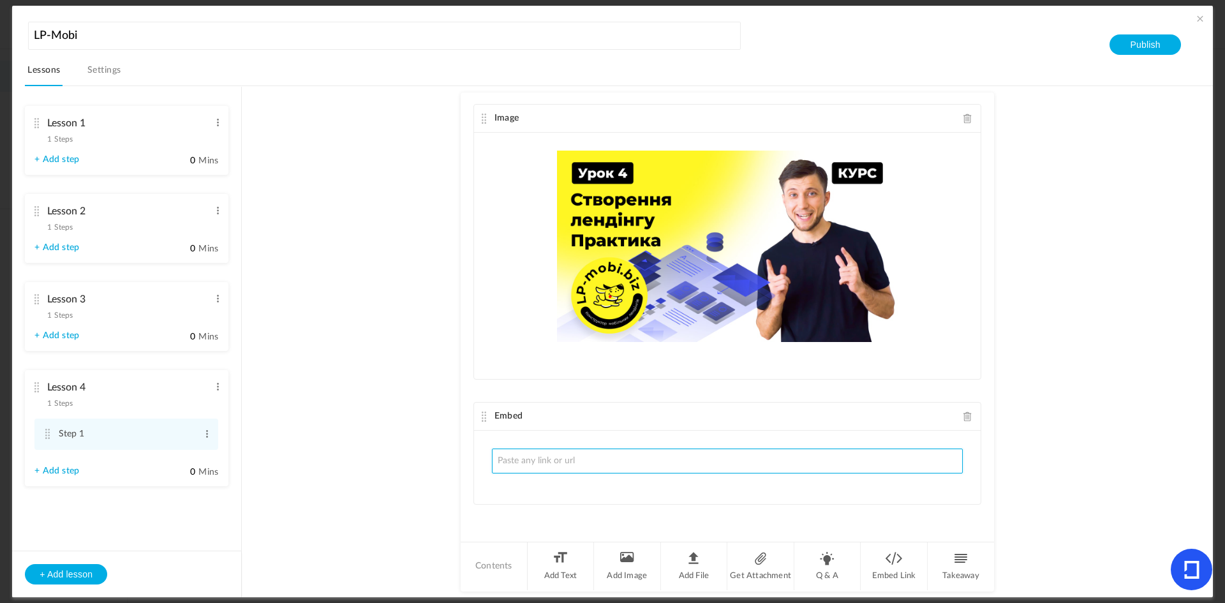
paste input "[URL][DOMAIN_NAME]"
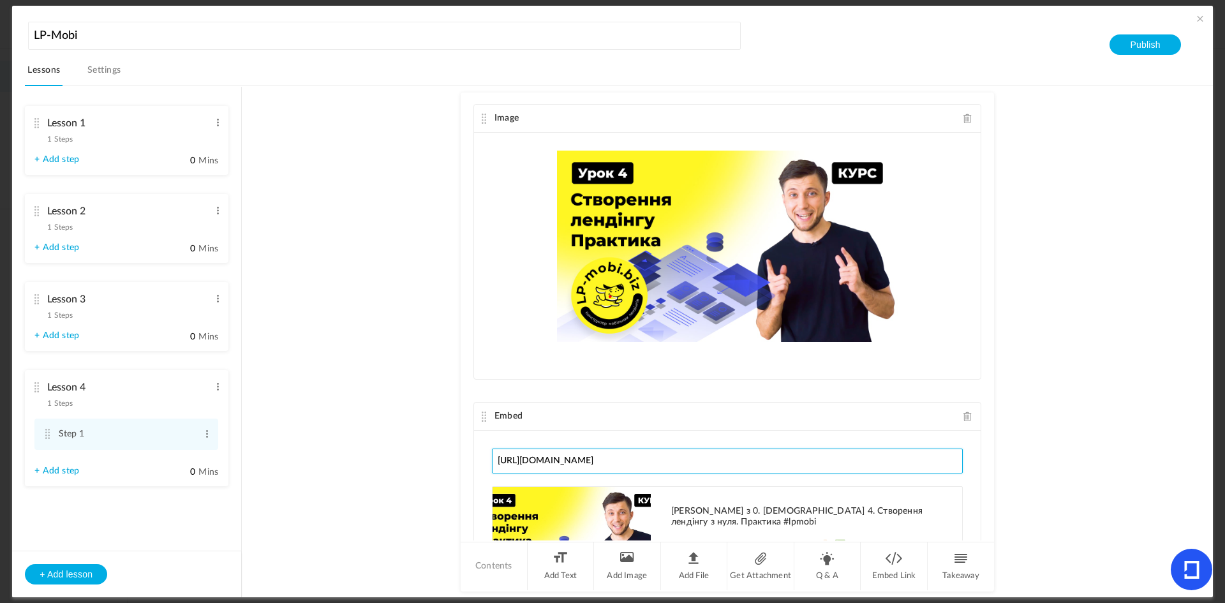
type input "[URL][DOMAIN_NAME]"
click at [71, 580] on button "+ Add lesson" at bounding box center [66, 574] width 82 height 20
type input "Lesson 5"
type input "0"
type input "Step 1"
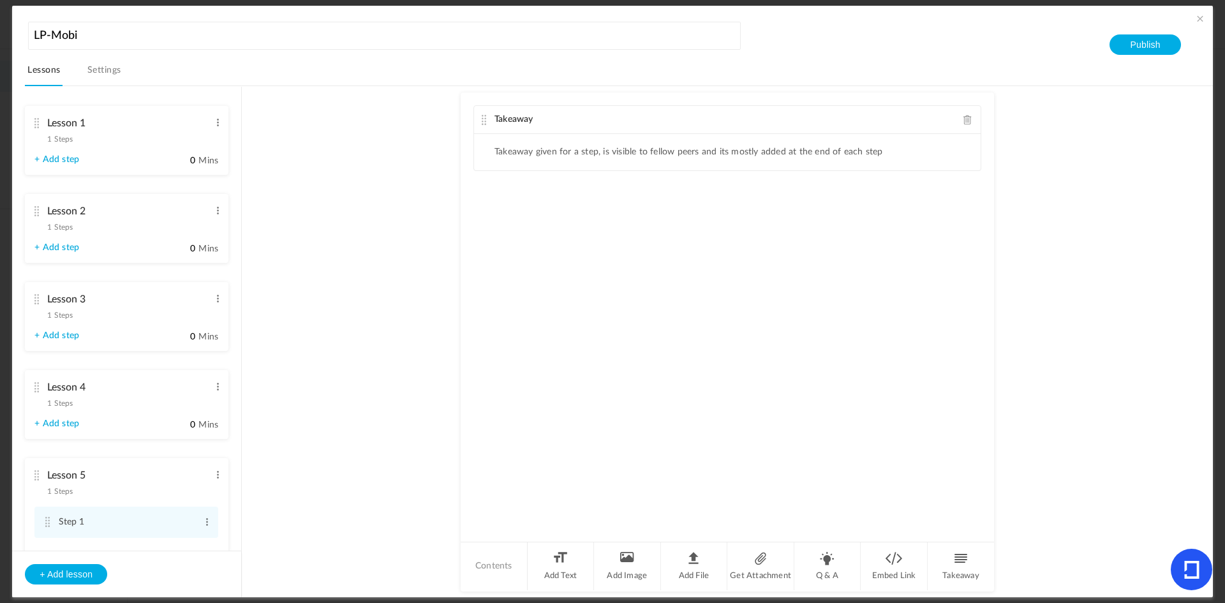
click at [971, 123] on div "Takeaway" at bounding box center [727, 120] width 507 height 28
click at [967, 123] on span at bounding box center [967, 120] width 9 height 10
click at [572, 588] on li "Add Text" at bounding box center [561, 566] width 67 height 48
click at [513, 152] on div at bounding box center [727, 182] width 507 height 96
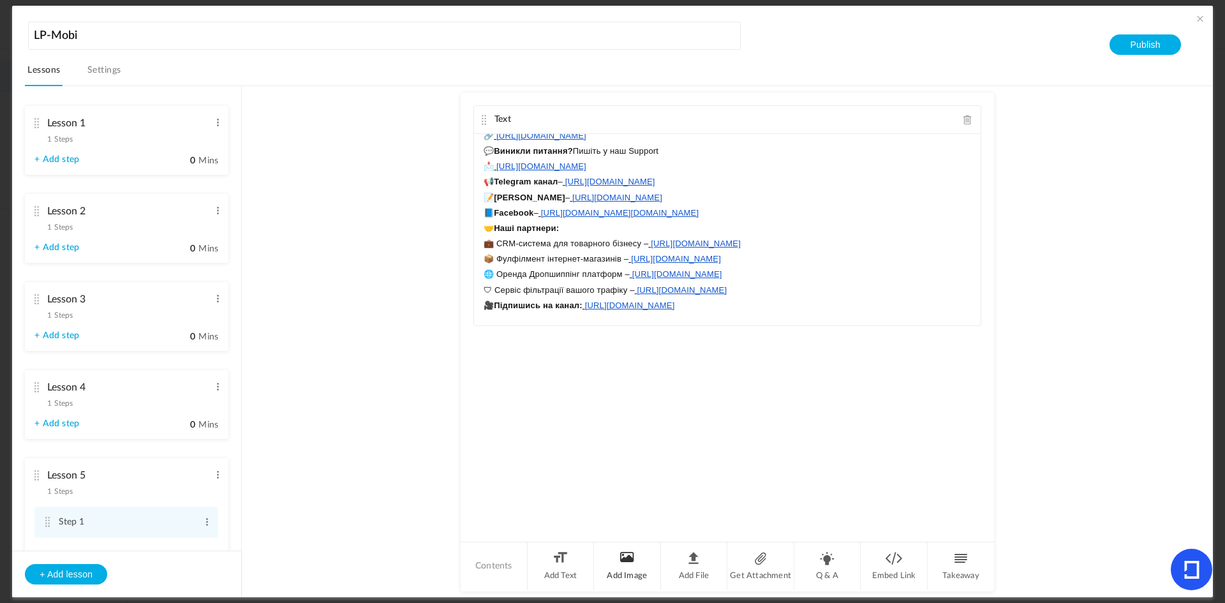
scroll to position [135, 0]
click at [616, 564] on li "Add Image" at bounding box center [627, 566] width 67 height 48
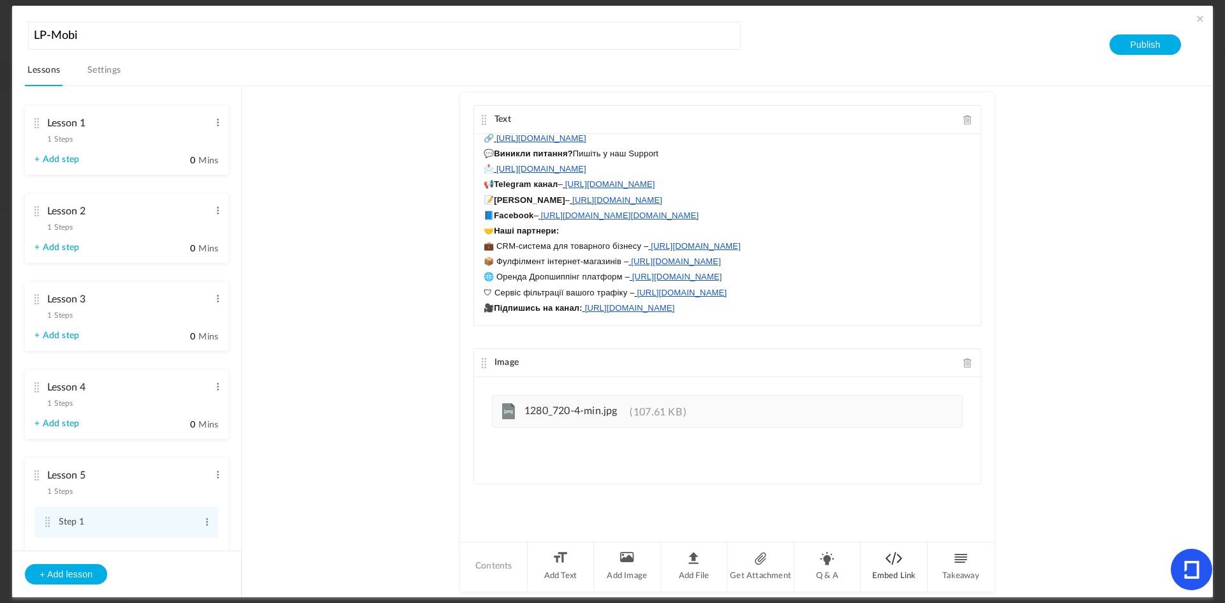
click at [890, 579] on li "Embed Link" at bounding box center [894, 566] width 67 height 48
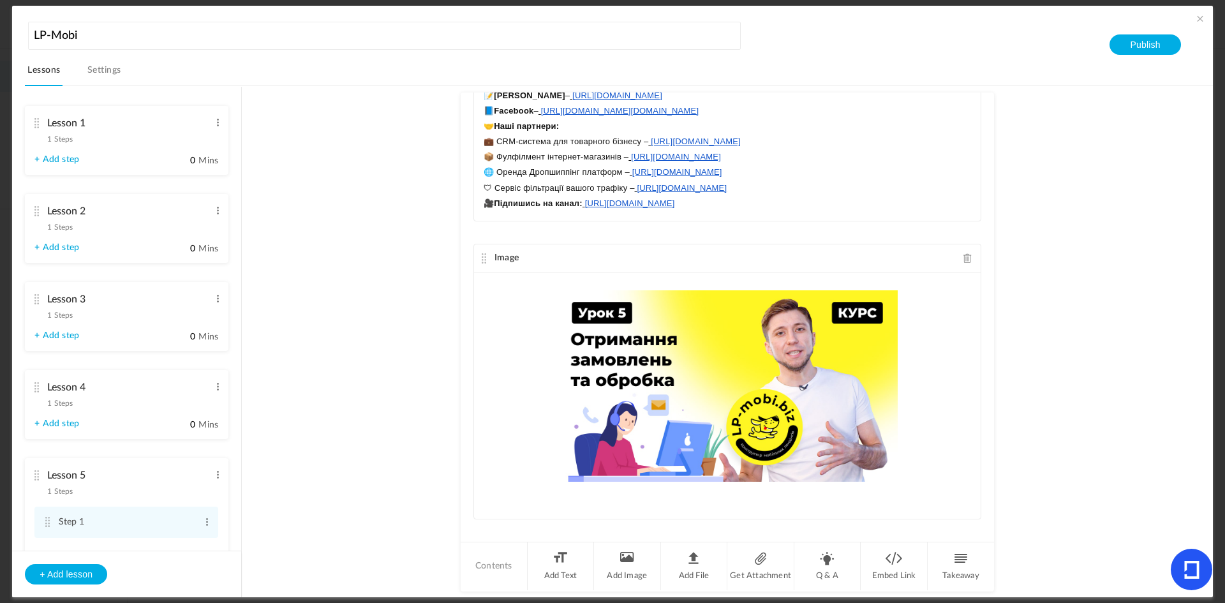
click at [987, 500] on div "Text Урок 5. Отримання замовлень та обробка У цьому уроці ми розглянемо такі те…" at bounding box center [727, 316] width 533 height 447
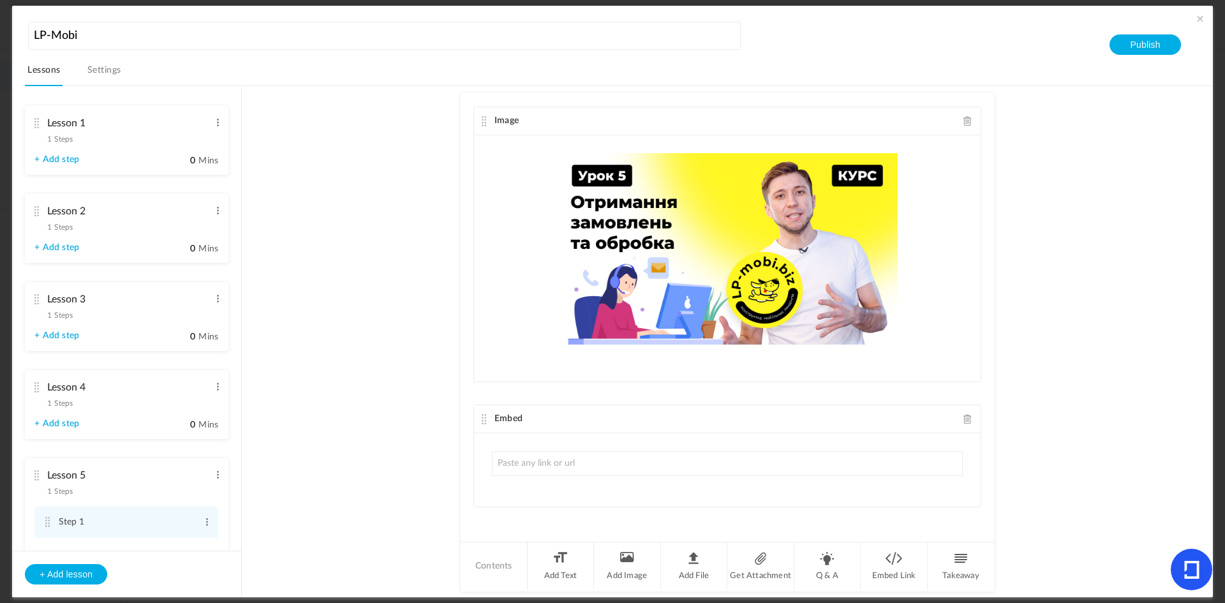
scroll to position [244, 0]
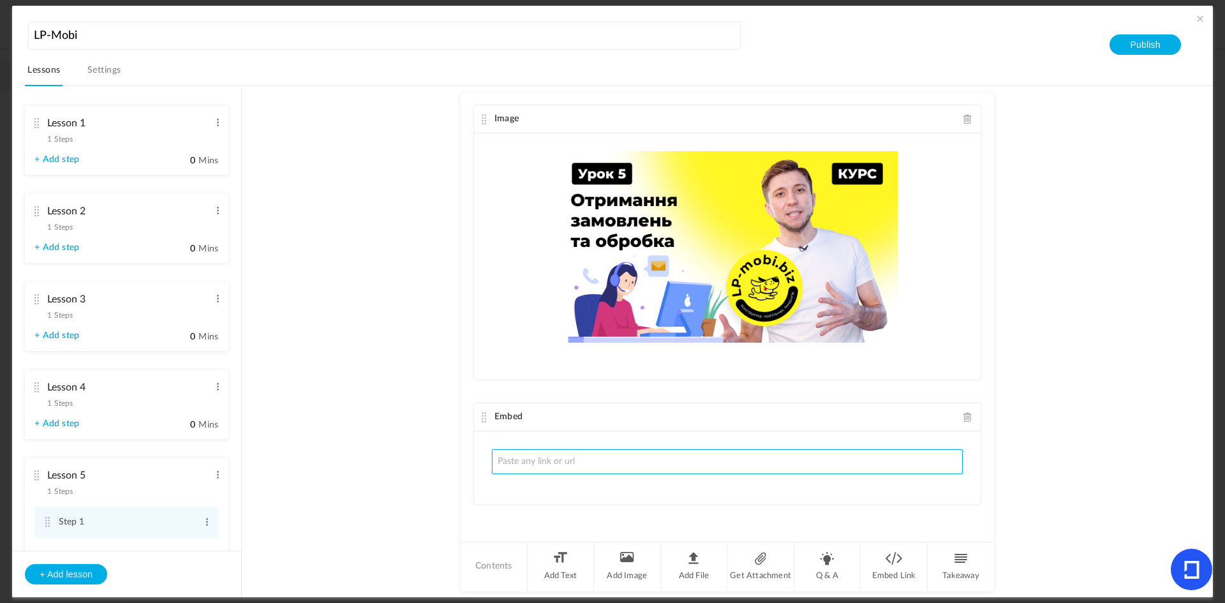
click at [623, 459] on input "text" at bounding box center [727, 461] width 471 height 25
paste input "[URL][DOMAIN_NAME]"
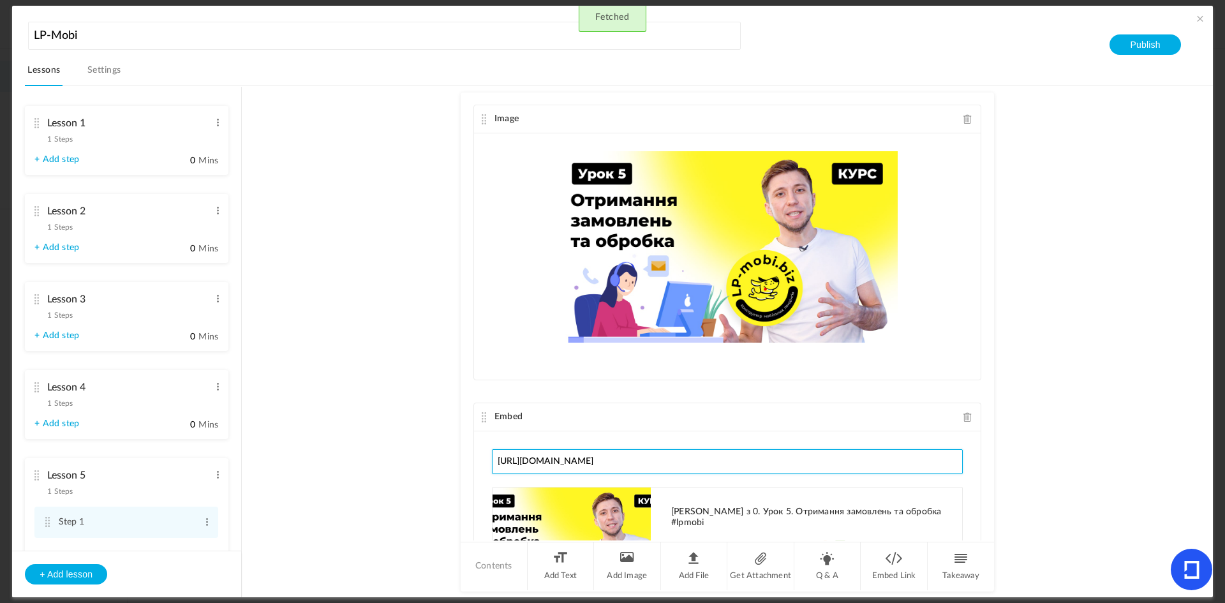
type input "[URL][DOMAIN_NAME]"
click at [63, 584] on button "+ Add lesson" at bounding box center [66, 574] width 82 height 20
type input "Lesson 6"
type input "0"
type input "Step 1"
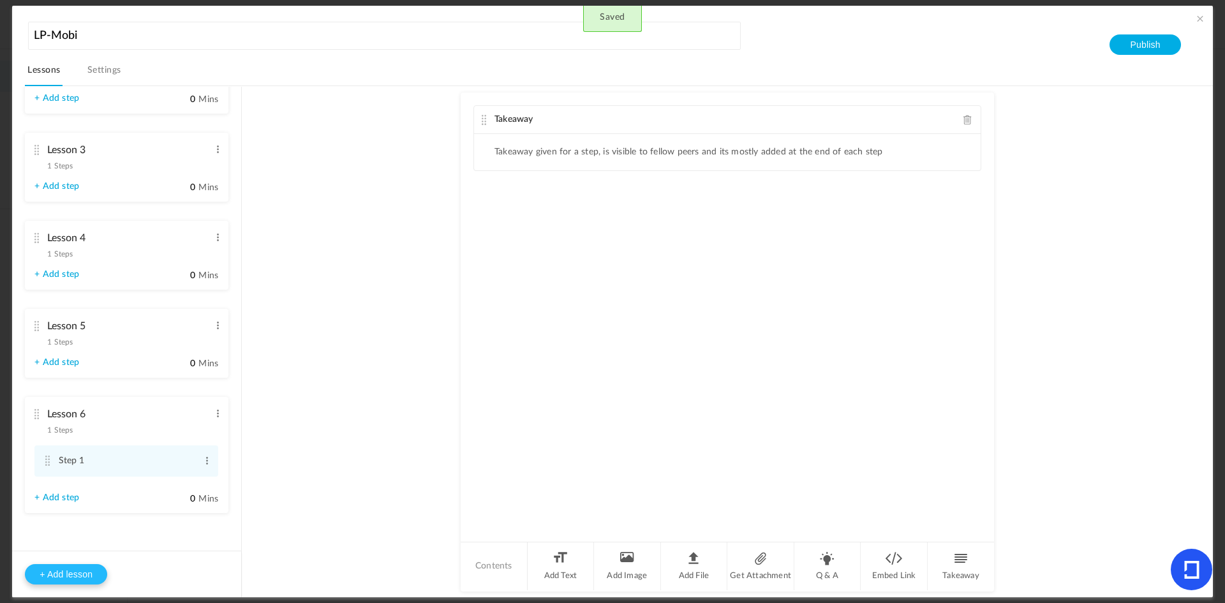
scroll to position [150, 0]
click at [966, 119] on span at bounding box center [967, 120] width 9 height 10
click at [623, 567] on li "Add Image" at bounding box center [627, 566] width 67 height 48
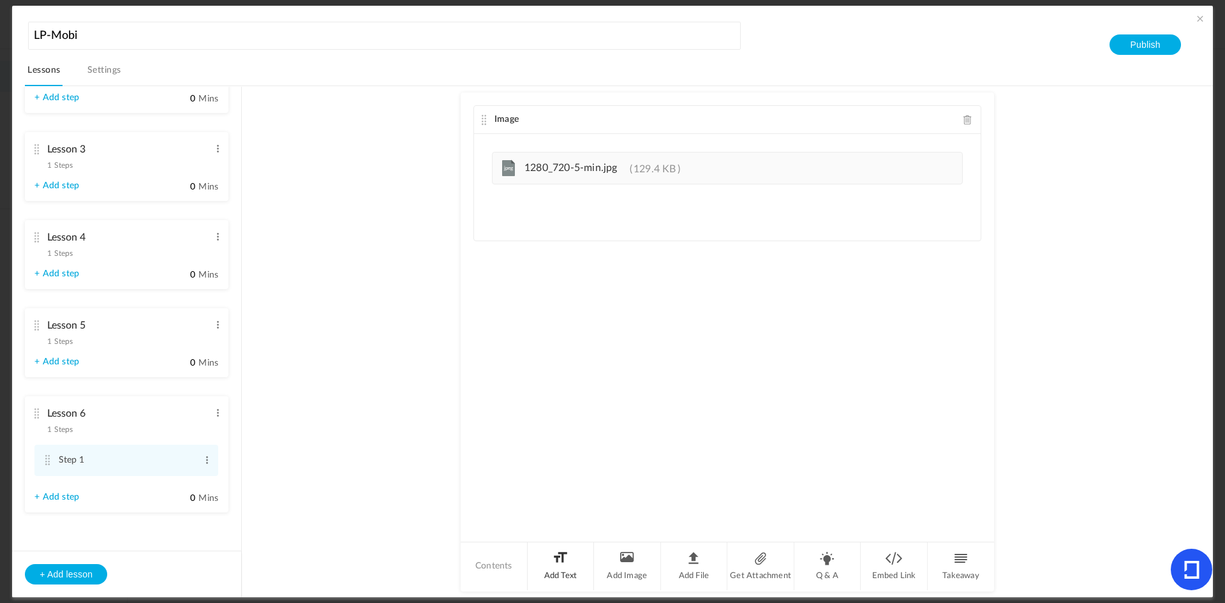
click at [560, 559] on li "Add Text" at bounding box center [561, 566] width 67 height 48
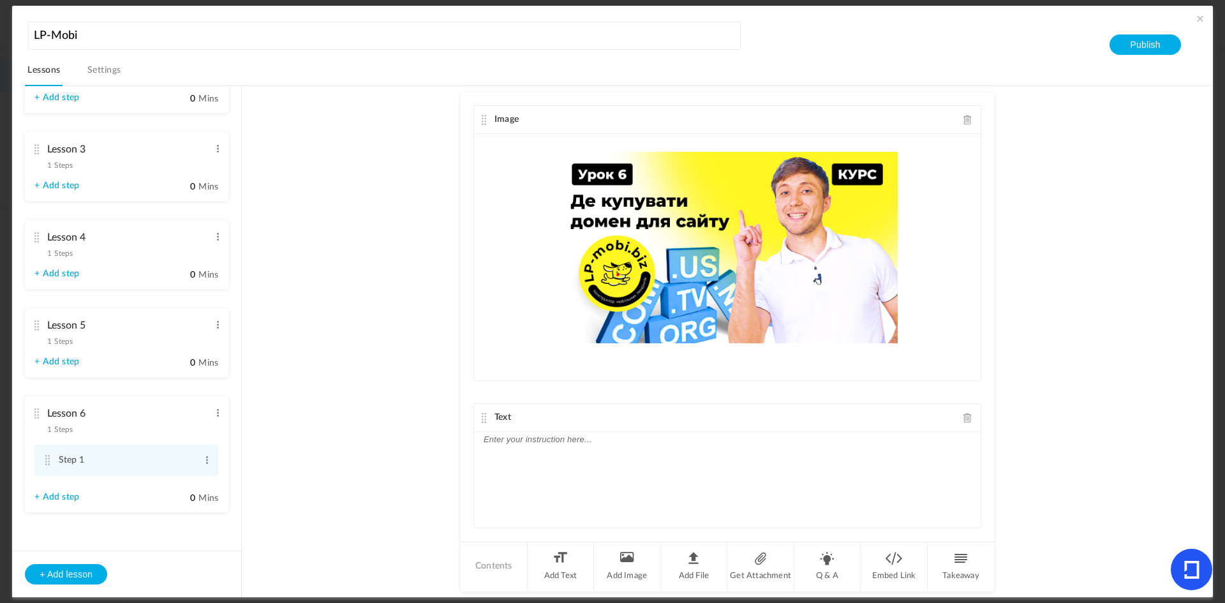
click at [509, 445] on p at bounding box center [727, 439] width 487 height 15
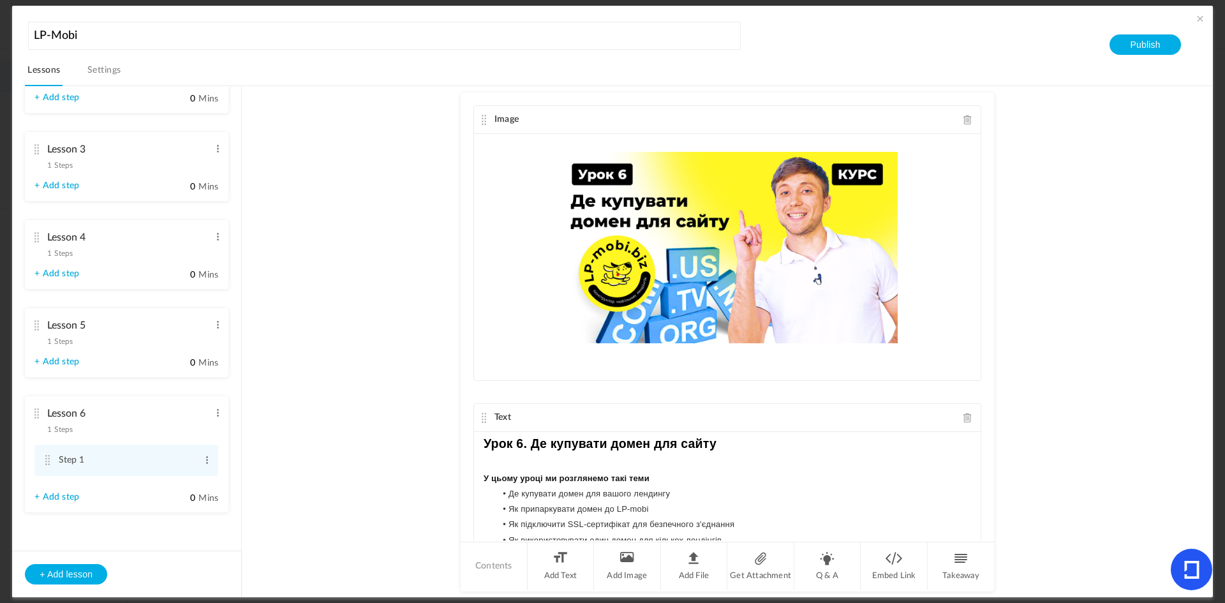
scroll to position [121, 0]
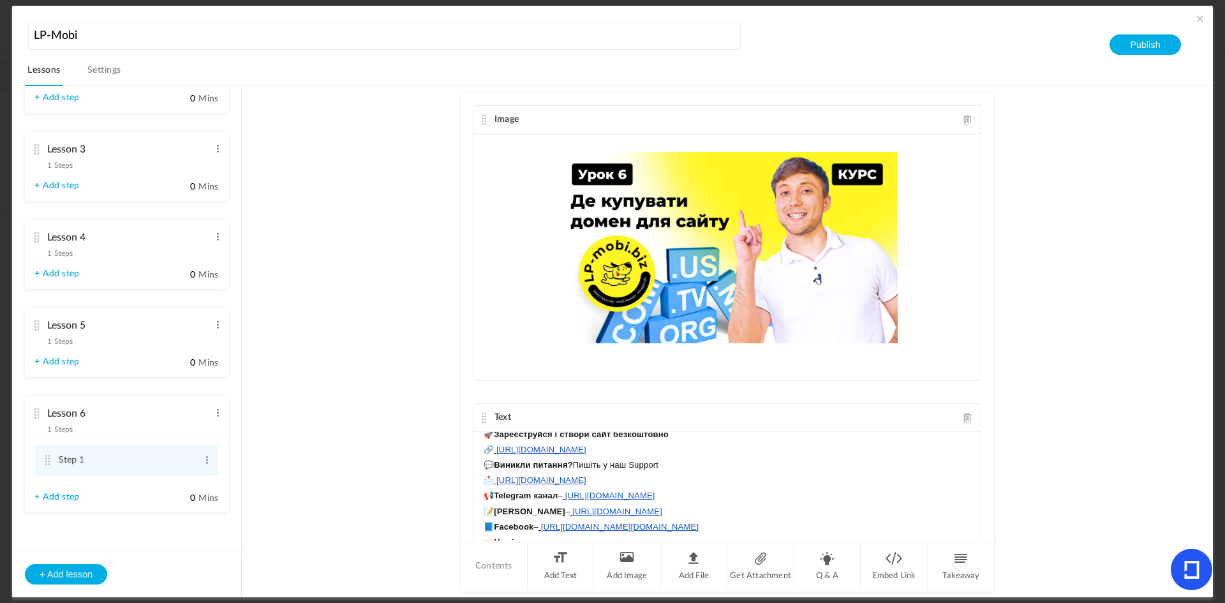
click at [992, 509] on au-course-substep "Image Upload your file here Text [DEMOGRAPHIC_DATA] 6. Де купувати домен для са…" at bounding box center [727, 341] width 940 height 511
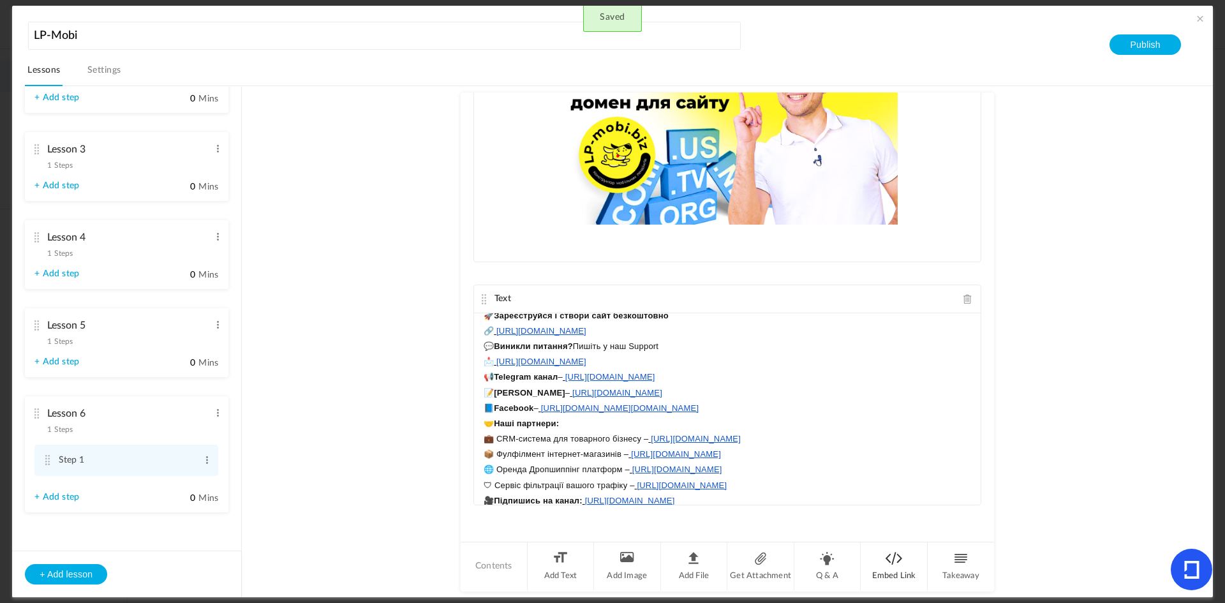
click at [920, 558] on li "Embed Link" at bounding box center [894, 566] width 67 height 48
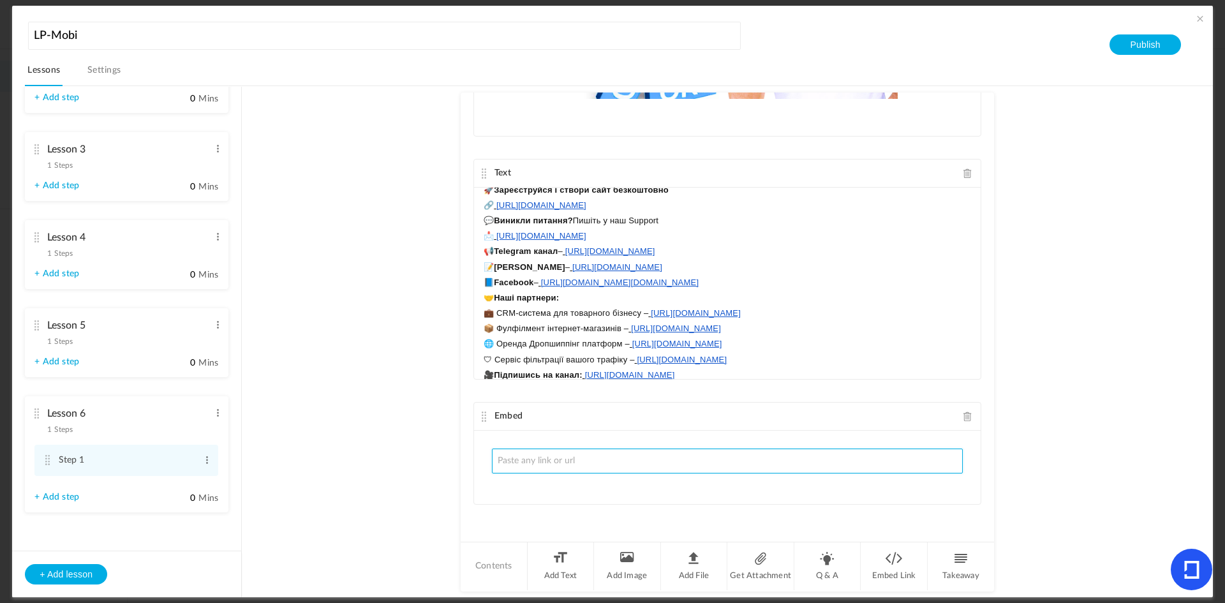
paste input "[URL][DOMAIN_NAME]"
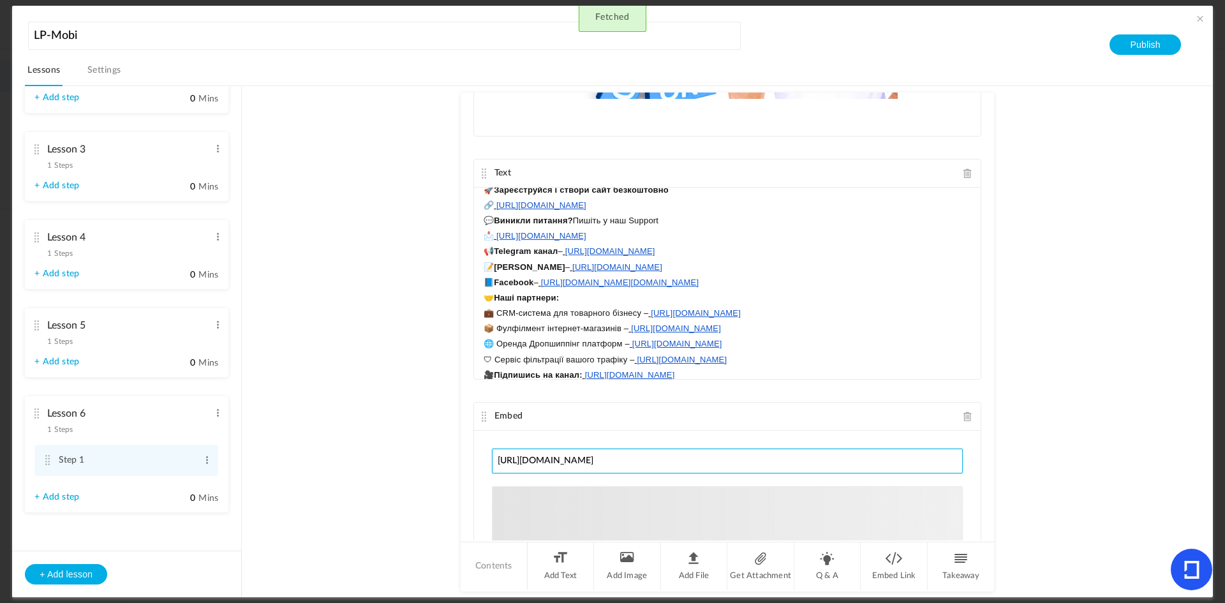
type input "[URL][DOMAIN_NAME]"
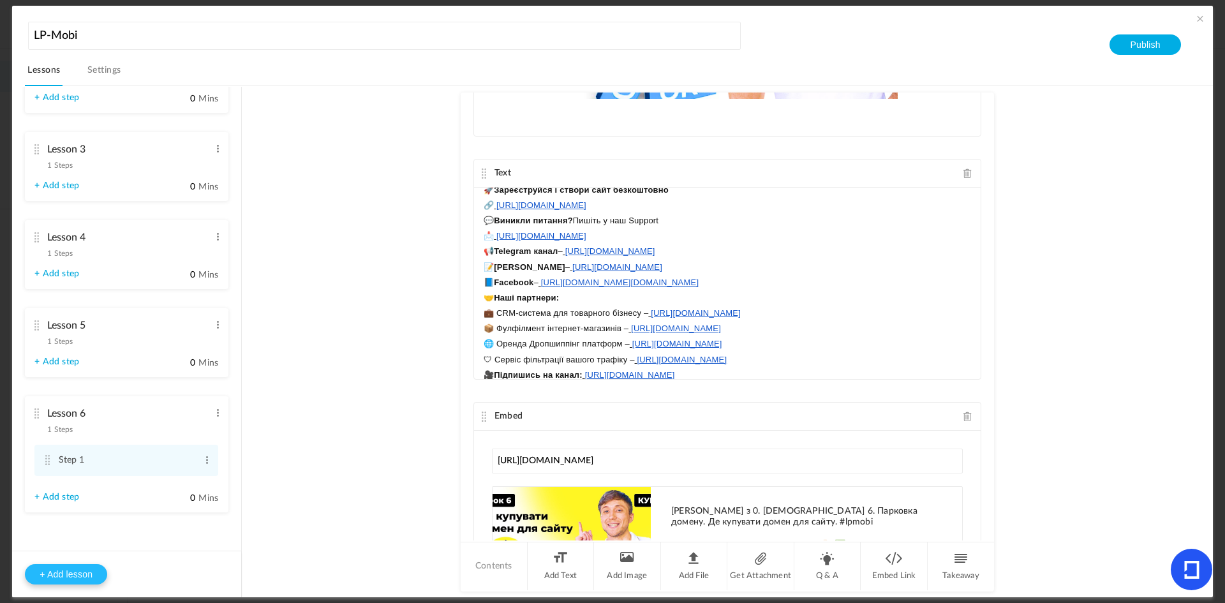
click at [78, 579] on button "+ Add lesson" at bounding box center [66, 574] width 82 height 20
type input "Lesson 7"
type input "0"
type input "Step 1"
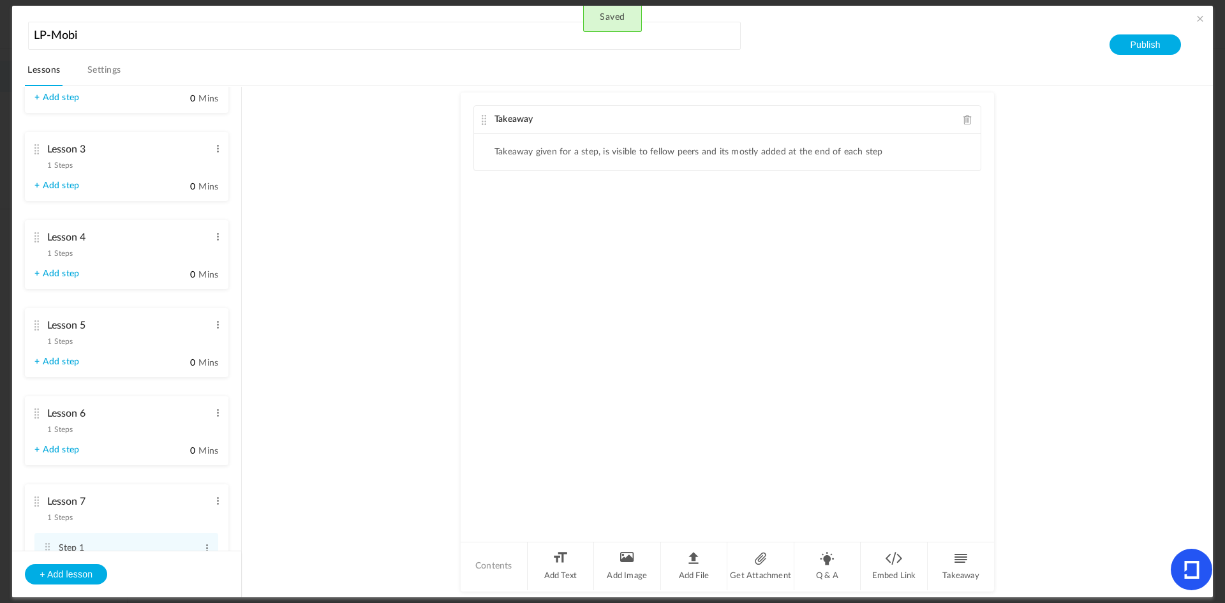
click at [963, 124] on span at bounding box center [967, 120] width 9 height 10
click at [242, 130] on aside "Lesson 1 1 Steps Edit Delete Step 1 Edit Delete 0 0" at bounding box center [127, 342] width 230 height 510
click at [234, 135] on ul "Lesson 1 1 Steps Edit Delete Step 1 Edit Delete + Add step 0 0" at bounding box center [126, 318] width 229 height 463
click at [519, 190] on div at bounding box center [727, 316] width 533 height 447
click at [564, 553] on li "Add Text" at bounding box center [561, 566] width 67 height 48
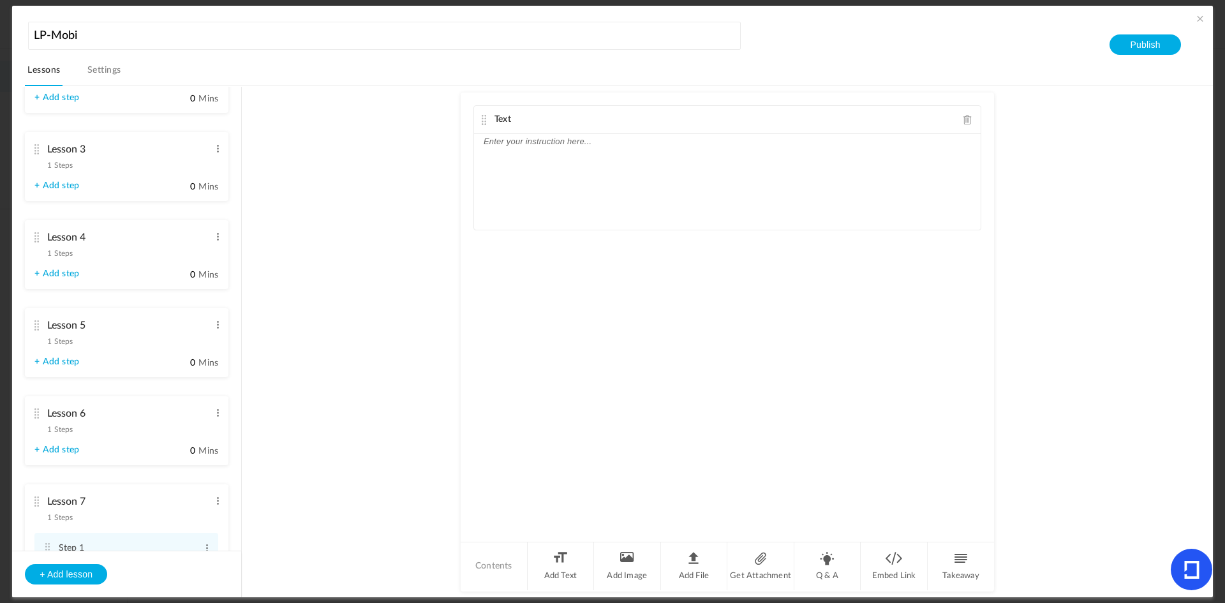
click at [514, 147] on p at bounding box center [727, 141] width 487 height 15
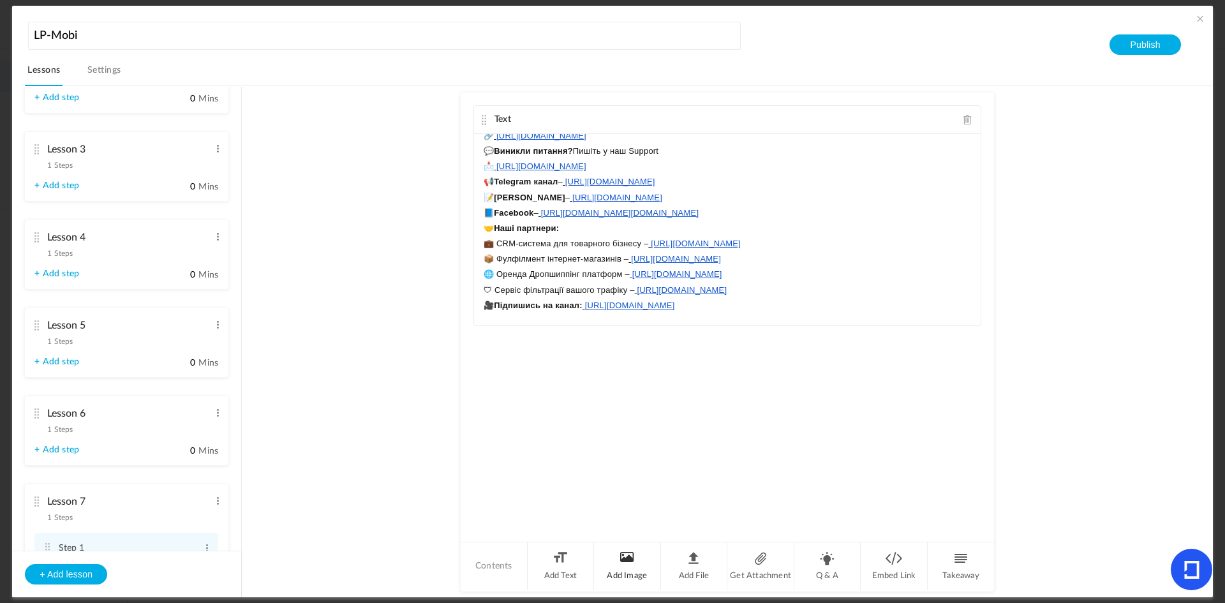
scroll to position [135, 0]
click at [636, 563] on li "Add Image" at bounding box center [627, 566] width 67 height 48
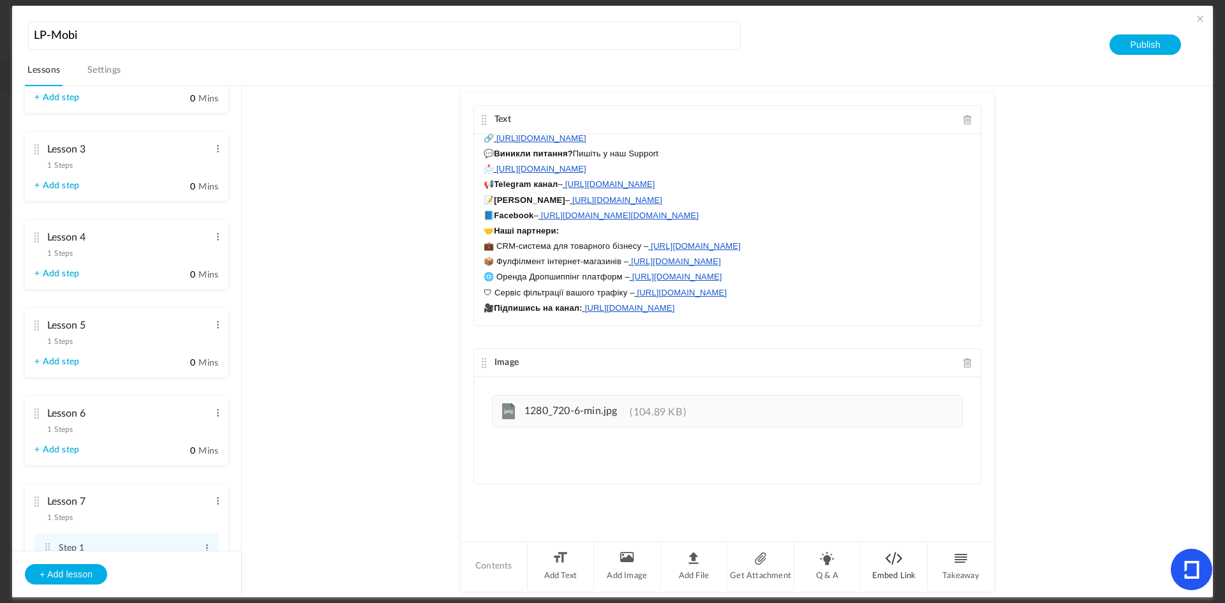
click at [898, 567] on li "Embed Link" at bounding box center [894, 566] width 67 height 48
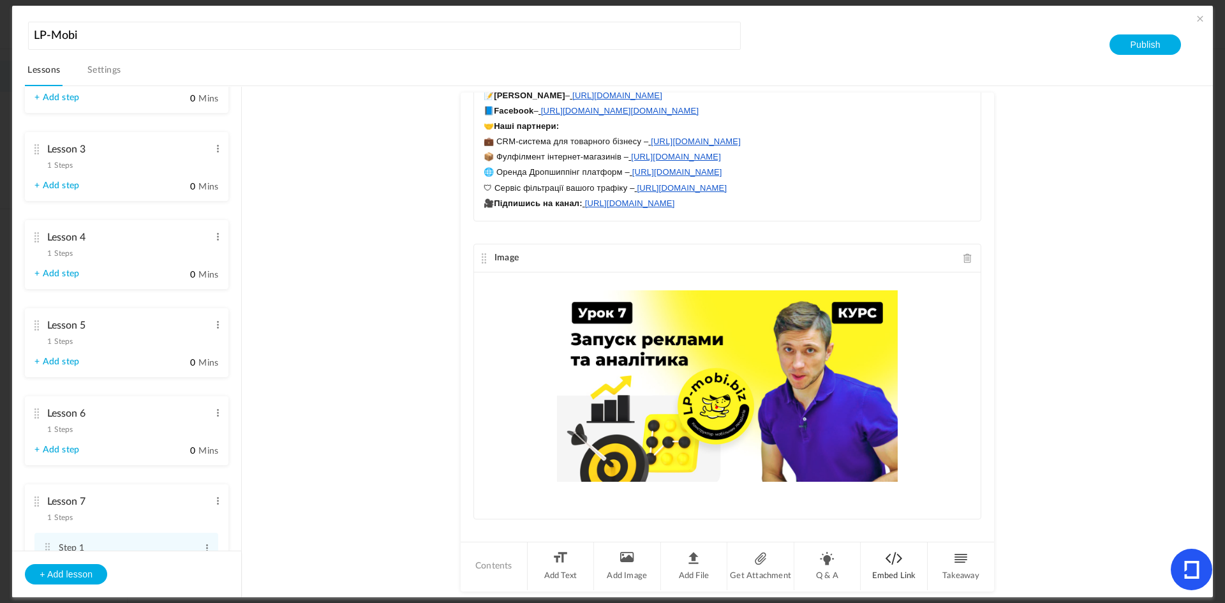
click at [883, 570] on li "Embed Link" at bounding box center [894, 566] width 67 height 48
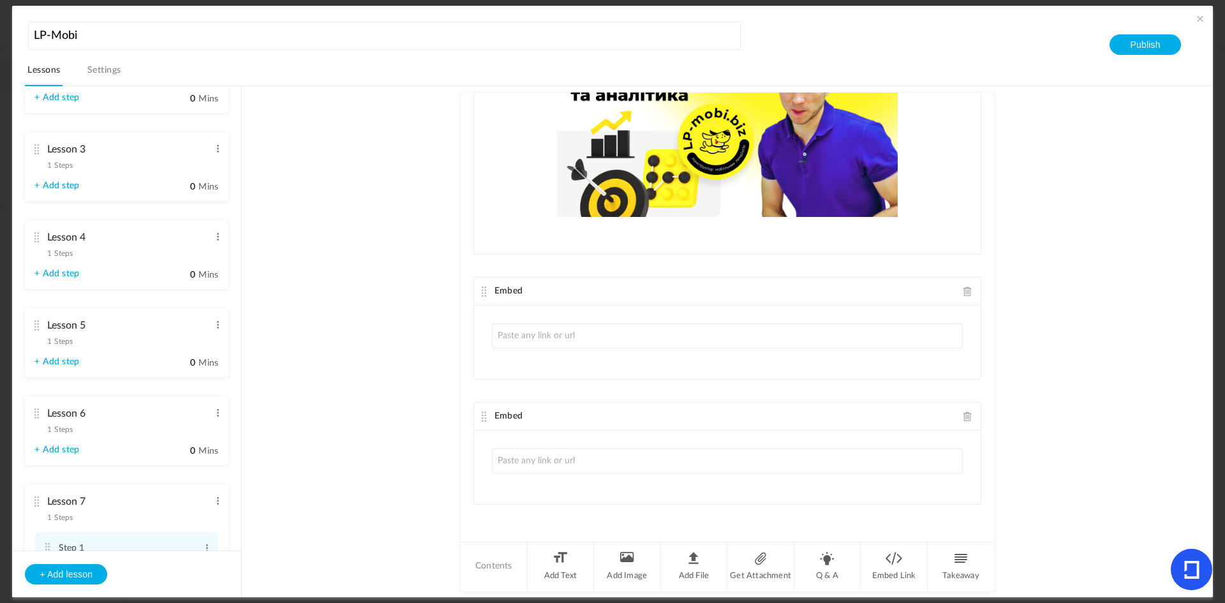
click at [963, 416] on span at bounding box center [967, 417] width 9 height 10
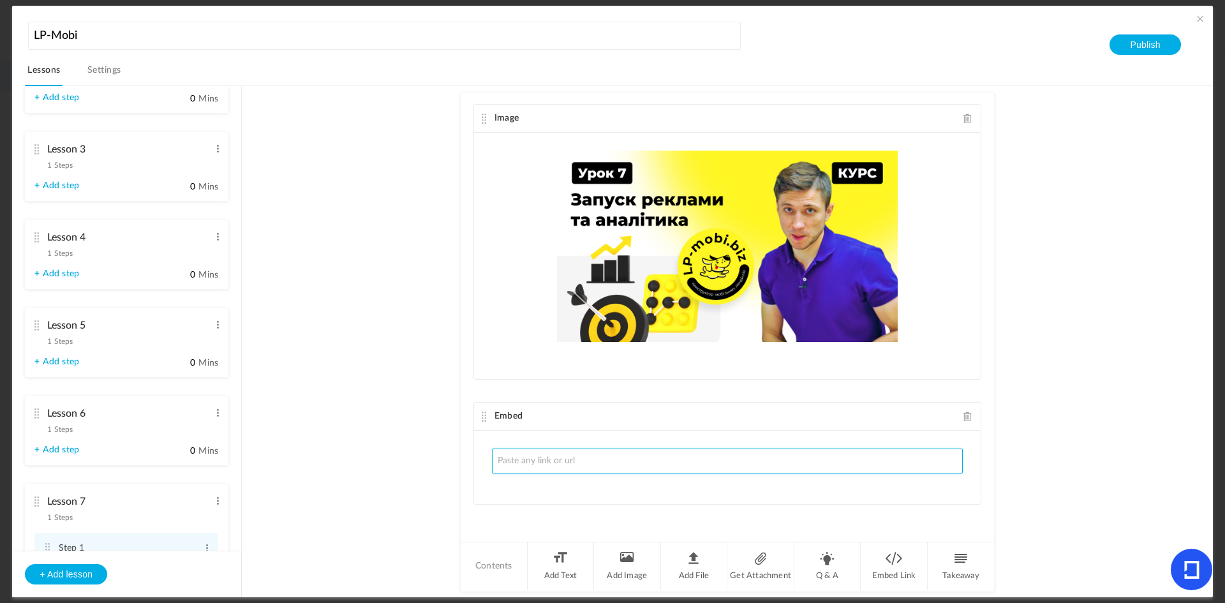
click at [819, 468] on input "text" at bounding box center [727, 461] width 471 height 25
paste input "[URL][DOMAIN_NAME]"
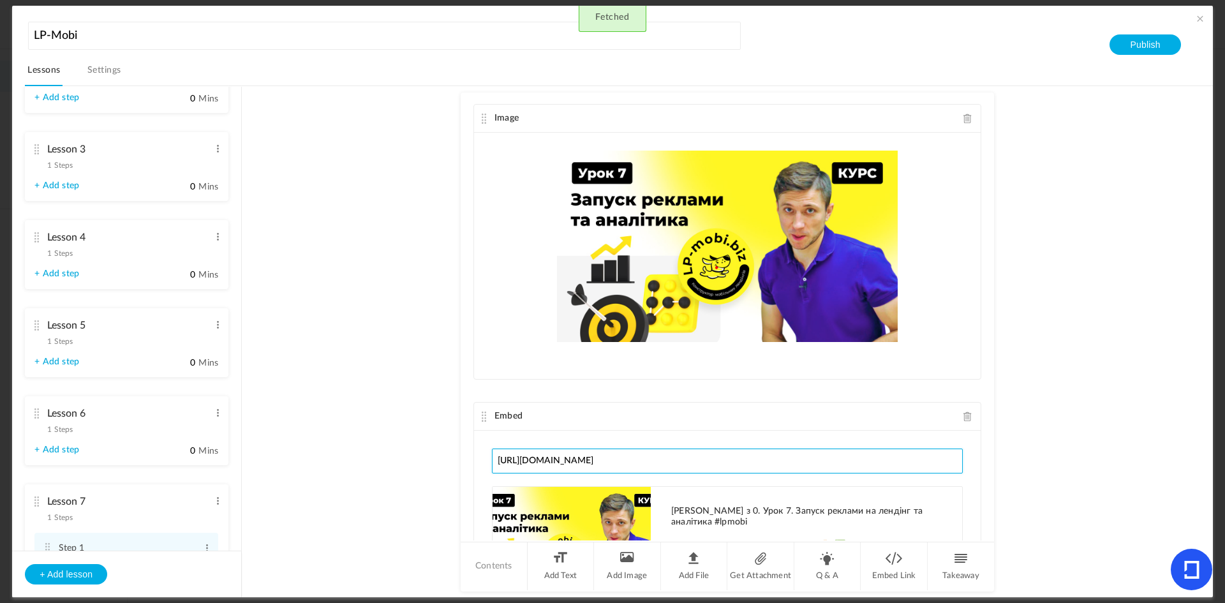
type input "[URL][DOMAIN_NAME]"
click at [58, 572] on button "+ Add lesson" at bounding box center [66, 574] width 82 height 20
type input "Lesson 8"
type input "0"
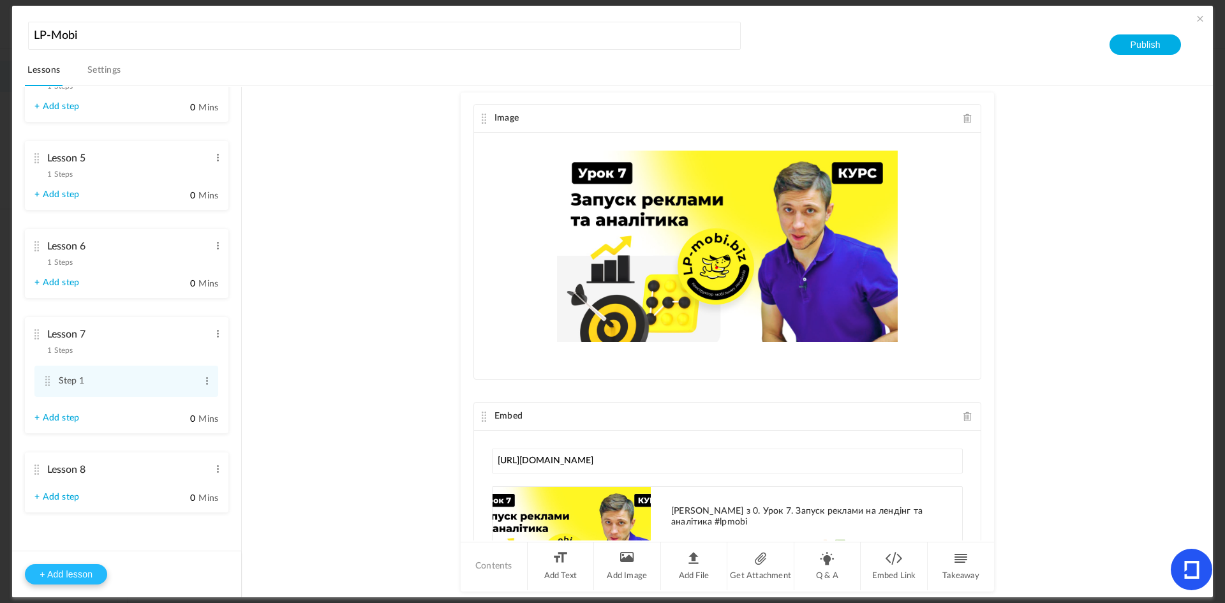
type input "Step 1"
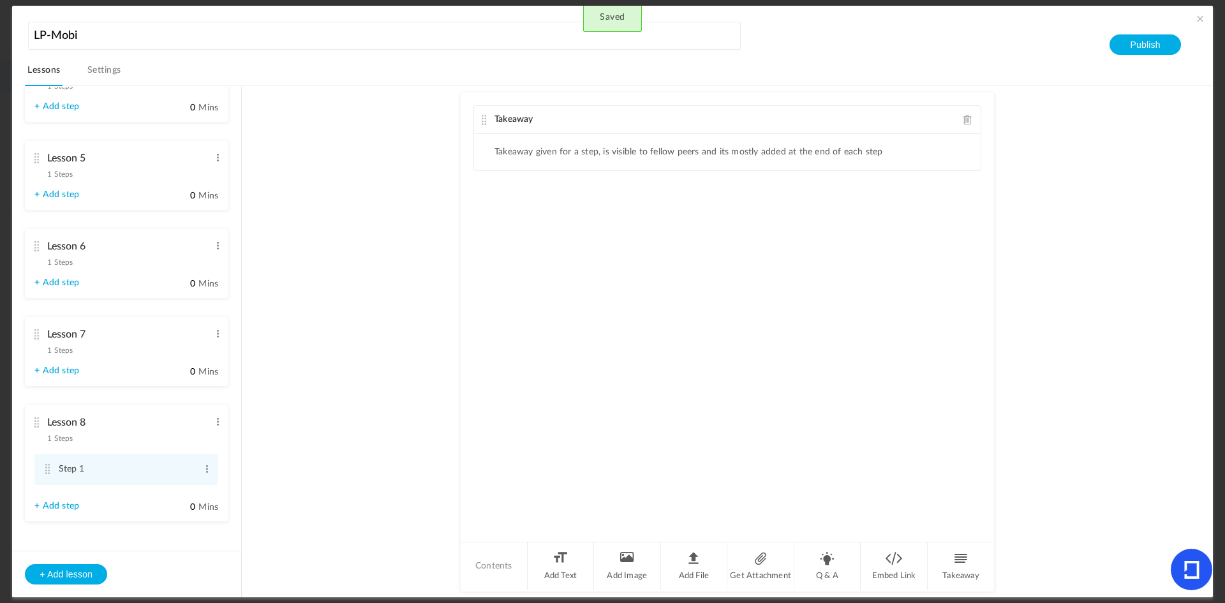
click at [968, 120] on span at bounding box center [967, 120] width 9 height 10
click at [562, 562] on li "Add Text" at bounding box center [561, 566] width 67 height 48
click at [529, 152] on div at bounding box center [727, 182] width 507 height 96
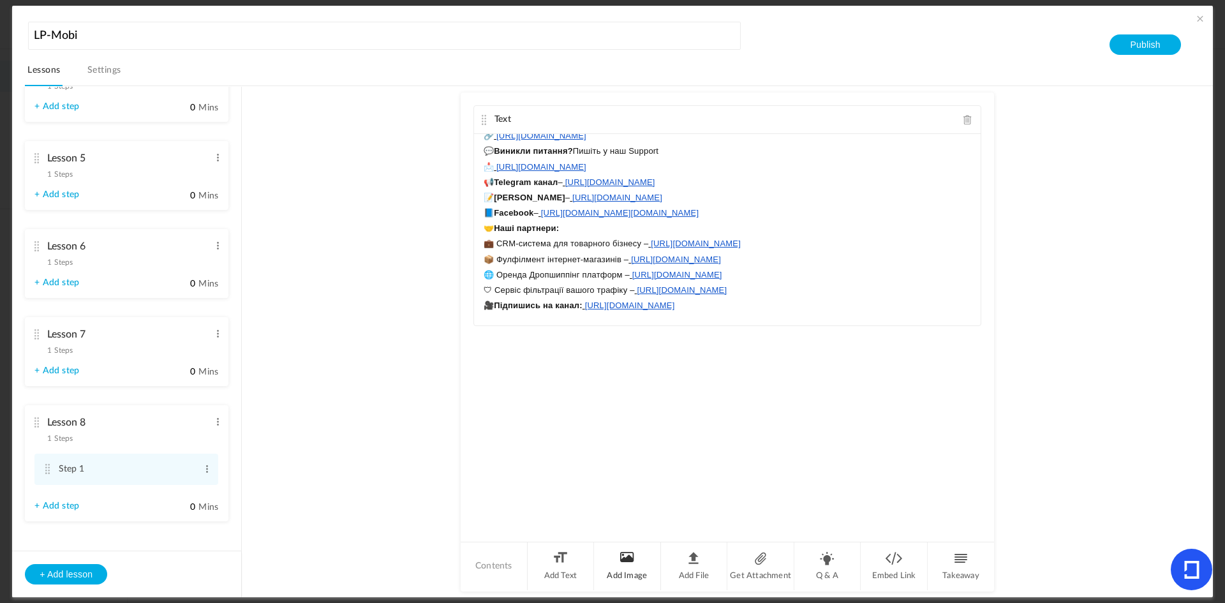
scroll to position [165, 0]
click at [644, 570] on li "Add Image" at bounding box center [627, 566] width 67 height 48
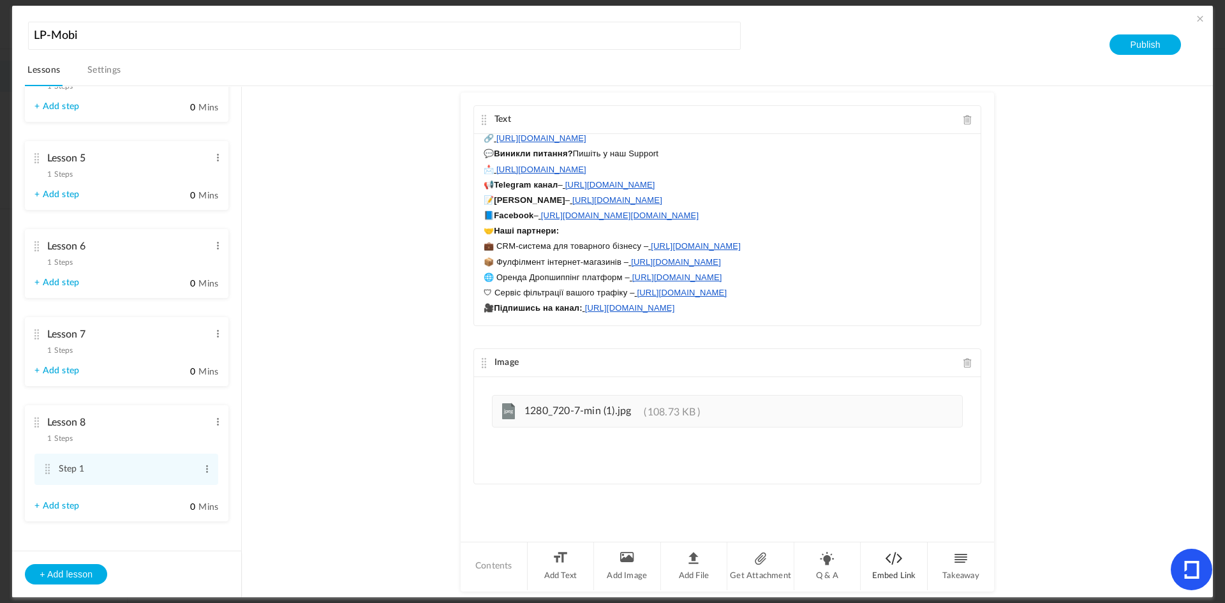
click at [908, 567] on li "Embed Link" at bounding box center [894, 566] width 67 height 48
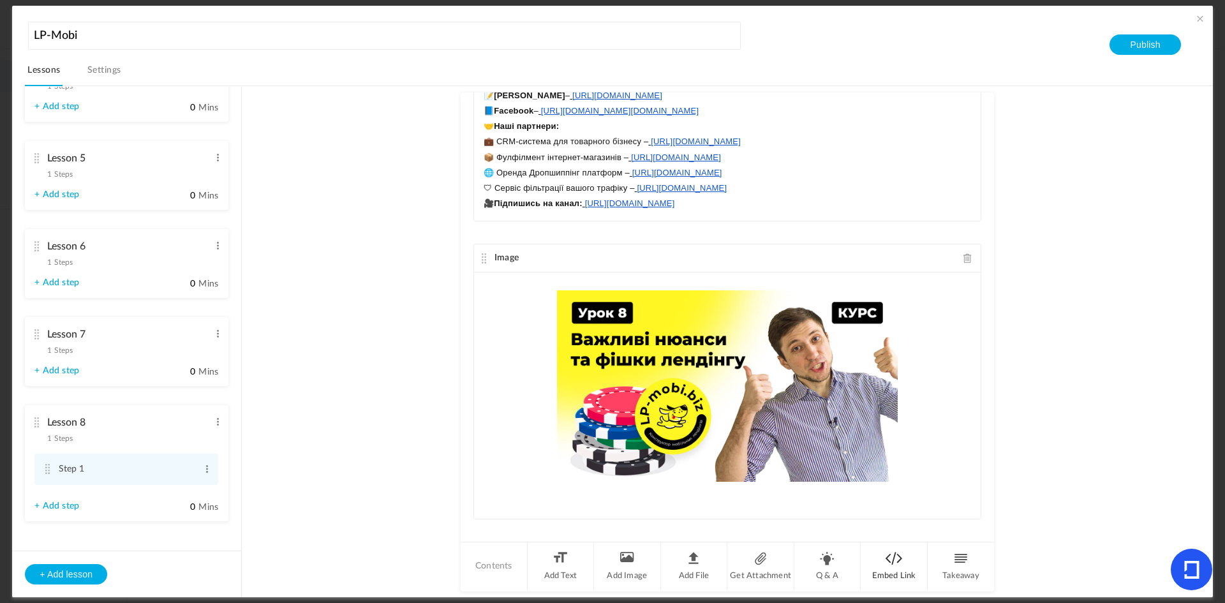
click at [870, 567] on li "Embed Link" at bounding box center [894, 566] width 67 height 48
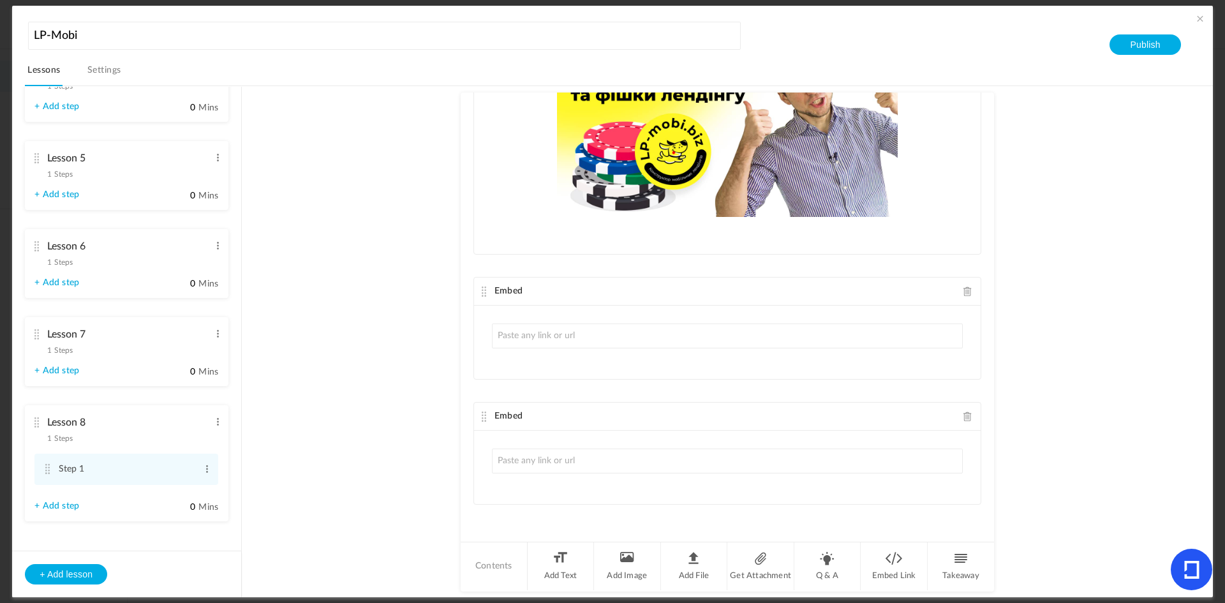
click at [967, 295] on div "Embed" at bounding box center [727, 292] width 507 height 28
click at [963, 295] on span at bounding box center [967, 291] width 9 height 10
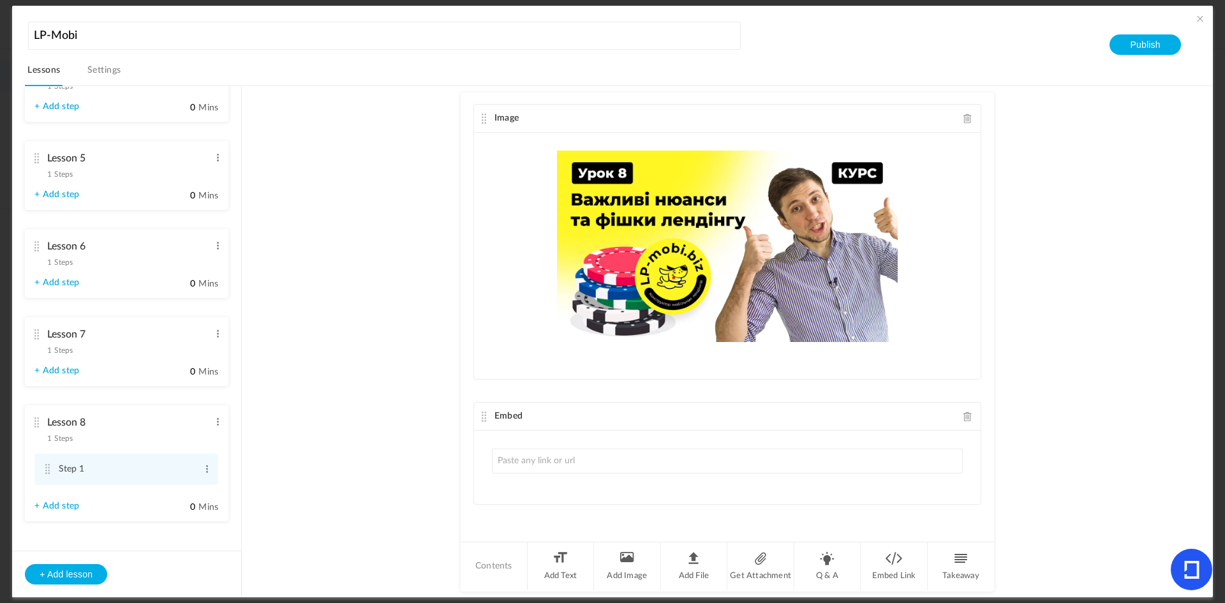
scroll to position [244, 0]
click at [688, 454] on input "text" at bounding box center [727, 461] width 471 height 25
paste input "[URL][DOMAIN_NAME]"
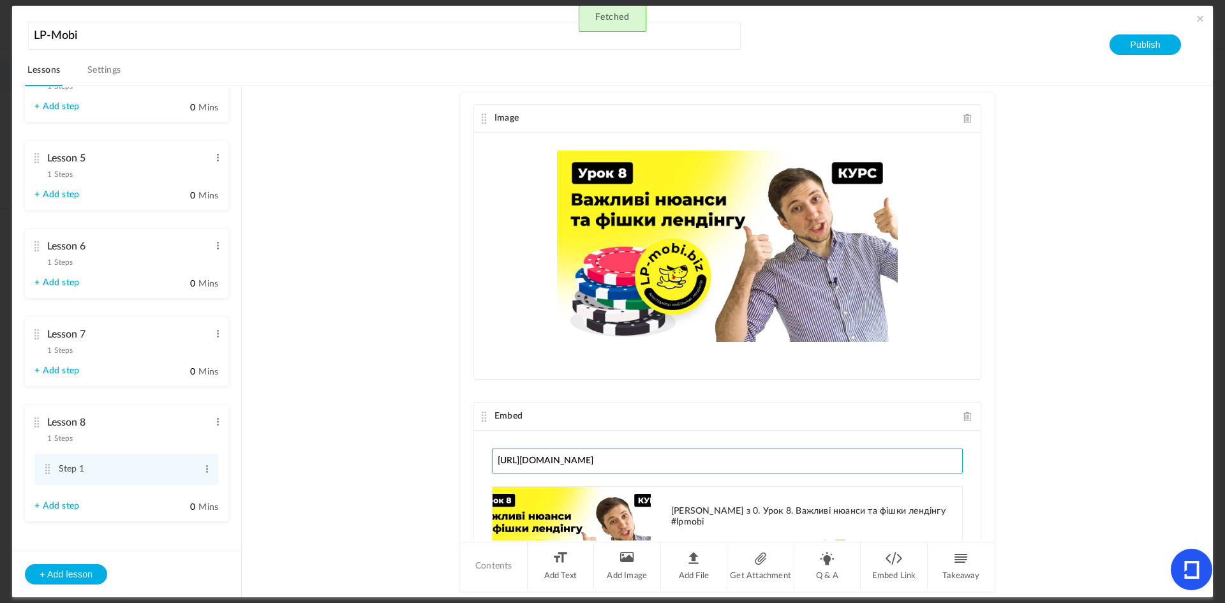
type input "[URL][DOMAIN_NAME]"
click at [77, 570] on button "+ Add lesson" at bounding box center [66, 574] width 82 height 20
type input "Lesson 9"
type input "0"
type input "Step 1"
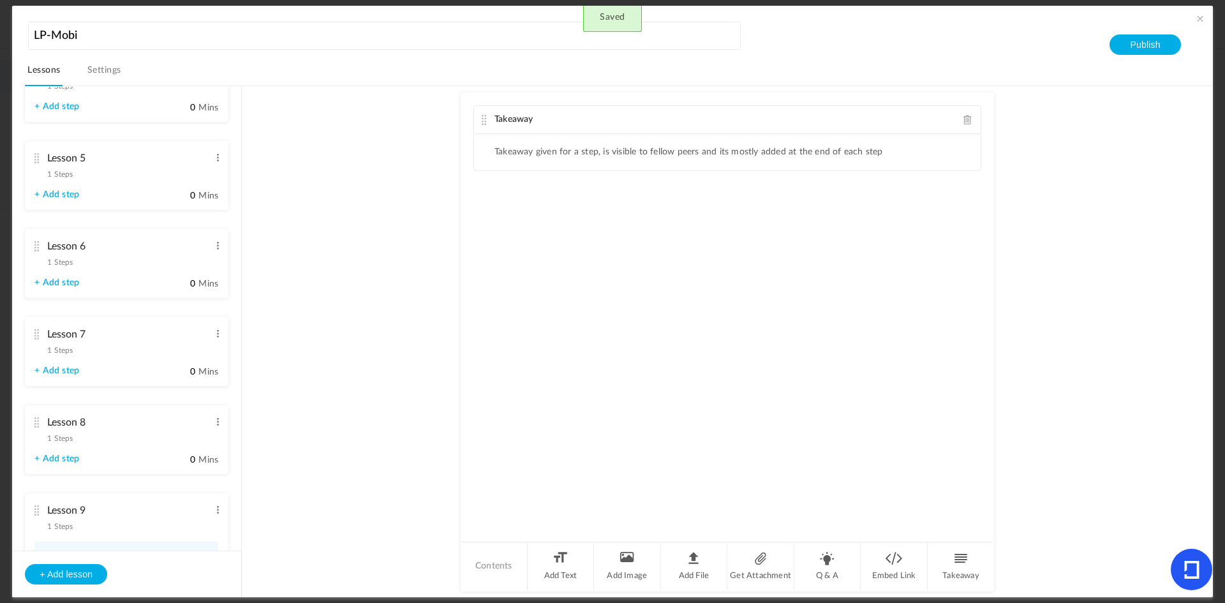
click at [969, 119] on span at bounding box center [967, 120] width 9 height 10
click at [567, 565] on li "Add Text" at bounding box center [561, 566] width 67 height 48
click at [506, 144] on p at bounding box center [727, 141] width 487 height 15
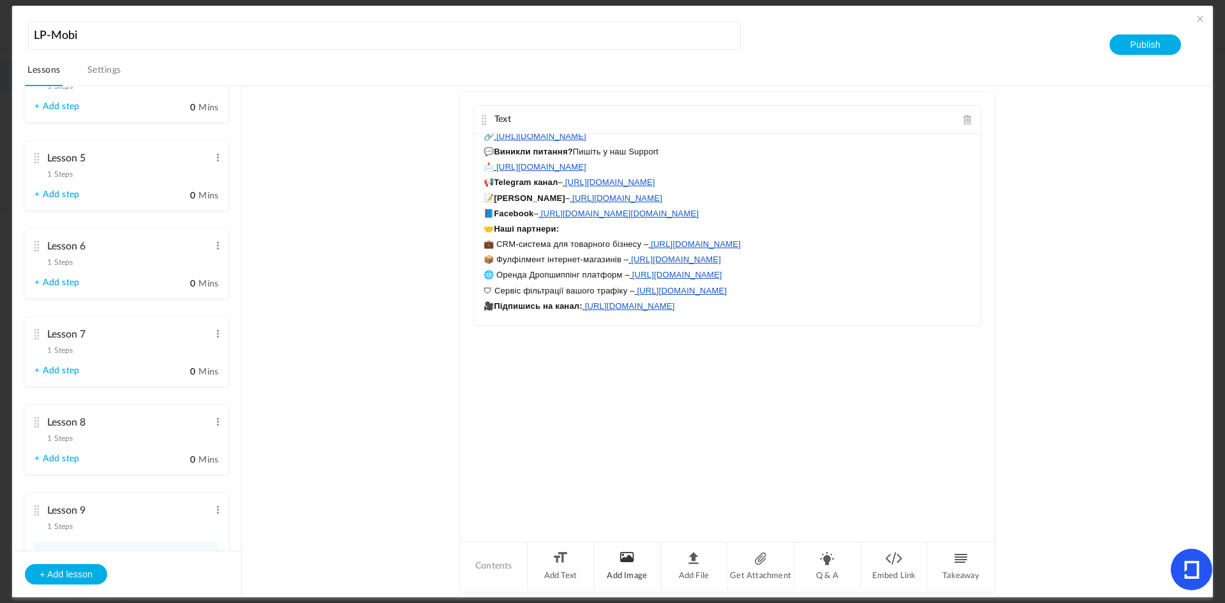
scroll to position [126, 0]
click at [627, 568] on li "Add Image" at bounding box center [627, 566] width 67 height 48
click at [886, 575] on li "Embed Link" at bounding box center [894, 566] width 67 height 48
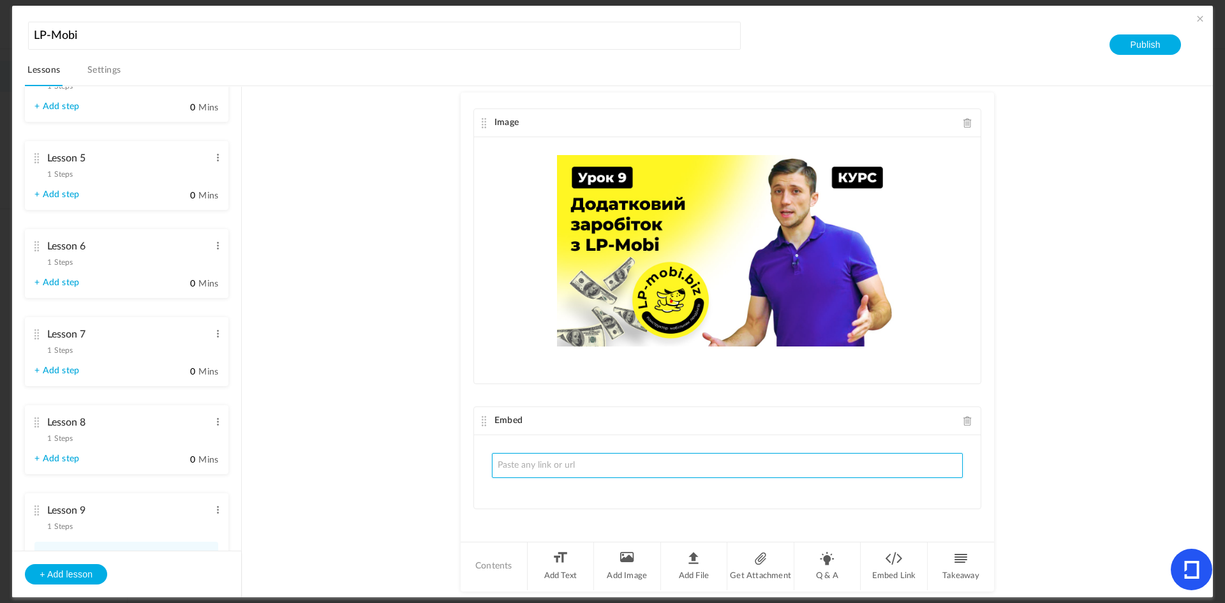
scroll to position [244, 0]
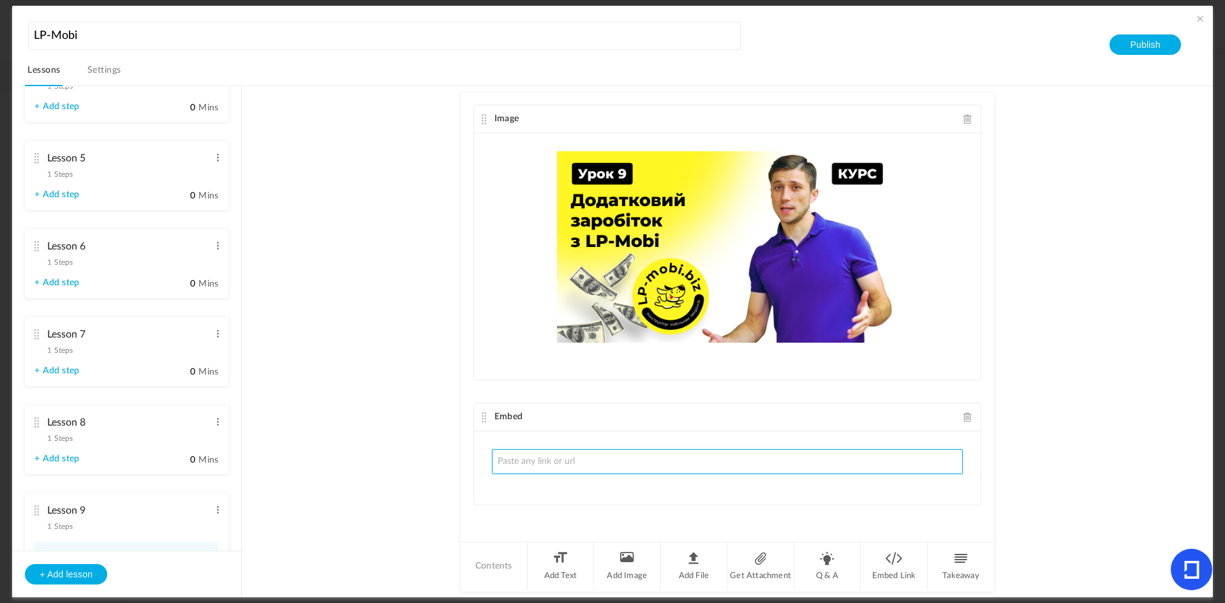
paste input "[URL][DOMAIN_NAME]"
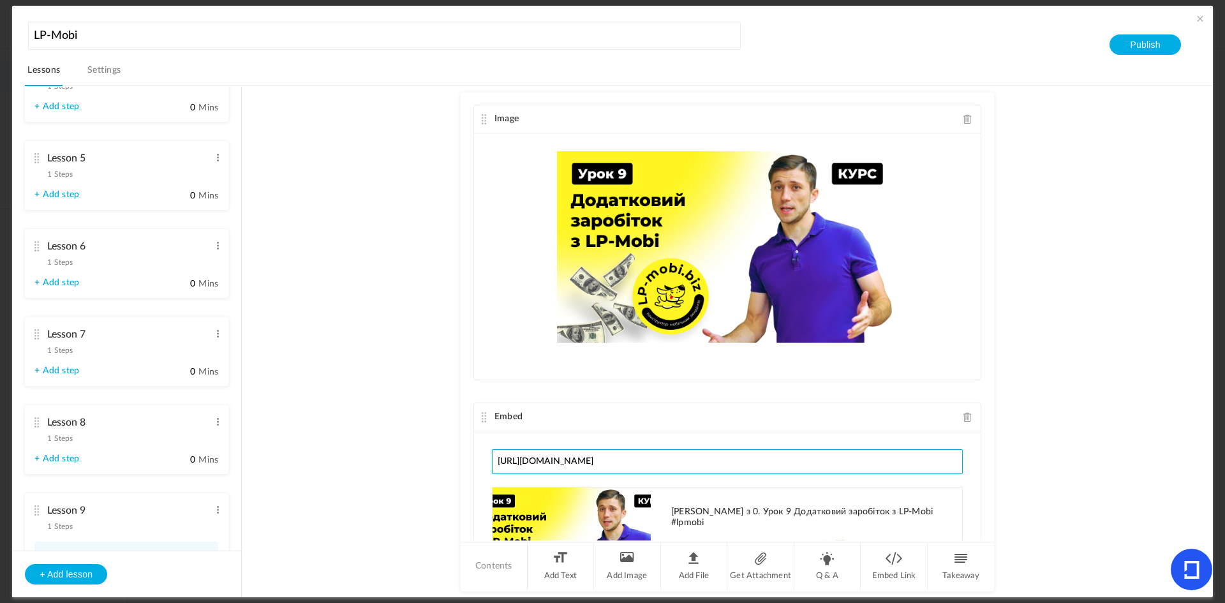
type input "[URL][DOMAIN_NAME]"
click at [1135, 43] on button "Publish" at bounding box center [1145, 44] width 71 height 20
